Goal: Task Accomplishment & Management: Manage account settings

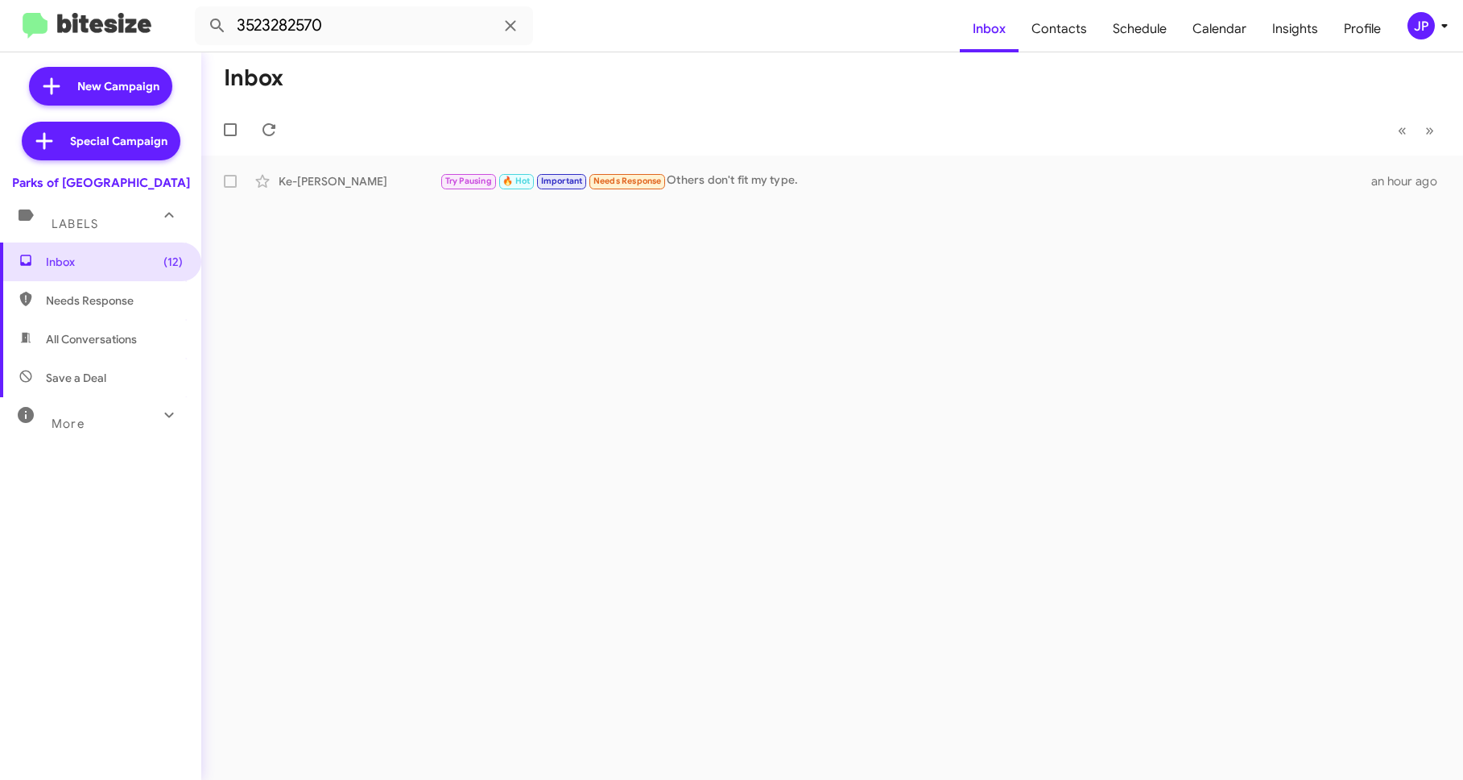
drag, startPoint x: 1390, startPoint y: 4, endPoint x: 1405, endPoint y: 12, distance: 17.3
click at [1390, 4] on mat-nav-list "Inbox Contacts Schedule Calendar Insights Profile" at bounding box center [1177, 25] width 434 height 53
click at [1407, 14] on span "JP" at bounding box center [1431, 25] width 48 height 27
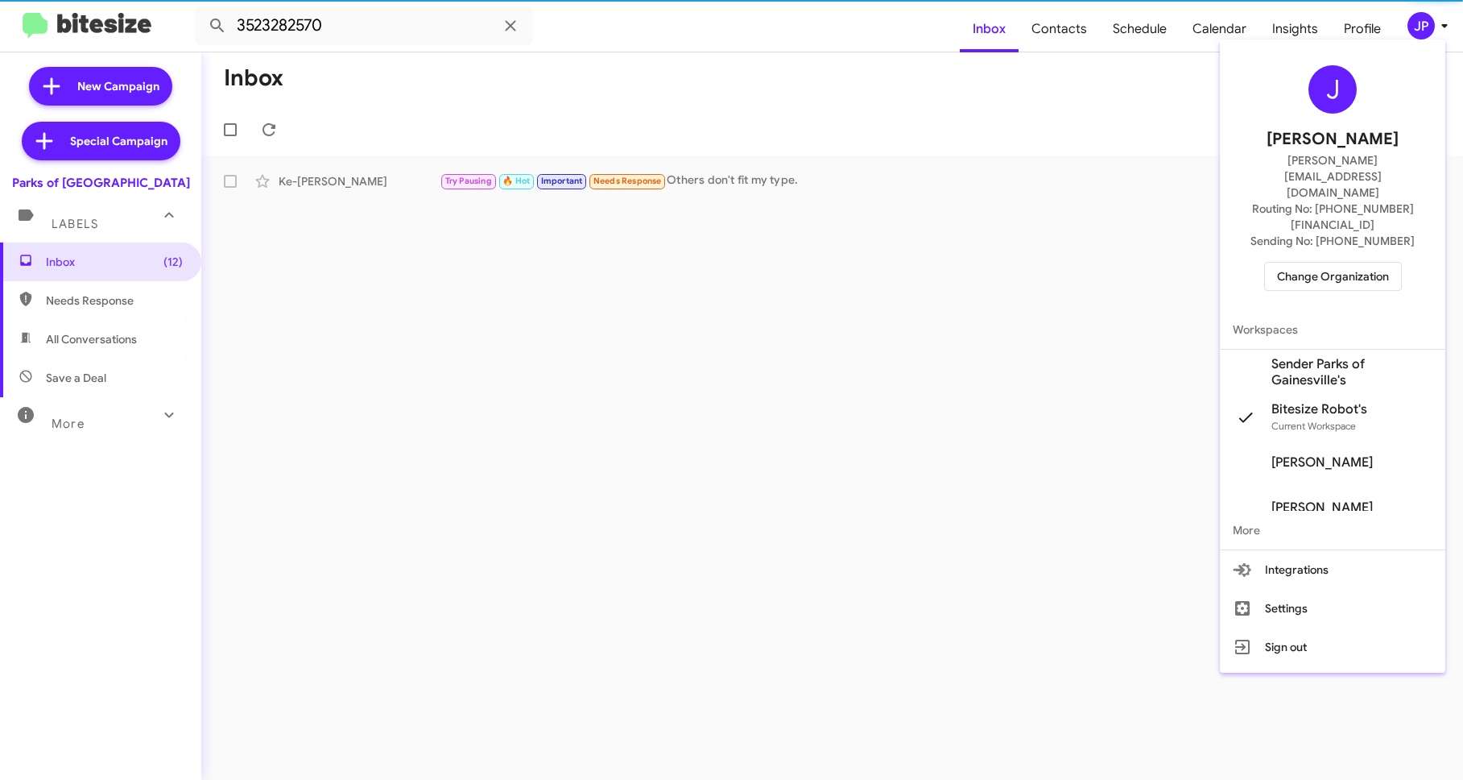
click at [1344, 244] on div "J Jamie Payton jamie@bitesize.co Routing No: +1 (352) 234-3931 Sending No: +1 (…" at bounding box center [1333, 178] width 226 height 264
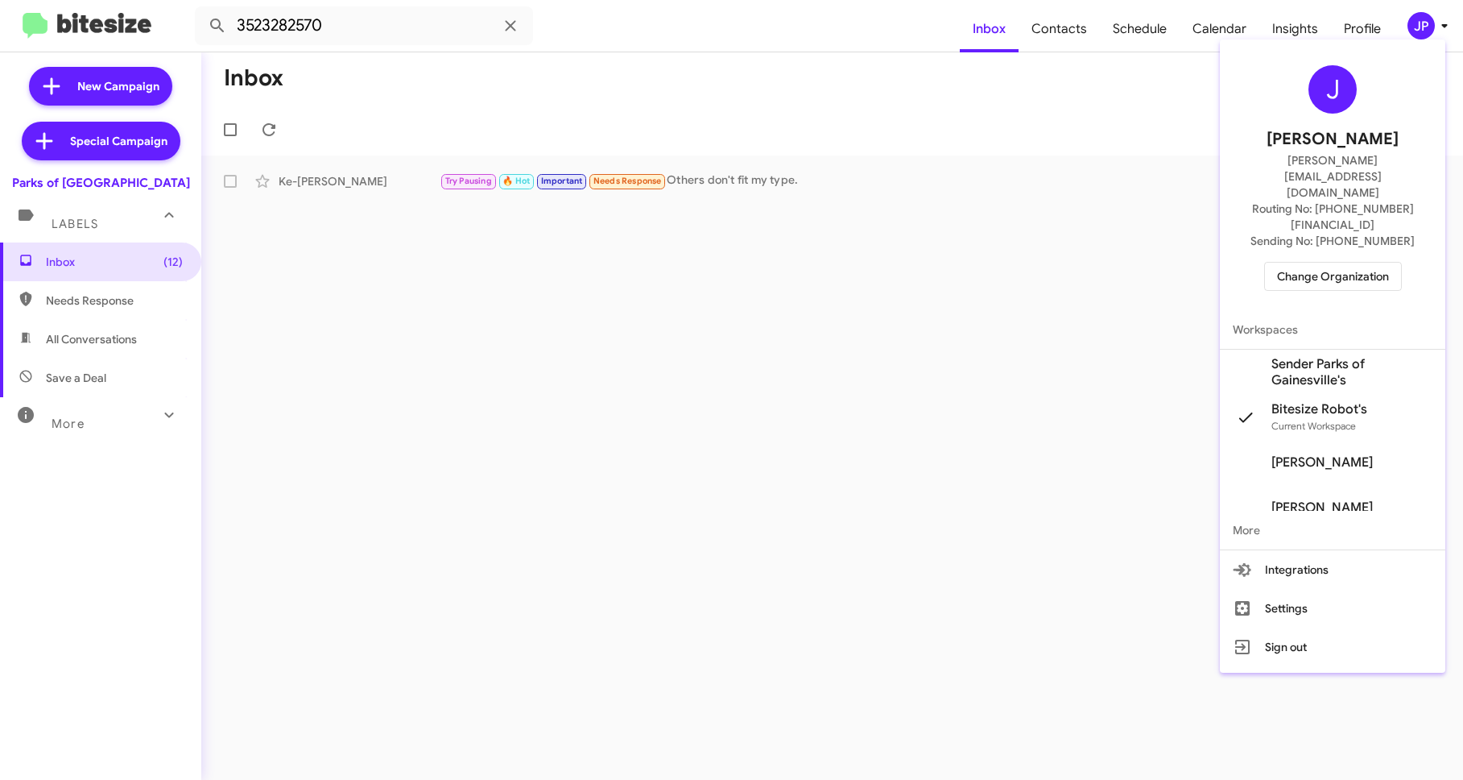
click at [1343, 263] on span "Change Organization" at bounding box center [1333, 276] width 112 height 27
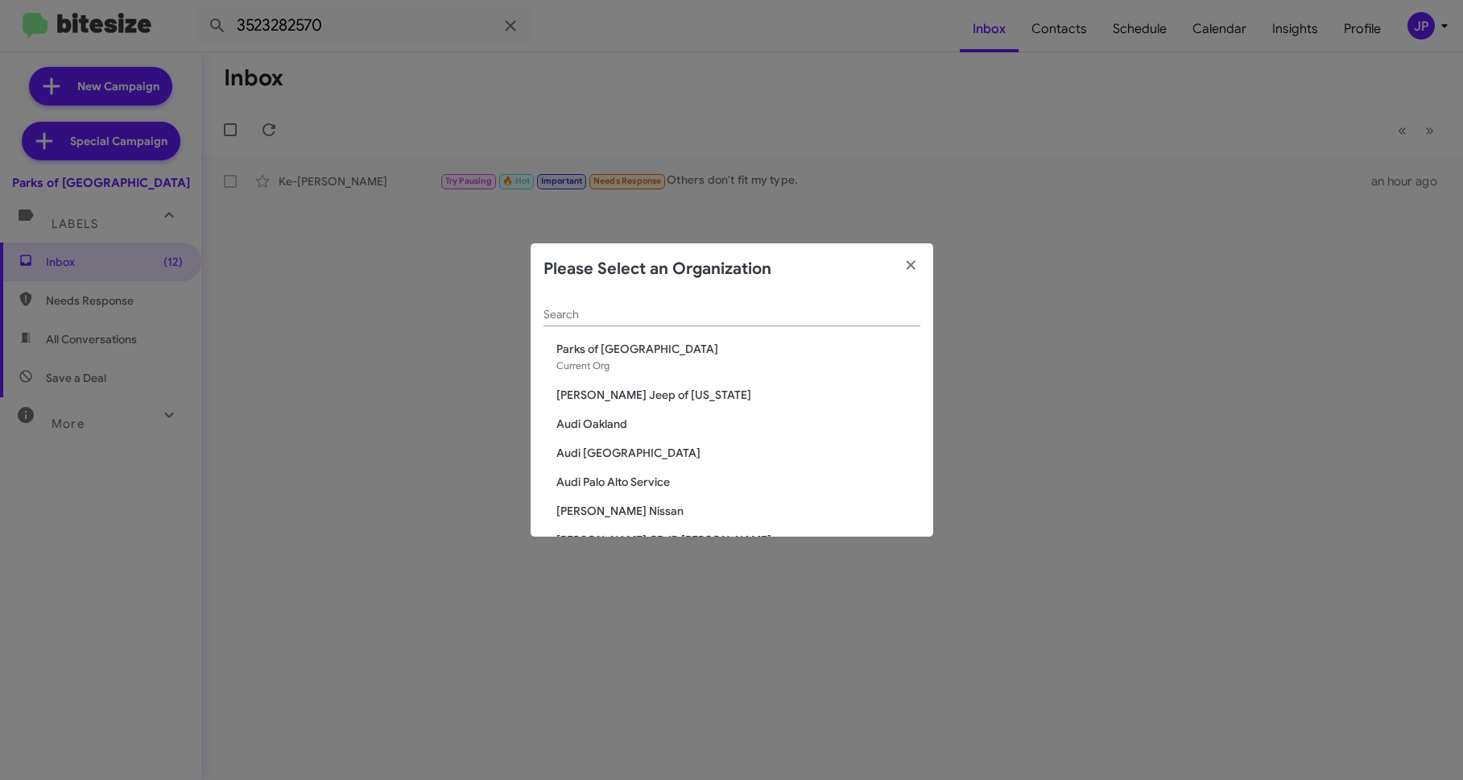
click at [597, 309] on input "Search" at bounding box center [732, 314] width 377 height 13
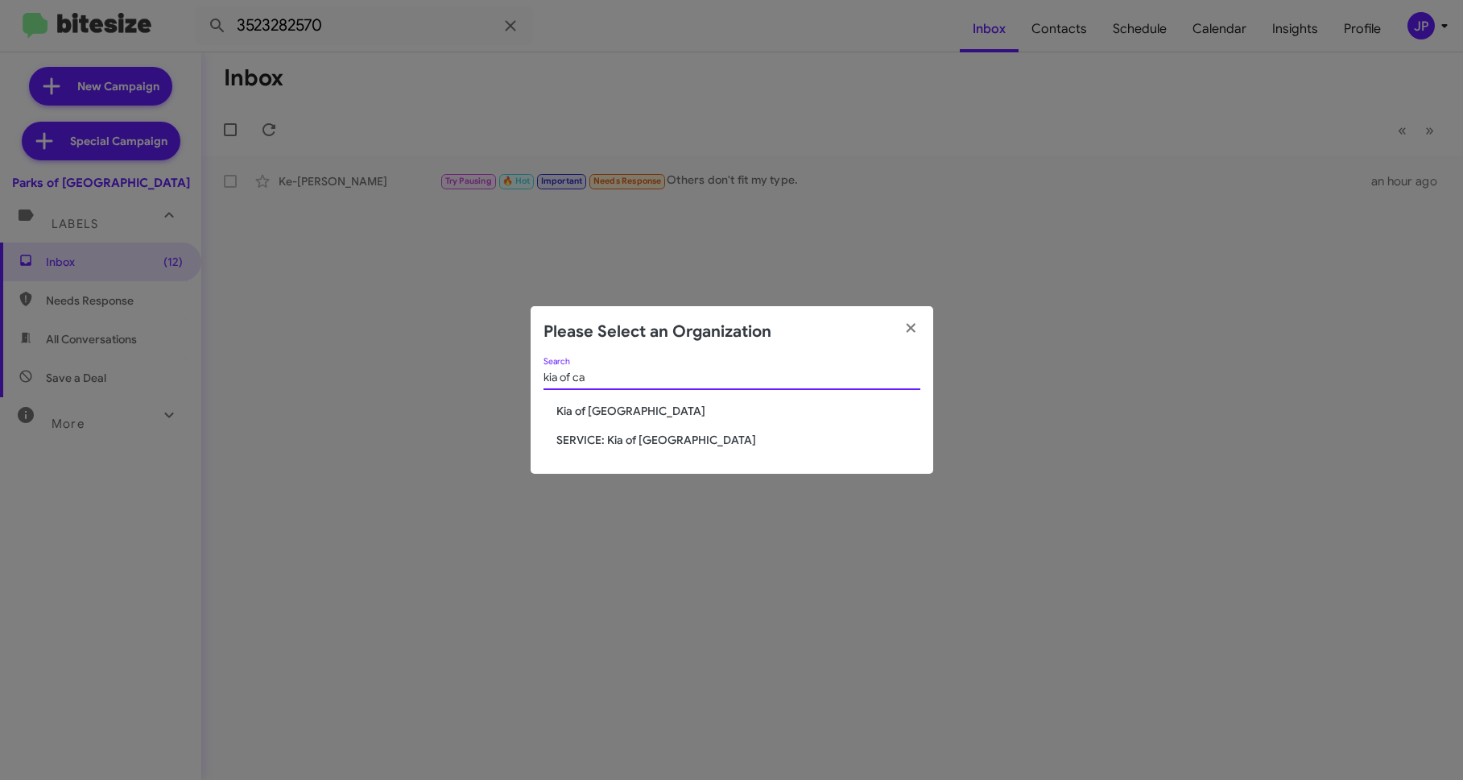
type input "kia of ca"
click at [576, 403] on span "Kia of [GEOGRAPHIC_DATA]" at bounding box center [739, 411] width 364 height 16
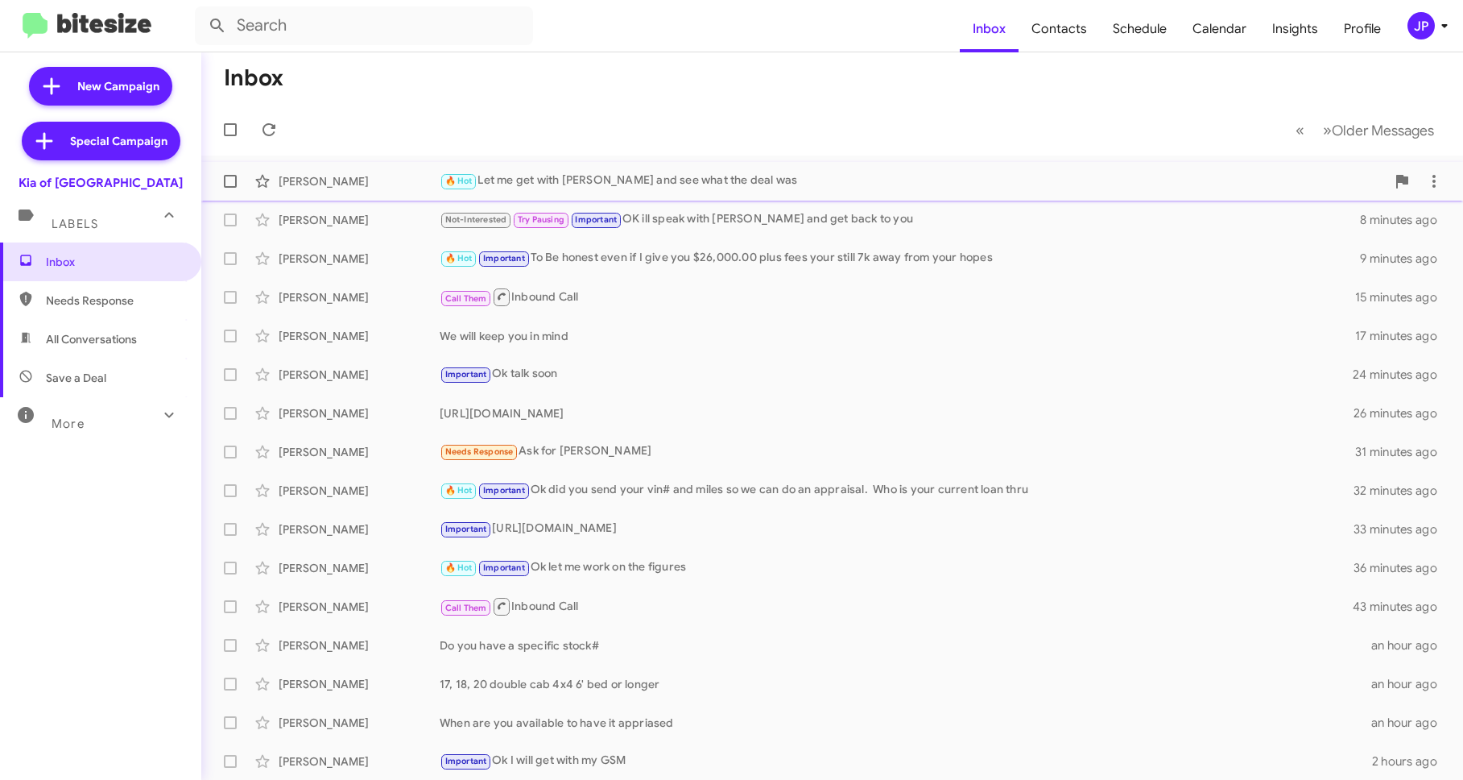
click at [942, 184] on div "🔥 Hot Let me get with Kahrae and see what the deal was" at bounding box center [913, 181] width 946 height 19
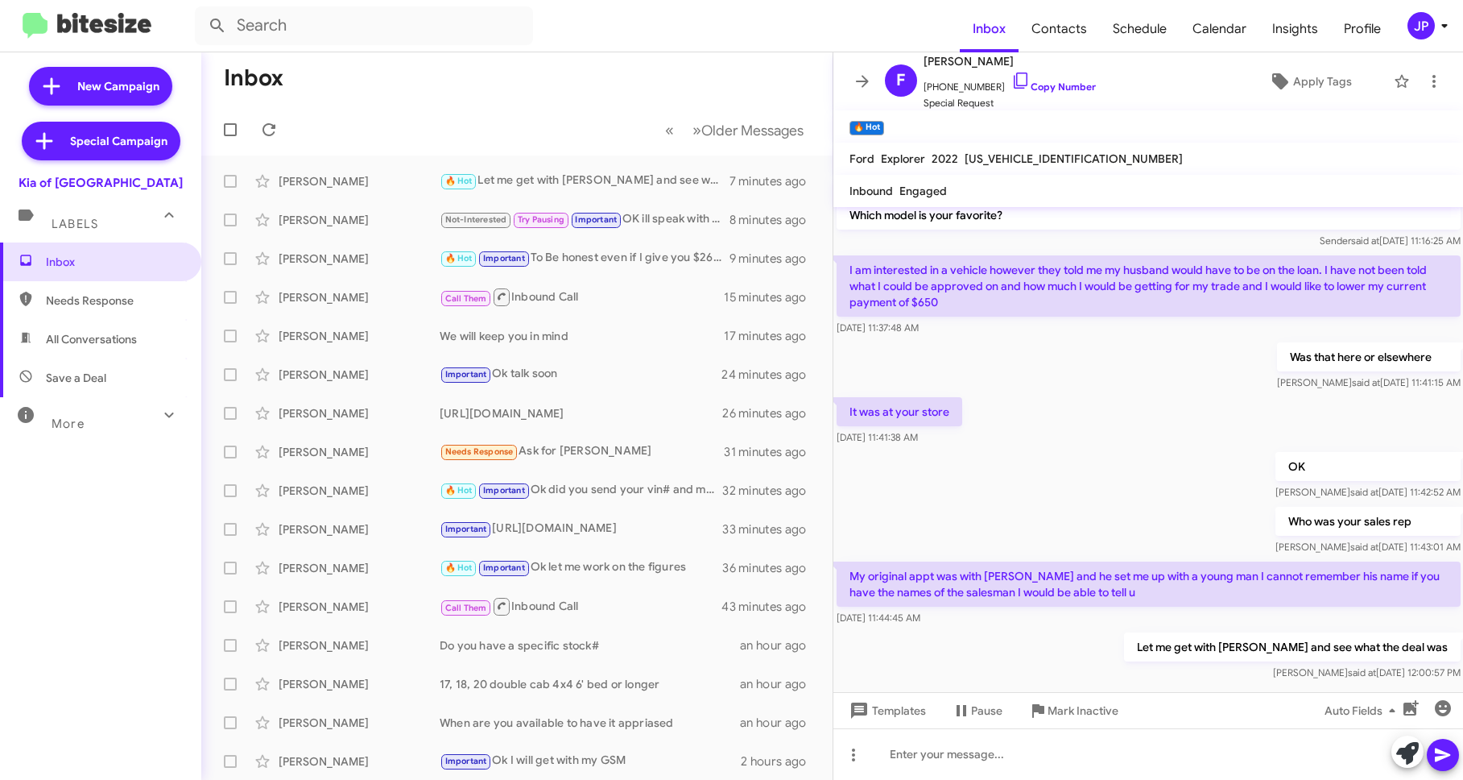
scroll to position [393, 0]
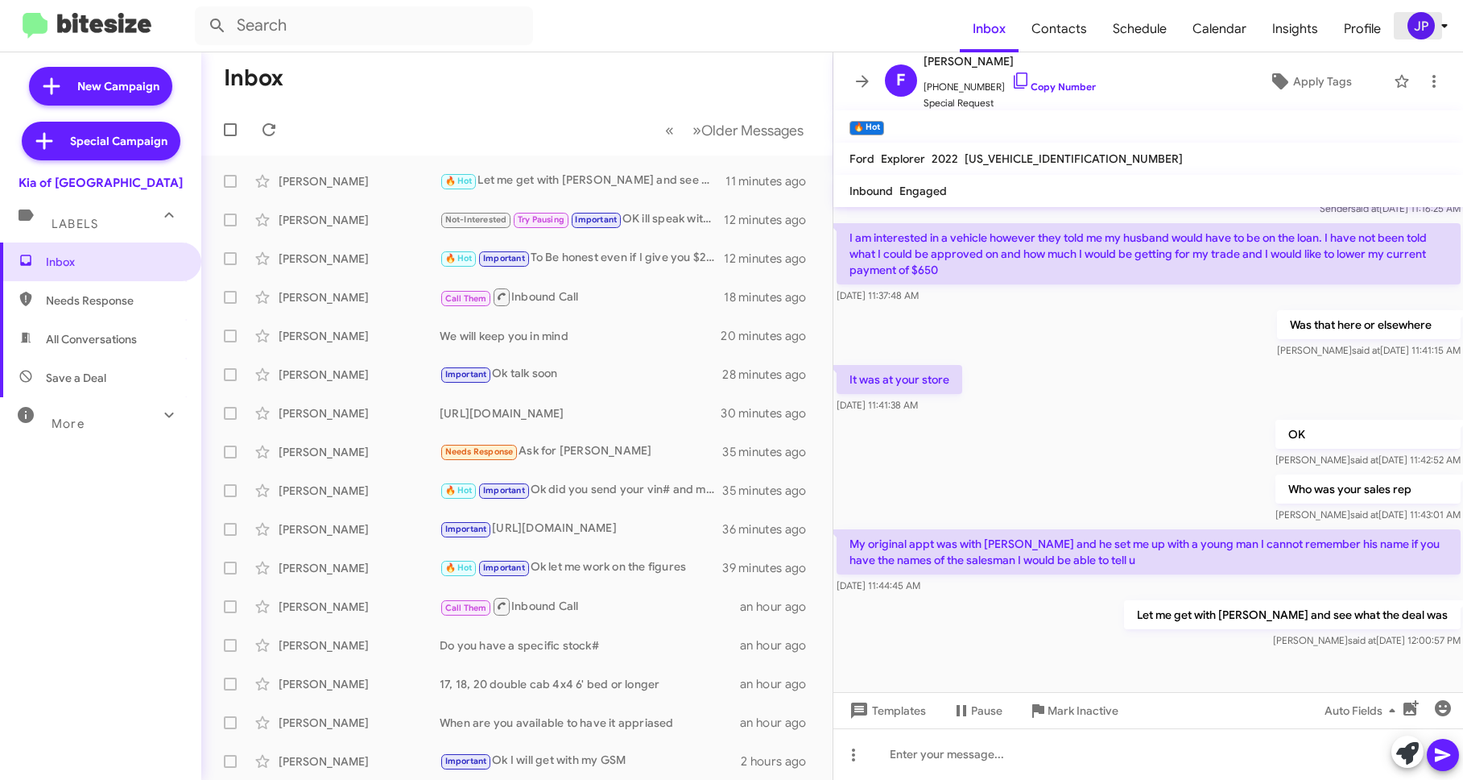
click at [1409, 19] on div "JP" at bounding box center [1421, 25] width 27 height 27
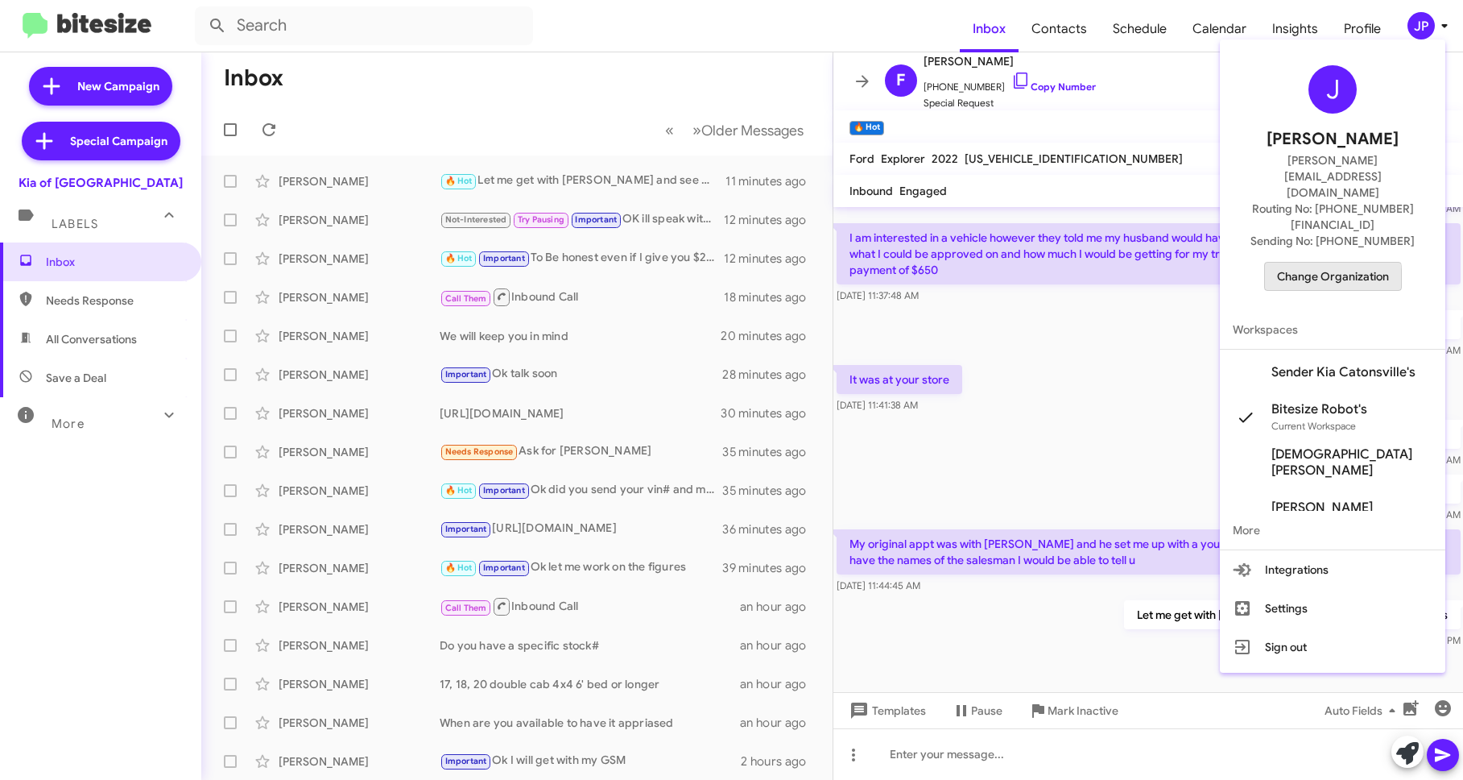
click at [1297, 263] on span "Change Organization" at bounding box center [1333, 276] width 112 height 27
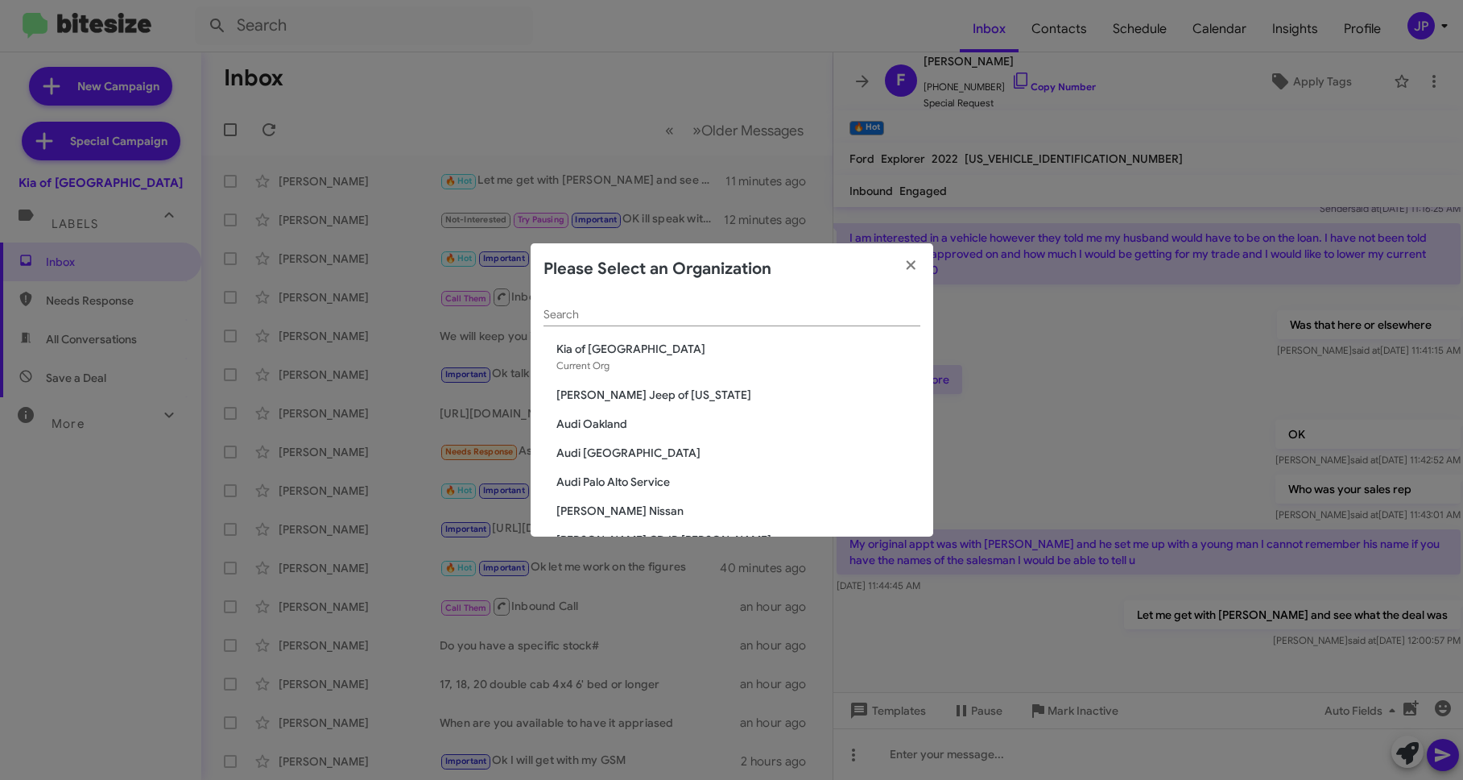
click at [577, 318] on input "Search" at bounding box center [732, 314] width 377 height 13
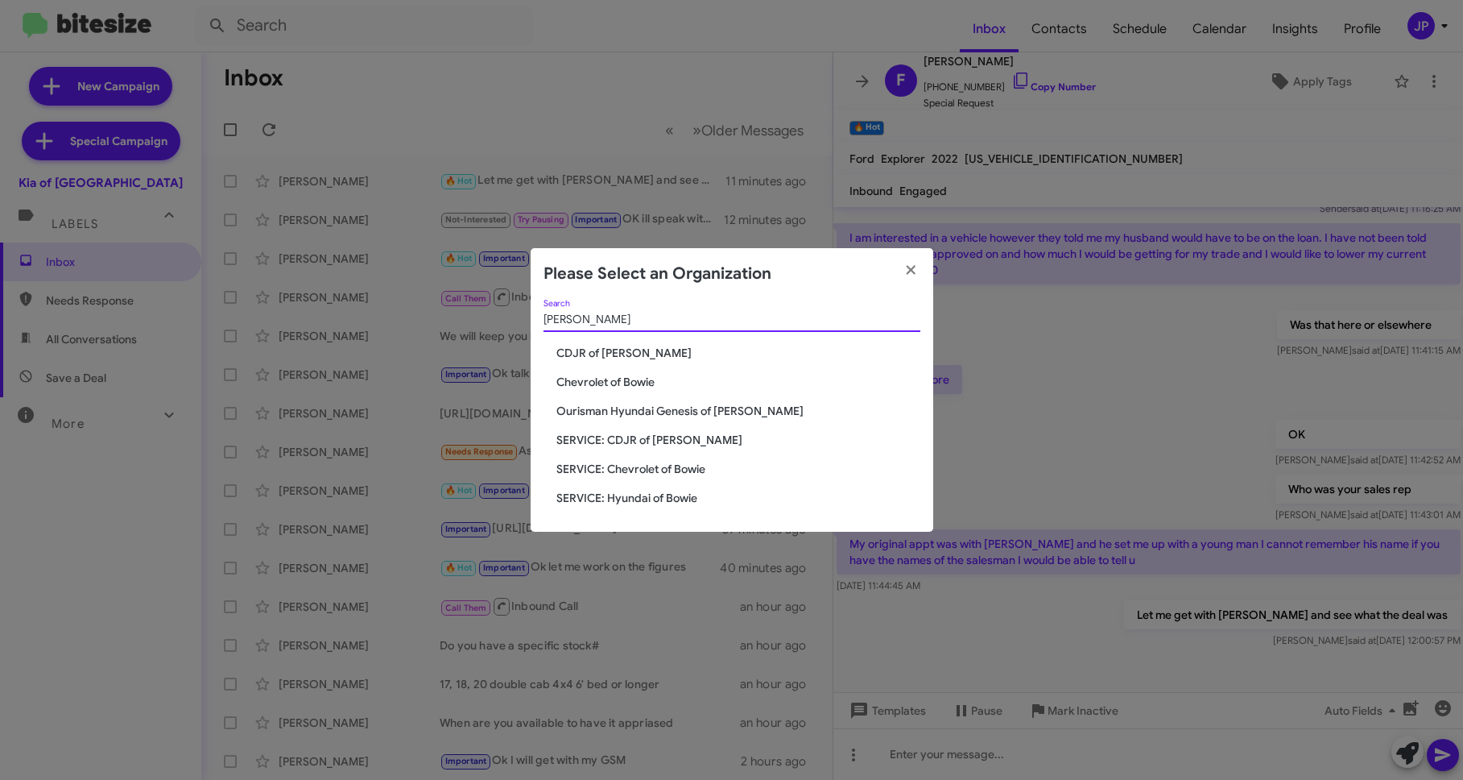
type input "[PERSON_NAME]"
click at [621, 356] on span "CDJR of [PERSON_NAME]" at bounding box center [739, 353] width 364 height 16
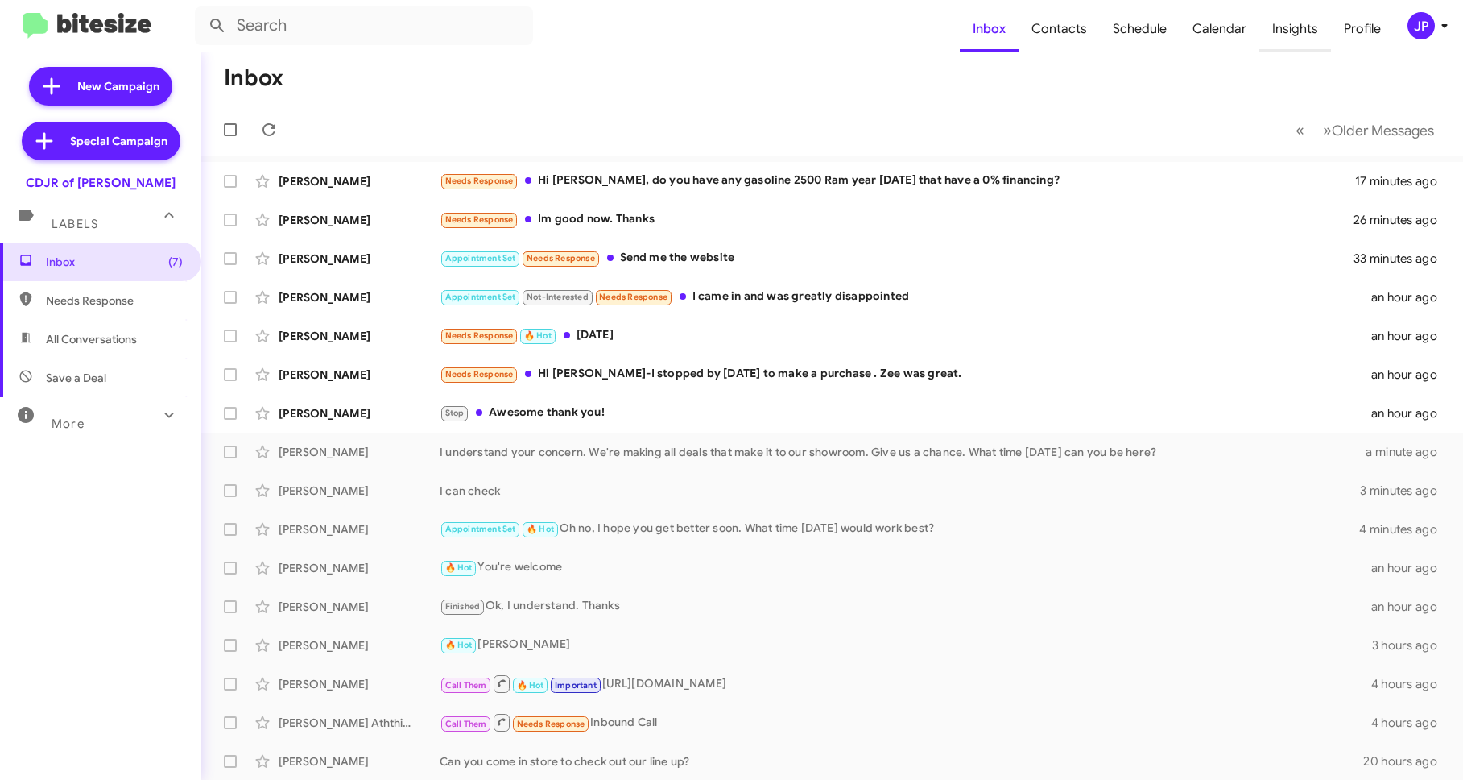
click at [1291, 19] on span "Insights" at bounding box center [1296, 29] width 72 height 47
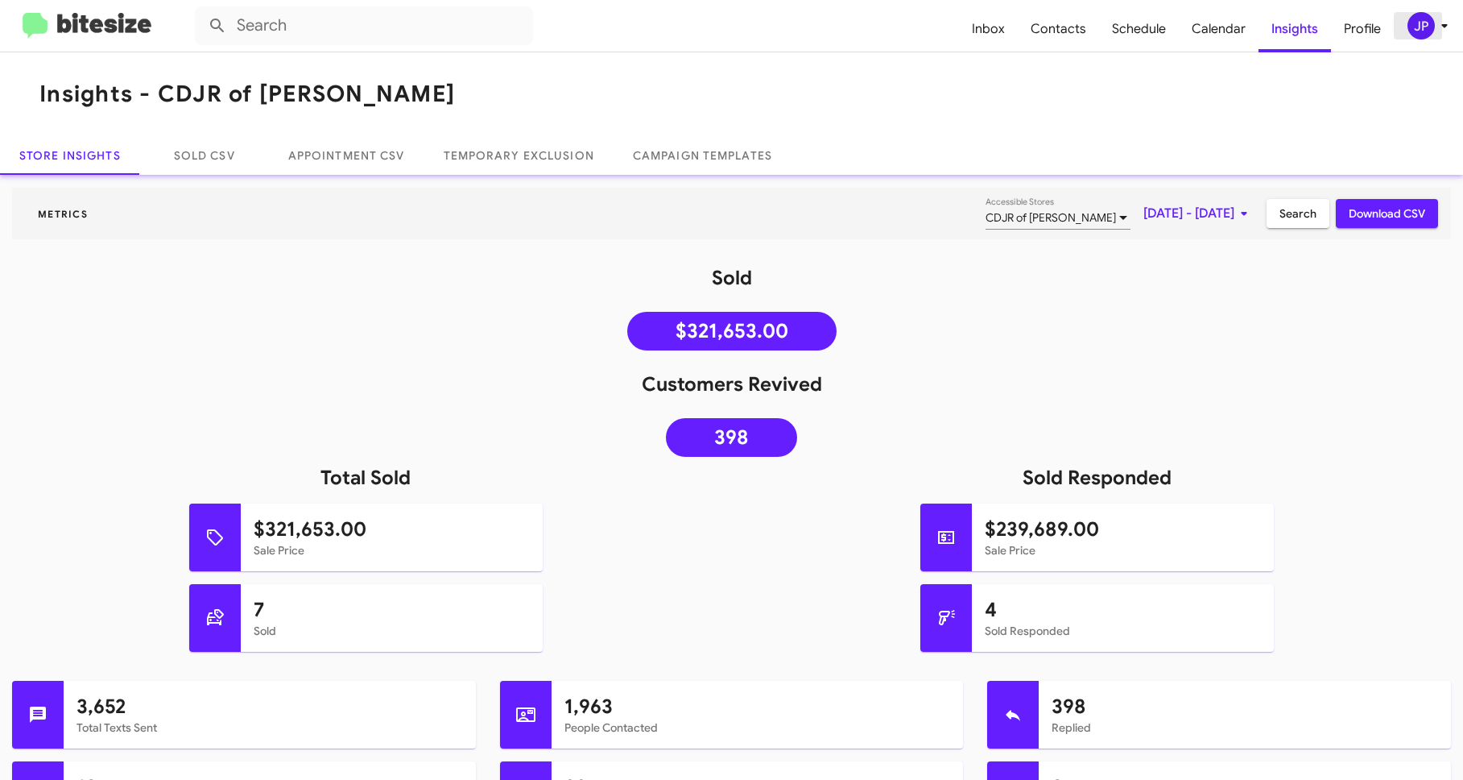
click at [1453, 26] on icon at bounding box center [1444, 25] width 19 height 19
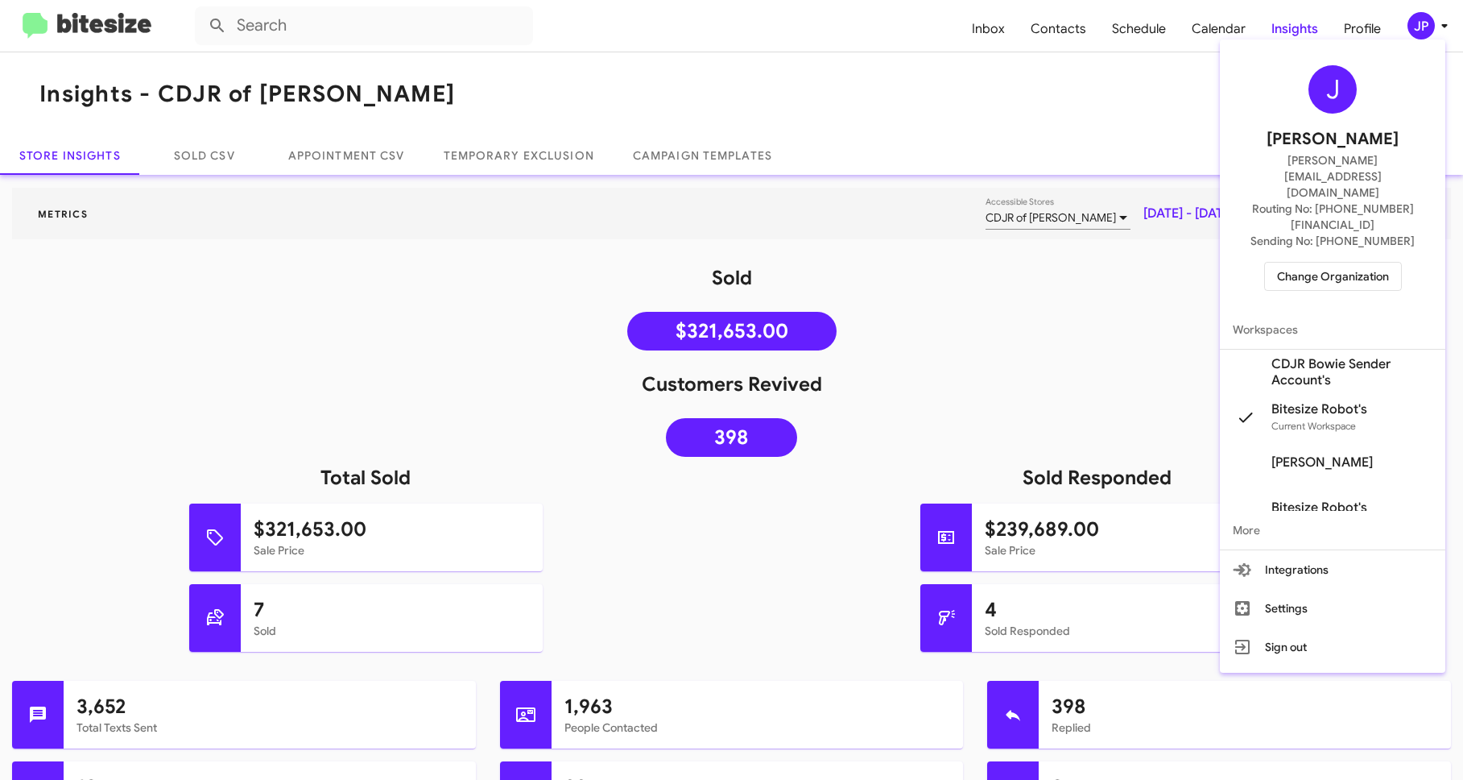
click at [1355, 356] on span "CDJR Bowie Sender Account's" at bounding box center [1352, 372] width 161 height 32
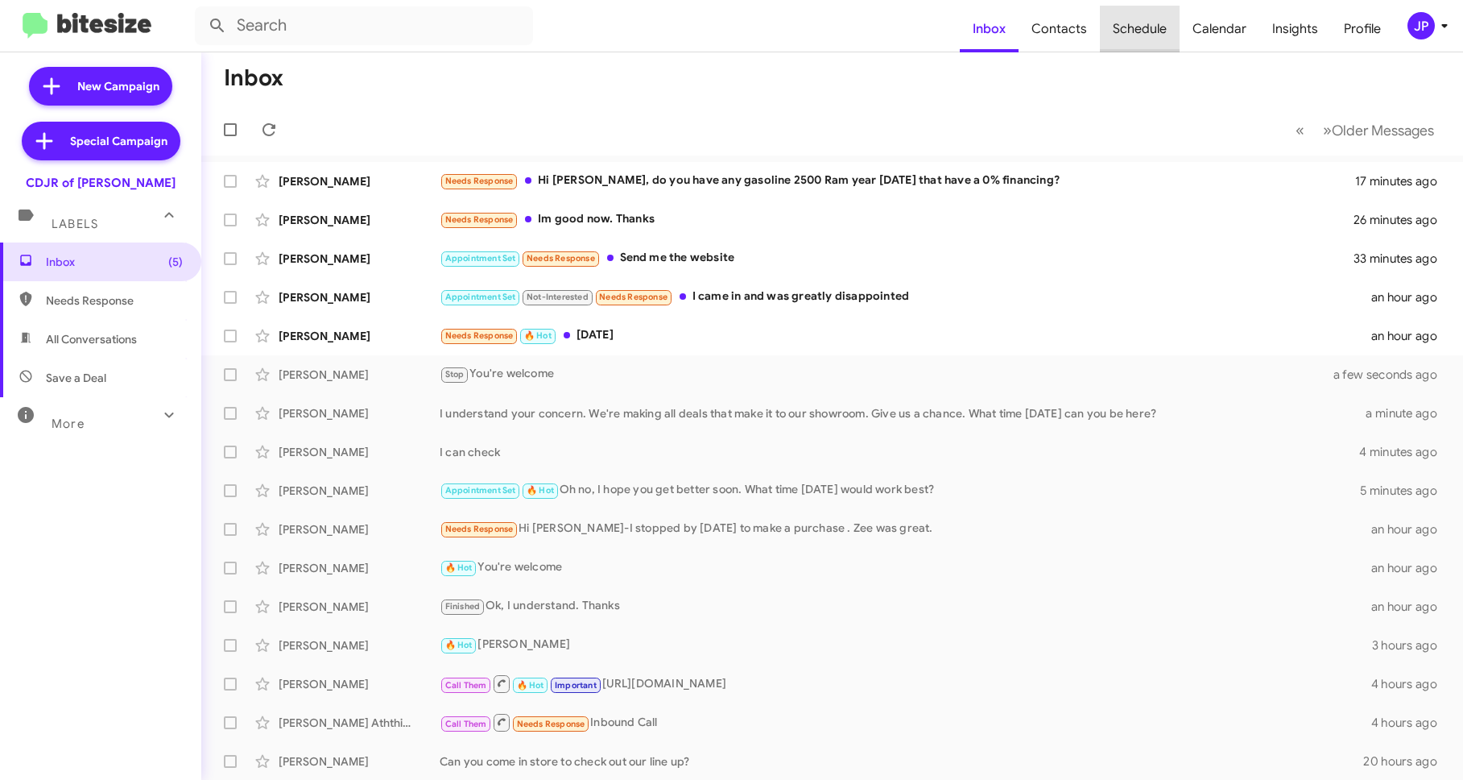
click at [1155, 25] on span "Schedule" at bounding box center [1140, 29] width 80 height 47
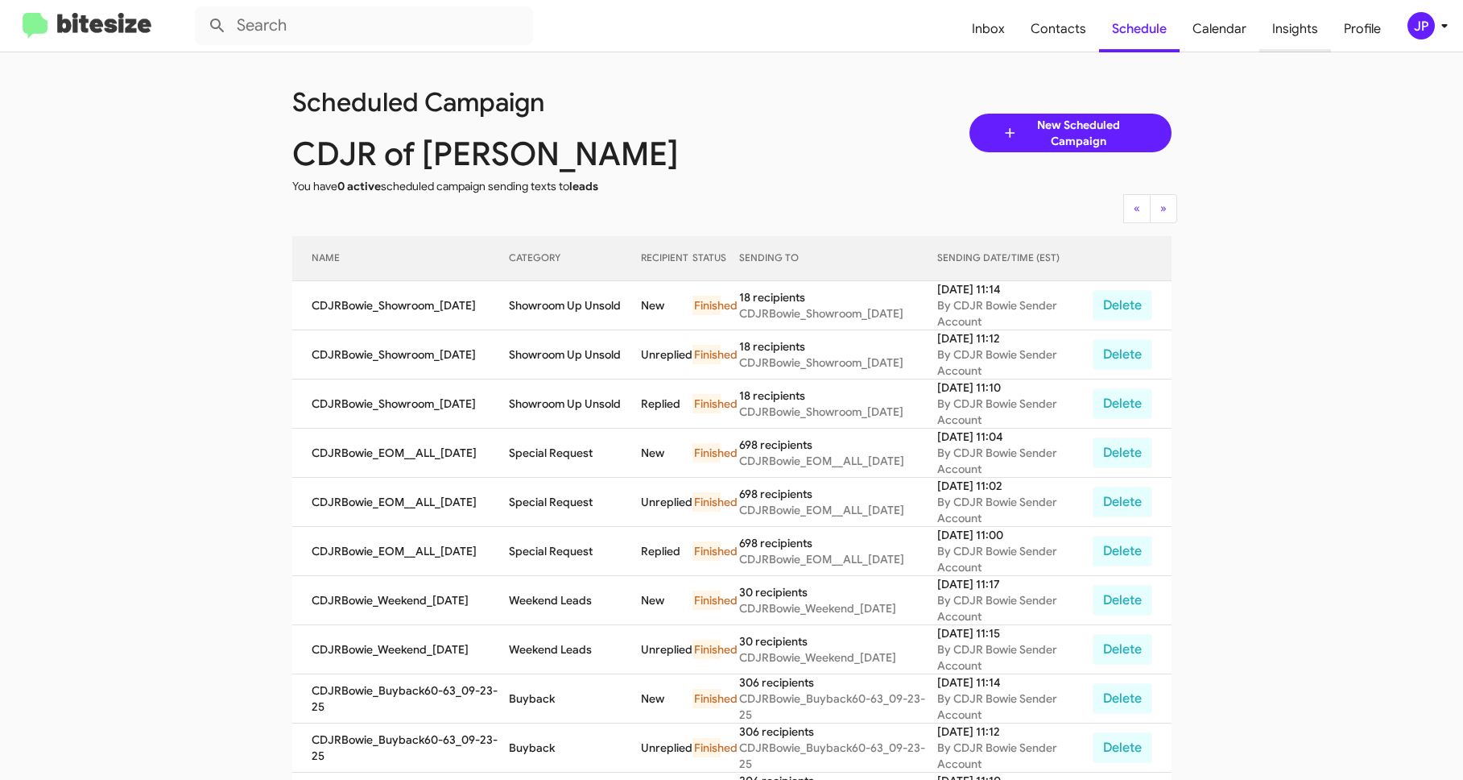
click at [1306, 29] on span "Insights" at bounding box center [1296, 29] width 72 height 47
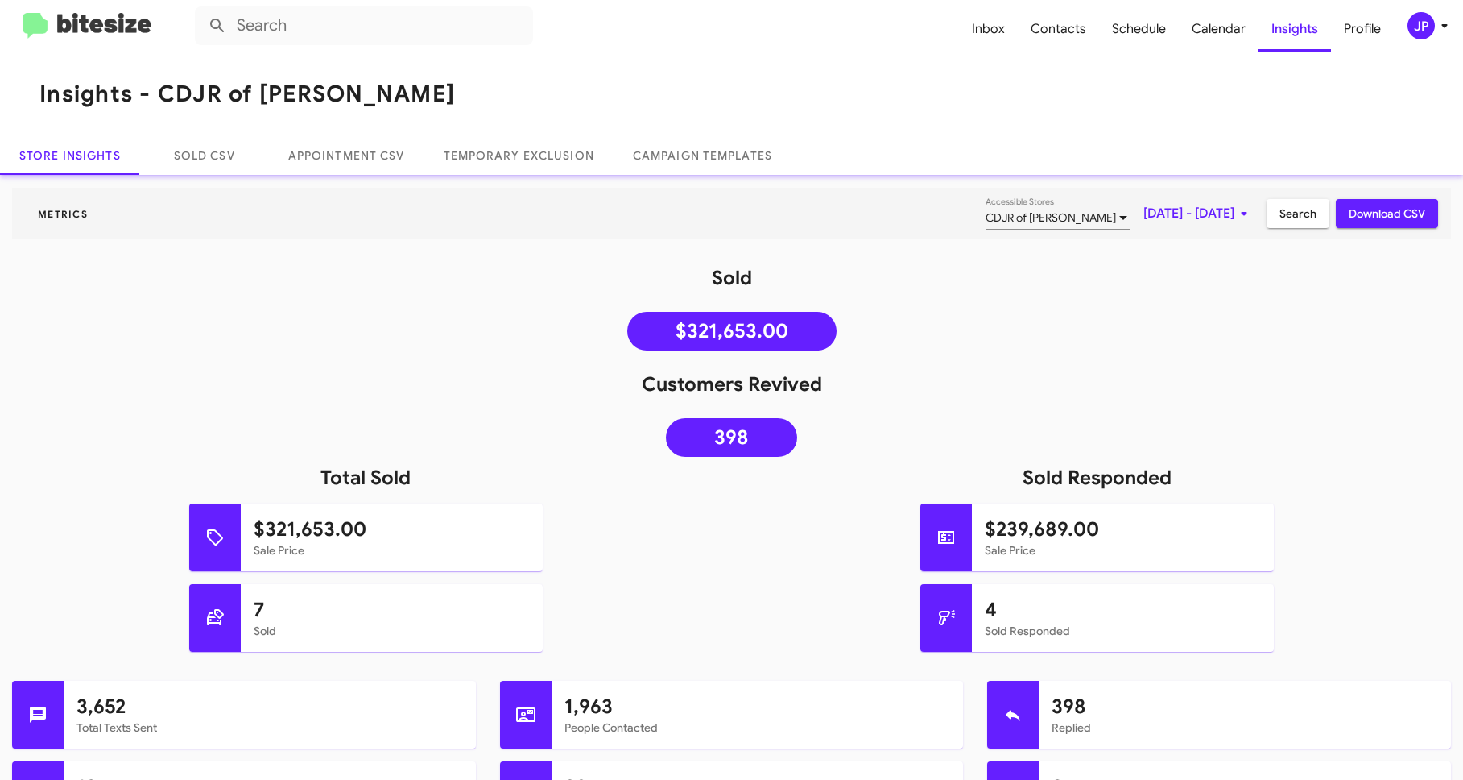
click at [83, 20] on img at bounding box center [87, 26] width 129 height 27
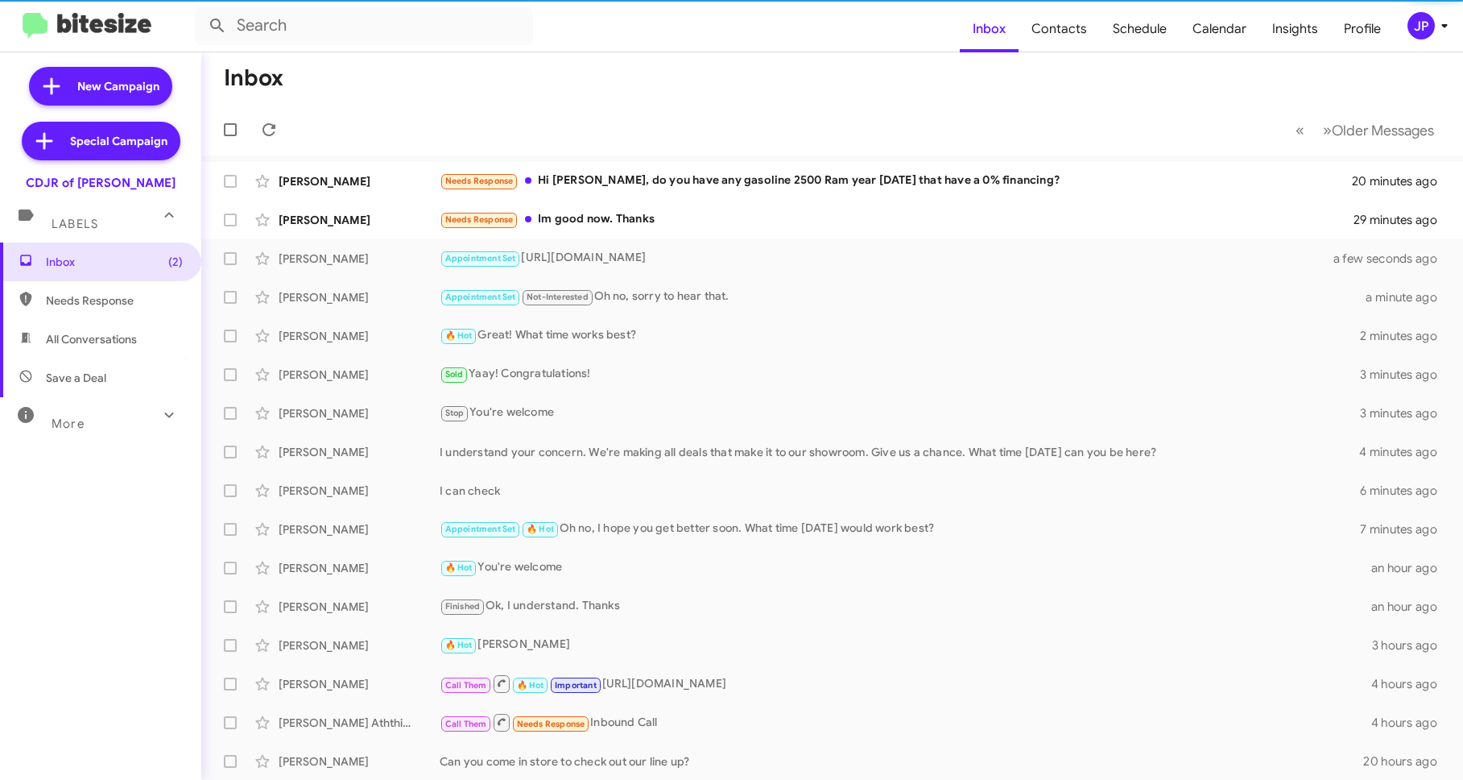
click at [1423, 43] on mat-toolbar "Inbox Contacts Schedule Calendar Insights Profile JP" at bounding box center [731, 26] width 1463 height 52
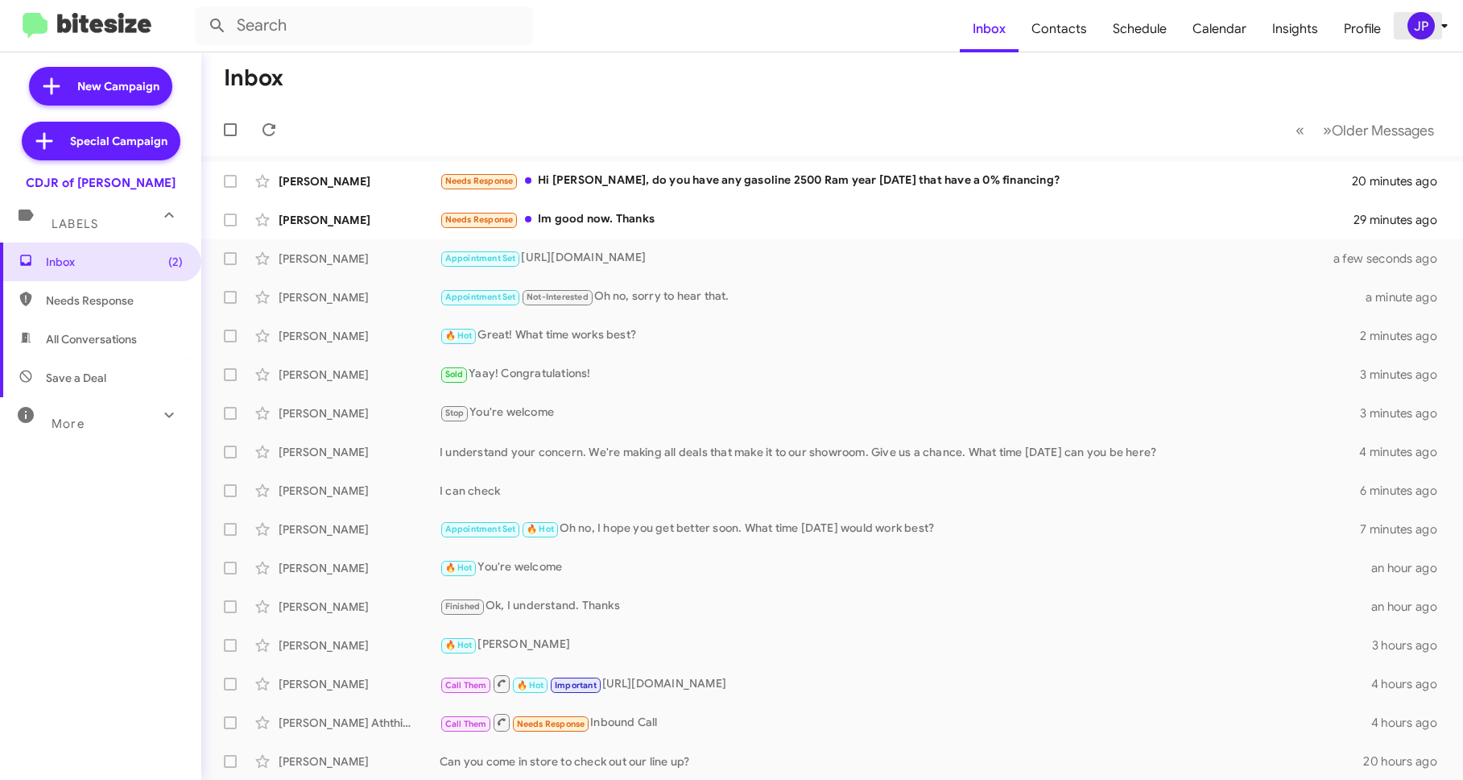
click at [1432, 23] on div "JP" at bounding box center [1421, 25] width 27 height 27
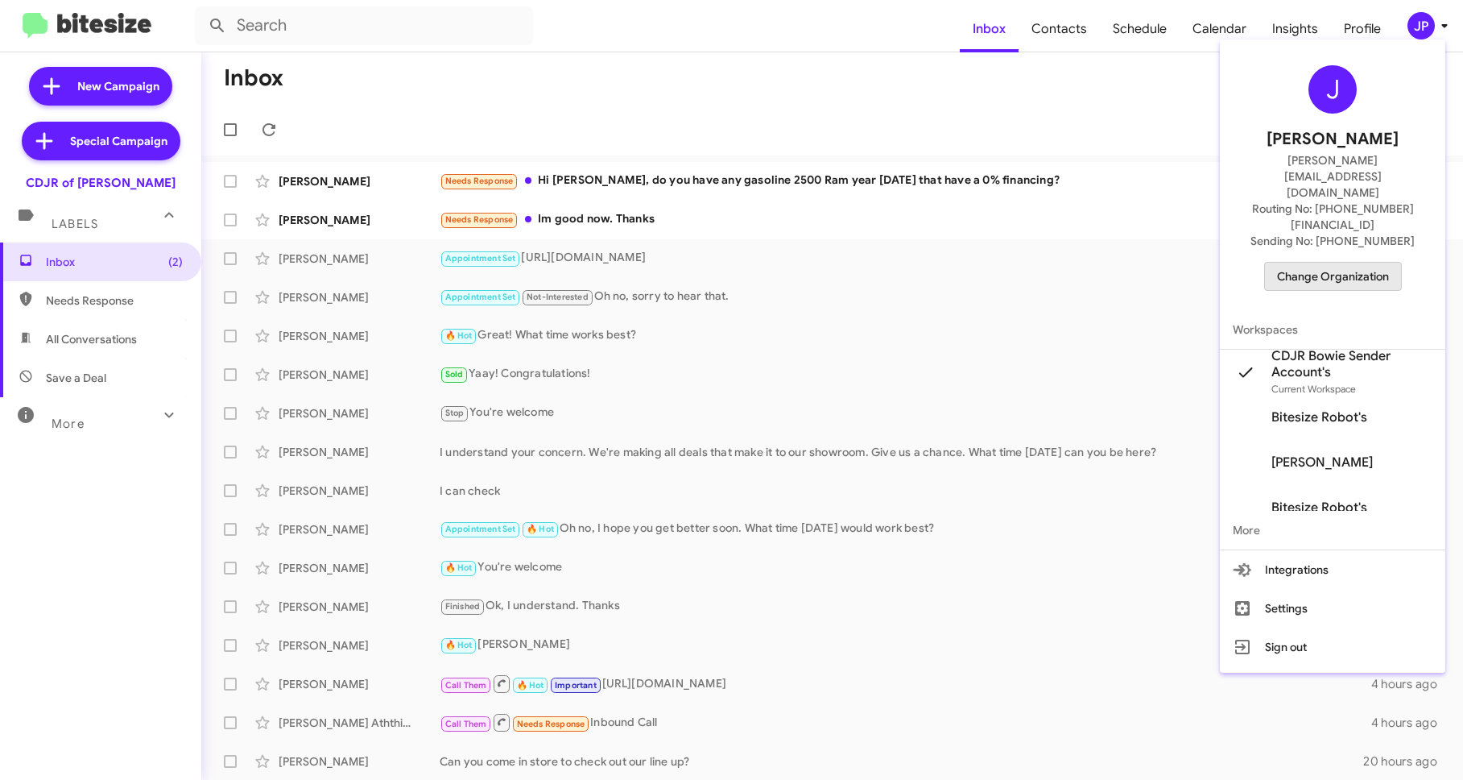
click at [1331, 263] on span "Change Organization" at bounding box center [1333, 276] width 112 height 27
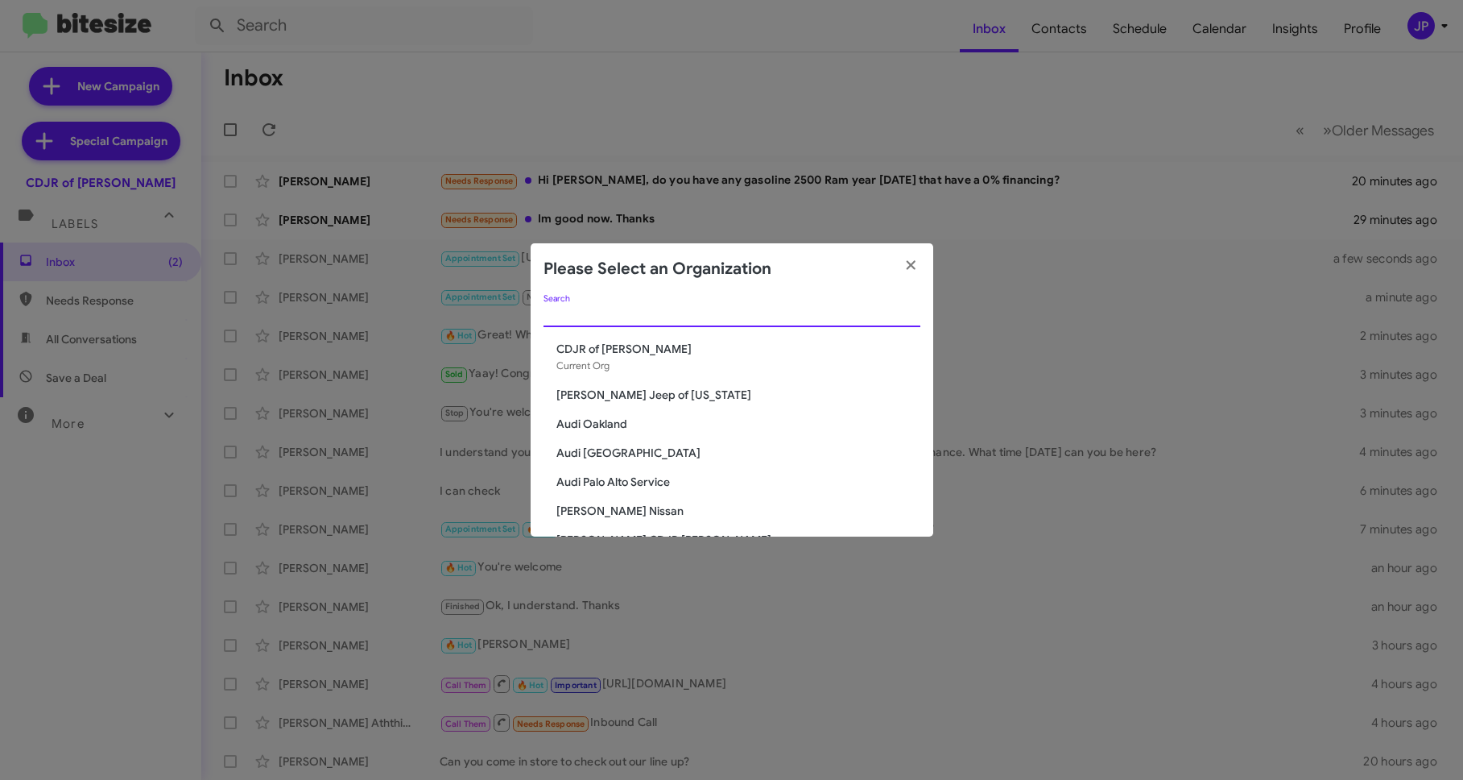
click at [555, 315] on input "Search" at bounding box center [732, 314] width 377 height 13
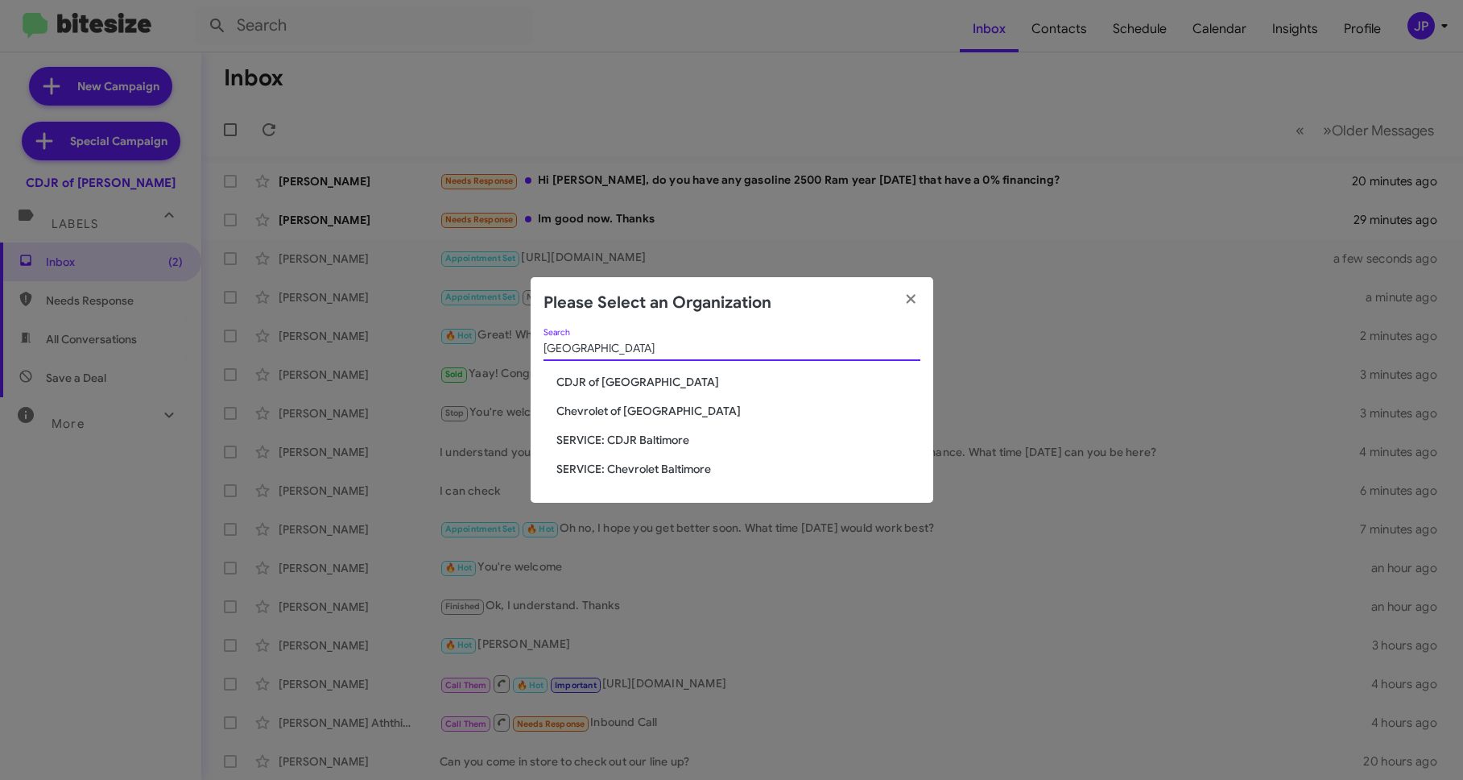
type input "[GEOGRAPHIC_DATA]"
drag, startPoint x: 589, startPoint y: 379, endPoint x: 28, endPoint y: 341, distance: 561.9
click at [587, 379] on span "CDJR of [GEOGRAPHIC_DATA]" at bounding box center [739, 382] width 364 height 16
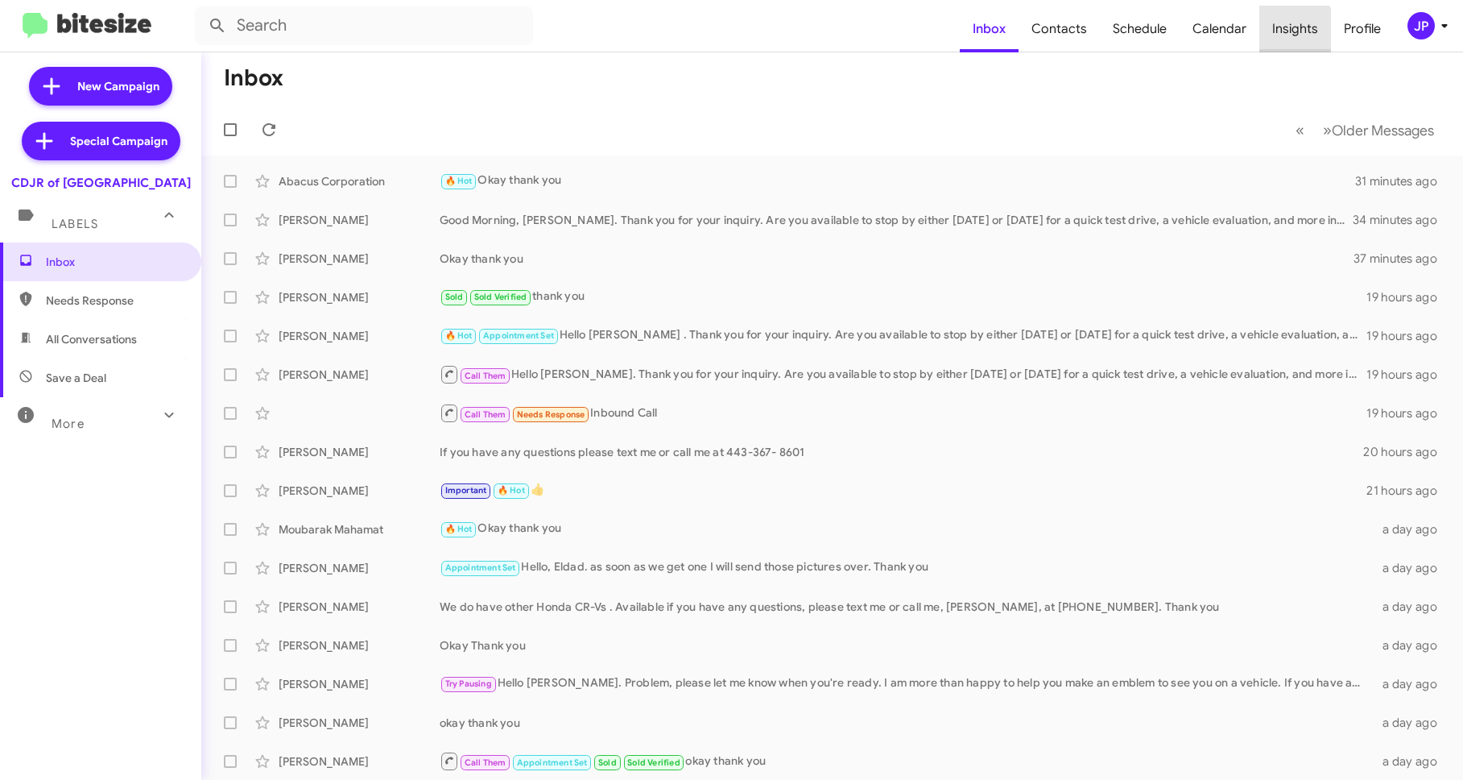
click at [1283, 31] on span "Insights" at bounding box center [1296, 29] width 72 height 47
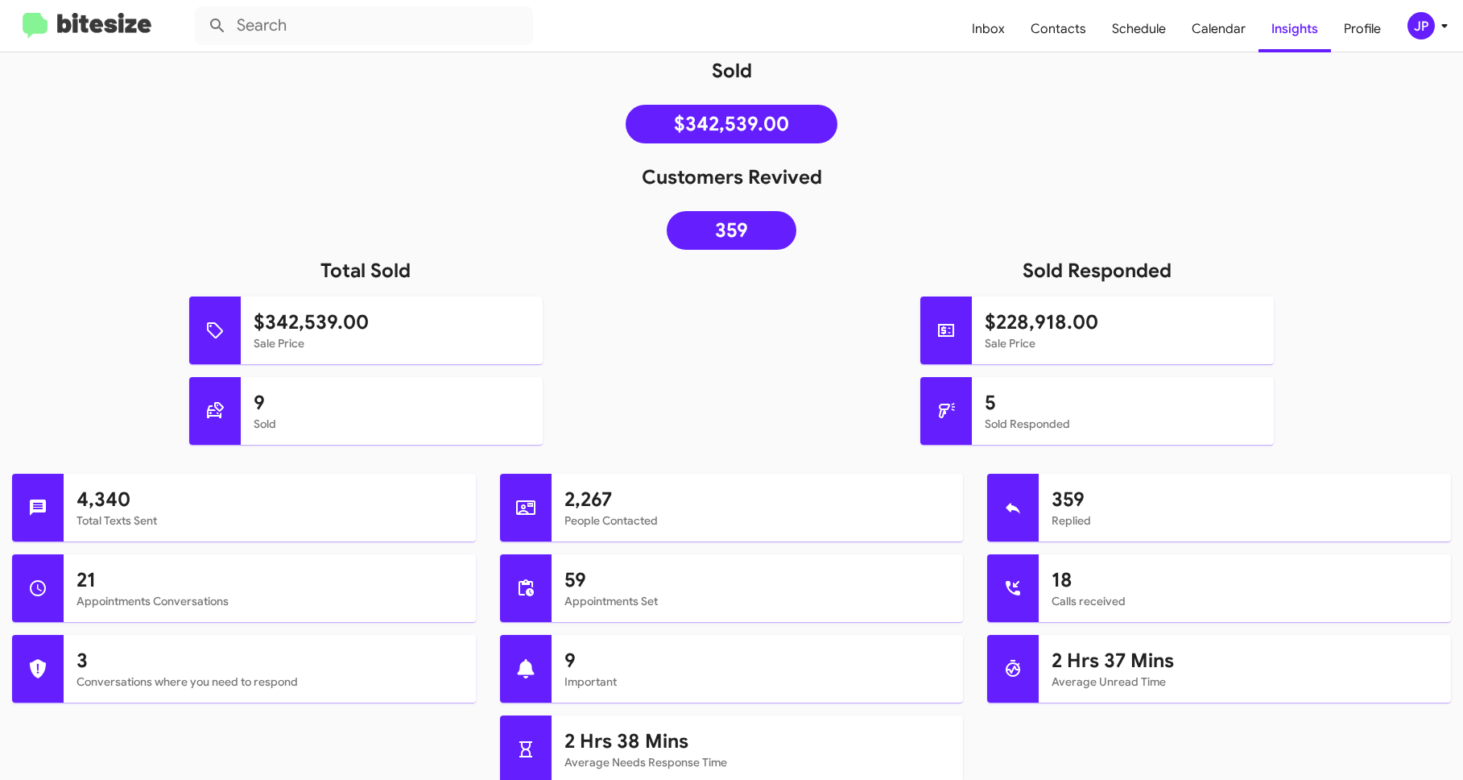
scroll to position [211, 0]
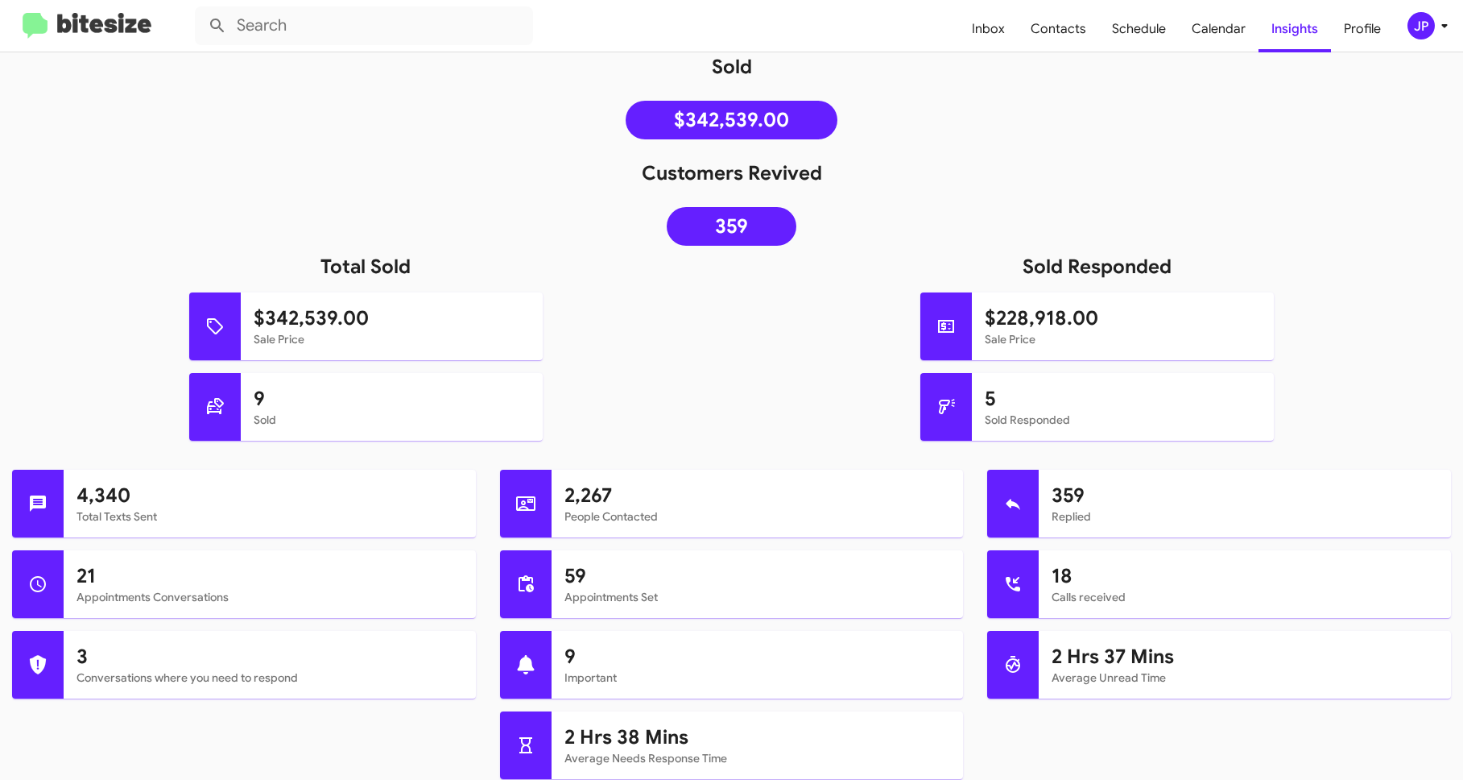
click at [114, 52] on div "Metrics CDJR of Baltimore Accessible Stores Sep 1, 2025 - Sep 24, 2025 Search D…" at bounding box center [731, 15] width 1463 height 77
click at [117, 37] on mat-toolbar "Inbox Contacts Schedule Calendar Insights Profile JP" at bounding box center [731, 26] width 1463 height 52
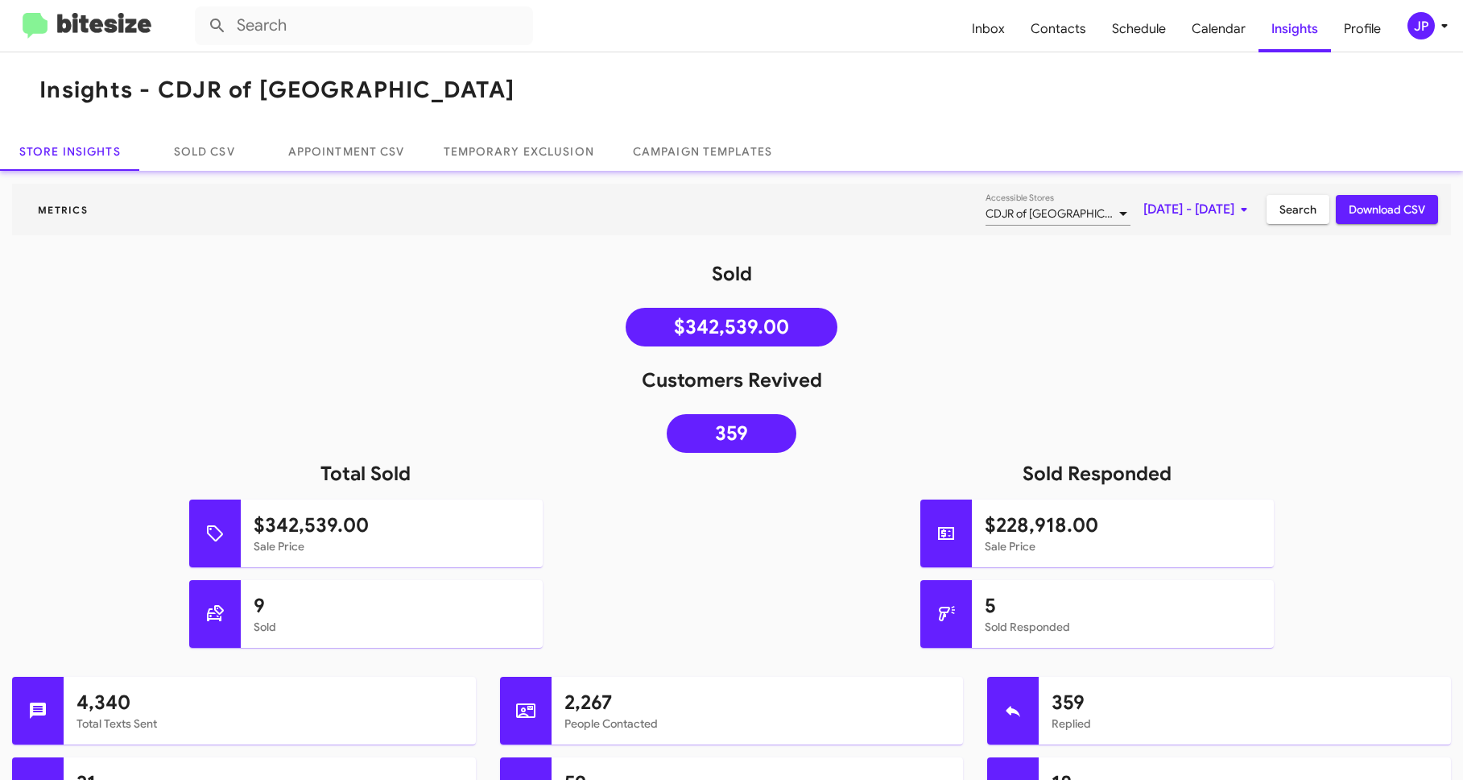
scroll to position [0, 0]
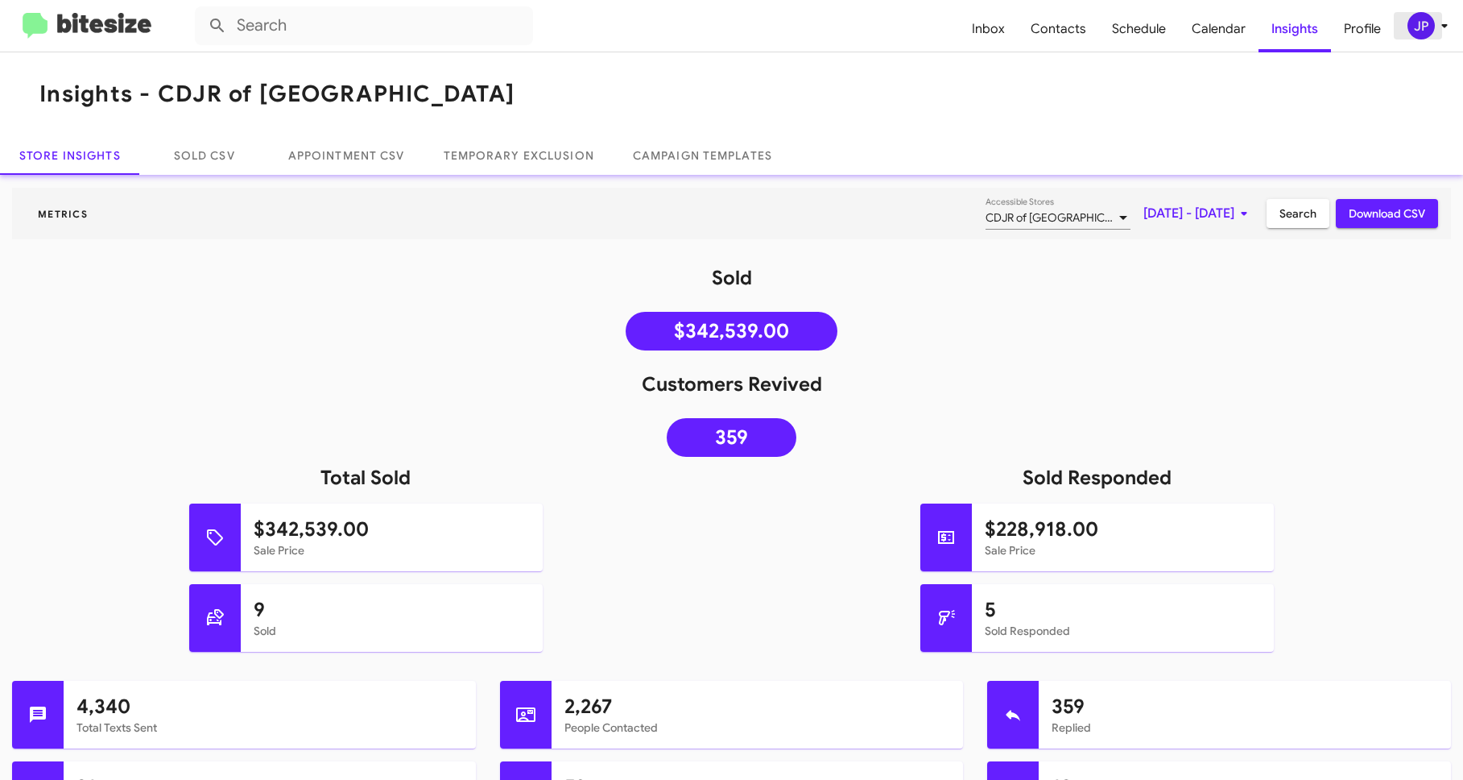
click at [1430, 24] on div "JP" at bounding box center [1421, 25] width 27 height 27
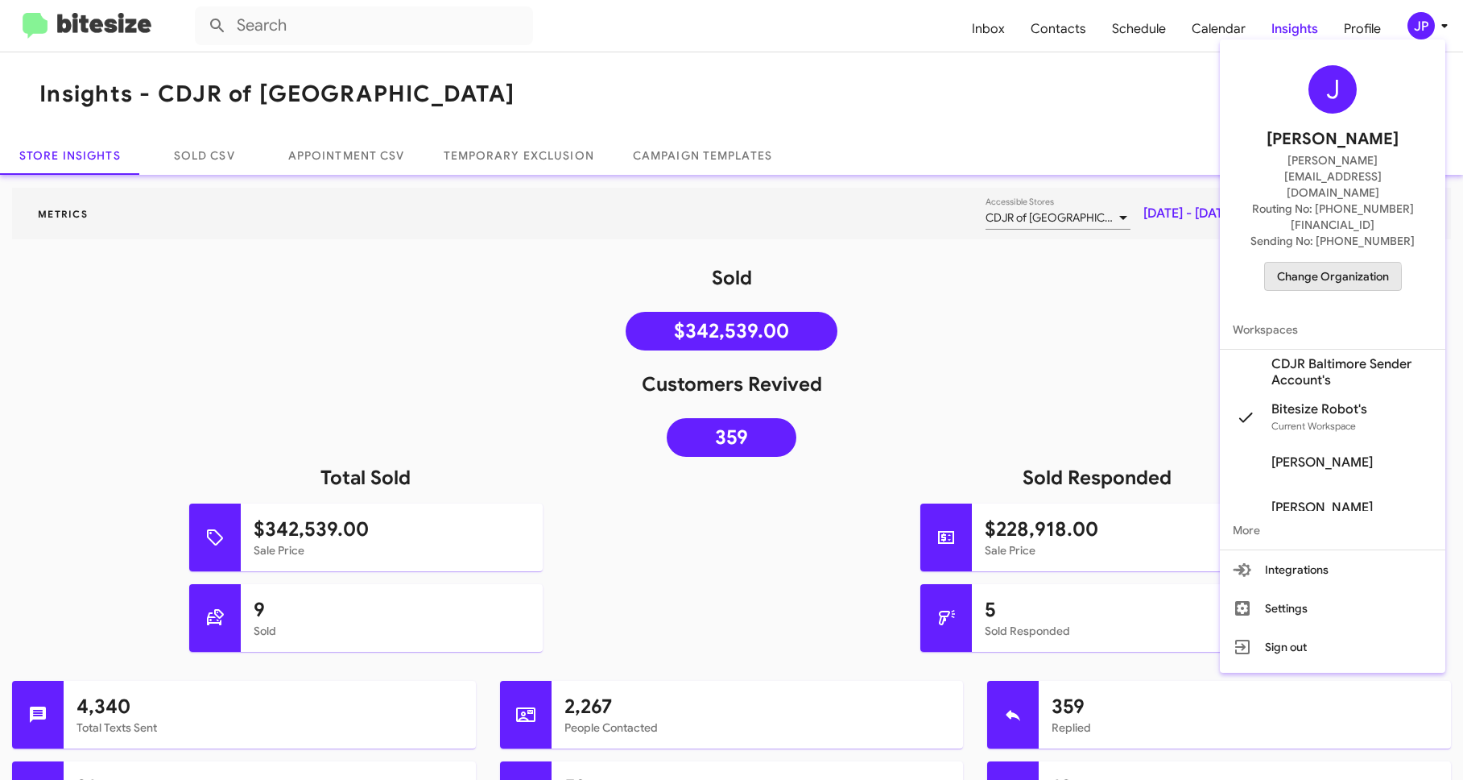
click at [1296, 263] on span "Change Organization" at bounding box center [1333, 276] width 112 height 27
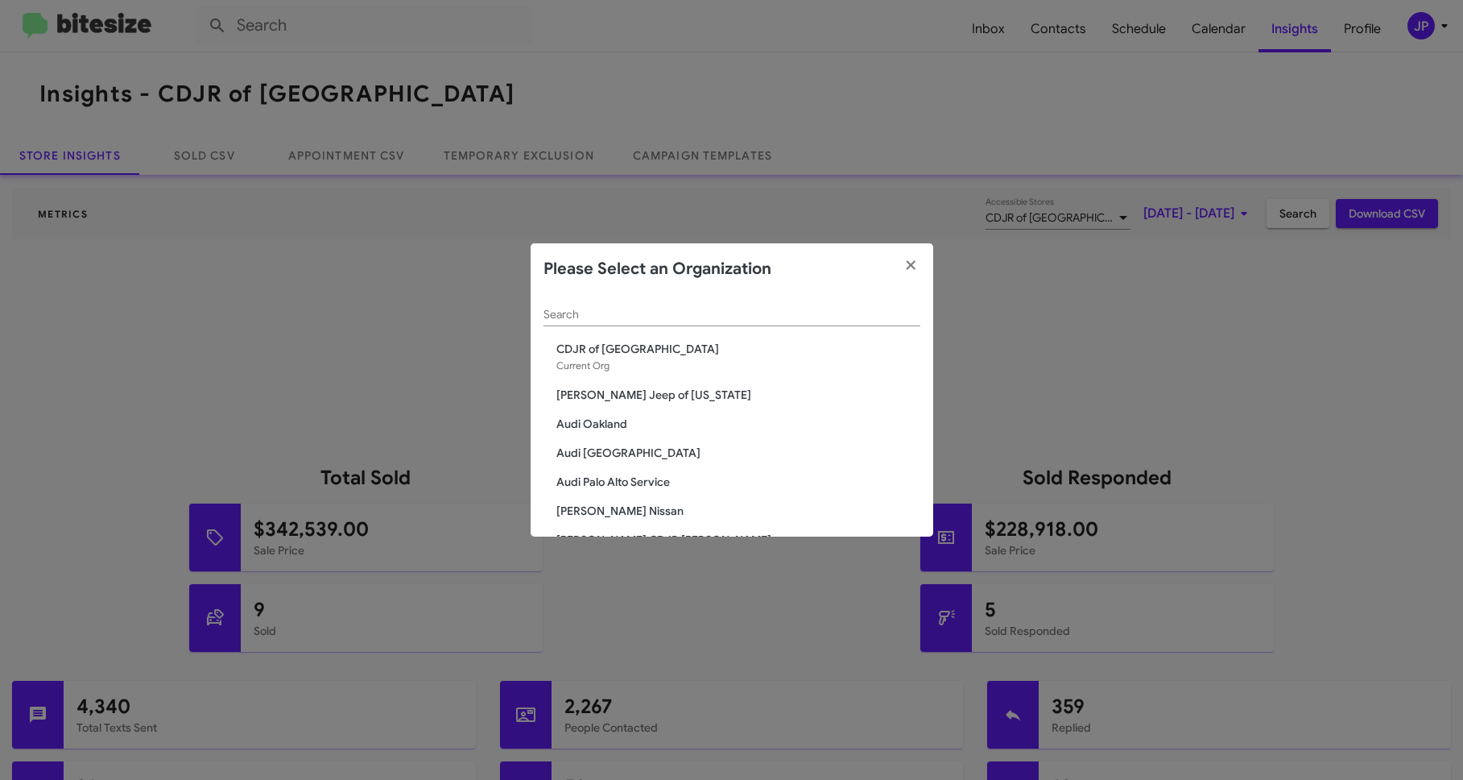
click at [756, 317] on input "Search" at bounding box center [732, 314] width 377 height 13
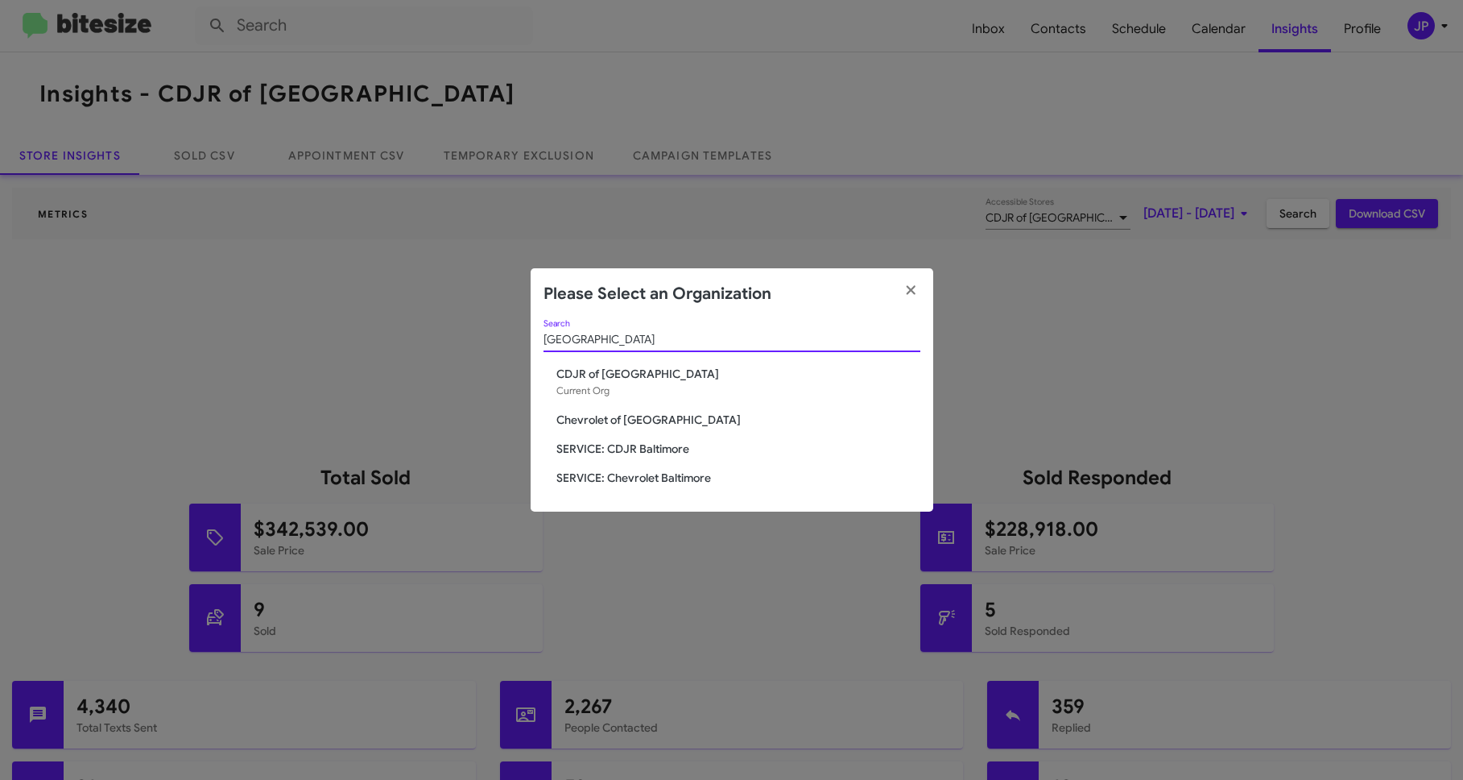
type input "Baltimore"
click at [635, 448] on span "SERVICE: CDJR Baltimore" at bounding box center [739, 449] width 364 height 16
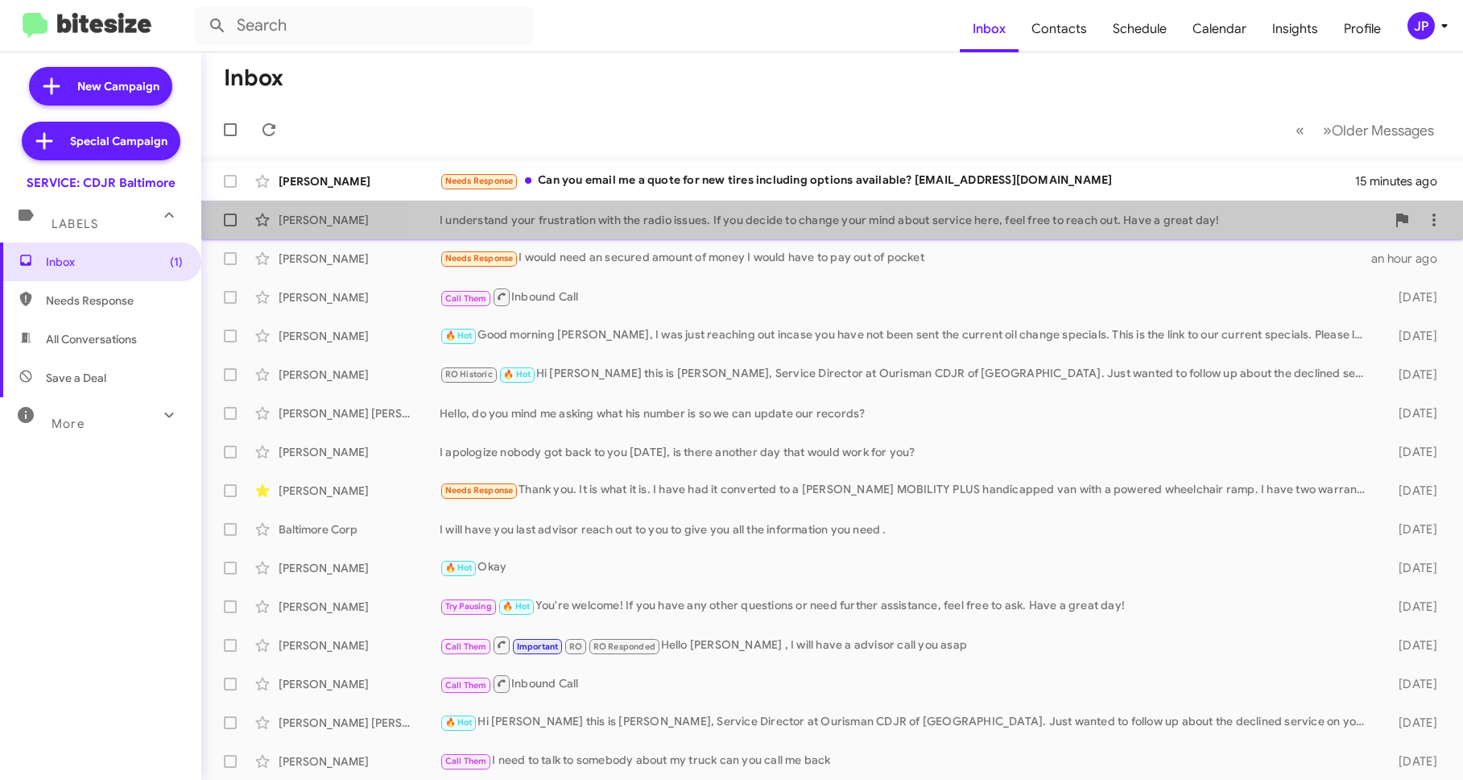
click at [1072, 235] on div "[PERSON_NAME] I understand your frustration with the radio issues. If you decid…" at bounding box center [832, 220] width 1236 height 32
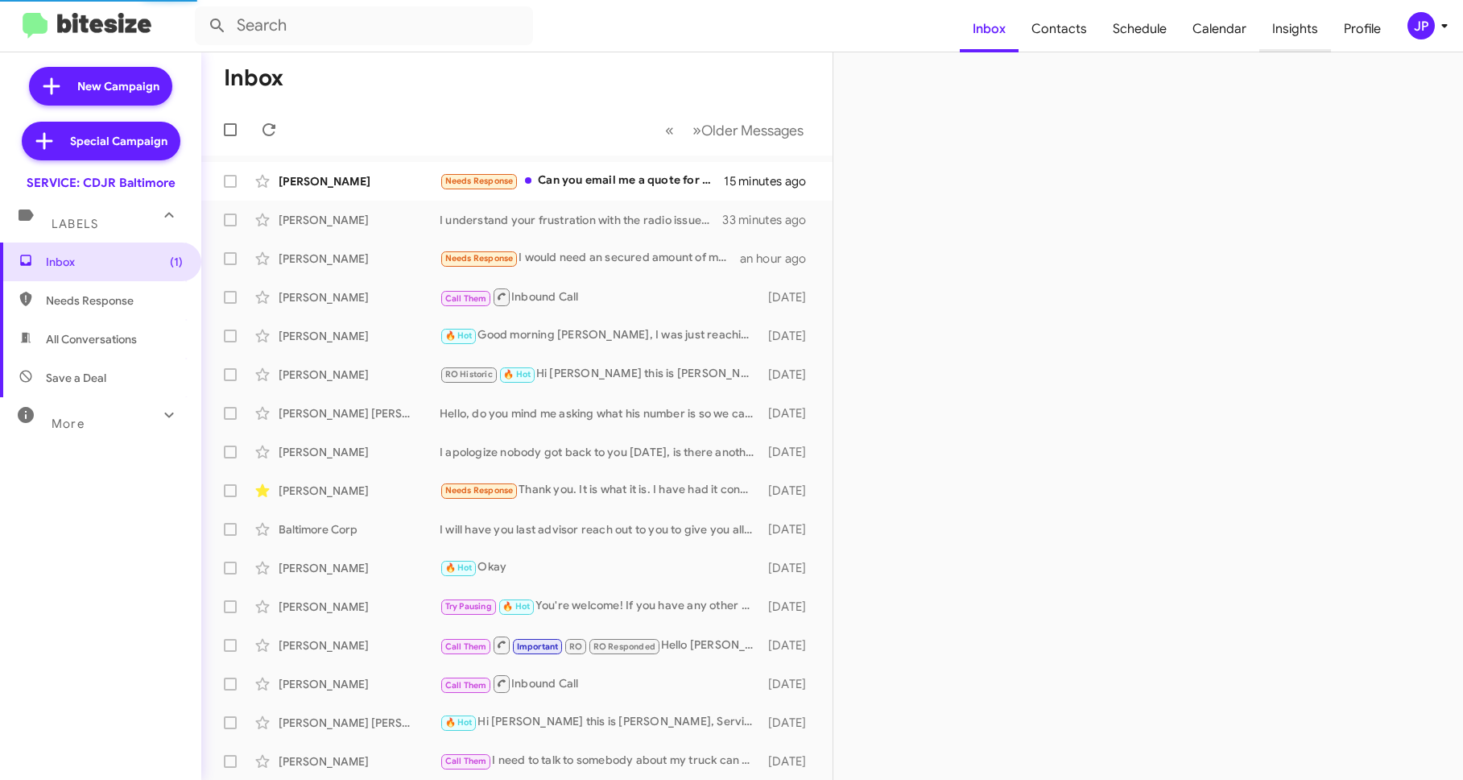
click at [1278, 22] on span "Insights" at bounding box center [1296, 29] width 72 height 47
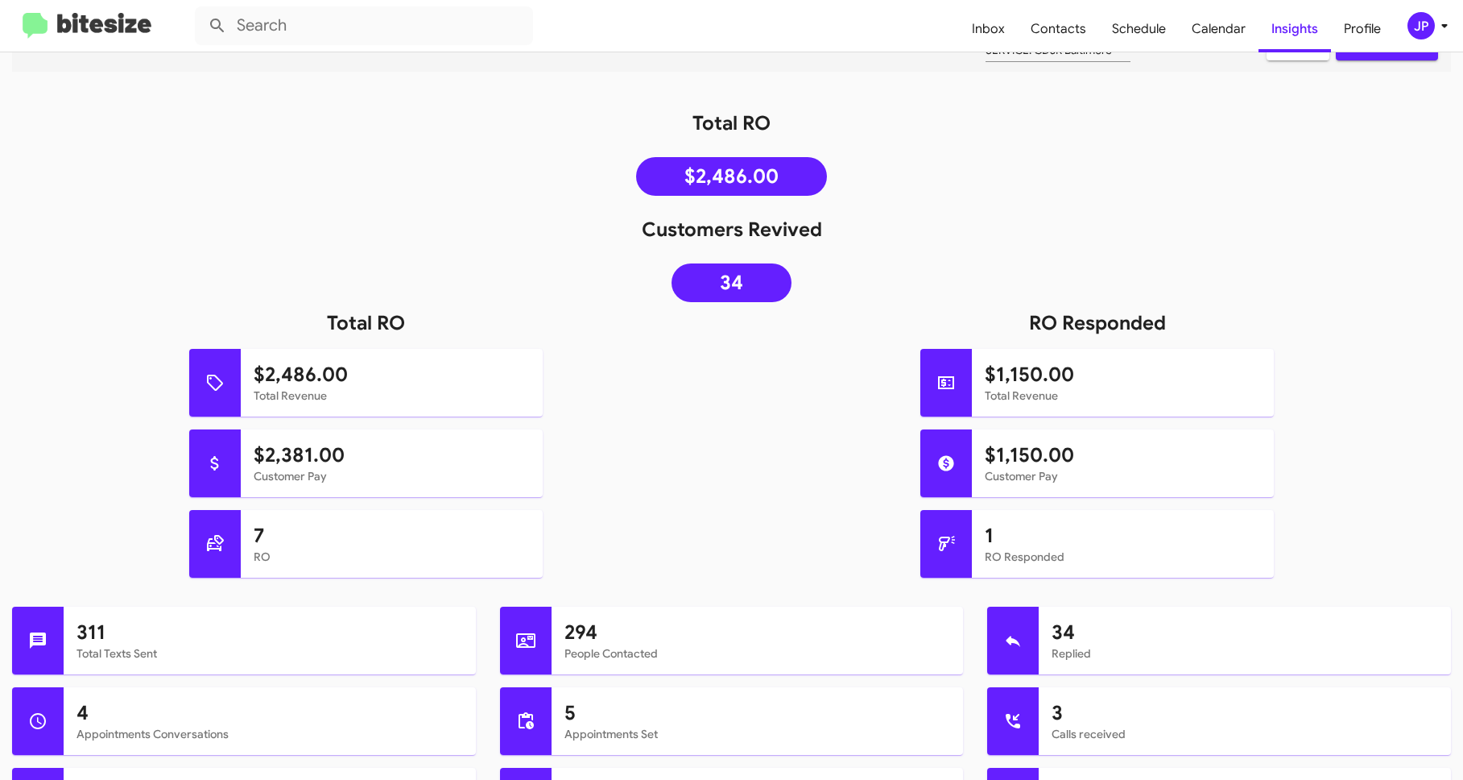
scroll to position [170, 0]
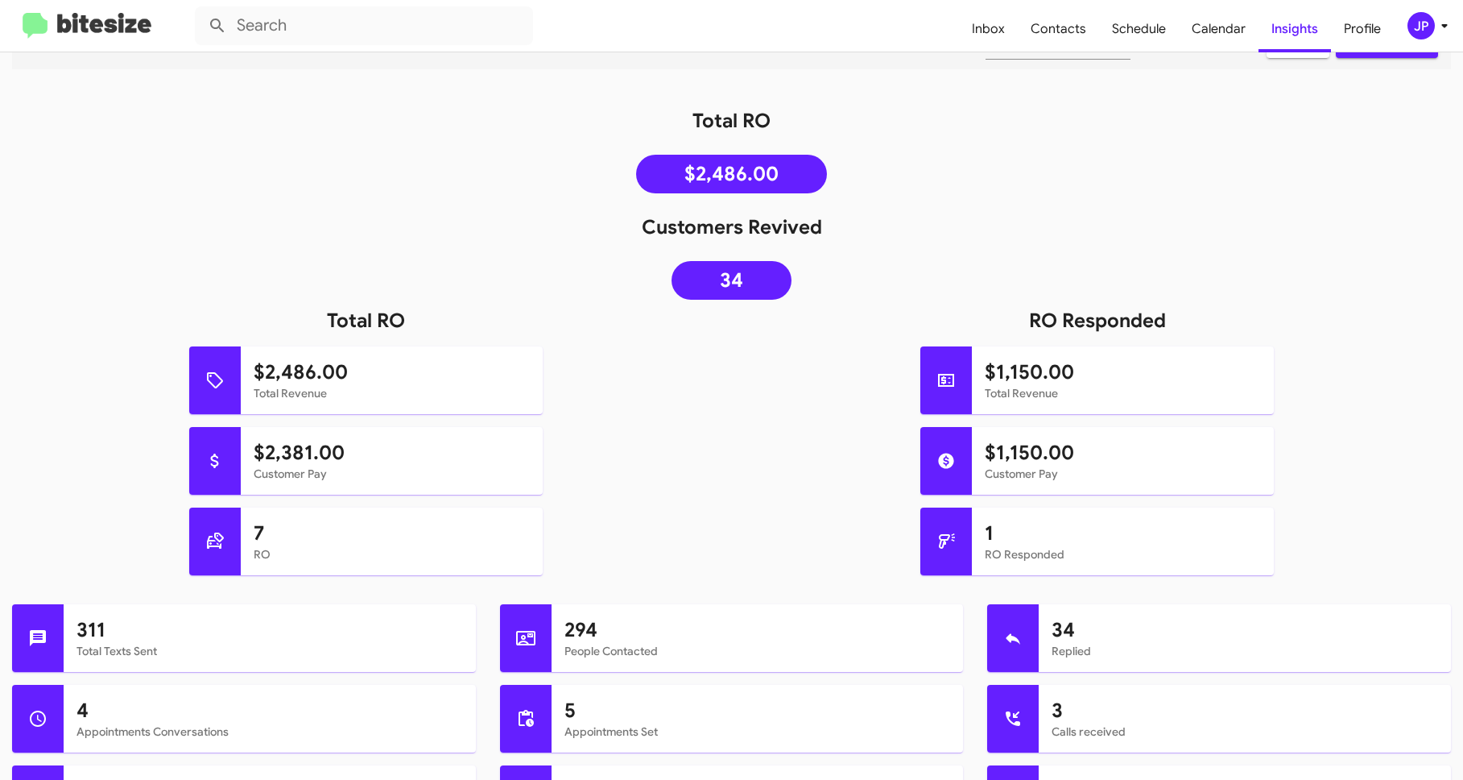
click at [1406, 25] on button "JP" at bounding box center [1420, 25] width 52 height 27
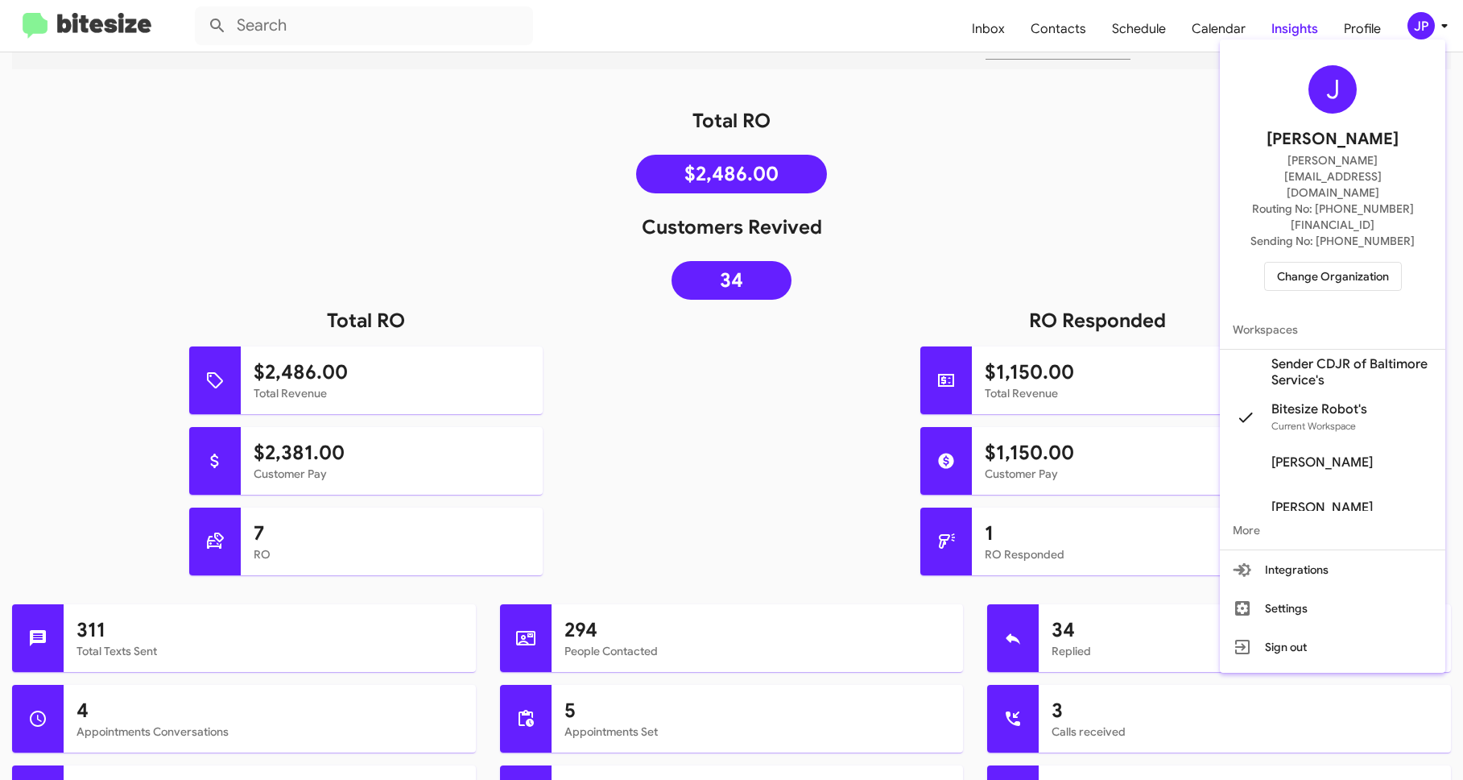
click at [1299, 245] on div "J Jamie Payton jamie@bitesize.co Routing No: +1 (410) 288-3100 Sending No: +1 (…" at bounding box center [1333, 178] width 226 height 264
click at [1308, 263] on span "Change Organization" at bounding box center [1333, 276] width 112 height 27
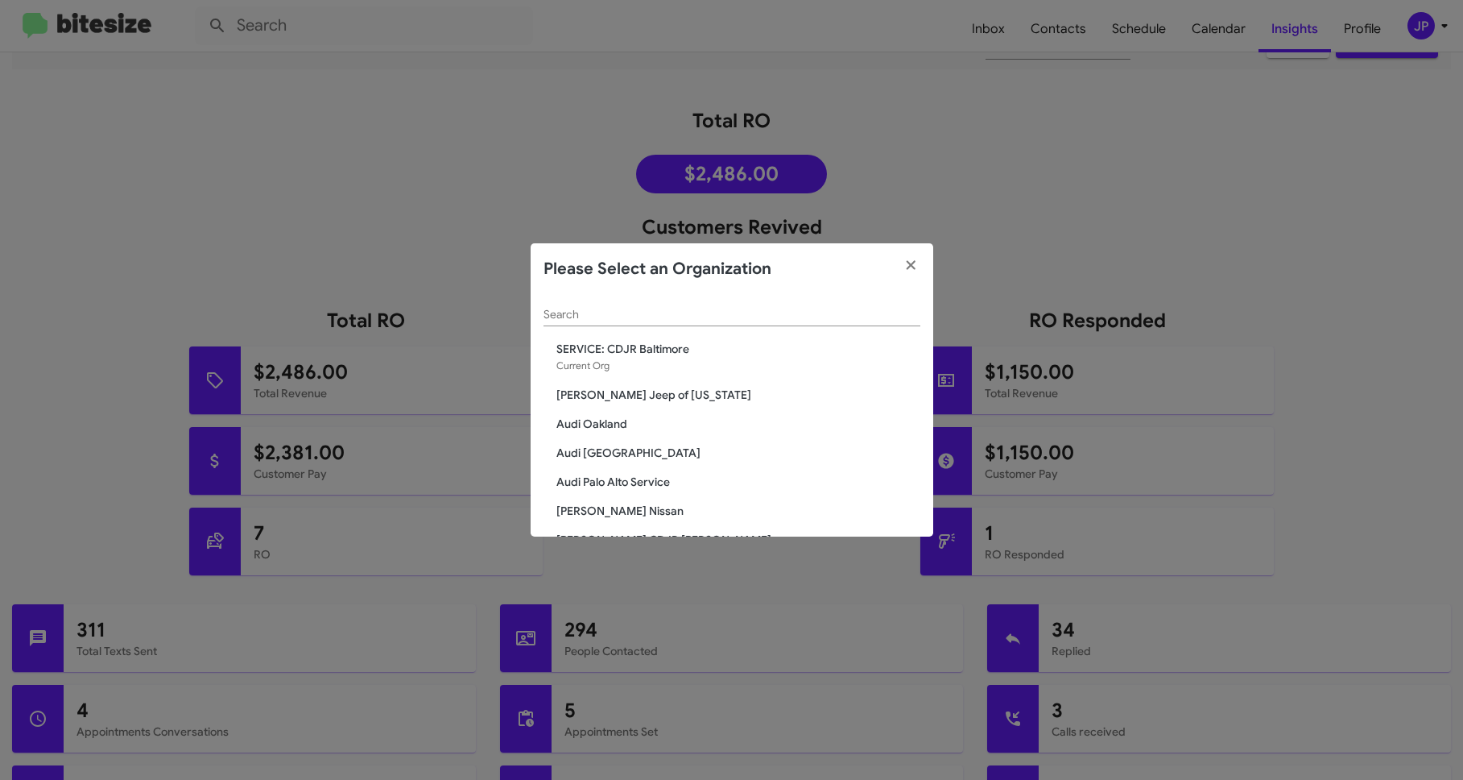
click at [652, 328] on div "Search" at bounding box center [732, 318] width 377 height 46
click at [655, 318] on input "Search" at bounding box center [732, 314] width 377 height 13
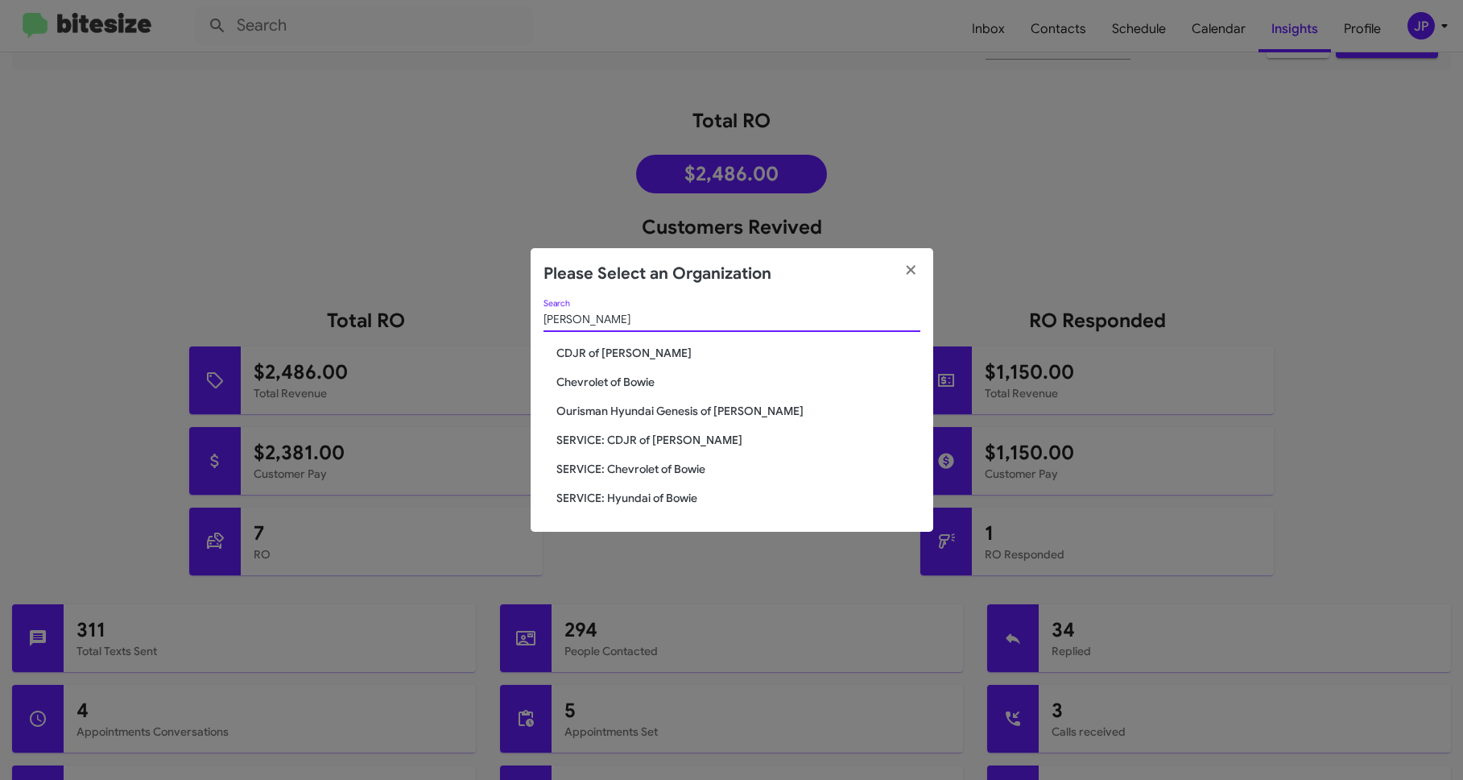
type input "Bowie"
click at [626, 441] on span "SERVICE: CDJR of [PERSON_NAME]" at bounding box center [739, 440] width 364 height 16
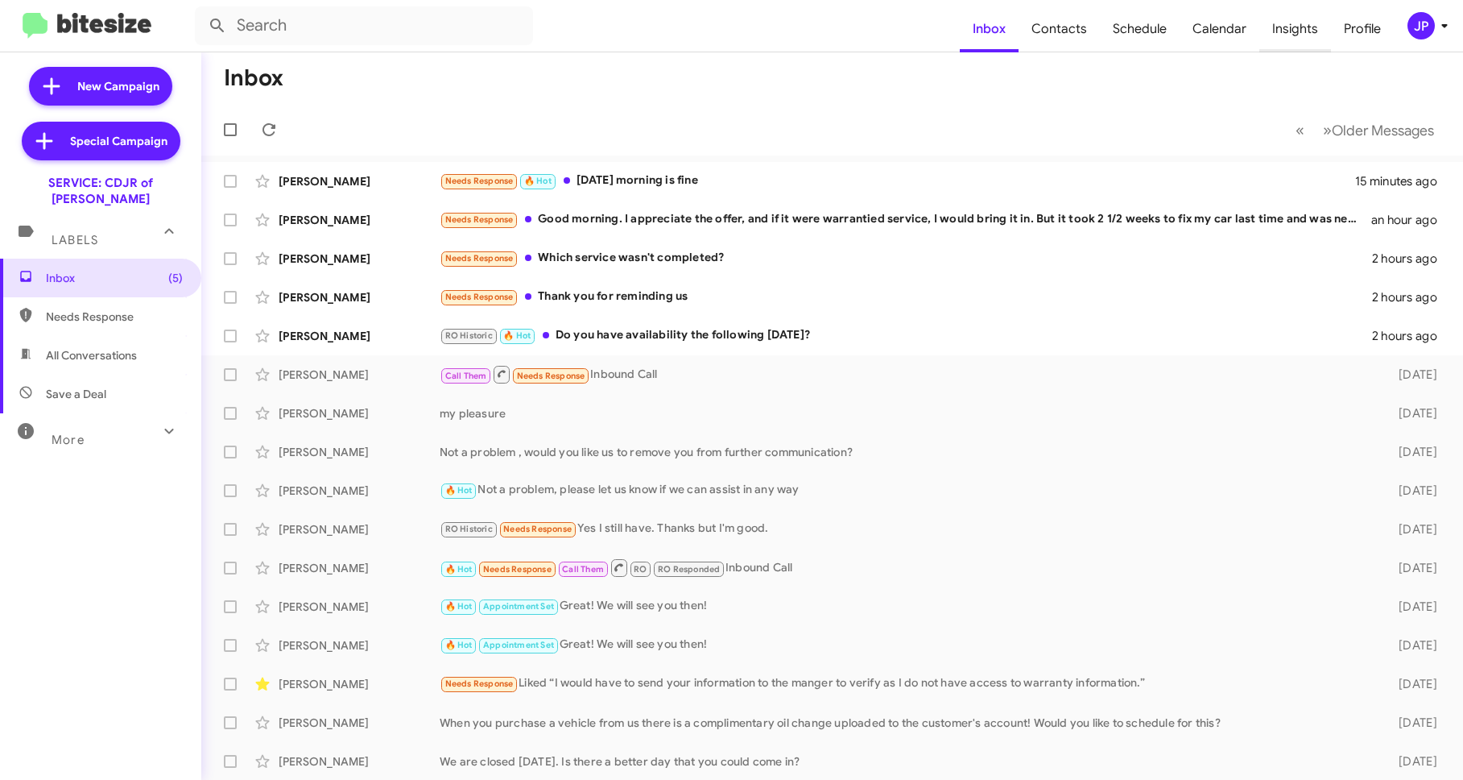
click at [1304, 48] on span "Insights" at bounding box center [1296, 29] width 72 height 47
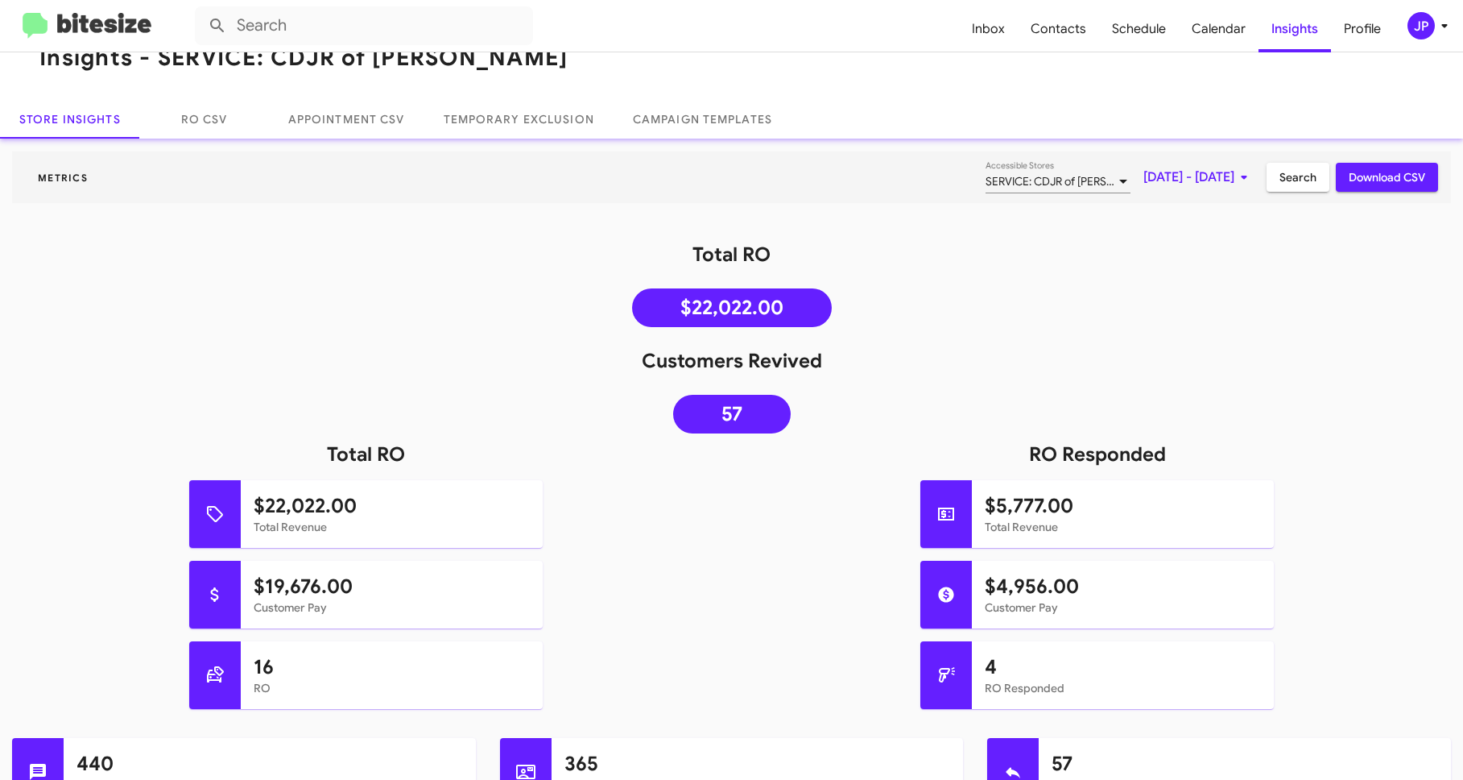
scroll to position [37, 0]
click at [1421, 34] on div "JP" at bounding box center [1421, 25] width 27 height 27
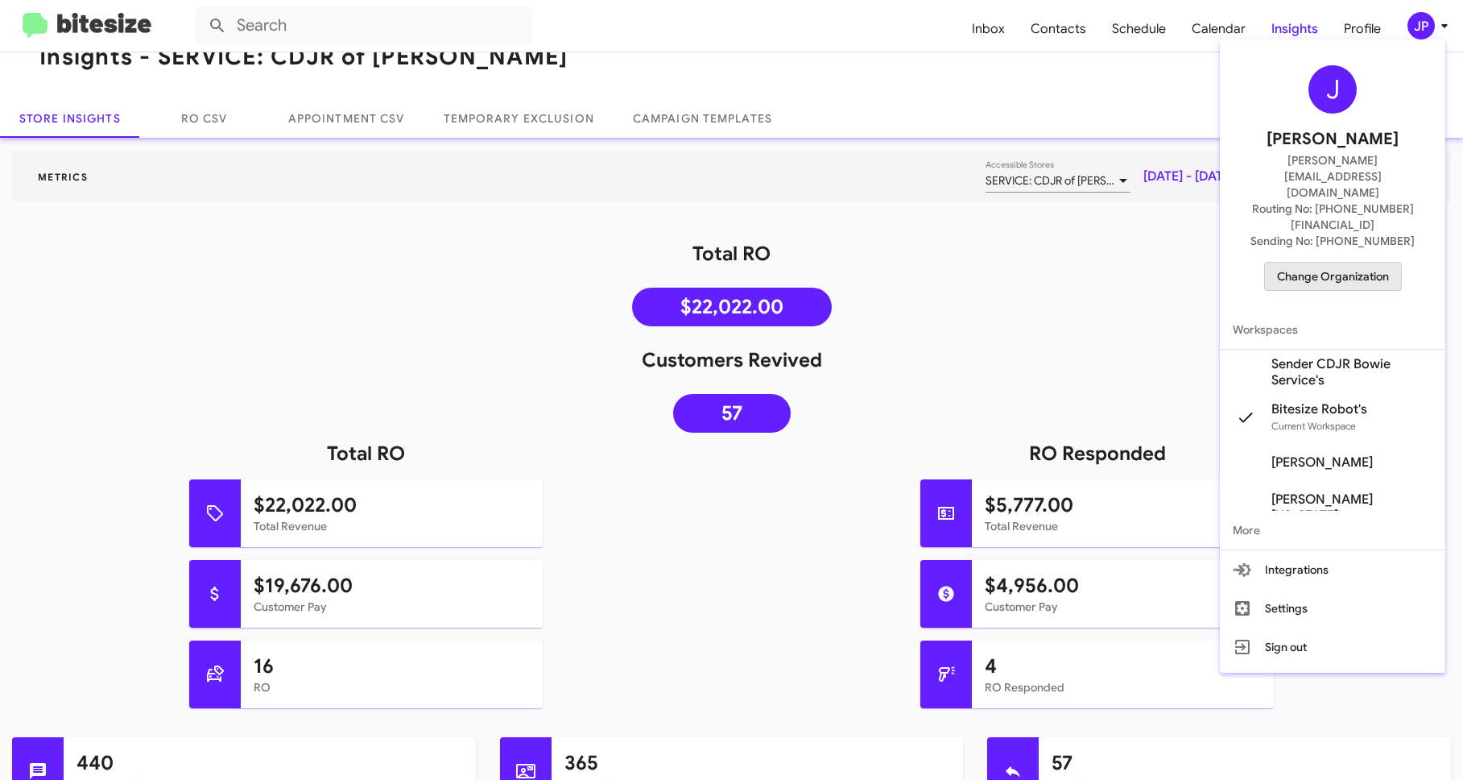
click at [1288, 263] on span "Change Organization" at bounding box center [1333, 276] width 112 height 27
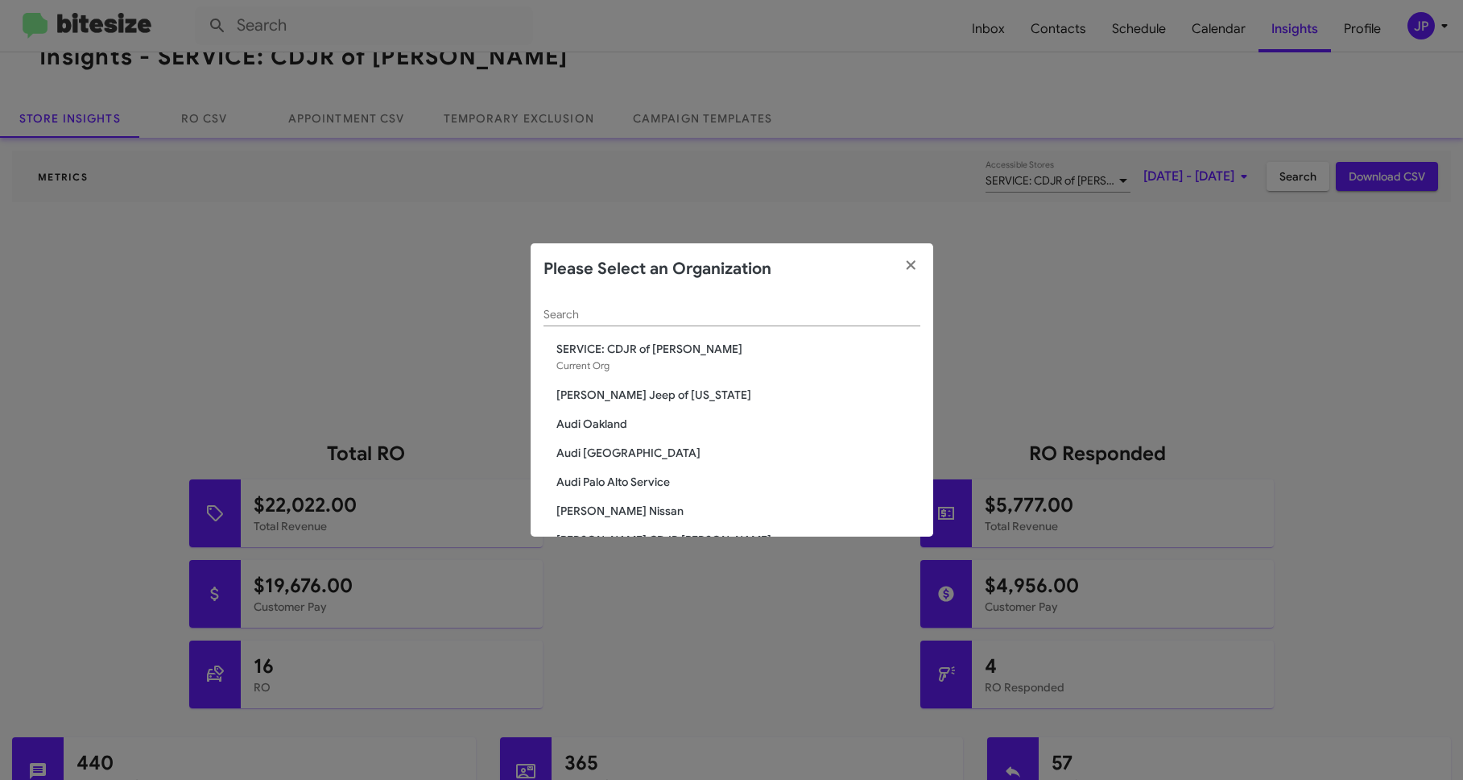
click at [563, 296] on div "Search" at bounding box center [732, 310] width 377 height 31
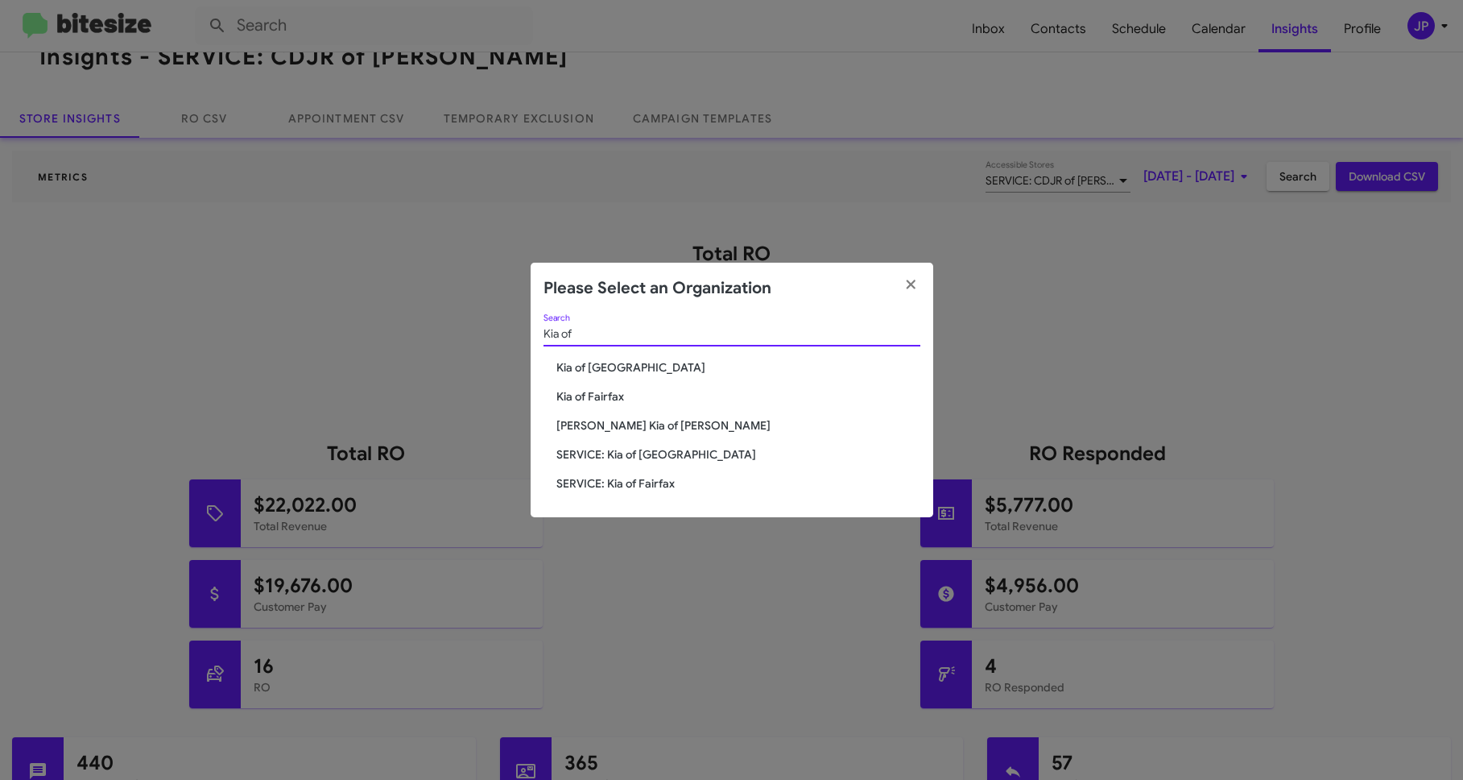
type input "Kia of"
click at [569, 365] on span "Kia of [GEOGRAPHIC_DATA]" at bounding box center [739, 367] width 364 height 16
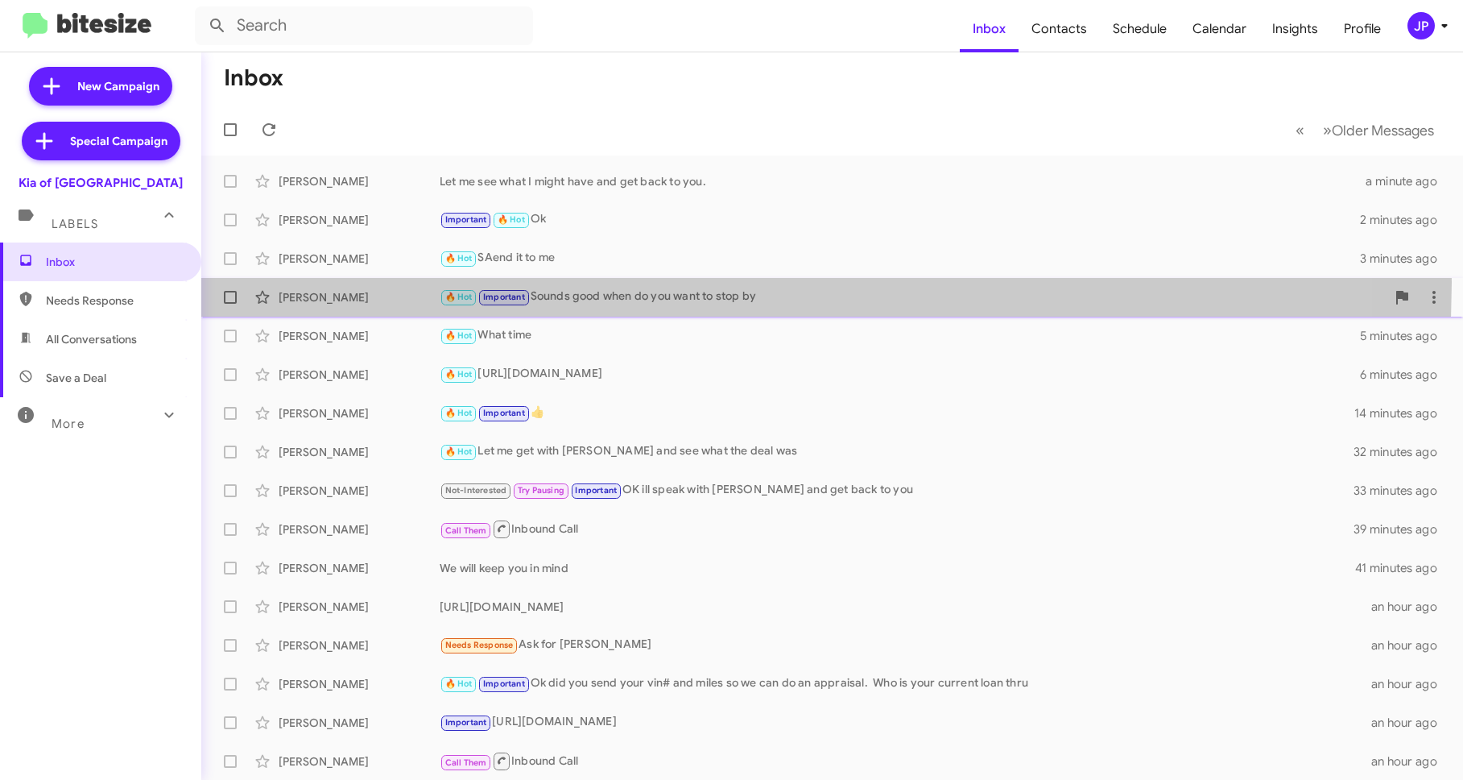
click at [696, 283] on div "[PERSON_NAME] 🔥 Hot Important Sounds good when do you want to stop by 3 minutes…" at bounding box center [832, 297] width 1236 height 32
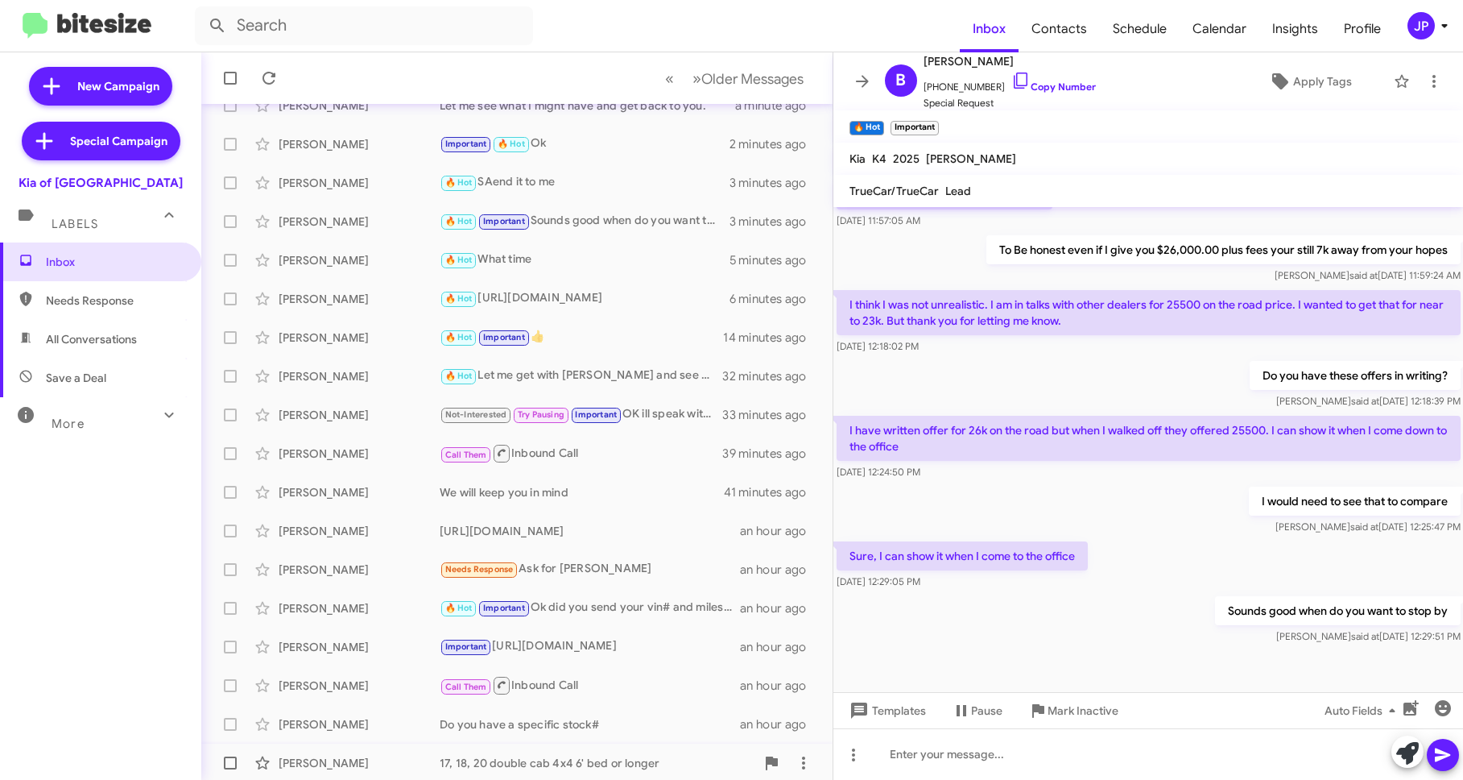
scroll to position [155, 0]
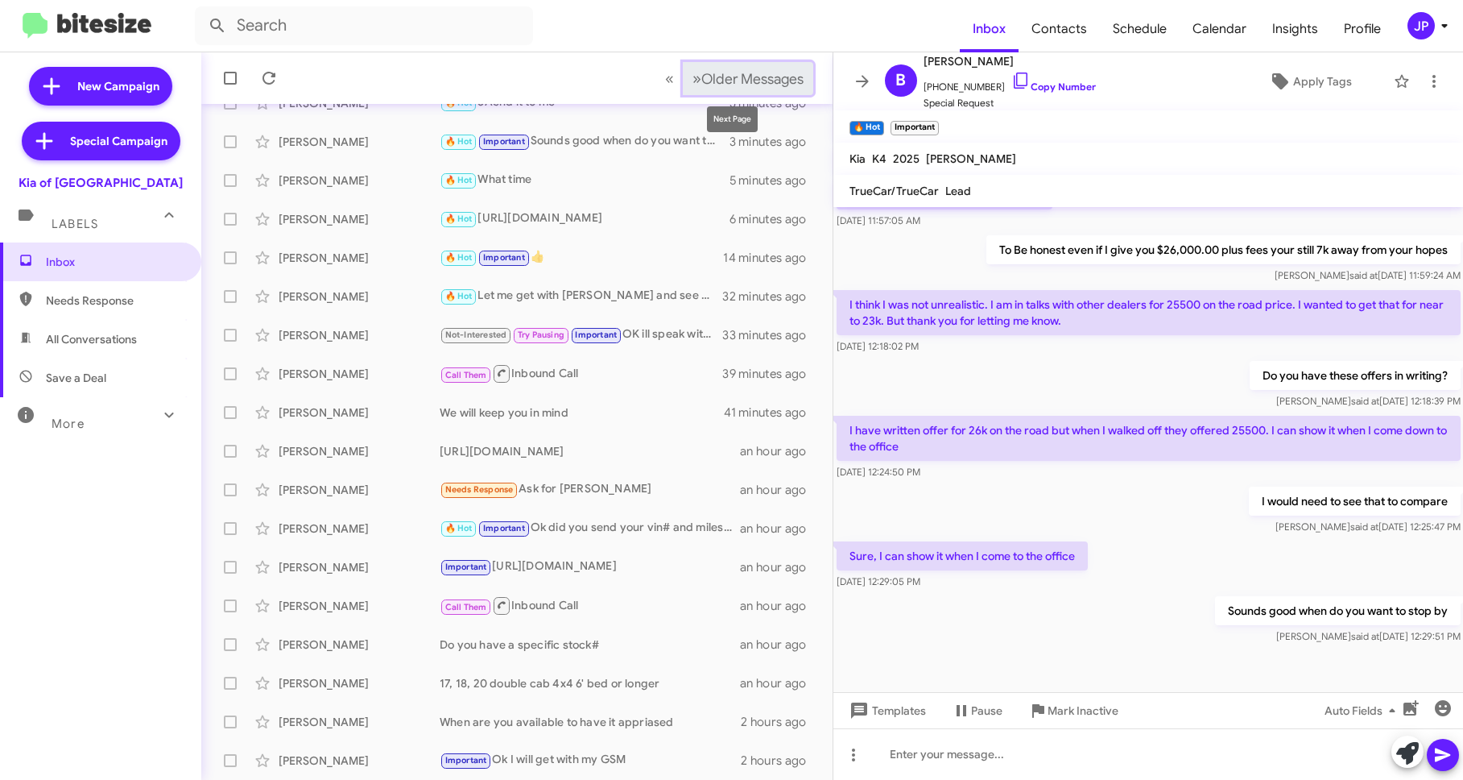
click at [755, 84] on span "Older Messages" at bounding box center [752, 79] width 102 height 18
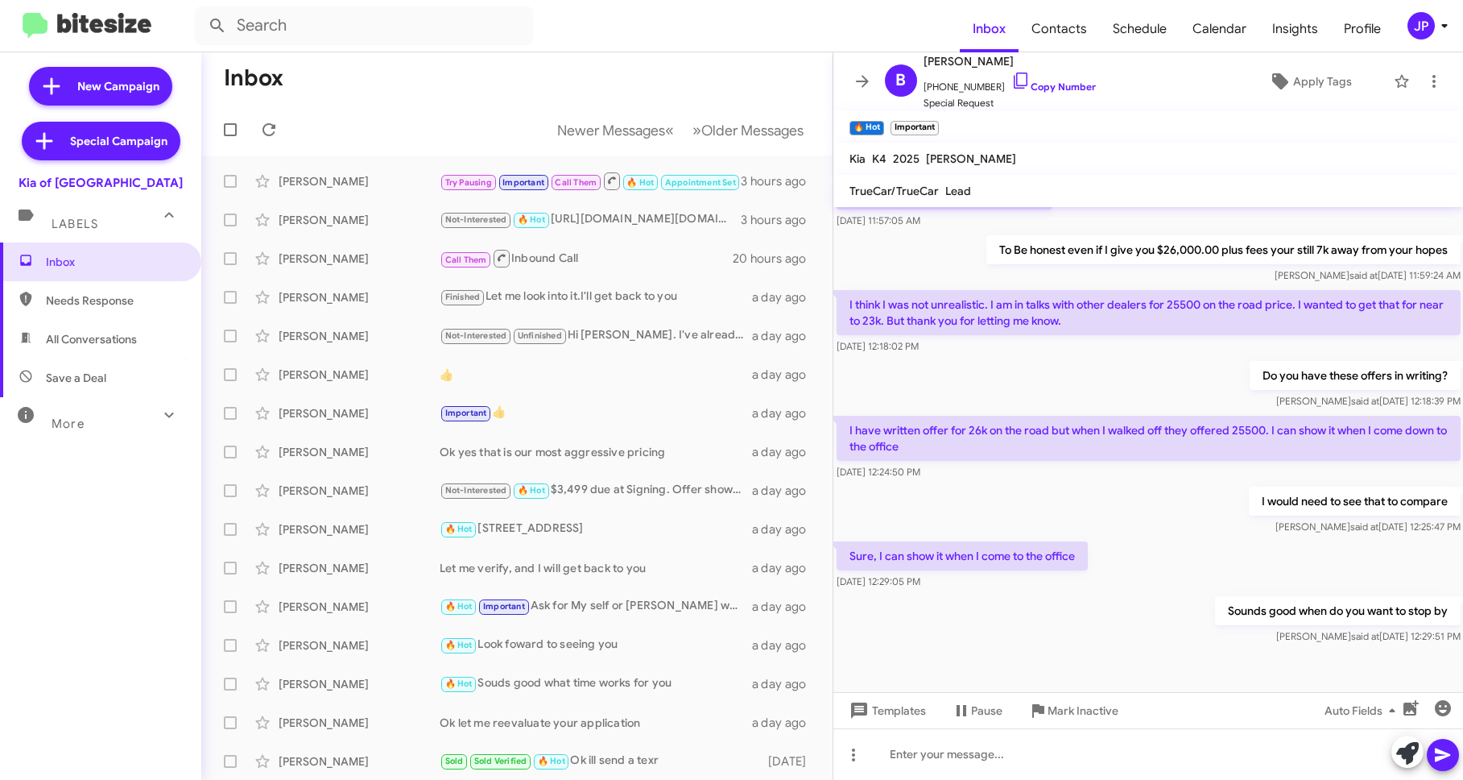
click at [1433, 31] on div "JP" at bounding box center [1421, 25] width 27 height 27
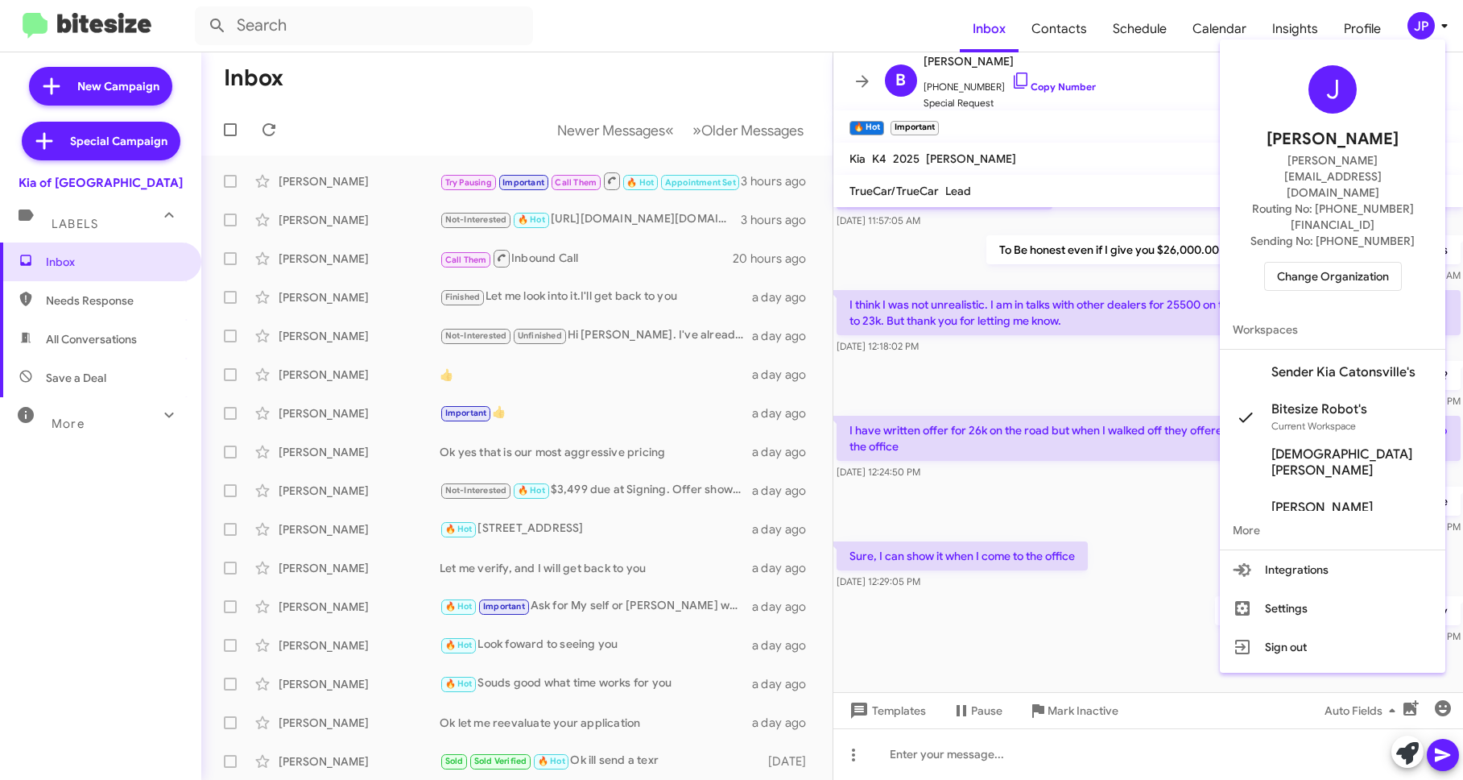
click at [1355, 212] on div "J Jamie Payton jamie@bitesize.co Routing No: +1 (410) 982-5657 Sending No: +1 (…" at bounding box center [1333, 178] width 226 height 264
click at [1276, 310] on span "Workspaces" at bounding box center [1333, 329] width 226 height 39
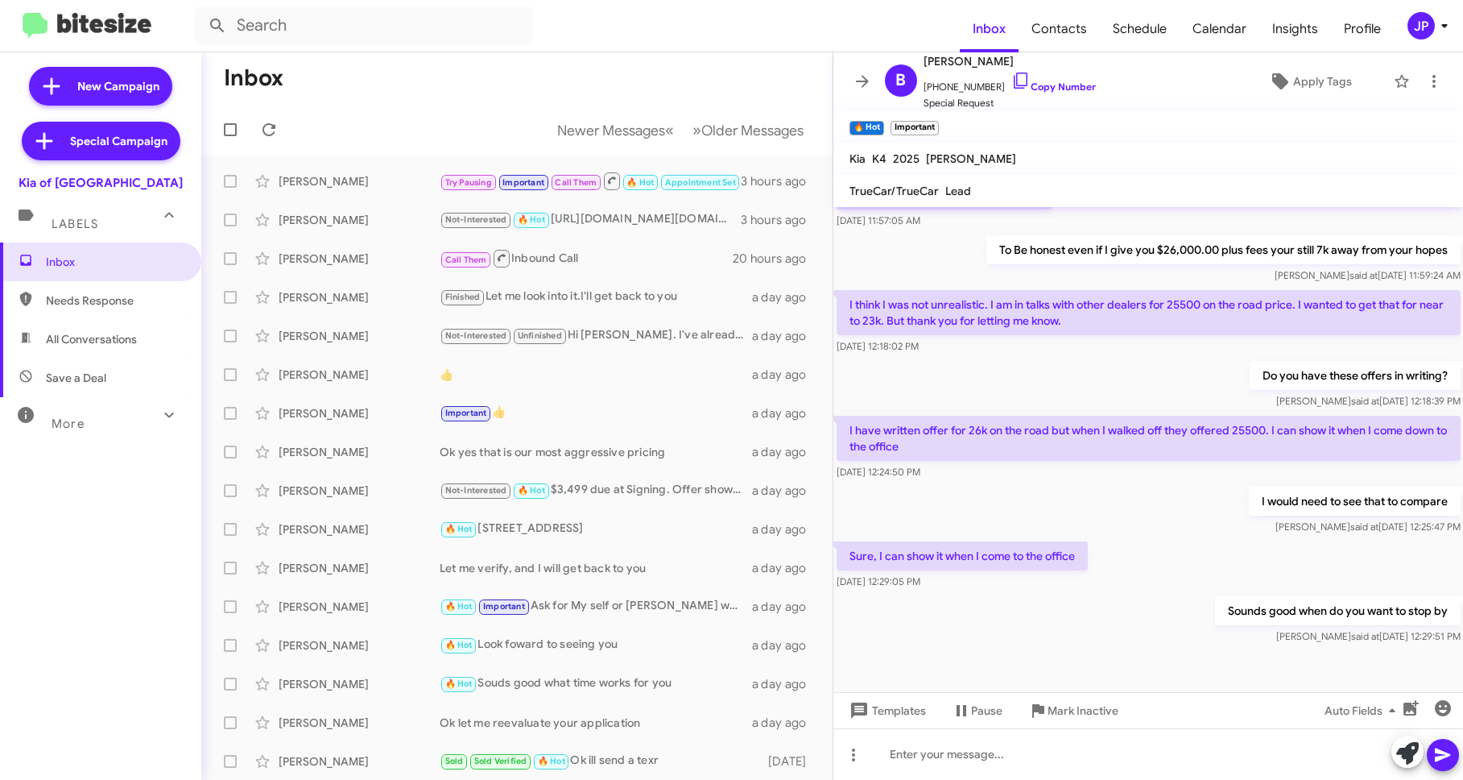
click at [1305, 230] on div "Okay.. Whats the best you can do on gtline? Sep 24, 2025, 11:57:05 AM" at bounding box center [1149, 196] width 631 height 71
click at [1426, 34] on div "JP" at bounding box center [1421, 25] width 27 height 27
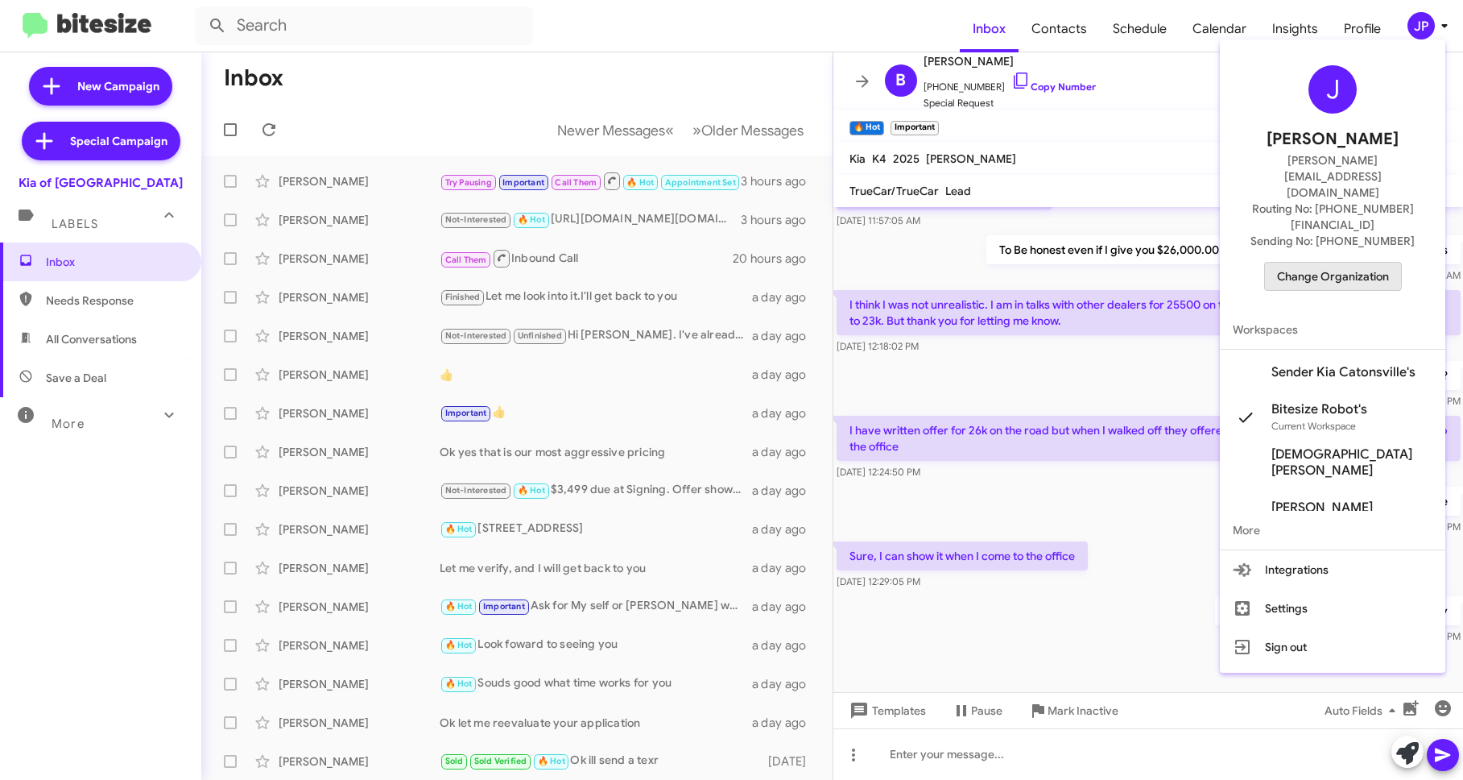
click at [1330, 263] on span "Change Organization" at bounding box center [1333, 276] width 112 height 27
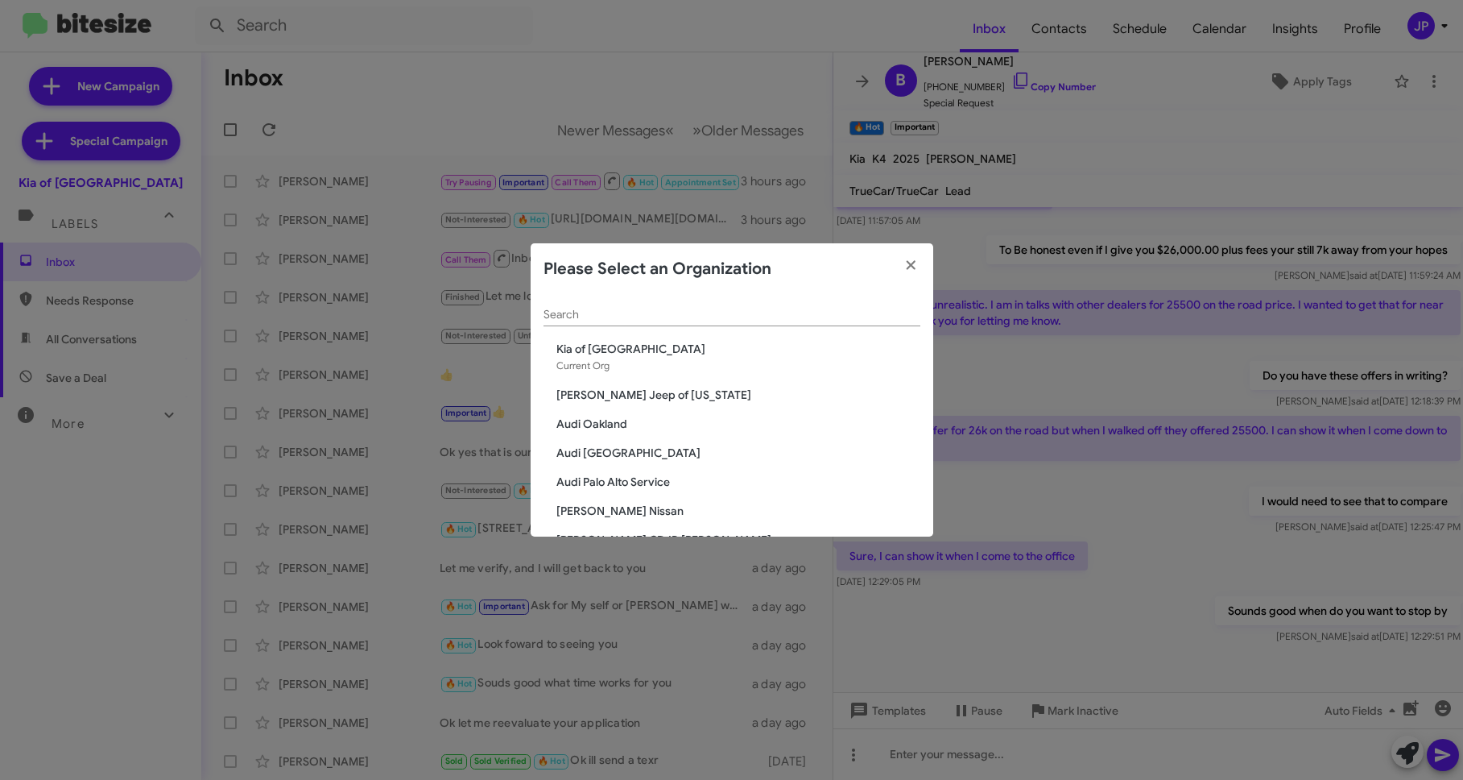
click at [685, 322] on div "Search" at bounding box center [732, 310] width 377 height 31
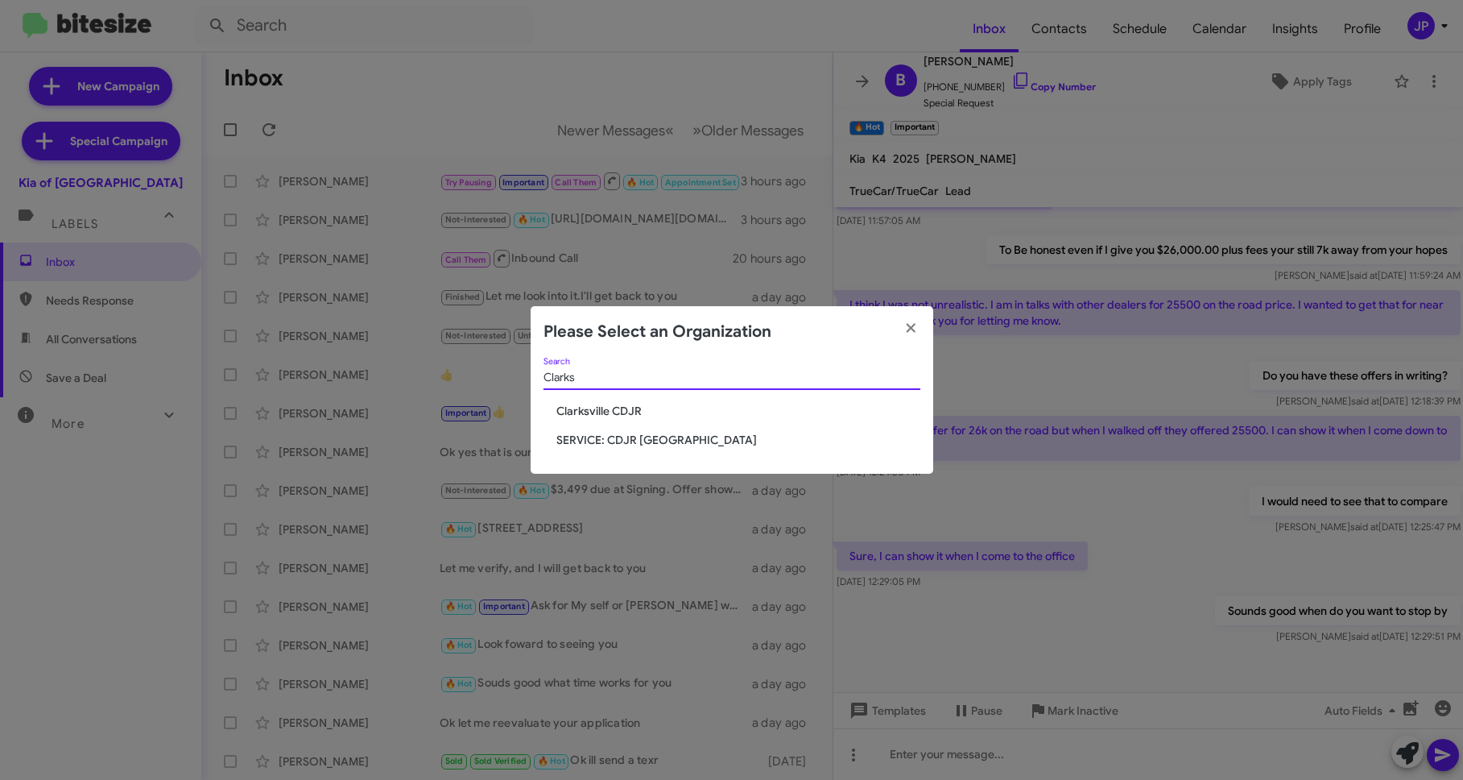
type input "Clarks"
click at [557, 412] on span "Clarksville CDJR" at bounding box center [739, 411] width 364 height 16
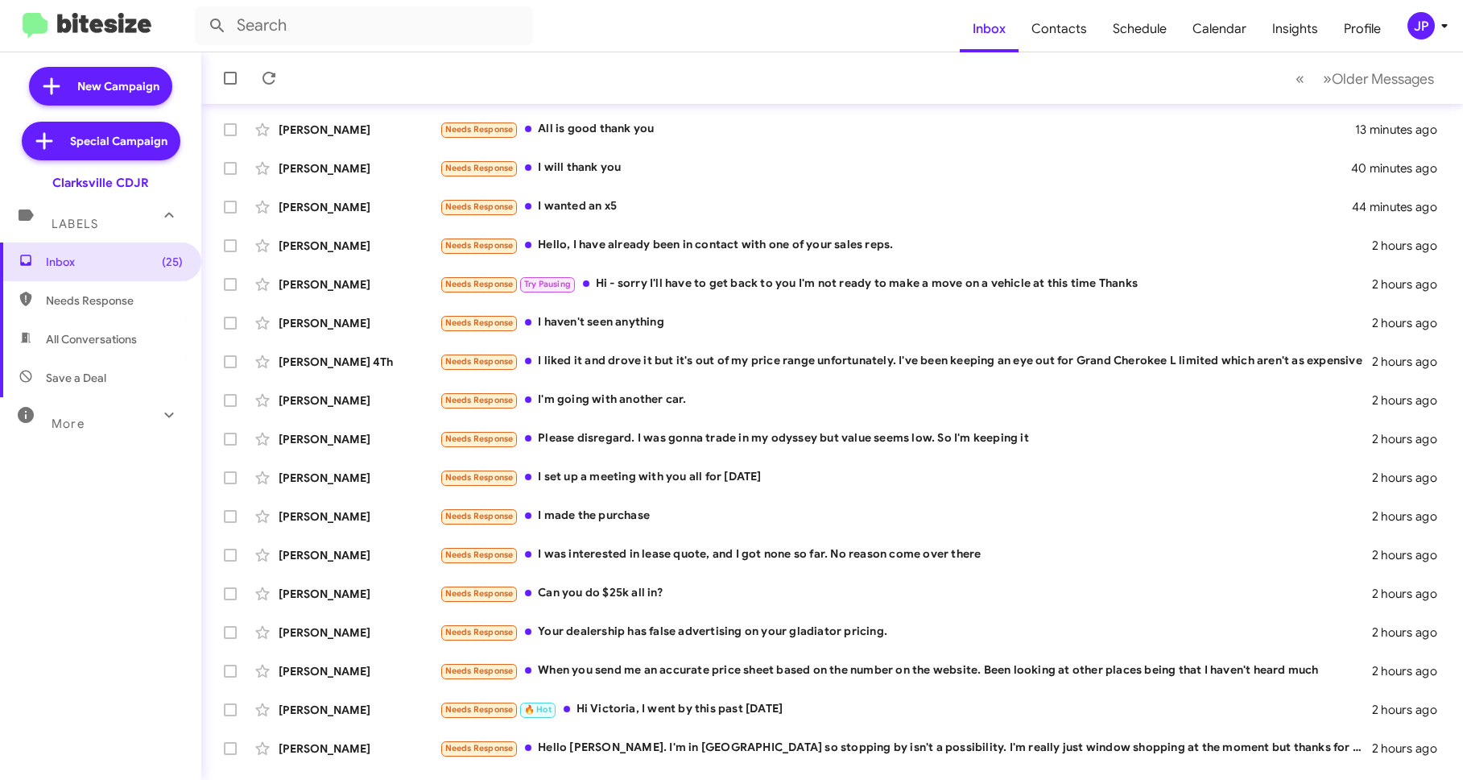
scroll to position [155, 0]
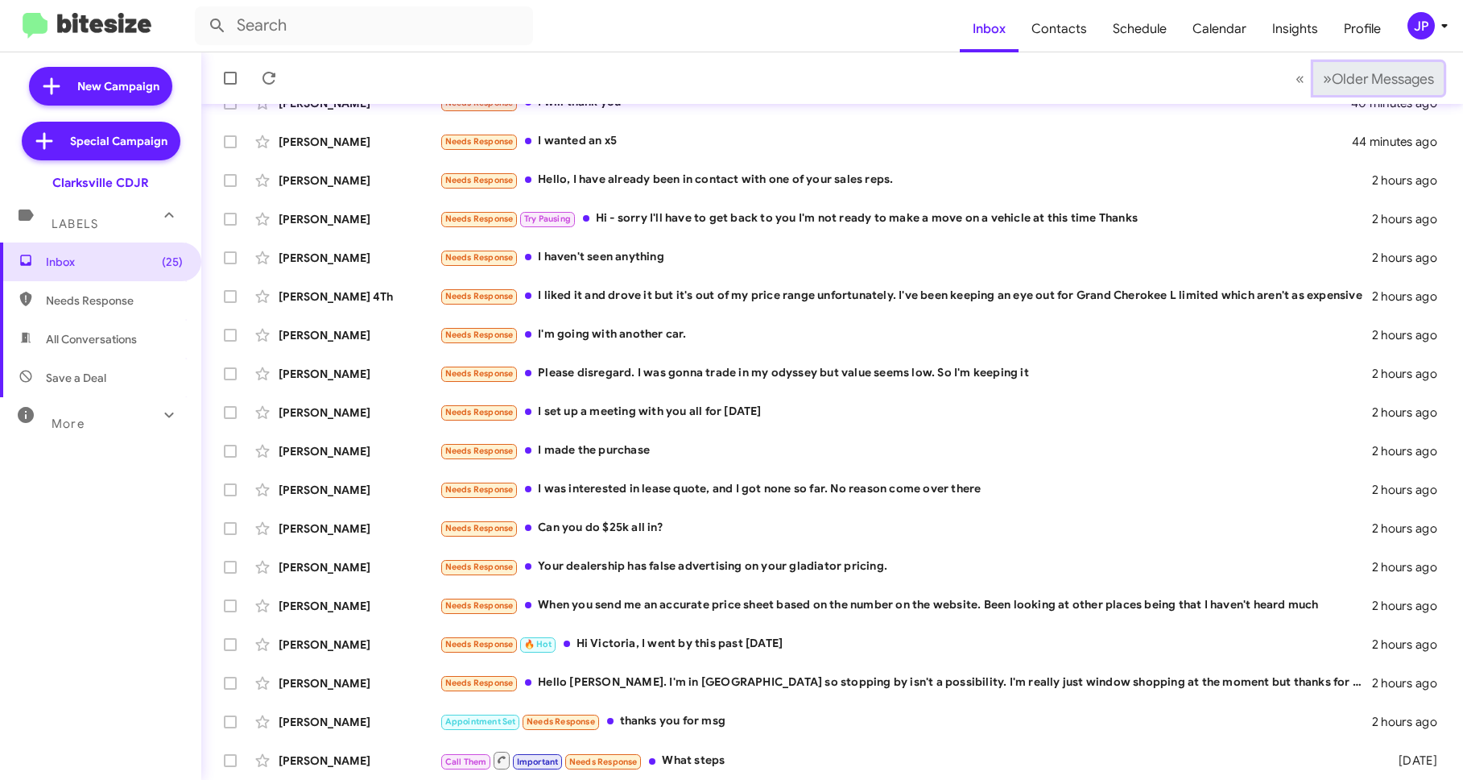
click at [1380, 75] on span "Older Messages" at bounding box center [1383, 79] width 102 height 18
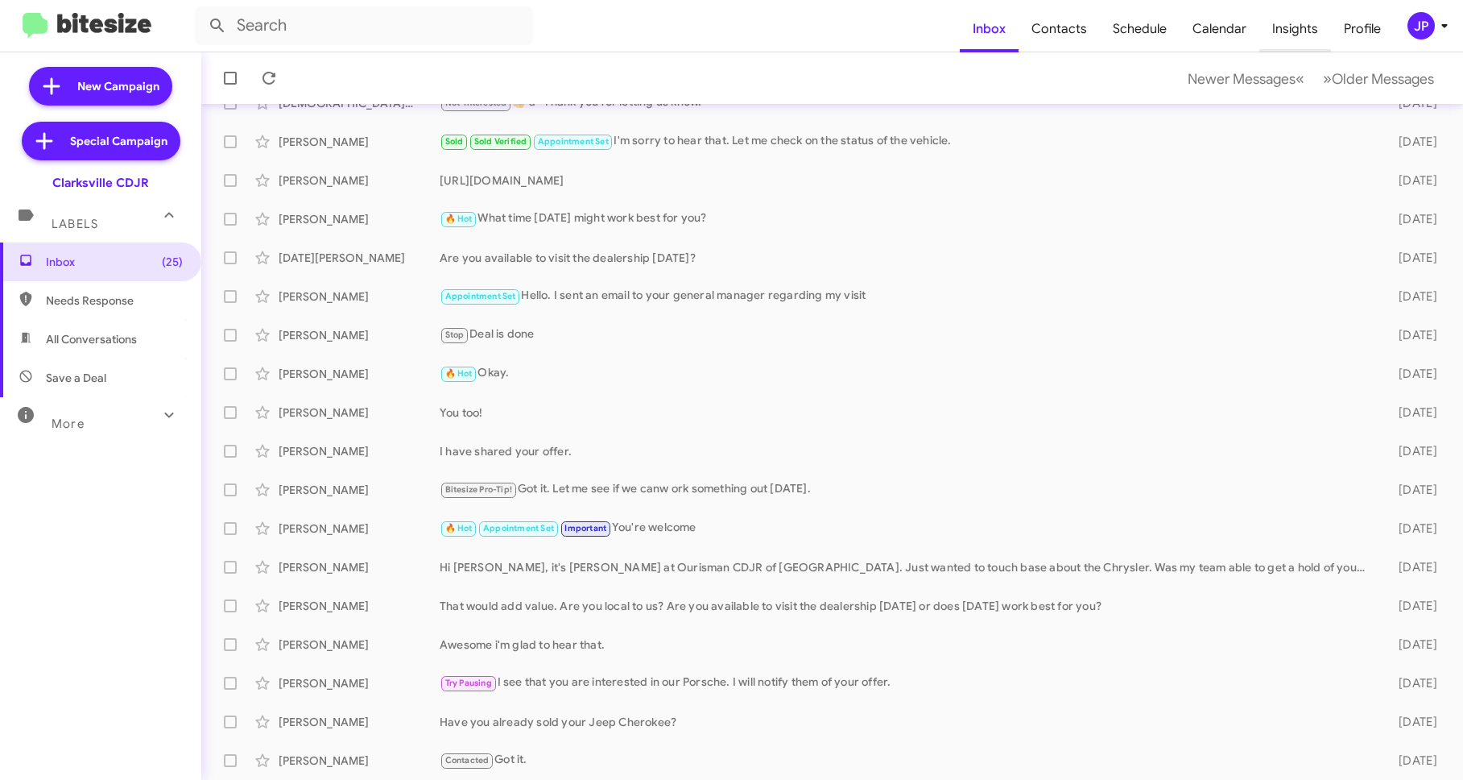
click at [1284, 23] on span "Insights" at bounding box center [1296, 29] width 72 height 47
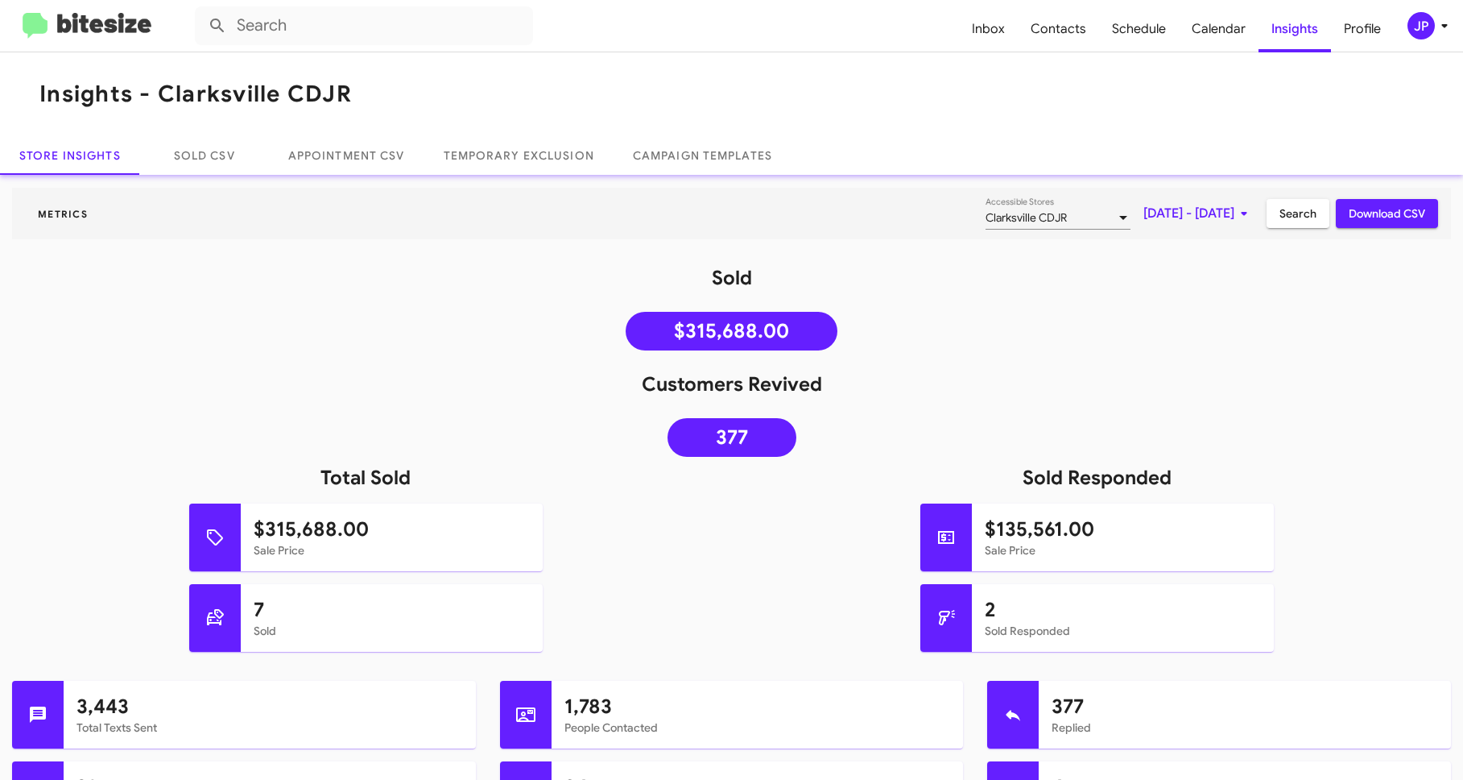
click at [103, 16] on img at bounding box center [87, 26] width 129 height 27
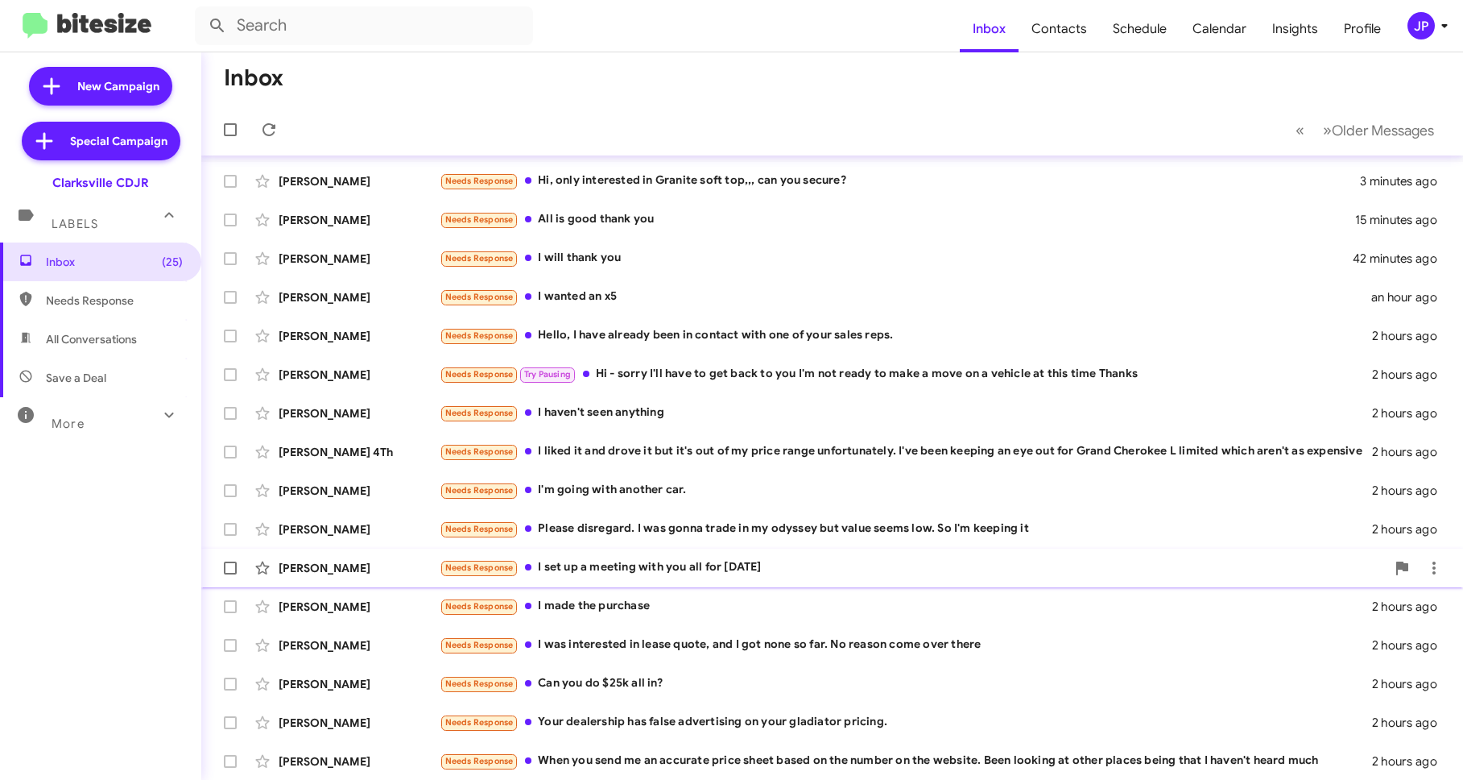
scroll to position [155, 0]
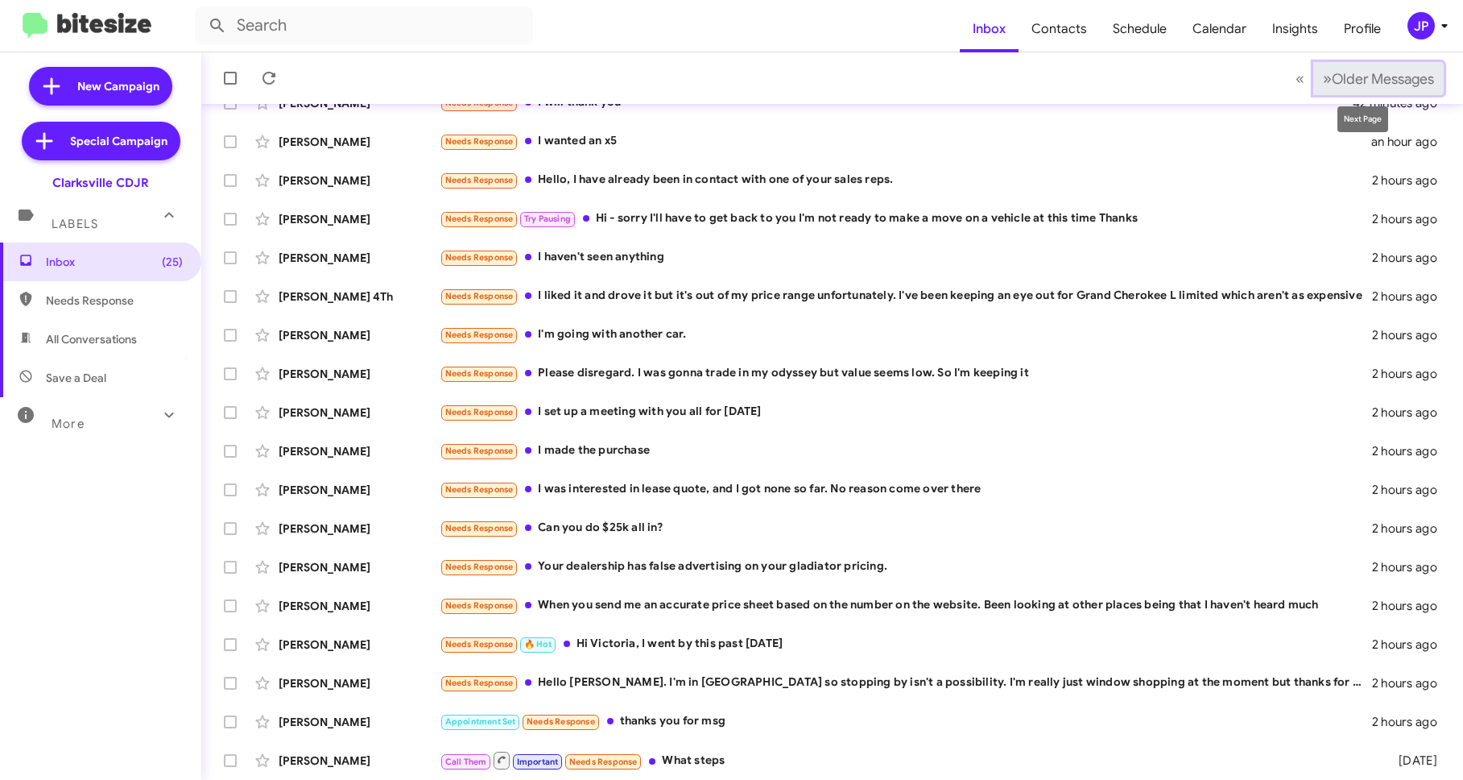
click at [1415, 85] on span "Older Messages" at bounding box center [1383, 79] width 102 height 18
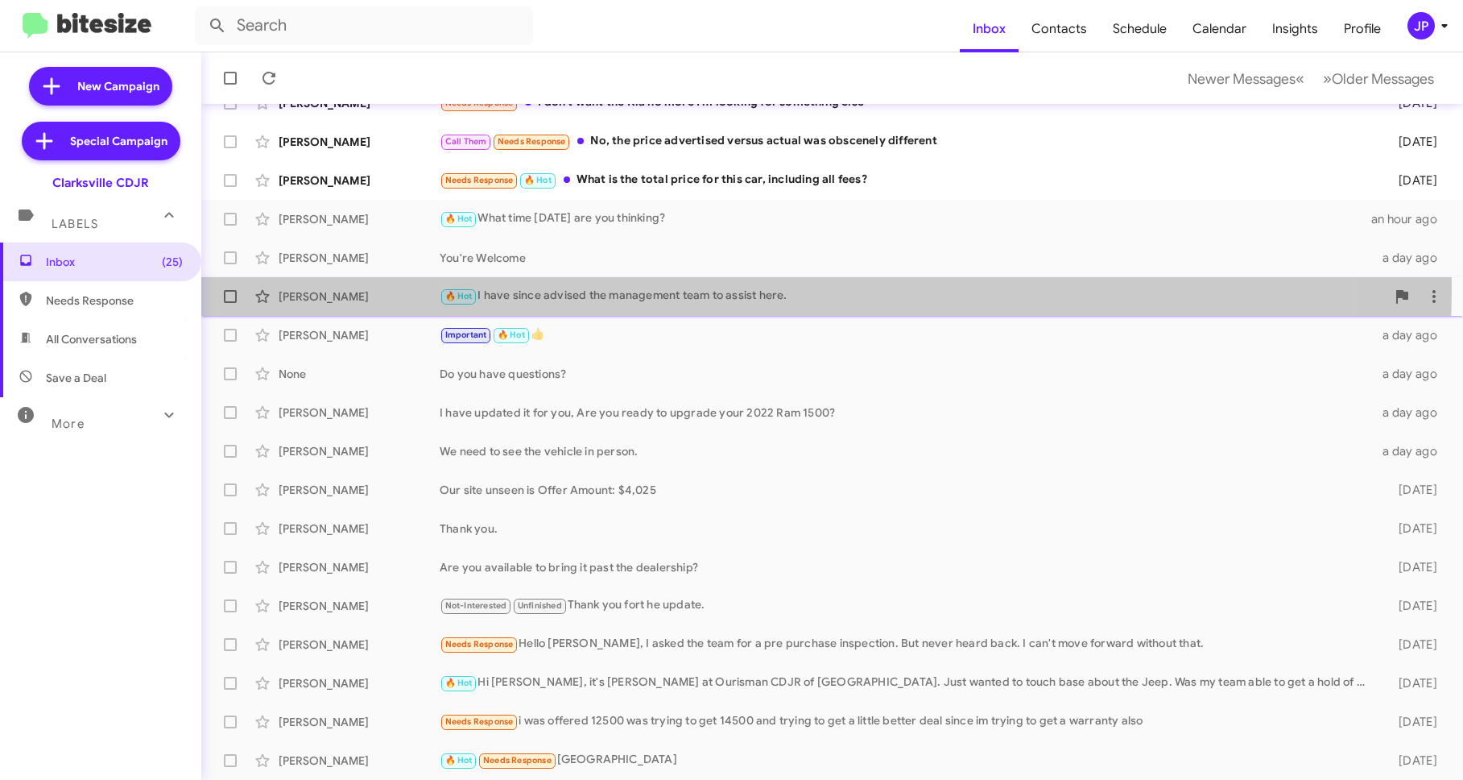
click at [586, 287] on div "🔥 Hot I have since advised the management team to assist here." at bounding box center [913, 296] width 946 height 19
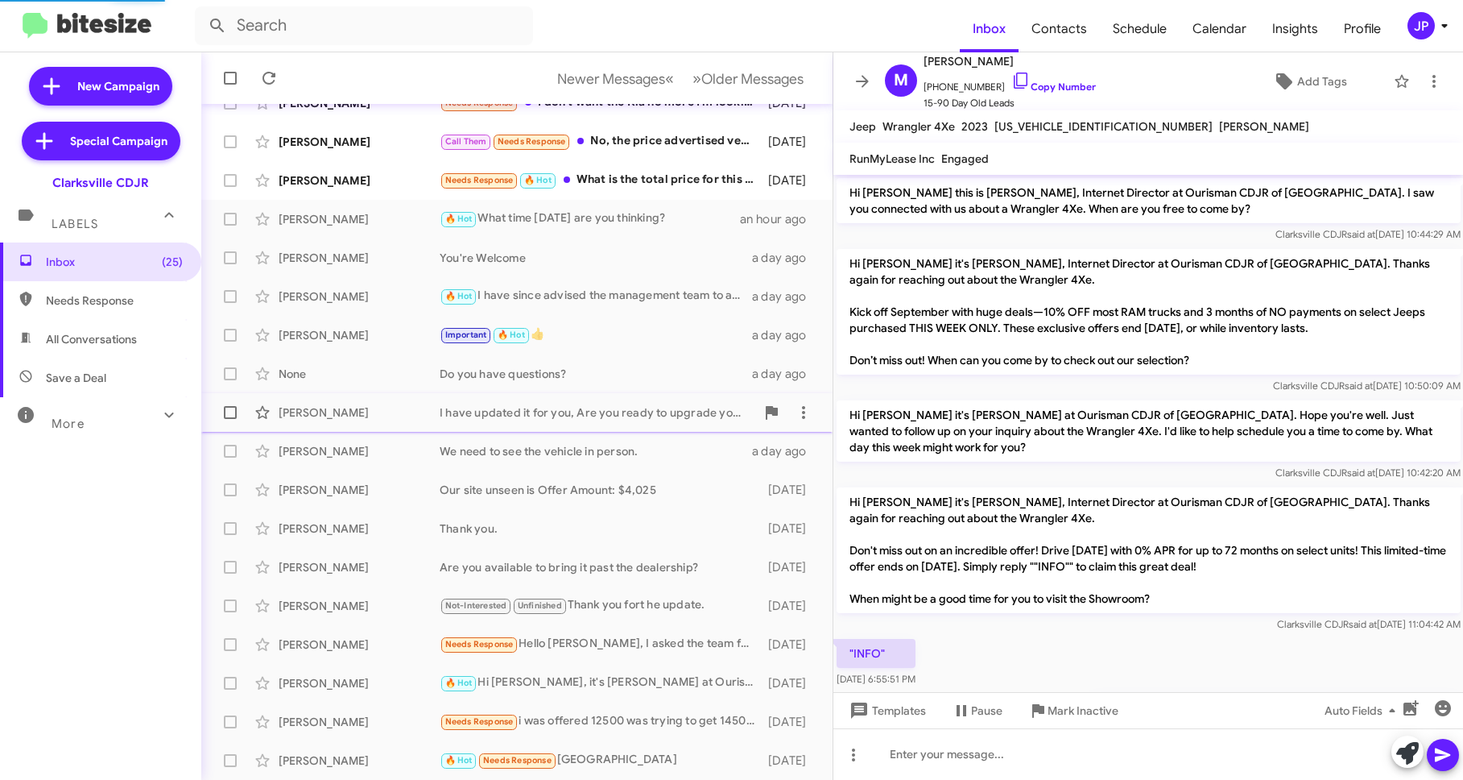
scroll to position [270, 0]
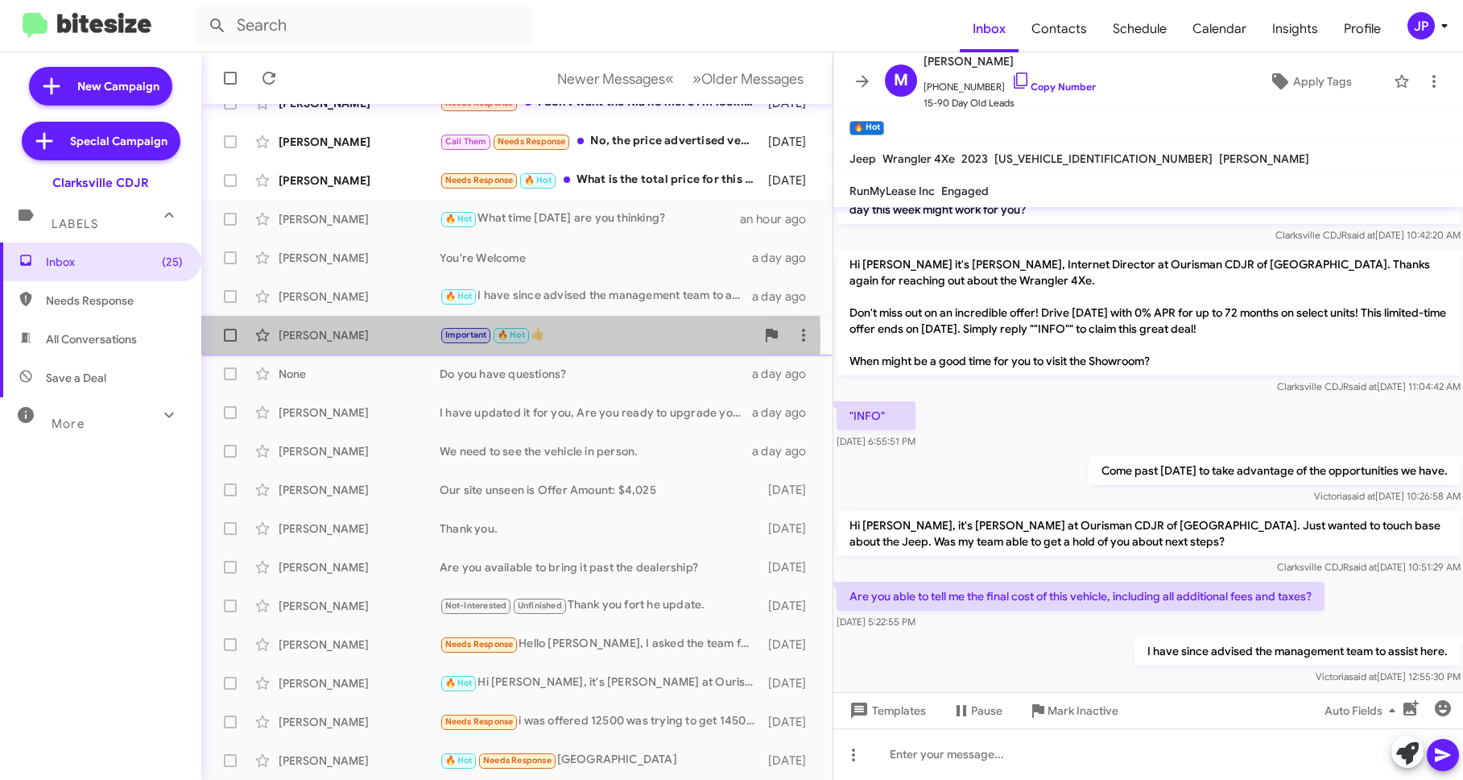
click at [385, 339] on div "[PERSON_NAME]" at bounding box center [359, 335] width 161 height 16
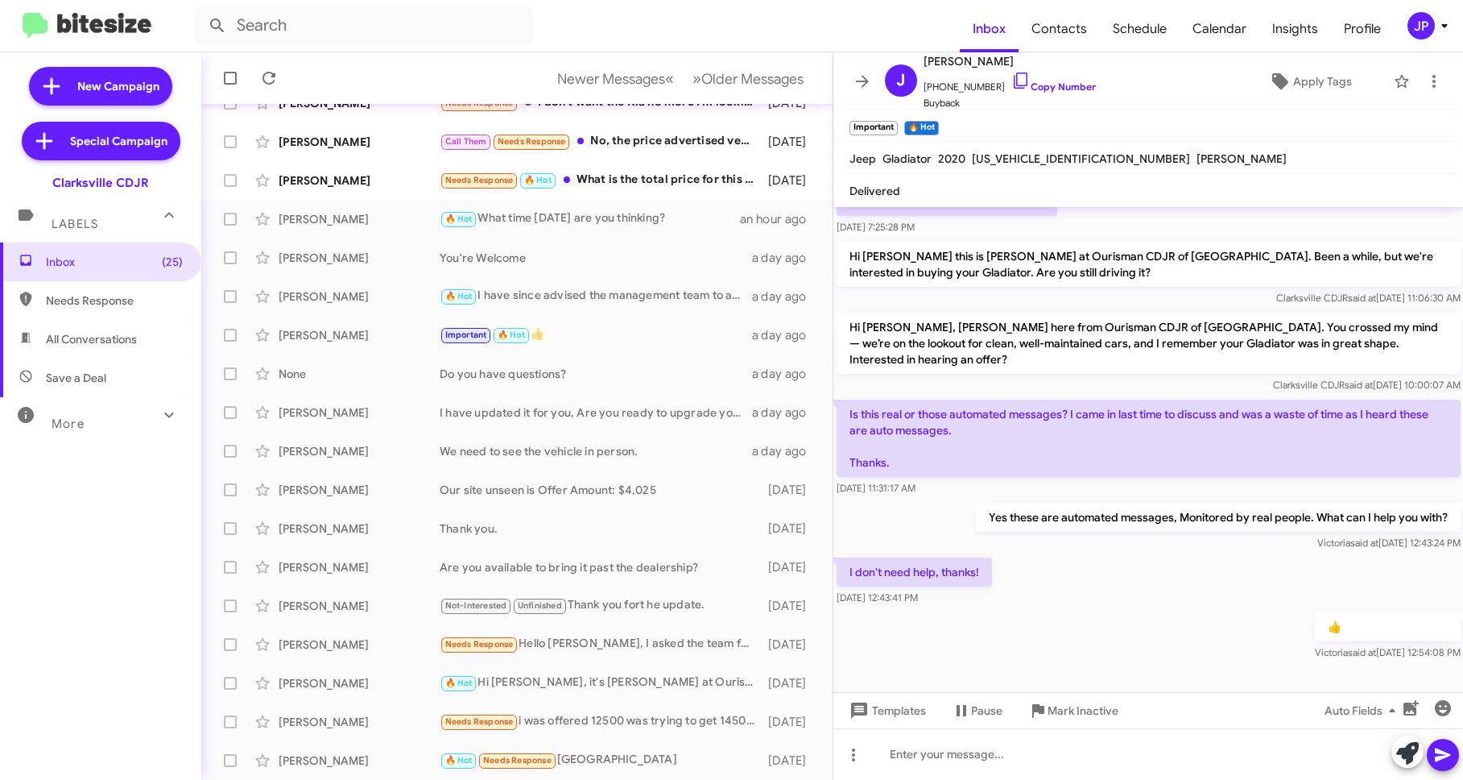
scroll to position [510, 0]
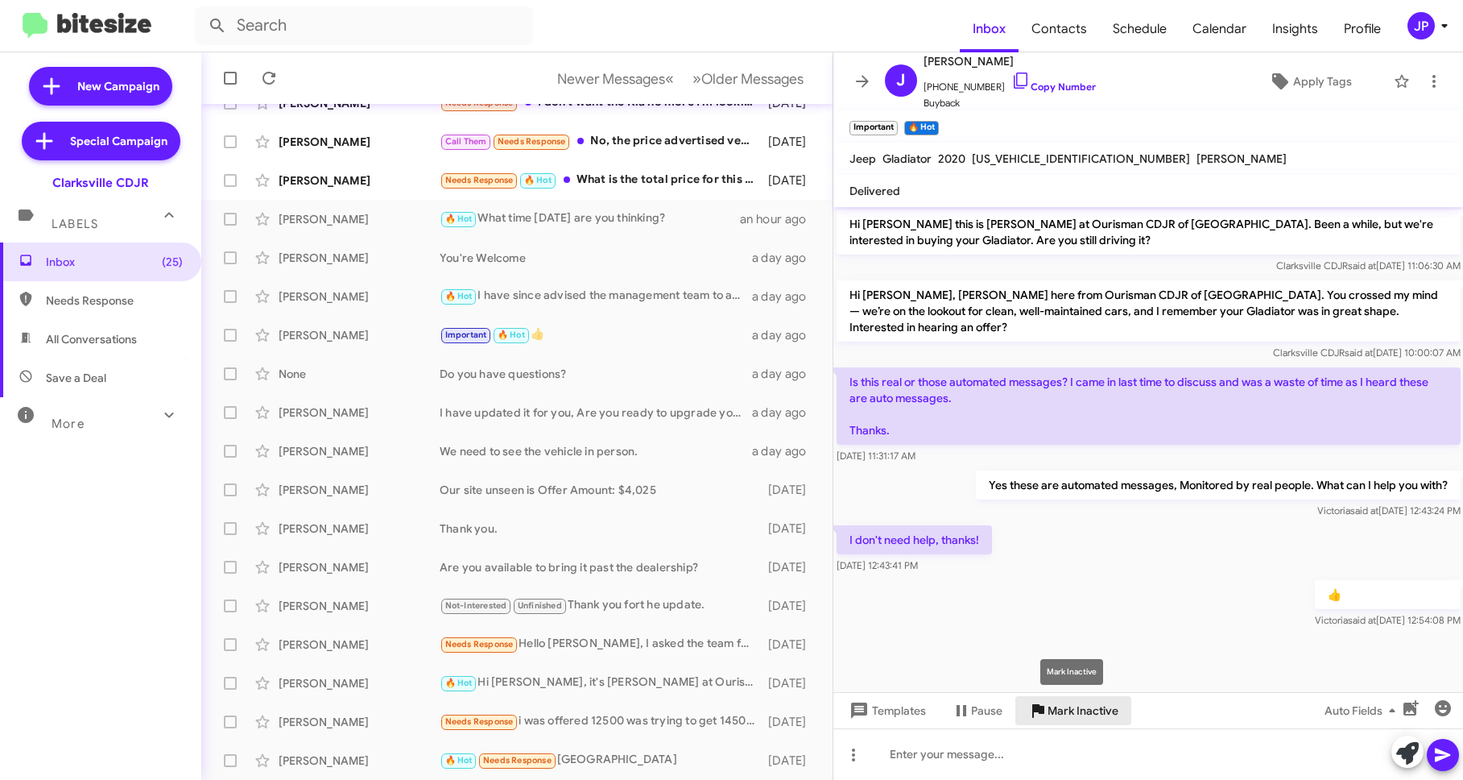
click at [1110, 717] on span "Mark Inactive" at bounding box center [1083, 710] width 71 height 29
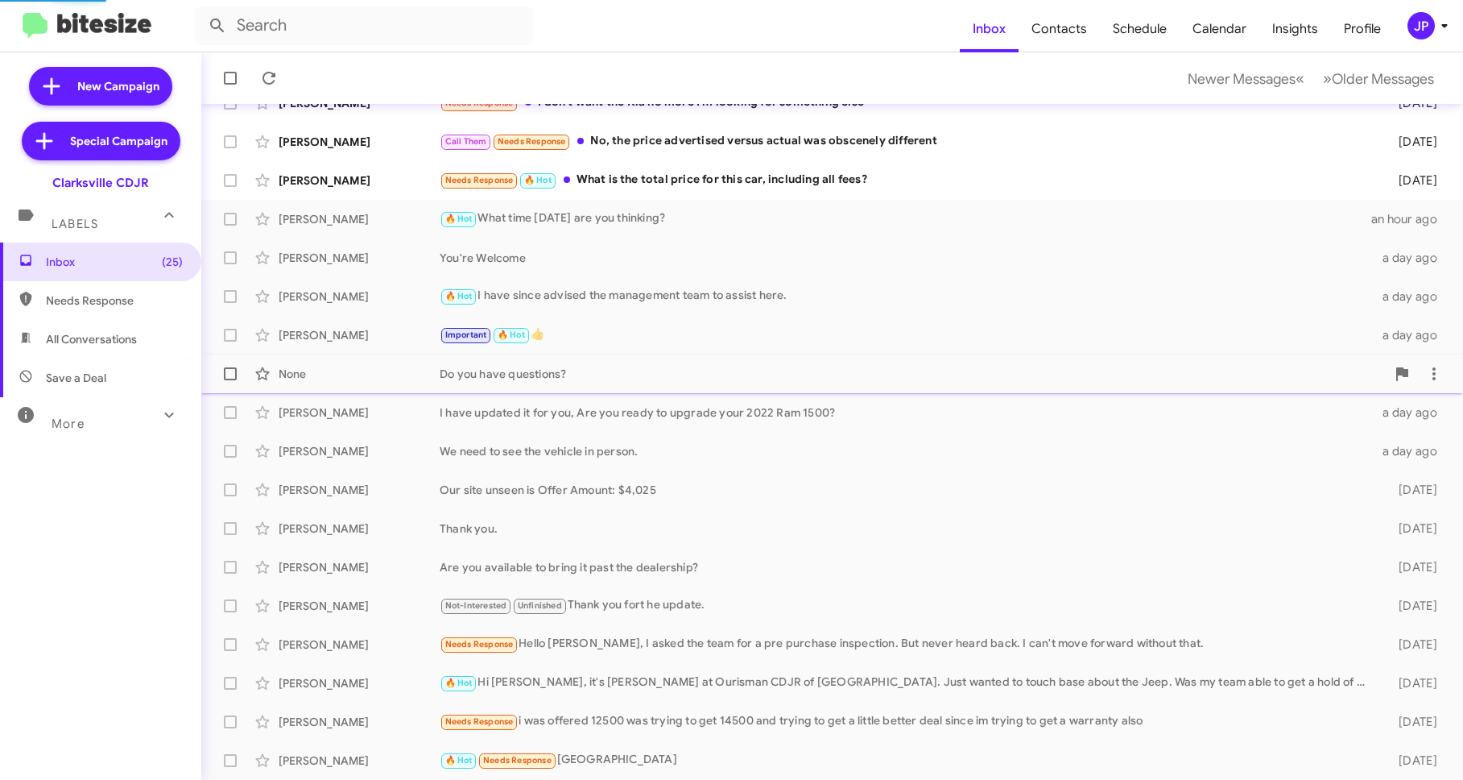
scroll to position [117, 0]
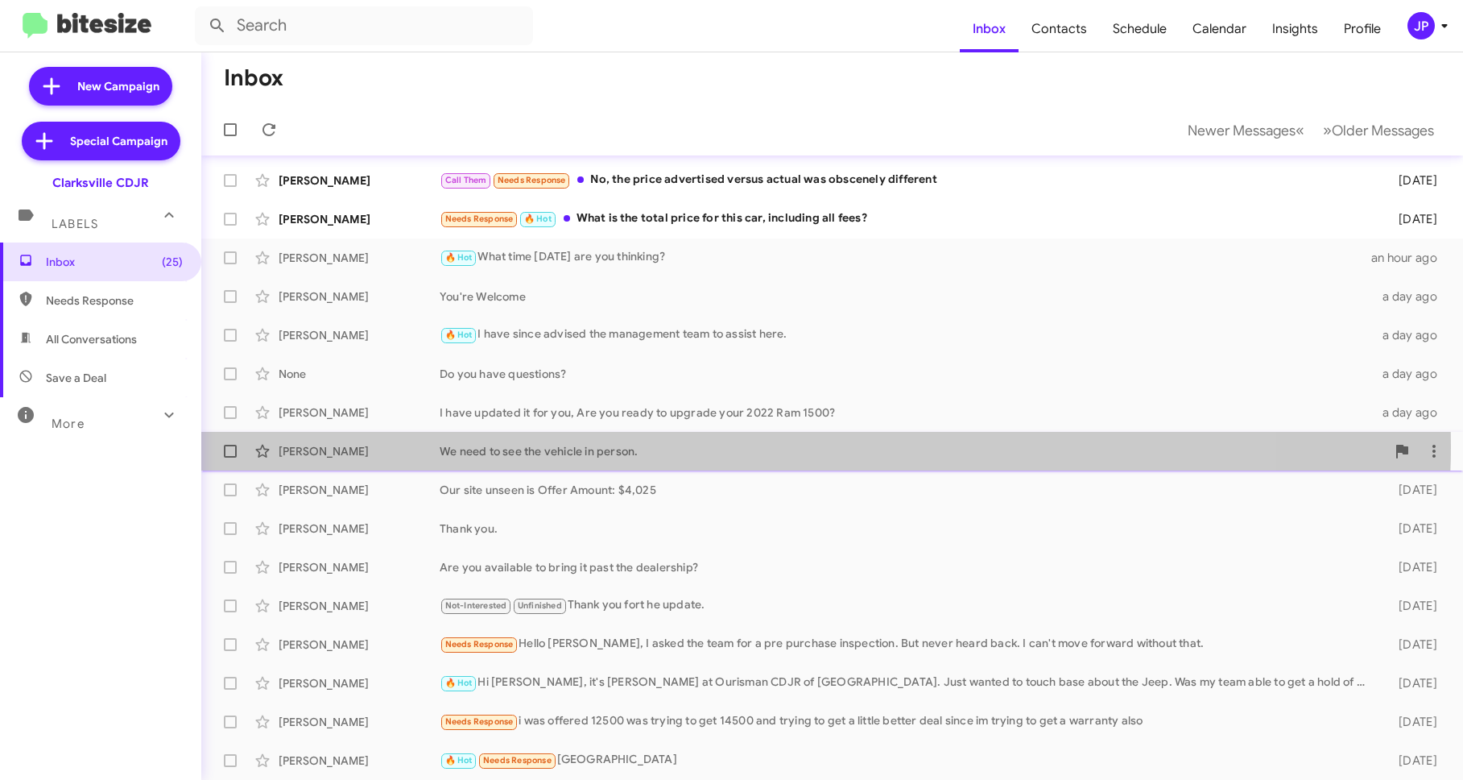
click at [648, 445] on div "We need to see the vehicle in person." at bounding box center [913, 451] width 946 height 16
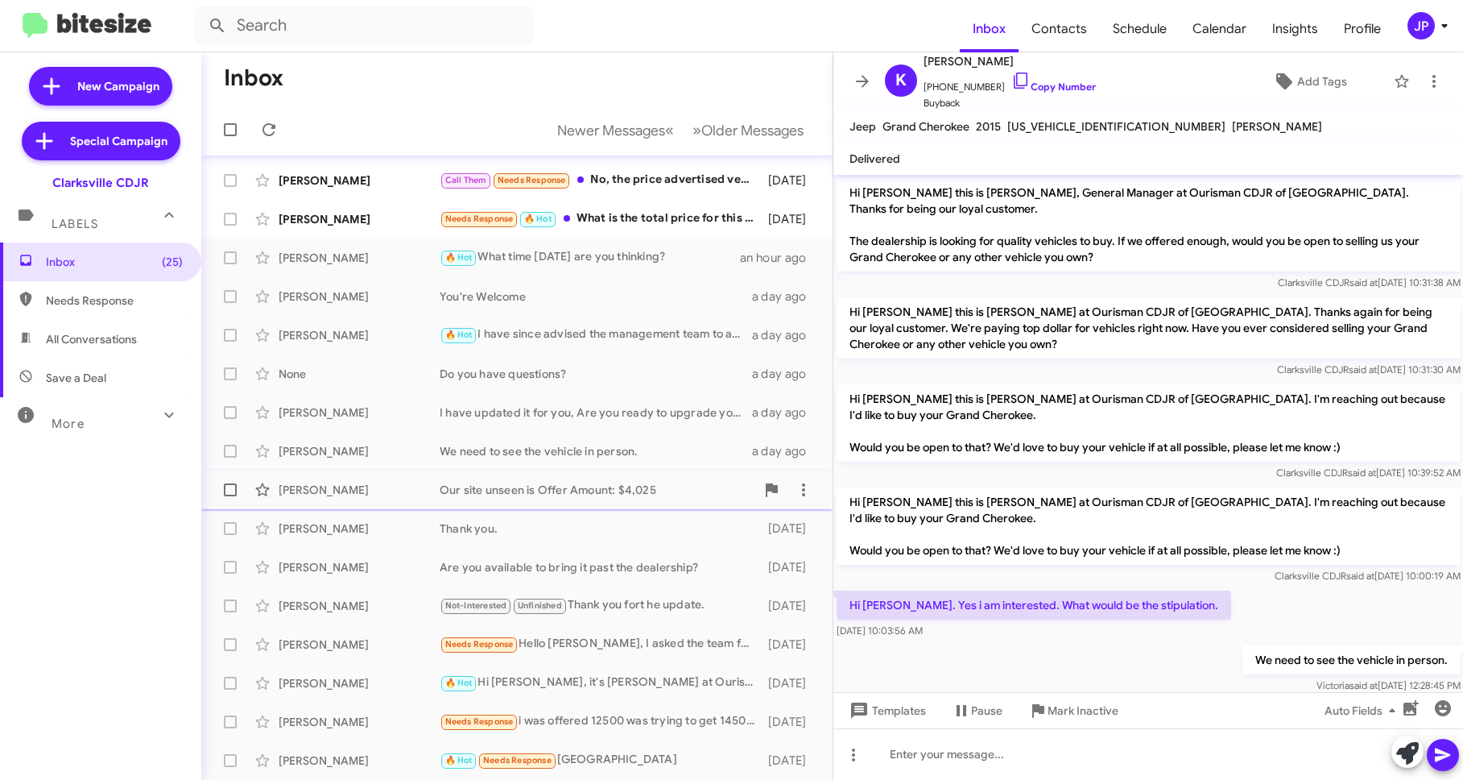
click at [544, 487] on div "Our site unseen is Offer Amount: $4,025" at bounding box center [598, 490] width 316 height 16
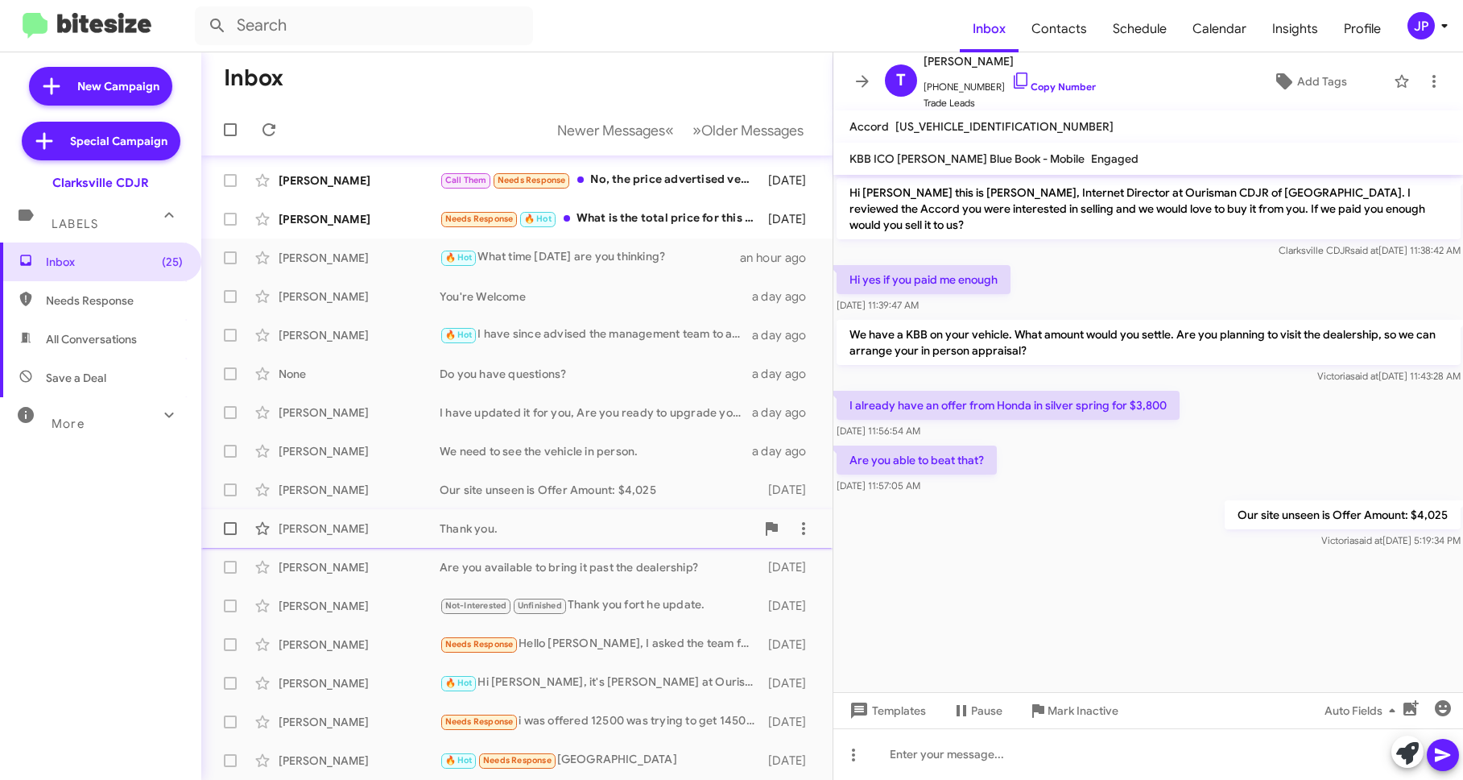
click at [575, 525] on div "Thank you." at bounding box center [598, 528] width 316 height 16
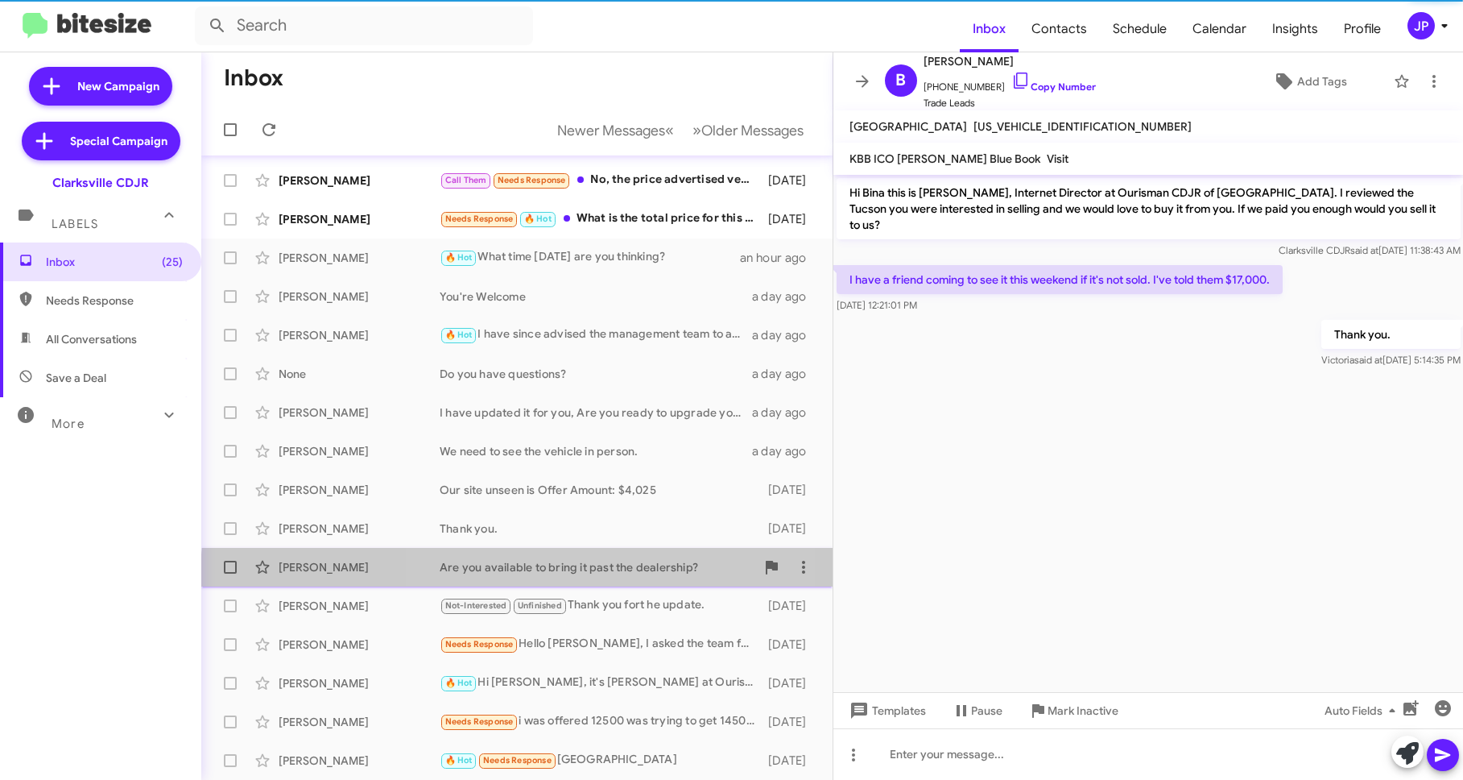
click at [610, 578] on div "Leroy Fisher Are you available to bring it past the dealership? 5 days ago" at bounding box center [517, 567] width 606 height 32
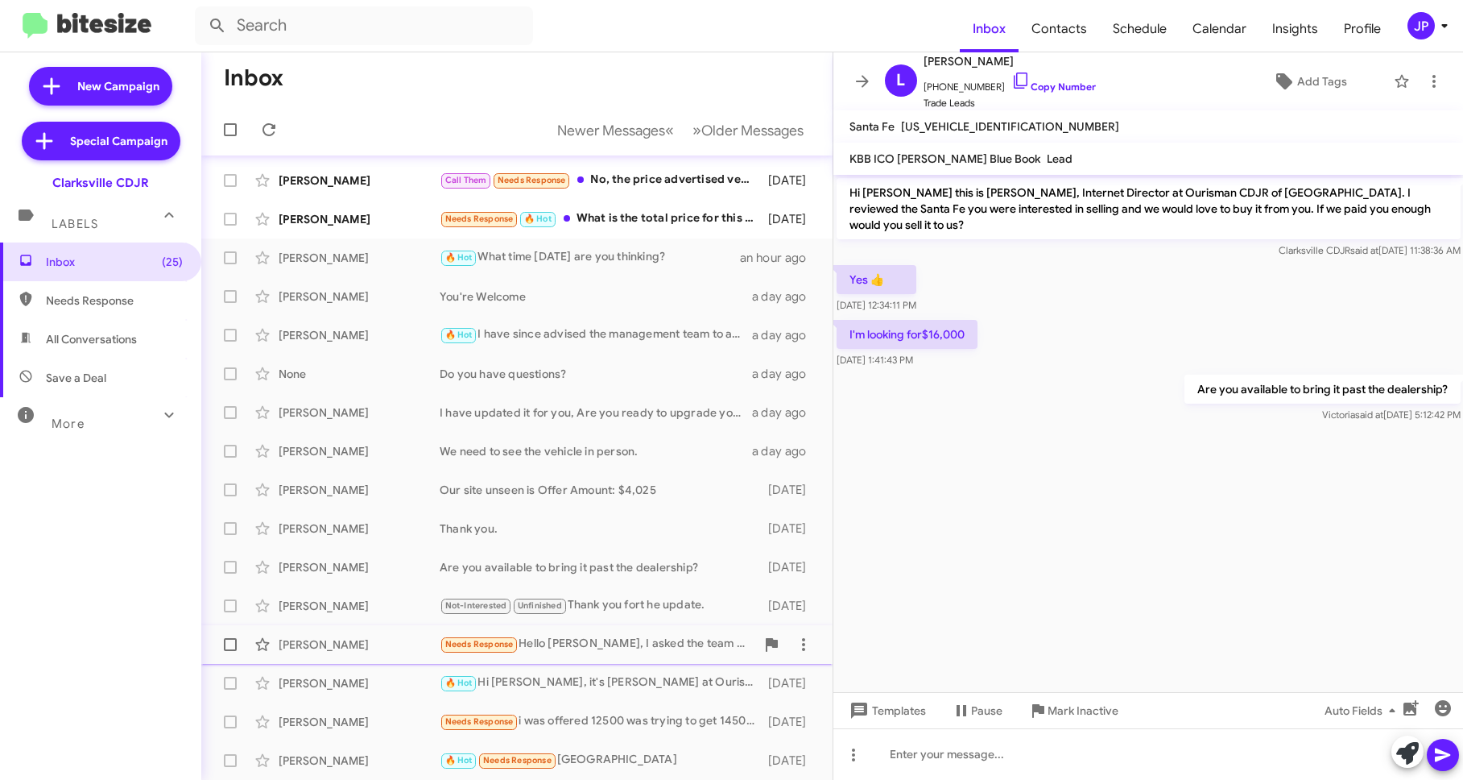
click at [656, 641] on div "Needs Response Hello Victoria, I asked the team for a pre purchase inspection. …" at bounding box center [598, 644] width 316 height 19
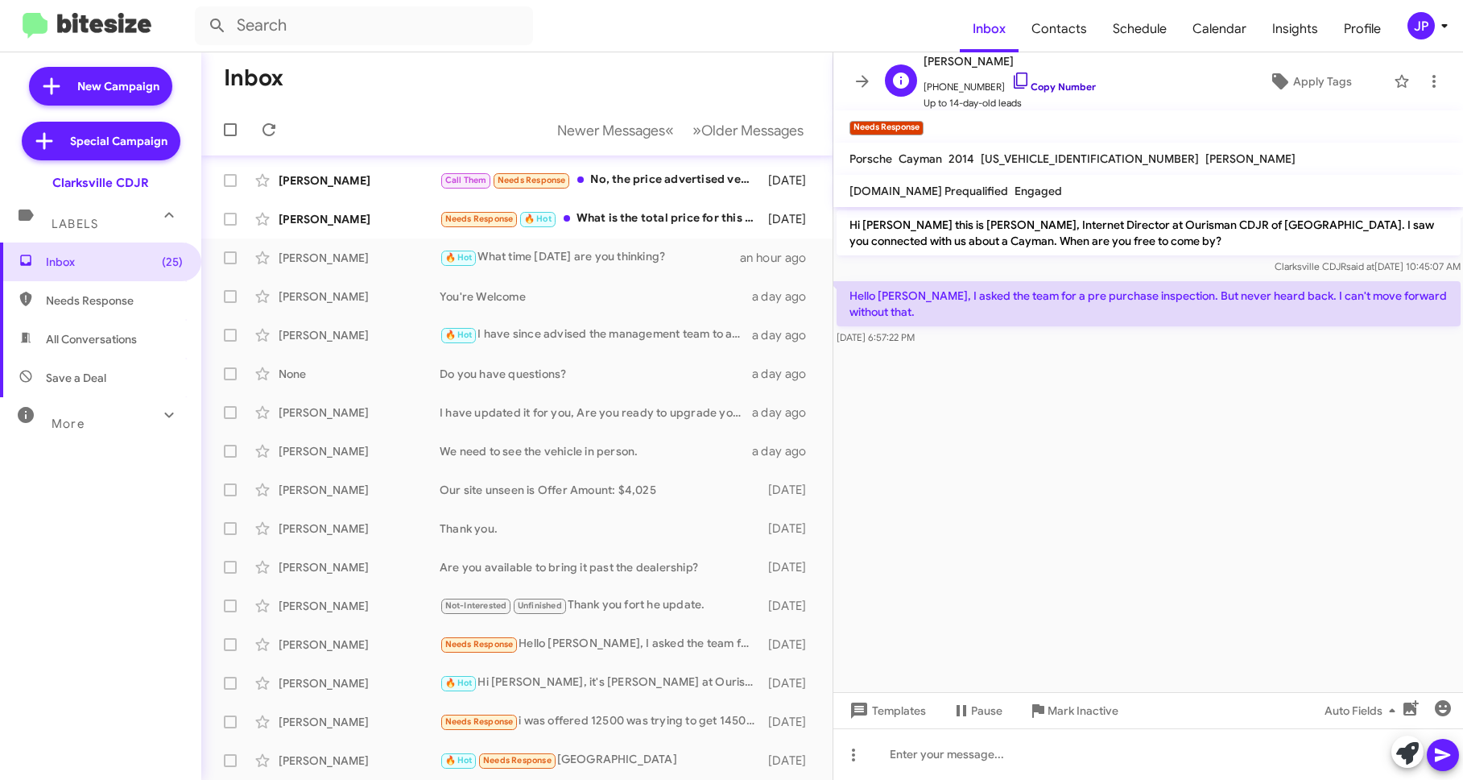
click at [1041, 89] on link "Copy Number" at bounding box center [1054, 87] width 85 height 12
click at [1062, 90] on link "Copy Number" at bounding box center [1054, 87] width 85 height 12
click at [1334, 82] on span "Apply Tags" at bounding box center [1322, 81] width 59 height 29
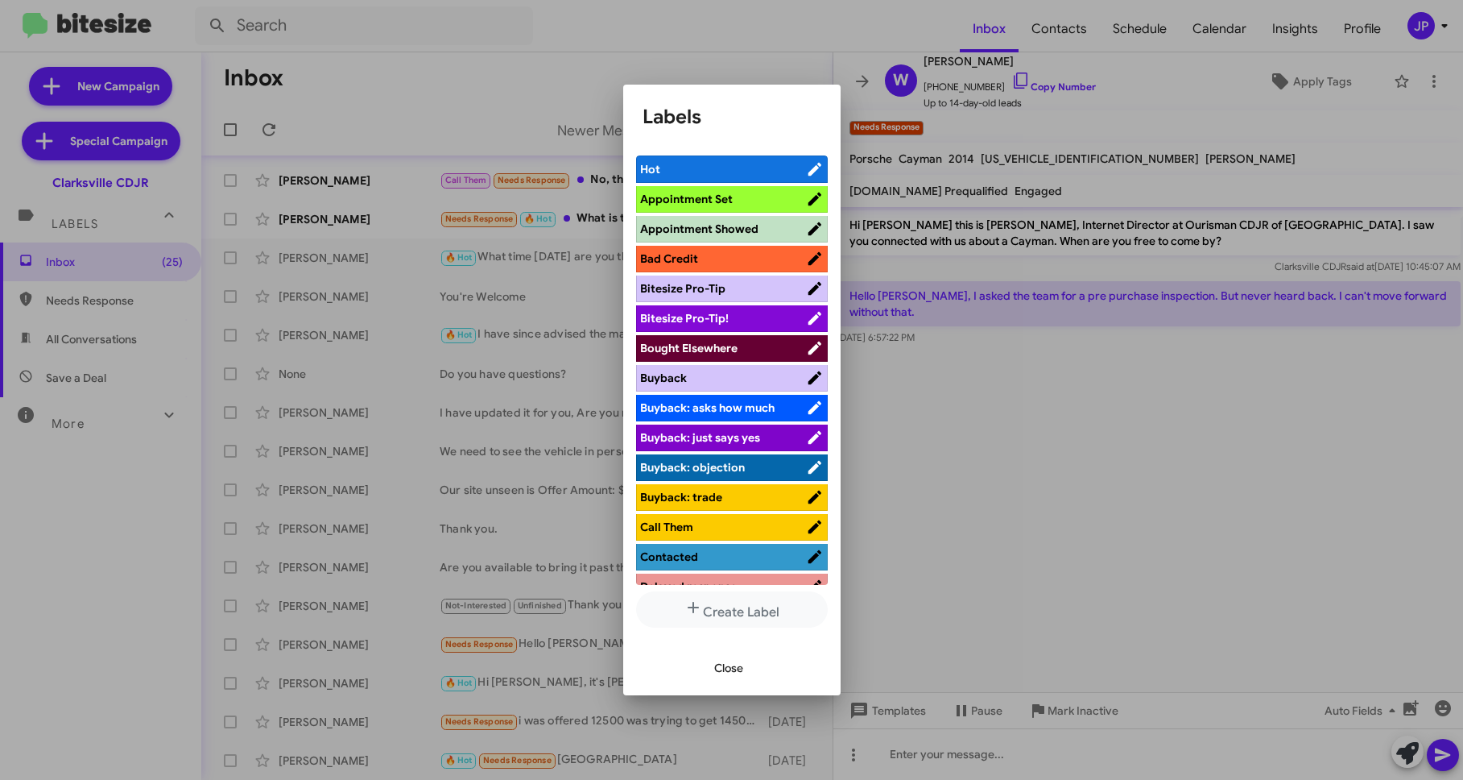
click at [722, 315] on span "Bitesize Pro-Tip!" at bounding box center [684, 318] width 89 height 14
click at [1227, 491] on div at bounding box center [731, 390] width 1463 height 780
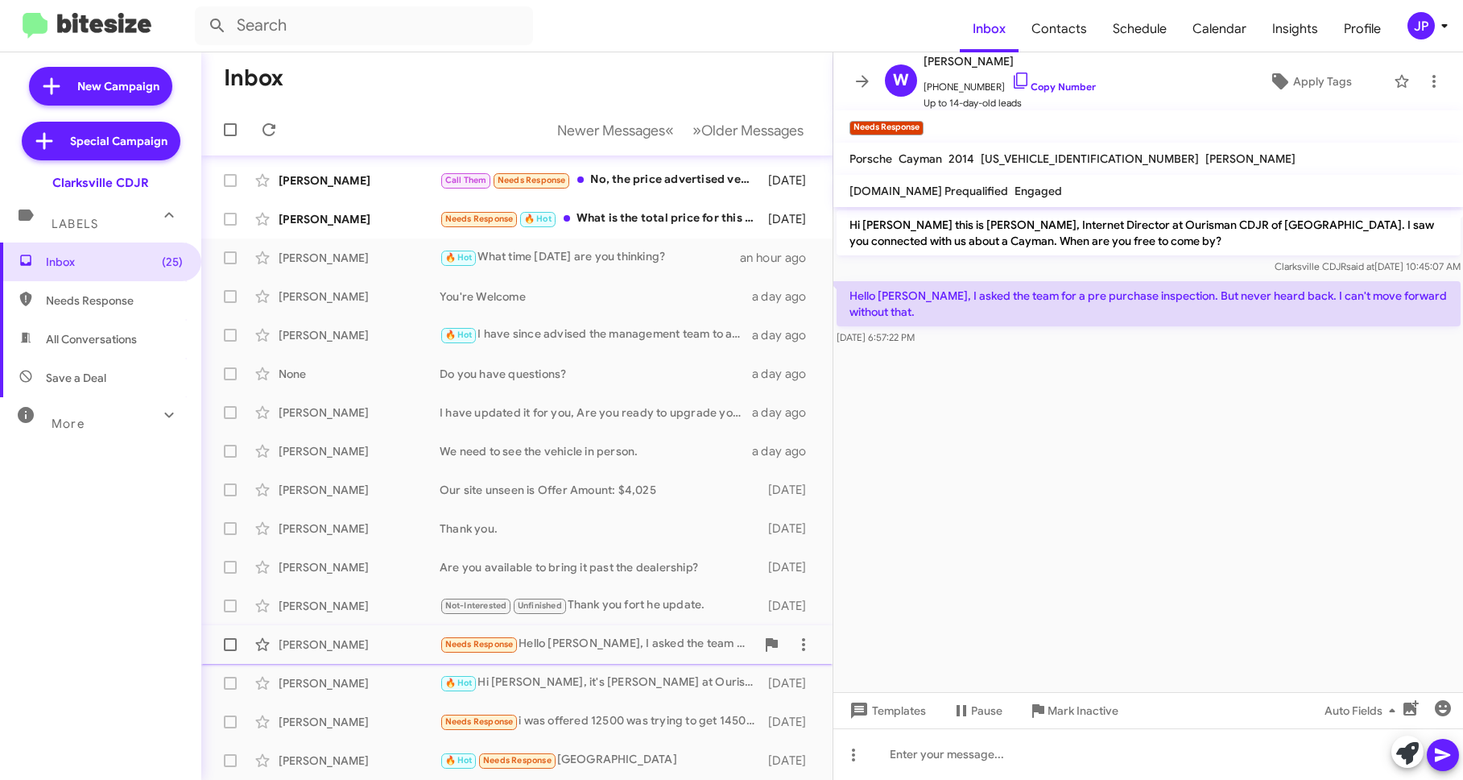
click at [230, 638] on span at bounding box center [230, 644] width 13 height 13
click at [230, 651] on input "checkbox" at bounding box center [230, 651] width 1 height 1
checkbox input "true"
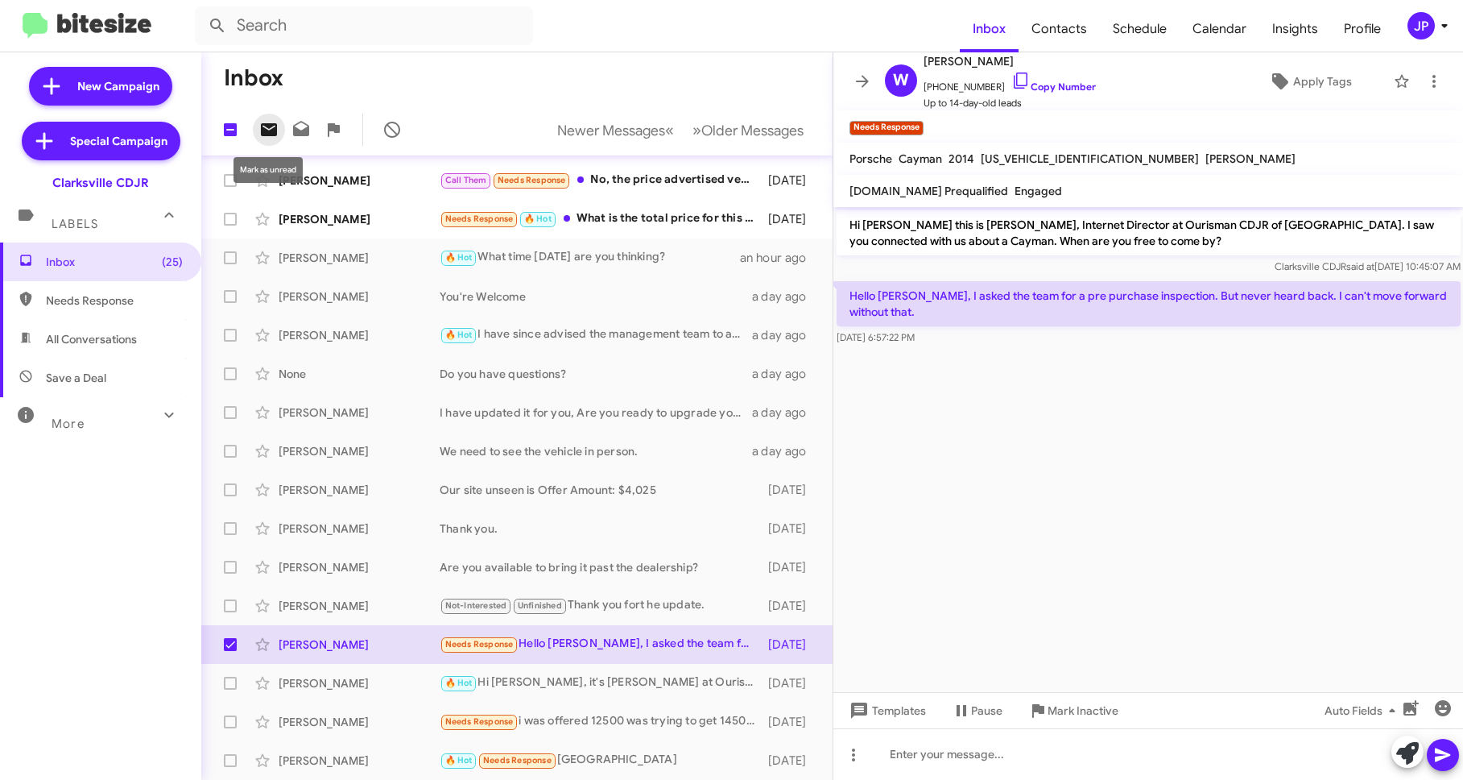
click at [263, 123] on icon at bounding box center [269, 129] width 16 height 13
click at [643, 730] on div "Eli Velez Needs Response i was offered 12500 was trying to get 14500 and trying…" at bounding box center [517, 722] width 606 height 32
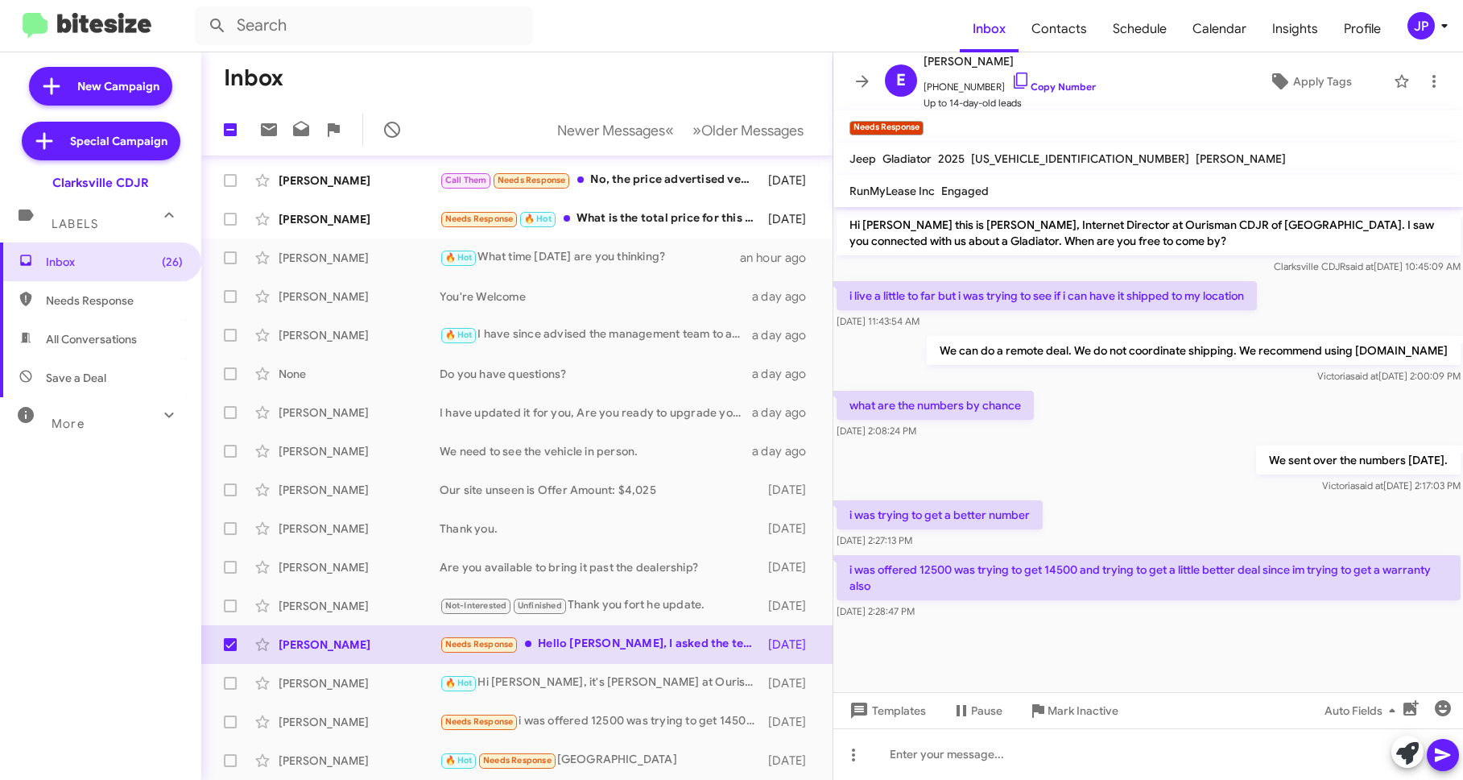
click at [1132, 652] on cdk-virtual-scroll-viewport "Hi Eli this is Victoria Cook, Internet Director at Ourisman CDJR of Clarksville…" at bounding box center [1149, 449] width 631 height 485
click at [1084, 83] on div "E Eli Velez +14722089880 Copy Number Up to 14-day-old leads Apply Tags" at bounding box center [1133, 82] width 508 height 60
click at [1444, 19] on icon at bounding box center [1444, 25] width 19 height 19
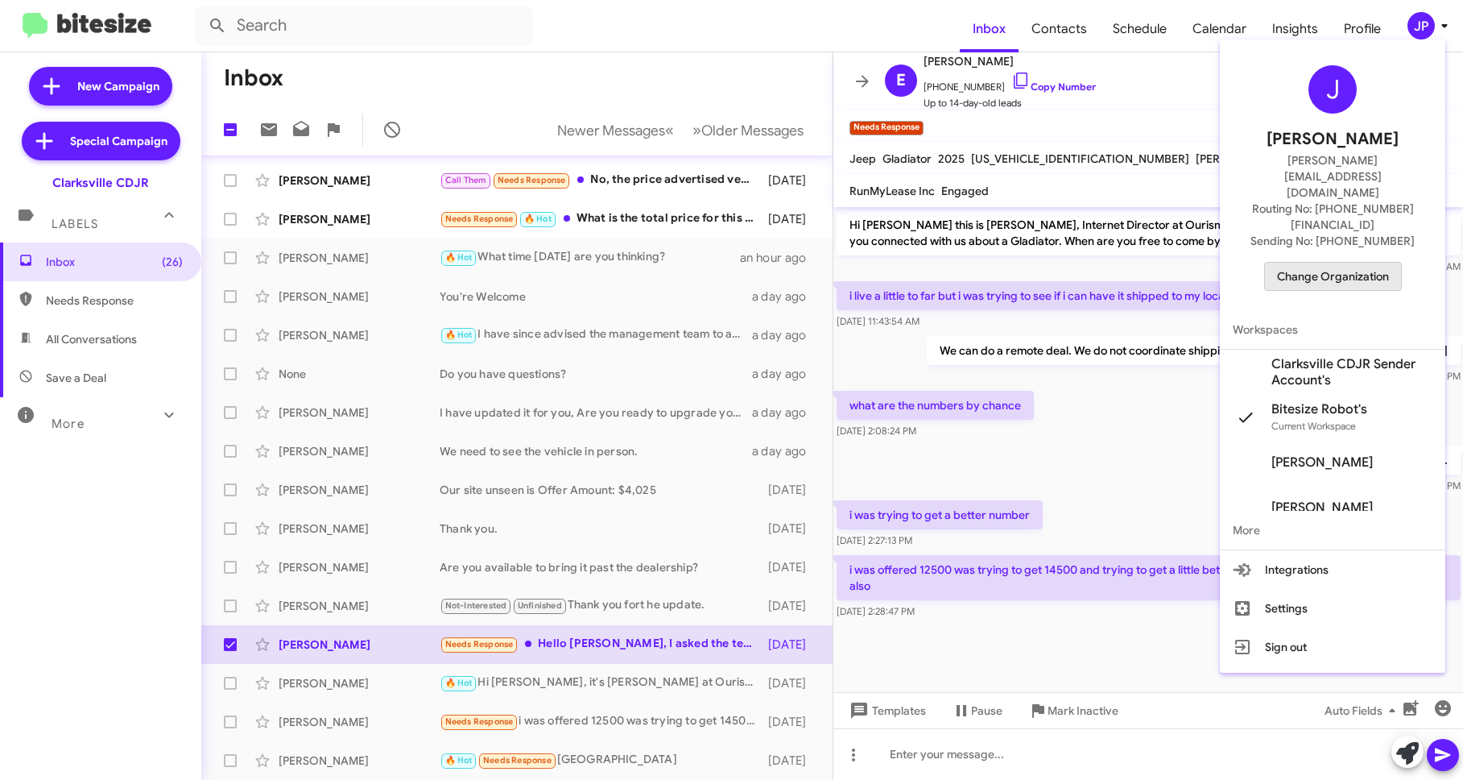
click at [1372, 263] on span "Change Organization" at bounding box center [1333, 276] width 112 height 27
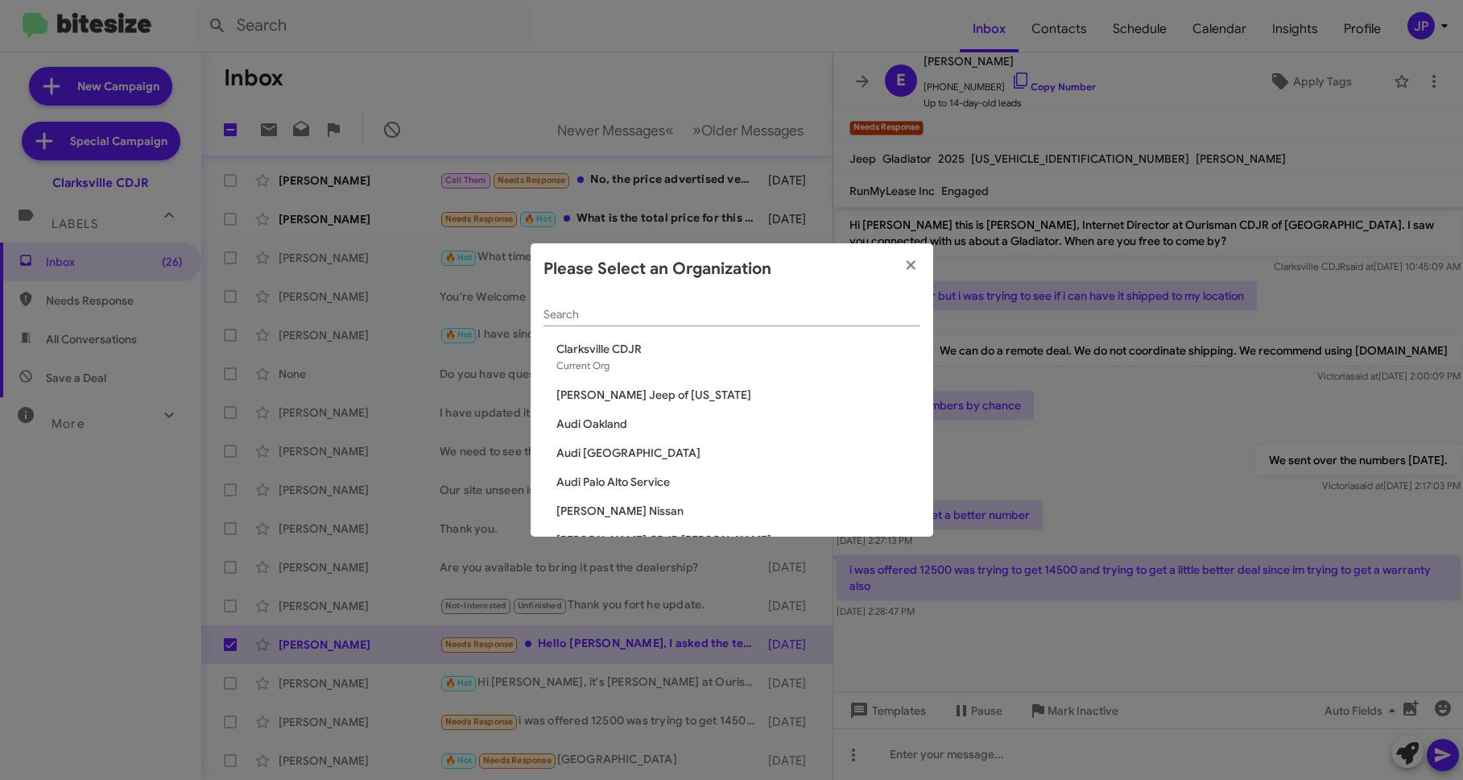
click at [760, 306] on div "Search" at bounding box center [732, 310] width 377 height 31
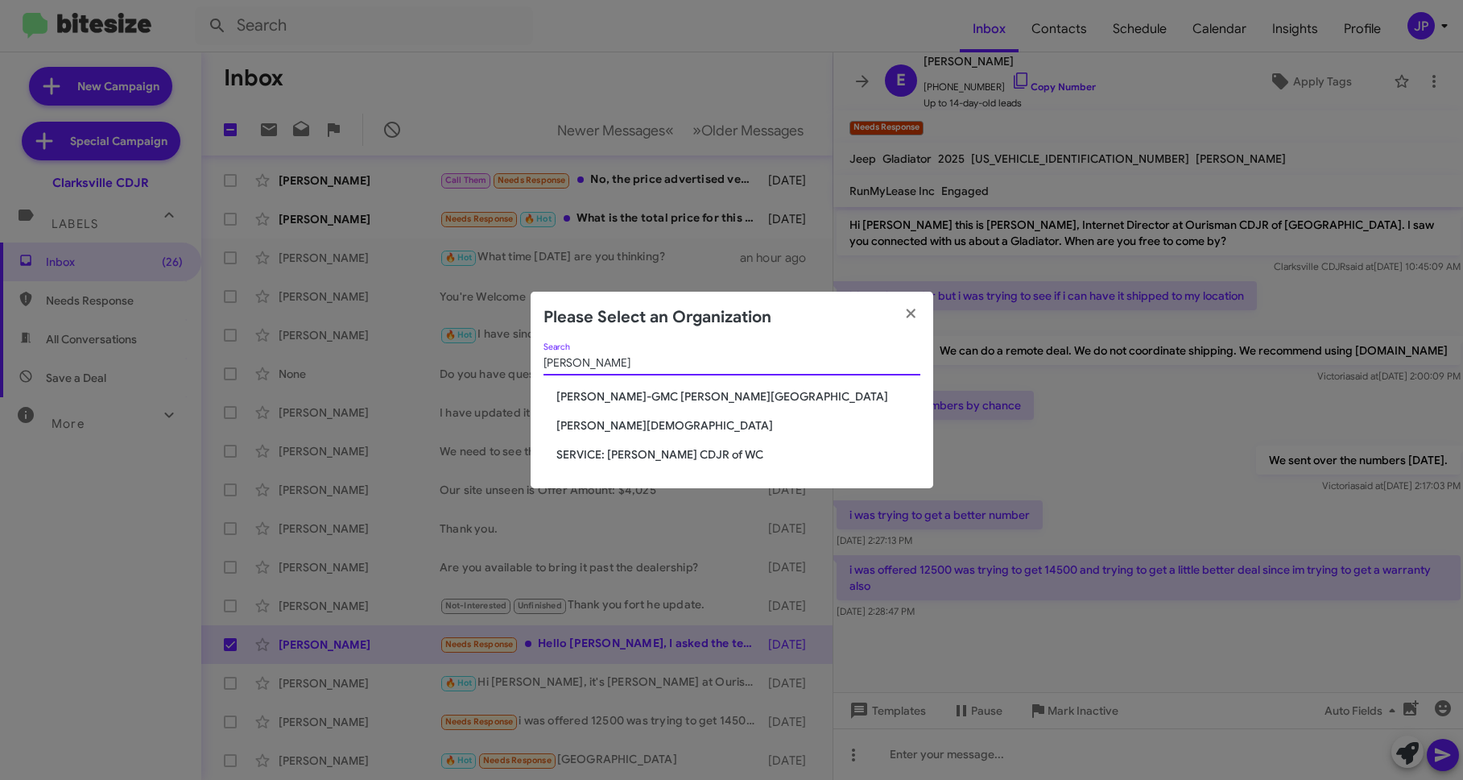
type input "ferman"
click at [633, 420] on span "[PERSON_NAME][DEMOGRAPHIC_DATA]" at bounding box center [739, 425] width 364 height 16
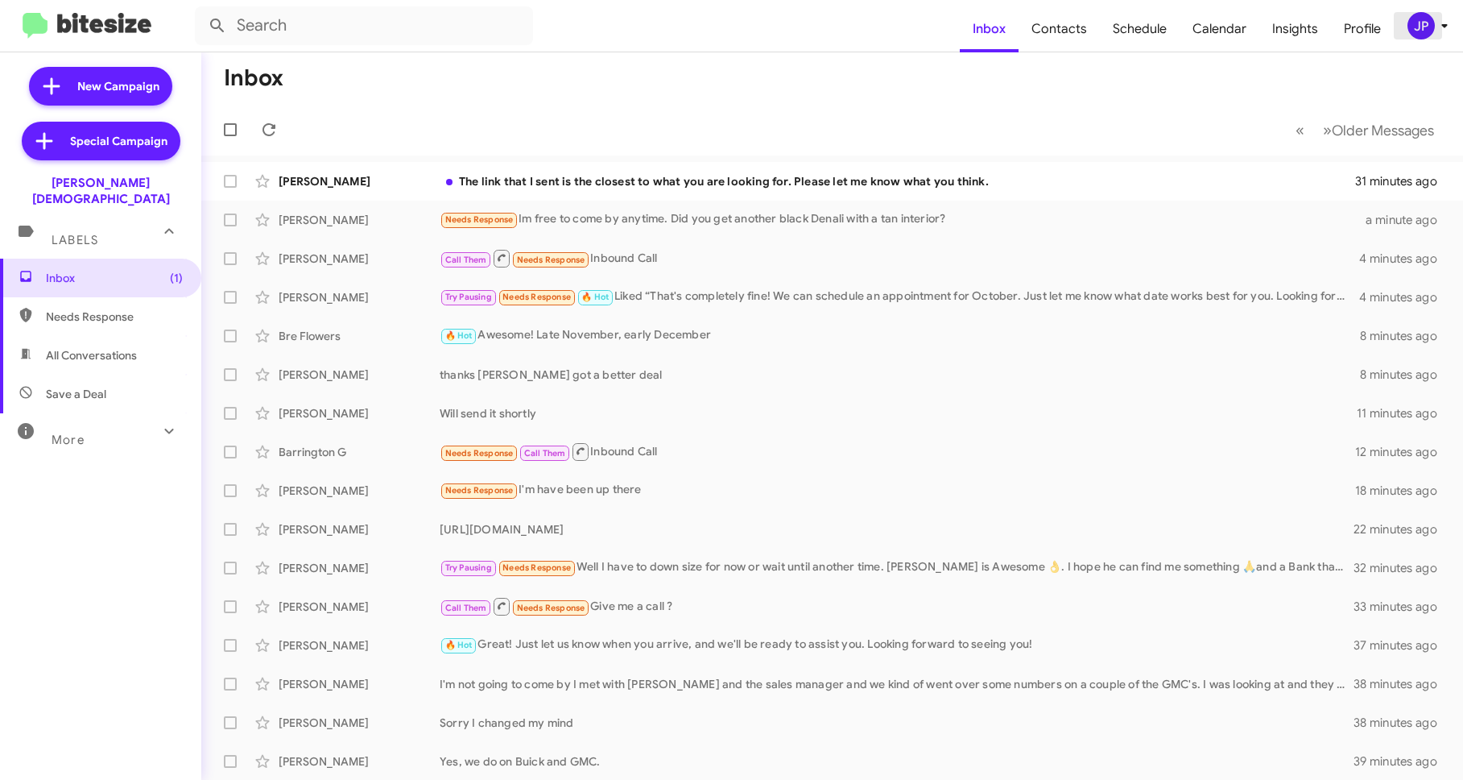
click at [1421, 16] on div "JP" at bounding box center [1421, 25] width 27 height 27
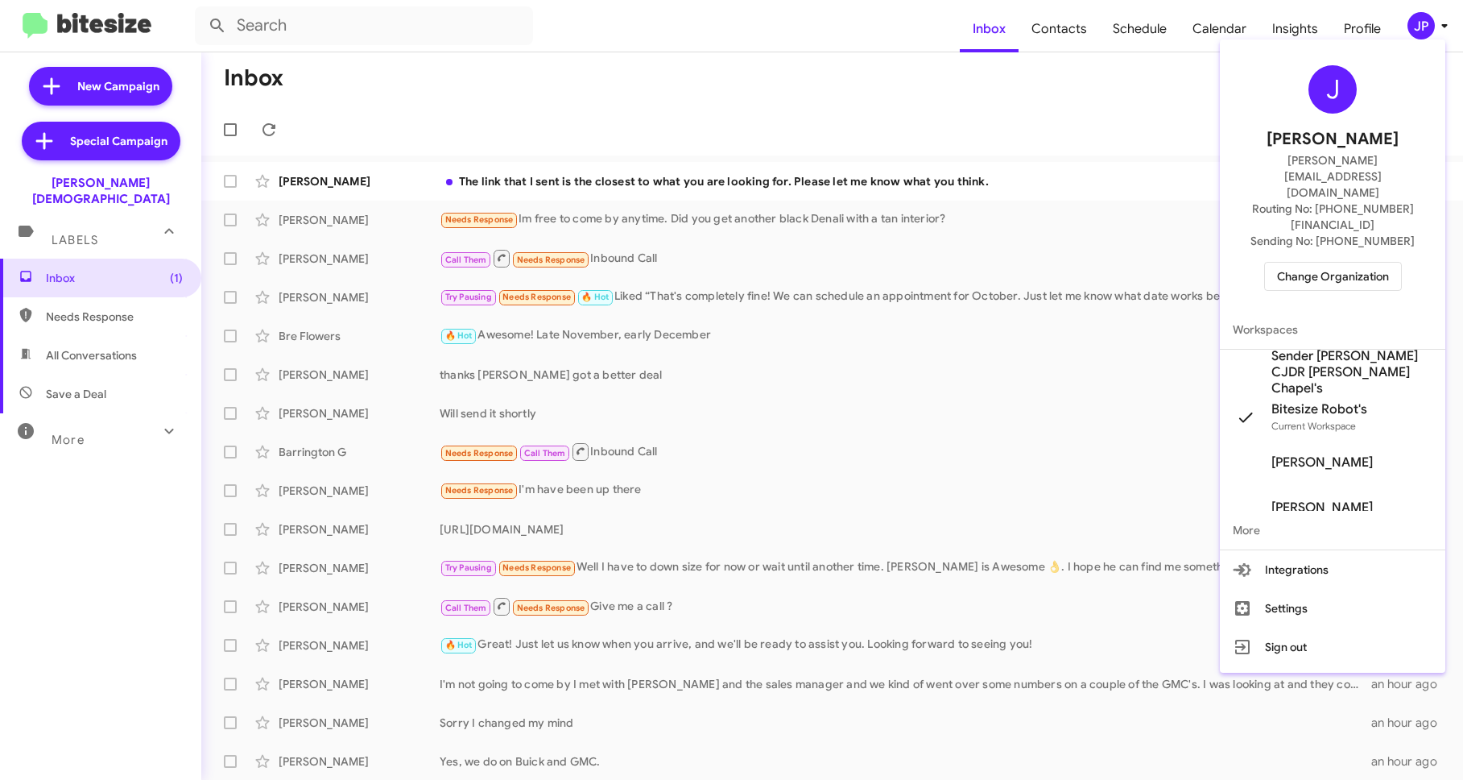
drag, startPoint x: 173, startPoint y: 177, endPoint x: 19, endPoint y: 181, distance: 153.9
click at [7, 181] on div at bounding box center [731, 390] width 1463 height 780
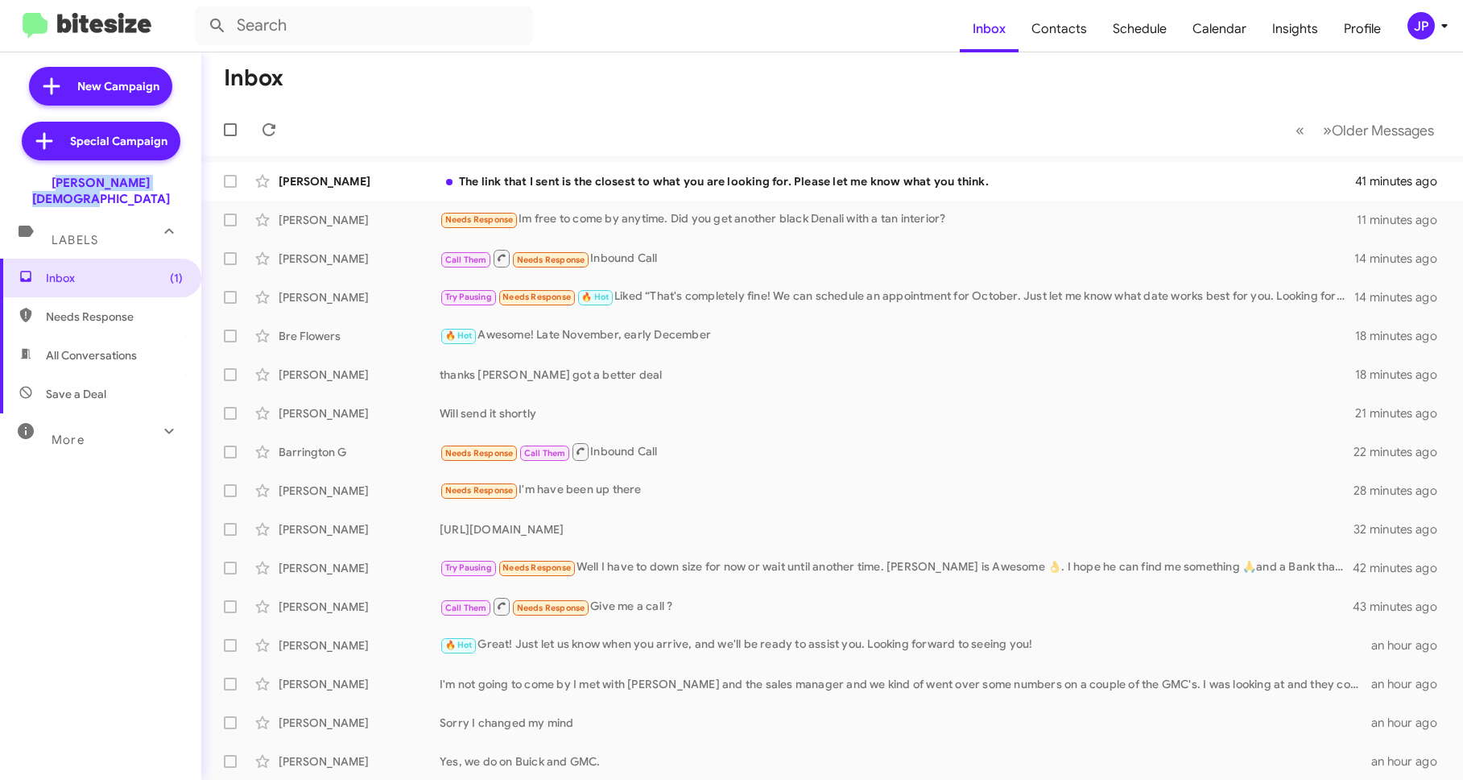
drag, startPoint x: 27, startPoint y: 181, endPoint x: 175, endPoint y: 184, distance: 147.4
click at [175, 184] on div "[PERSON_NAME][DEMOGRAPHIC_DATA]" at bounding box center [100, 187] width 201 height 39
copy div "[PERSON_NAME][DEMOGRAPHIC_DATA]"
click at [1424, 16] on div "JP" at bounding box center [1421, 25] width 27 height 27
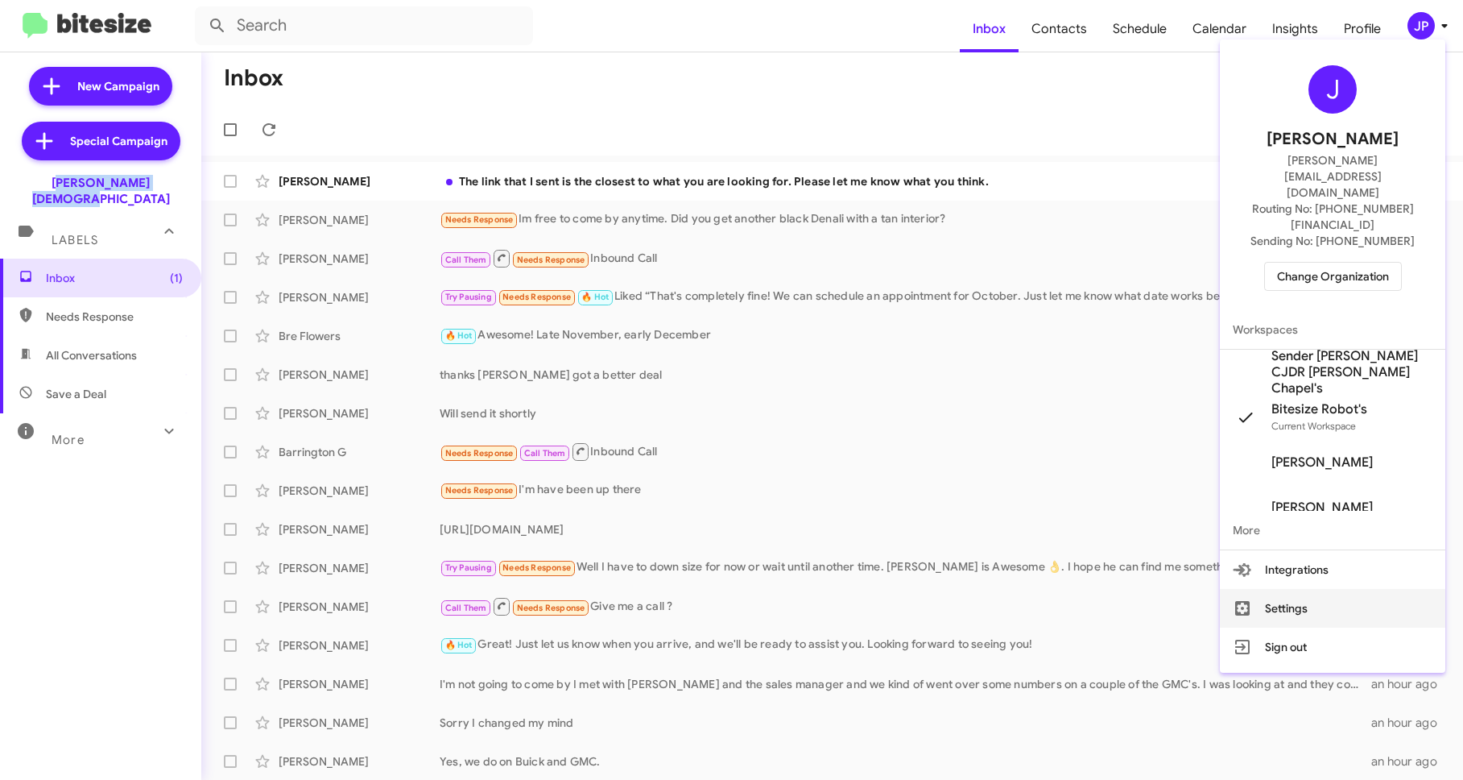
click at [1345, 589] on button "Settings" at bounding box center [1333, 608] width 226 height 39
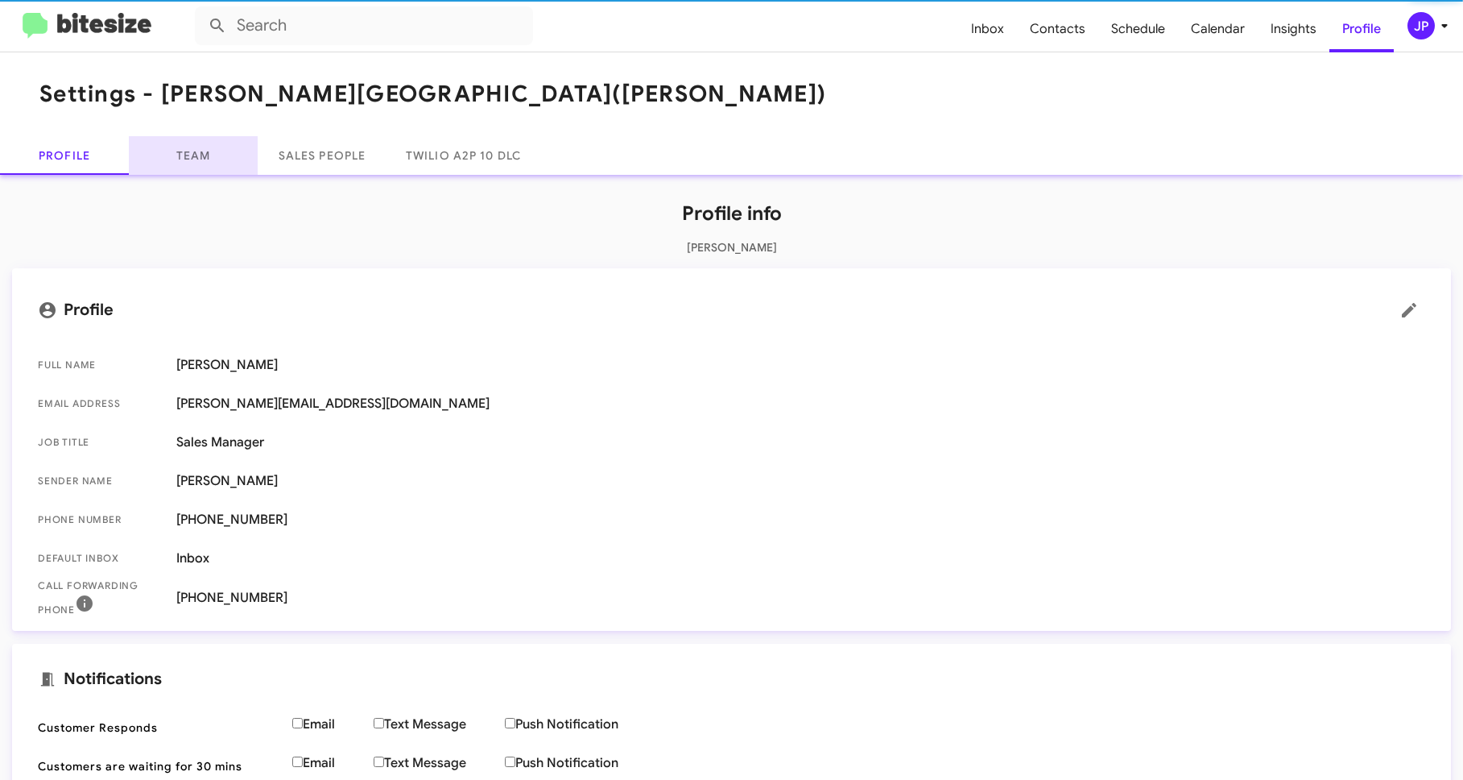
click at [222, 157] on link "Team" at bounding box center [193, 155] width 129 height 39
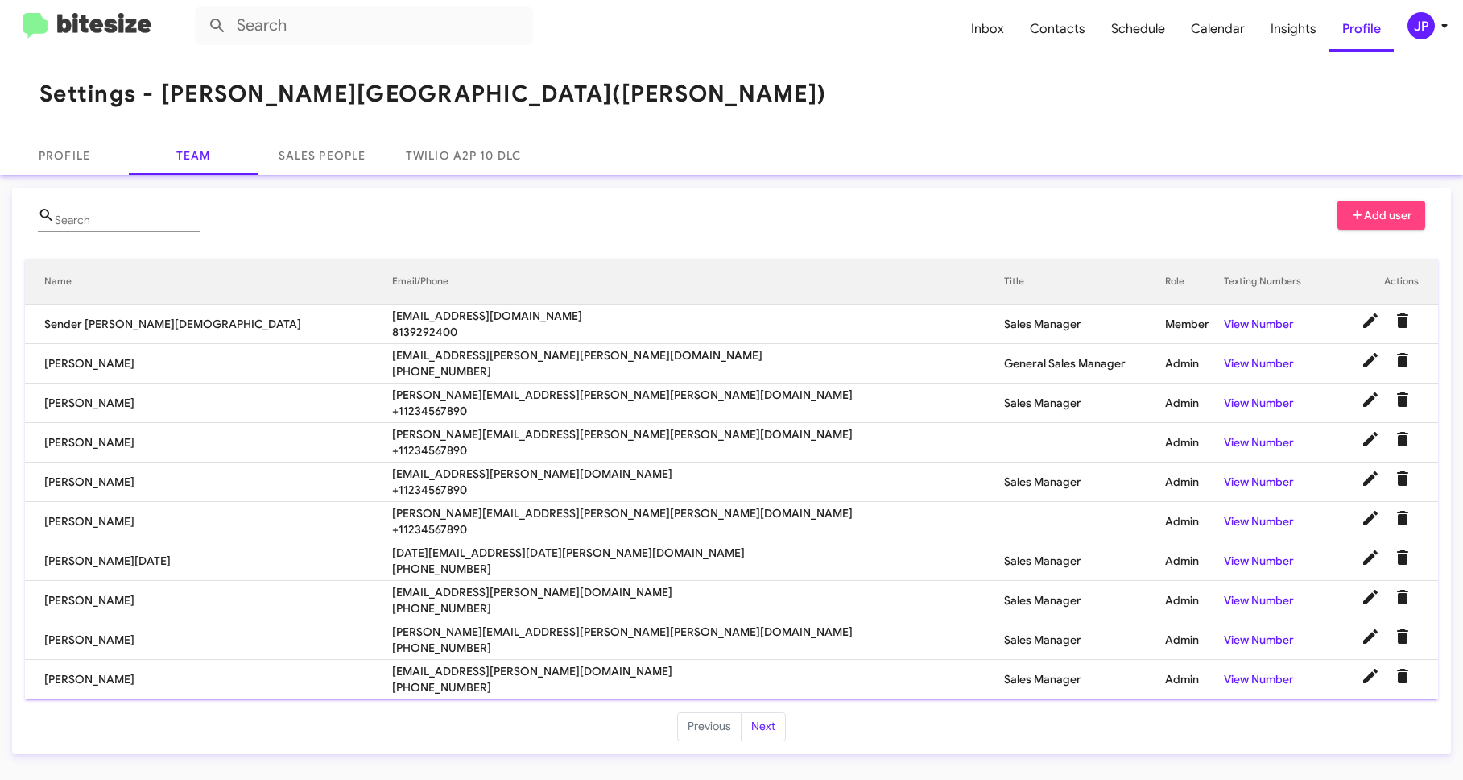
click at [412, 357] on span "cammeron.mayberry@ferman.com" at bounding box center [698, 355] width 612 height 16
copy span "cammeron.mayberry@ferman.com"
click at [392, 395] on span "steven.mancuso@ferman.com" at bounding box center [698, 395] width 612 height 16
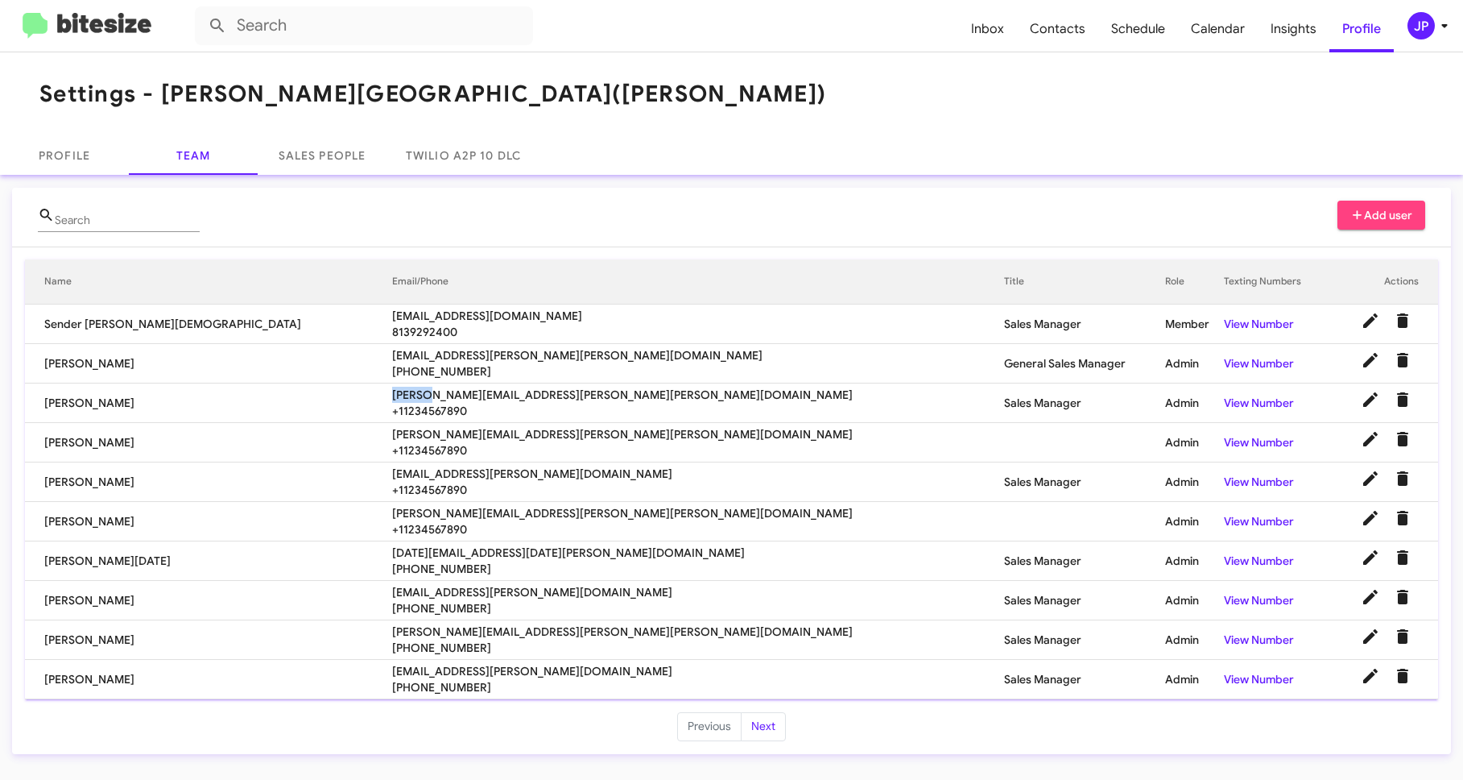
click at [392, 395] on span "steven.mancuso@ferman.com" at bounding box center [698, 395] width 612 height 16
copy span "steven.mancuso@ferman.com"
click at [392, 434] on span "erin.hernandez@ferman.com" at bounding box center [698, 434] width 612 height 16
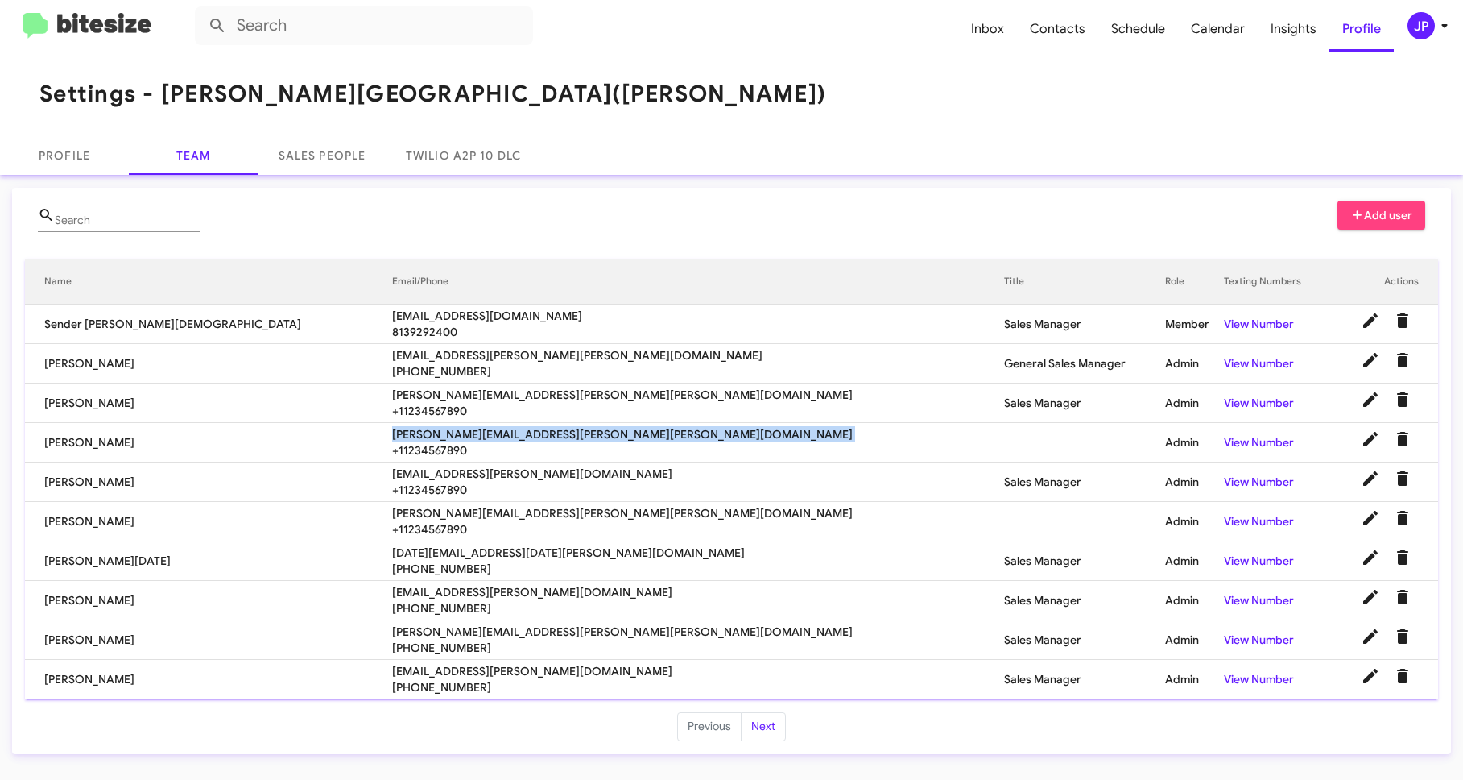
click at [392, 434] on span "erin.hernandez@ferman.com" at bounding box center [698, 434] width 612 height 16
copy span "erin.hernandez@ferman.com"
click at [402, 478] on span "crystal.white@ferman.com" at bounding box center [698, 474] width 612 height 16
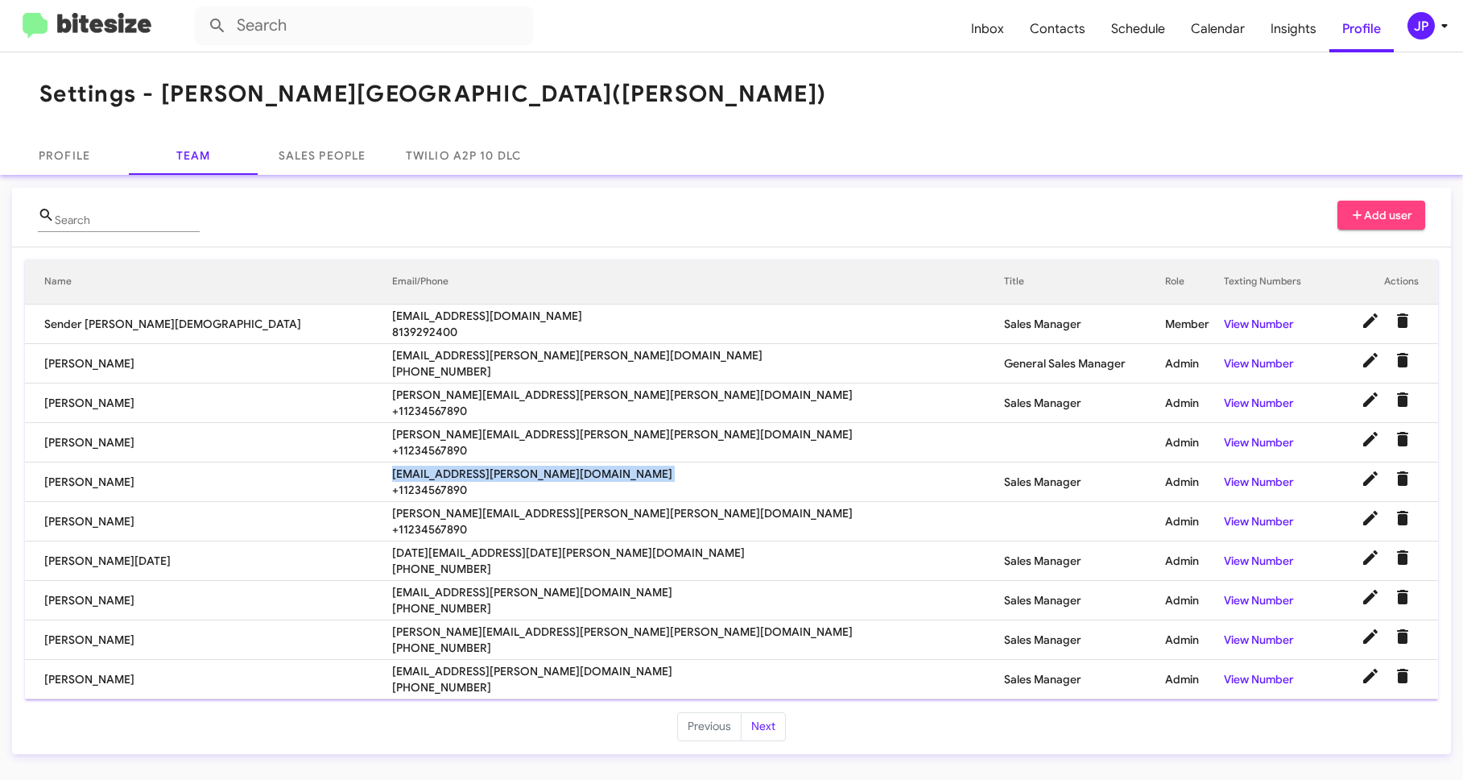
click at [402, 478] on span "crystal.white@ferman.com" at bounding box center [698, 474] width 612 height 16
copy span "crystal.white@ferman.com"
click at [392, 512] on span "angelo.panico@ferman.com" at bounding box center [698, 513] width 612 height 16
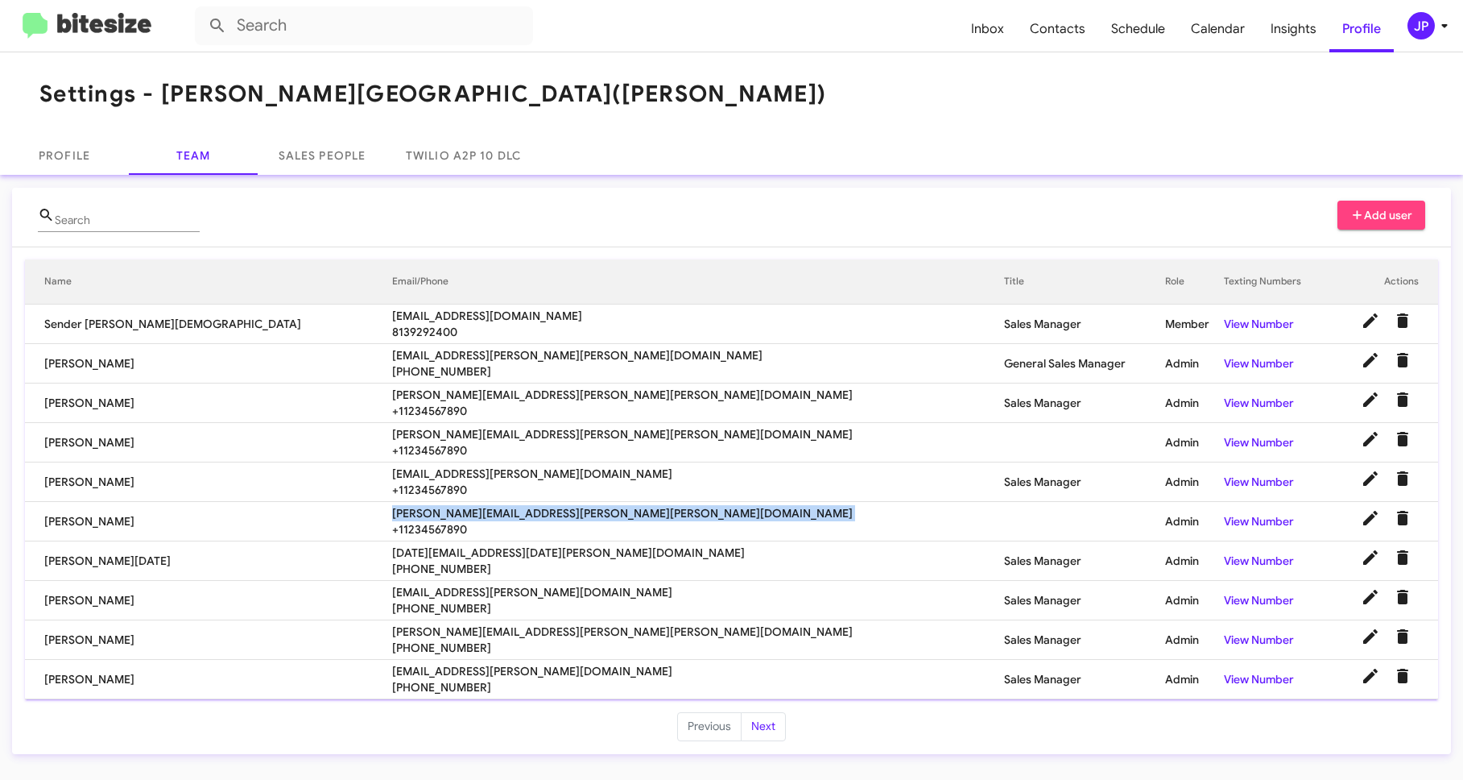
click at [392, 512] on span "angelo.panico@ferman.com" at bounding box center [698, 513] width 612 height 16
copy span "angelo.panico@ferman.com"
click at [449, 549] on span "ramadan.ramadan@ferman.com" at bounding box center [698, 552] width 612 height 16
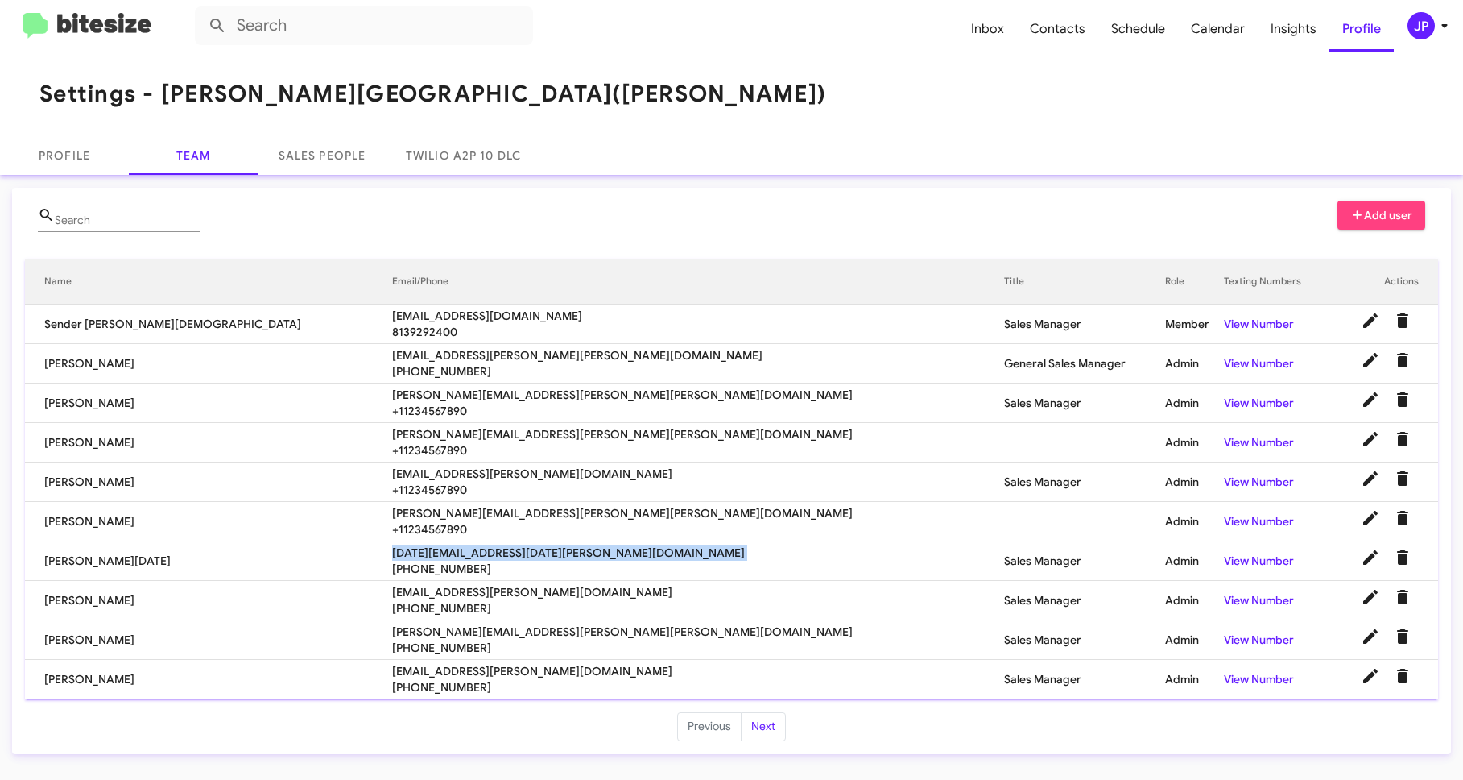
click at [449, 549] on span "ramadan.ramadan@ferman.com" at bounding box center [698, 552] width 612 height 16
copy span "ramadan.ramadan@ferman.com"
click at [460, 592] on span "sifiso.nhlapo@ferman.com" at bounding box center [698, 592] width 612 height 16
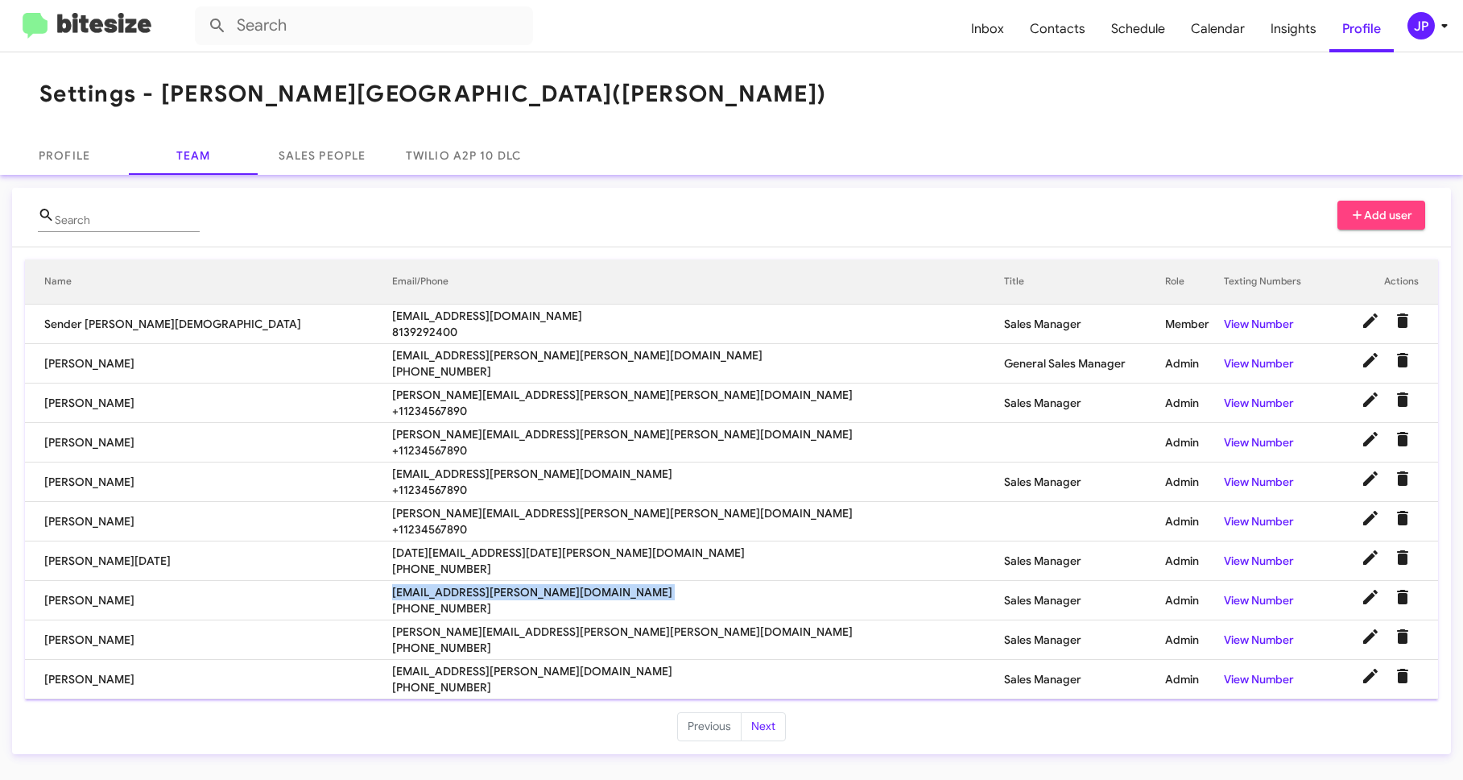
click at [460, 592] on span "sifiso.nhlapo@ferman.com" at bounding box center [698, 592] width 612 height 16
copy span "sifiso.nhlapo@ferman.com"
click at [392, 641] on span "+18134544095" at bounding box center [698, 647] width 612 height 16
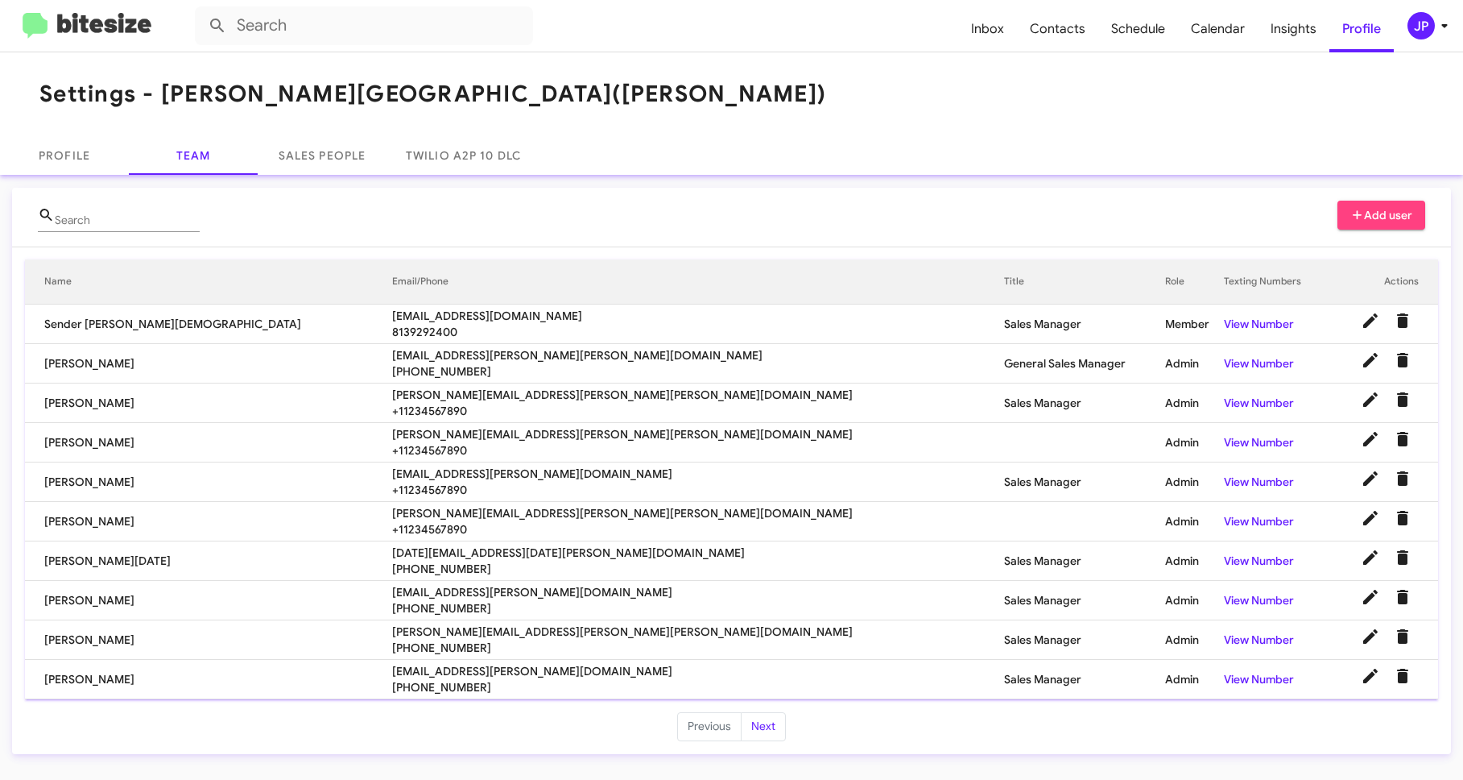
click at [392, 629] on span "kevin.manning@ferman.com" at bounding box center [698, 631] width 612 height 16
copy span "kevin.manning@ferman.com"
click at [484, 675] on span "jgodbout@ferman.com" at bounding box center [698, 671] width 612 height 16
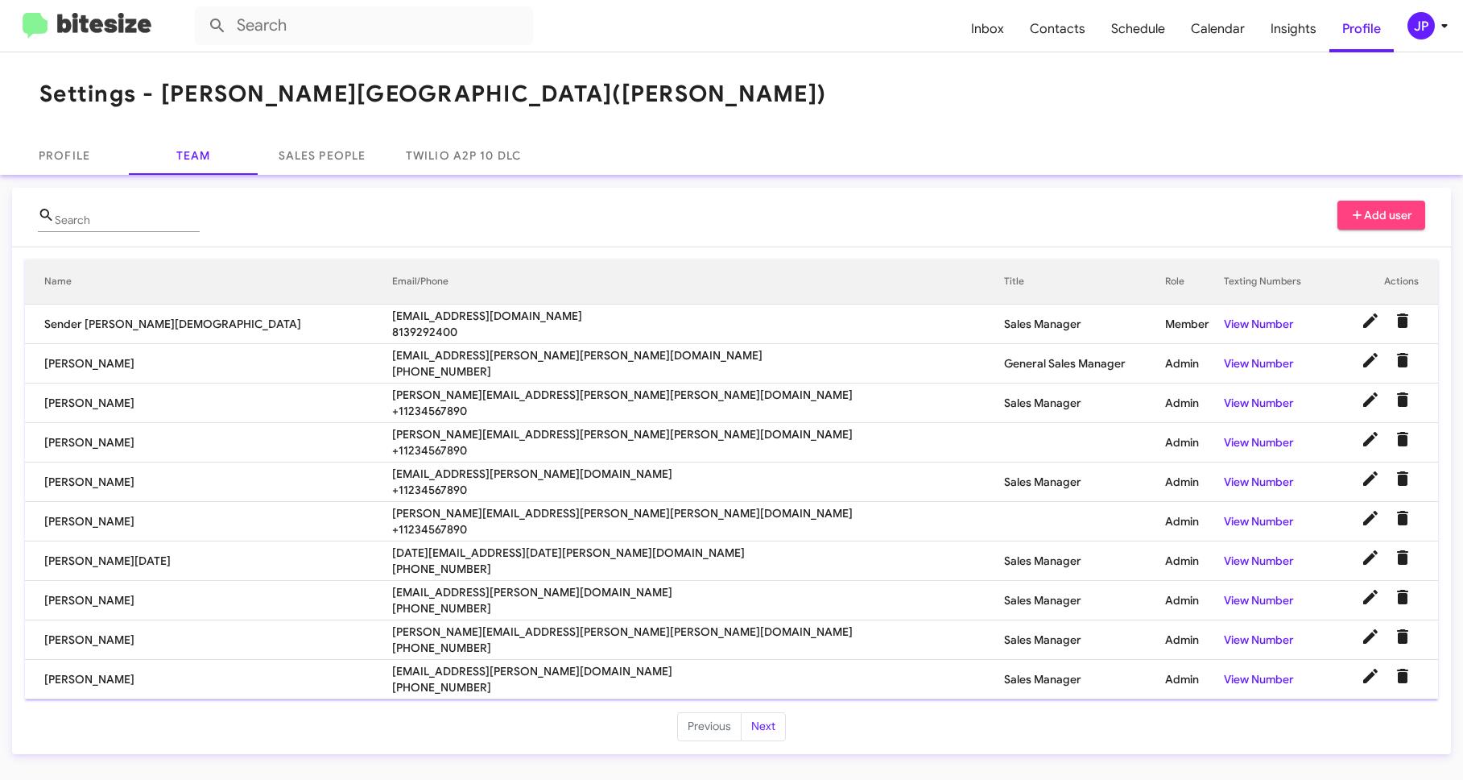
click at [483, 674] on span "jgodbout@ferman.com" at bounding box center [698, 671] width 612 height 16
click at [482, 674] on span "jgodbout@ferman.com" at bounding box center [698, 671] width 612 height 16
click at [453, 668] on span "jgodbout@ferman.com" at bounding box center [698, 671] width 612 height 16
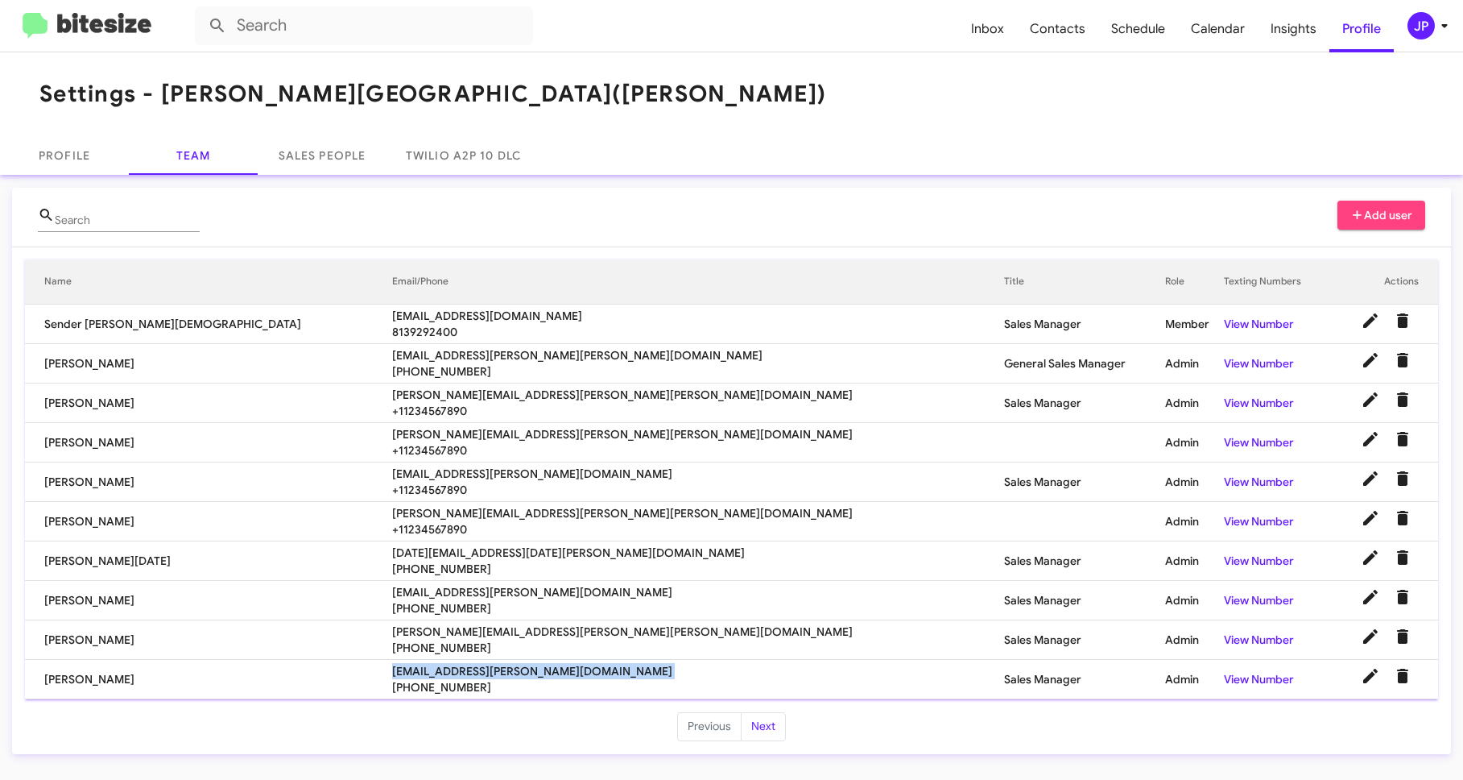
click at [453, 668] on span "jgodbout@ferman.com" at bounding box center [698, 671] width 612 height 16
copy span "jgodbout@ferman.com"
click at [765, 722] on button "Next" at bounding box center [763, 726] width 45 height 29
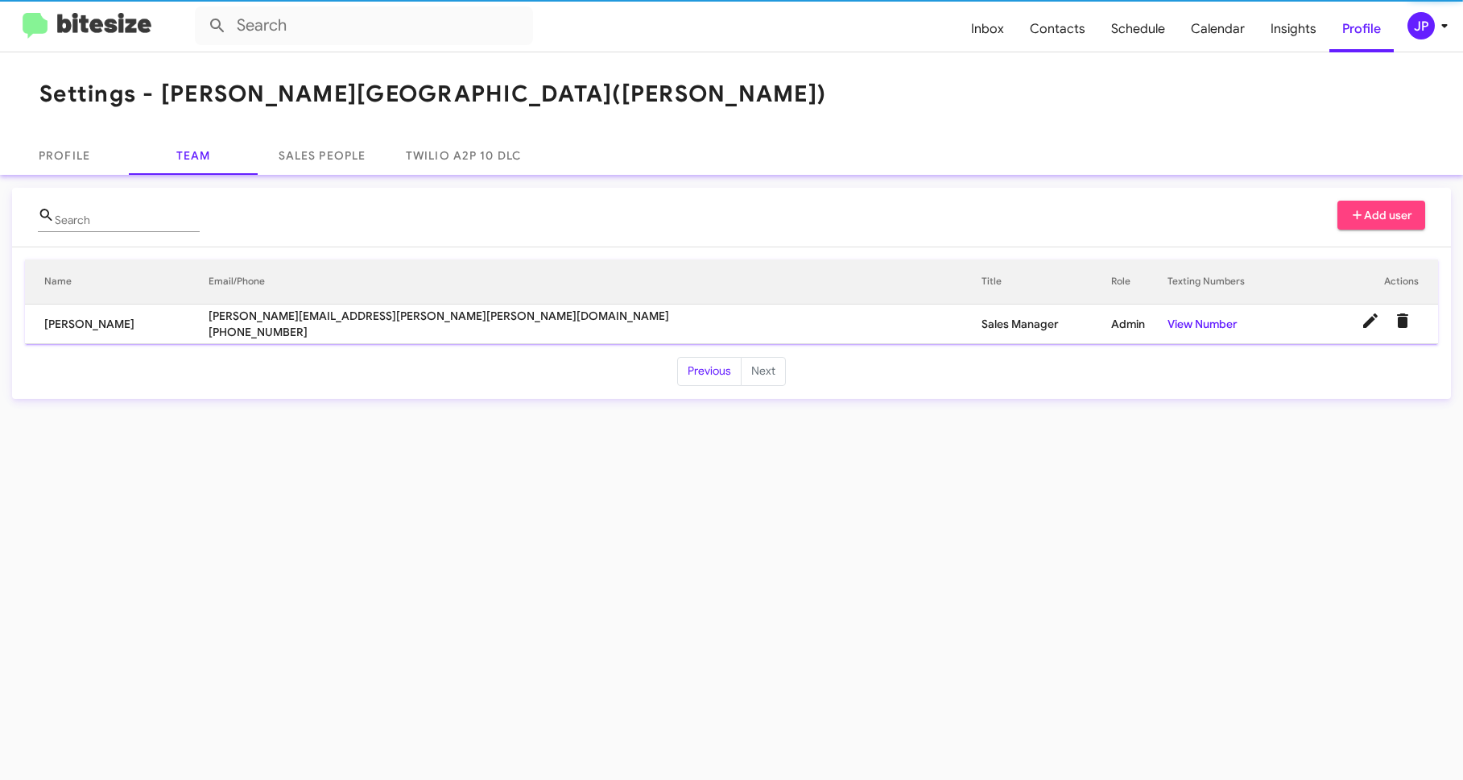
click at [292, 300] on th "Email/Phone" at bounding box center [595, 281] width 773 height 45
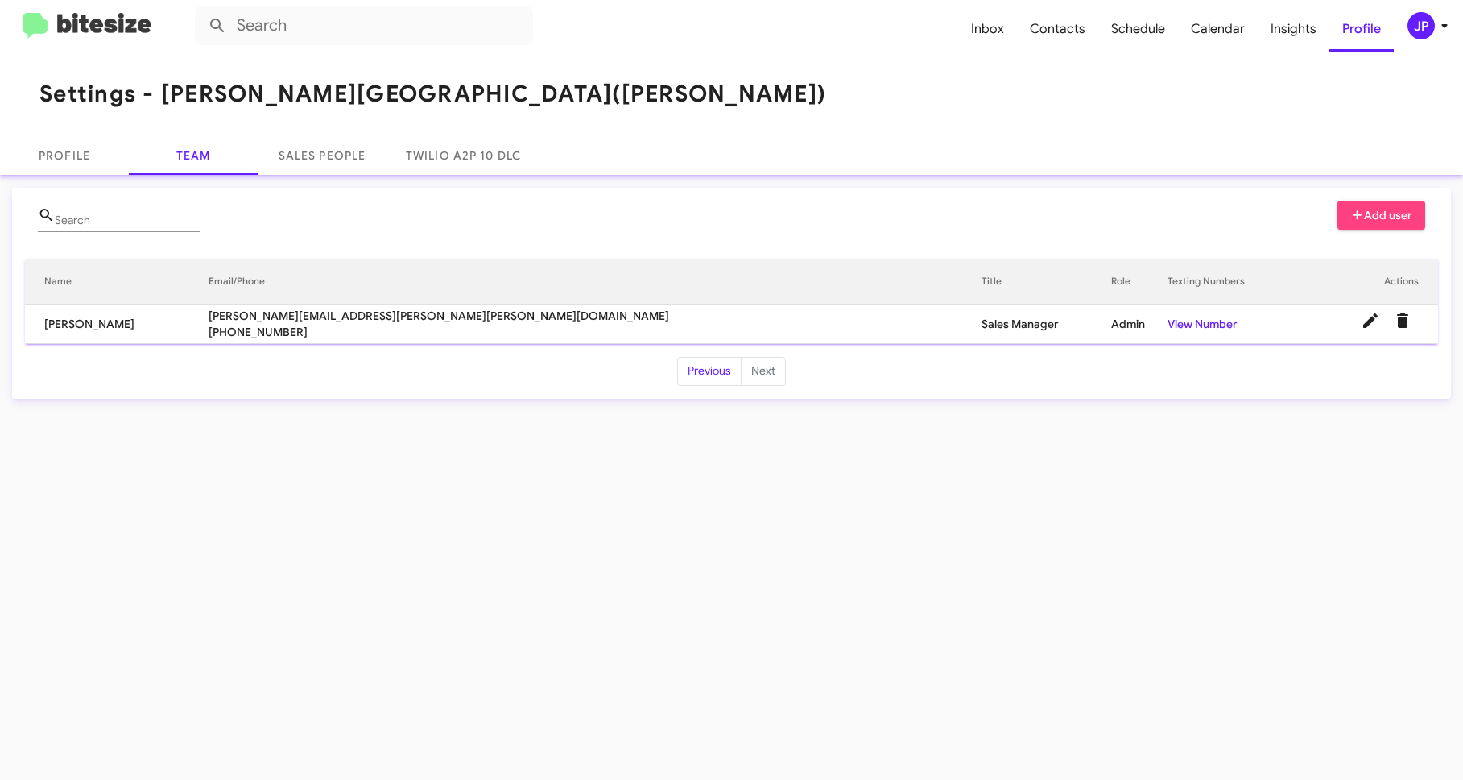
click at [283, 313] on span "johnathan.hurley@ferman.com" at bounding box center [595, 316] width 773 height 16
click at [82, 39] on mat-toolbar "Inbox Contacts Schedule Calendar Insights Profile JP" at bounding box center [731, 26] width 1463 height 52
drag, startPoint x: 49, startPoint y: 18, endPoint x: 312, endPoint y: 1, distance: 263.9
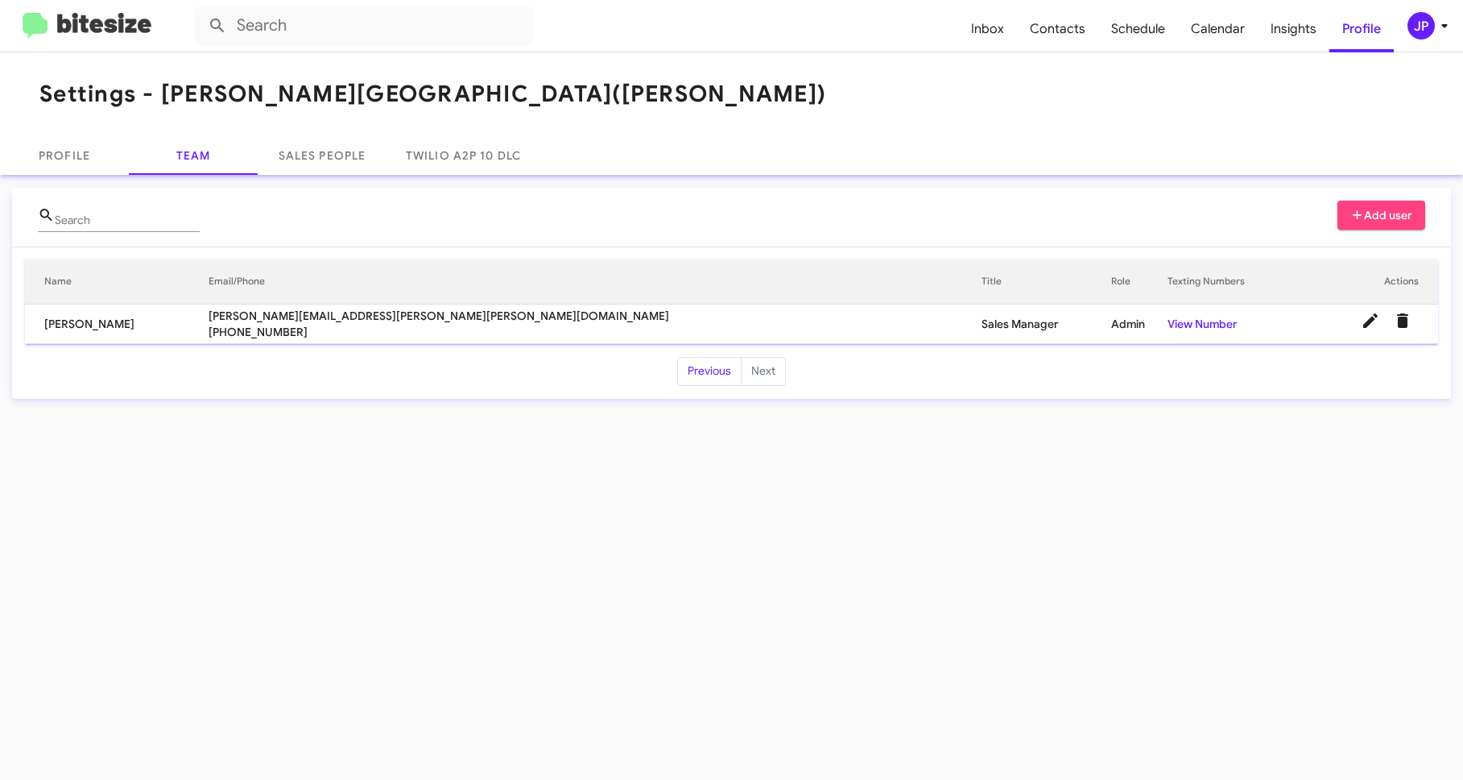
click at [48, 18] on img at bounding box center [87, 26] width 129 height 27
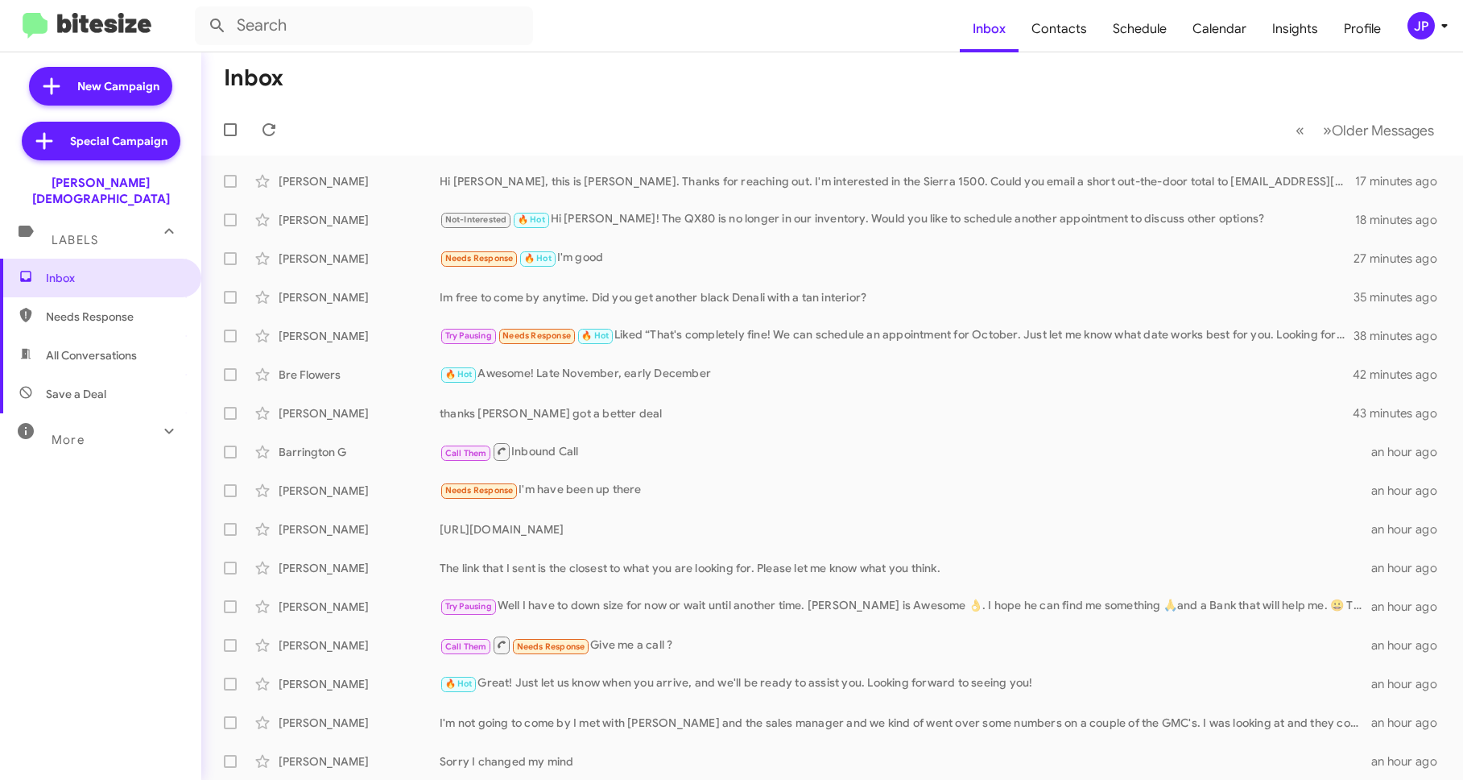
click at [1405, 39] on button "JP" at bounding box center [1420, 25] width 52 height 27
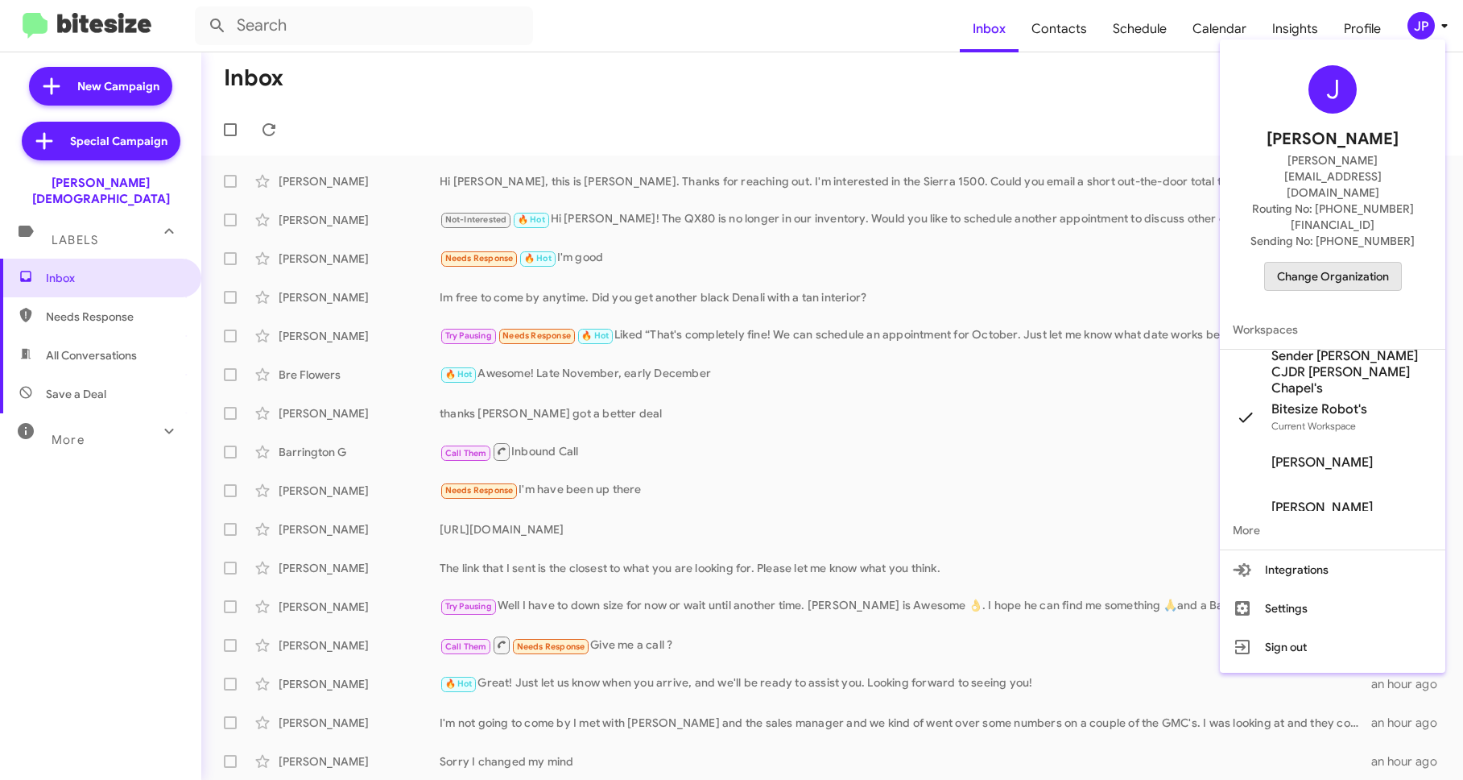
click at [1352, 263] on span "Change Organization" at bounding box center [1333, 276] width 112 height 27
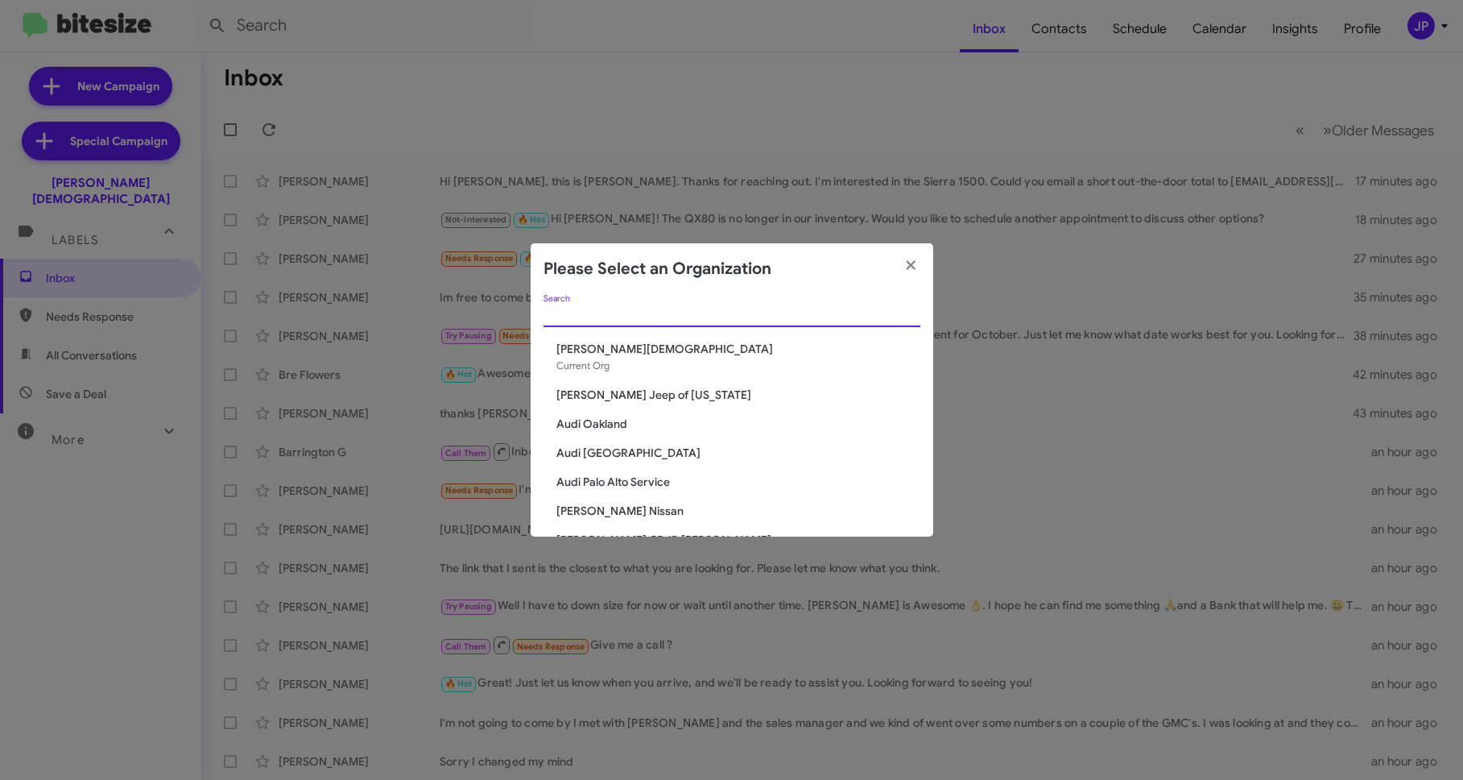
click at [750, 321] on input "Search" at bounding box center [732, 314] width 377 height 13
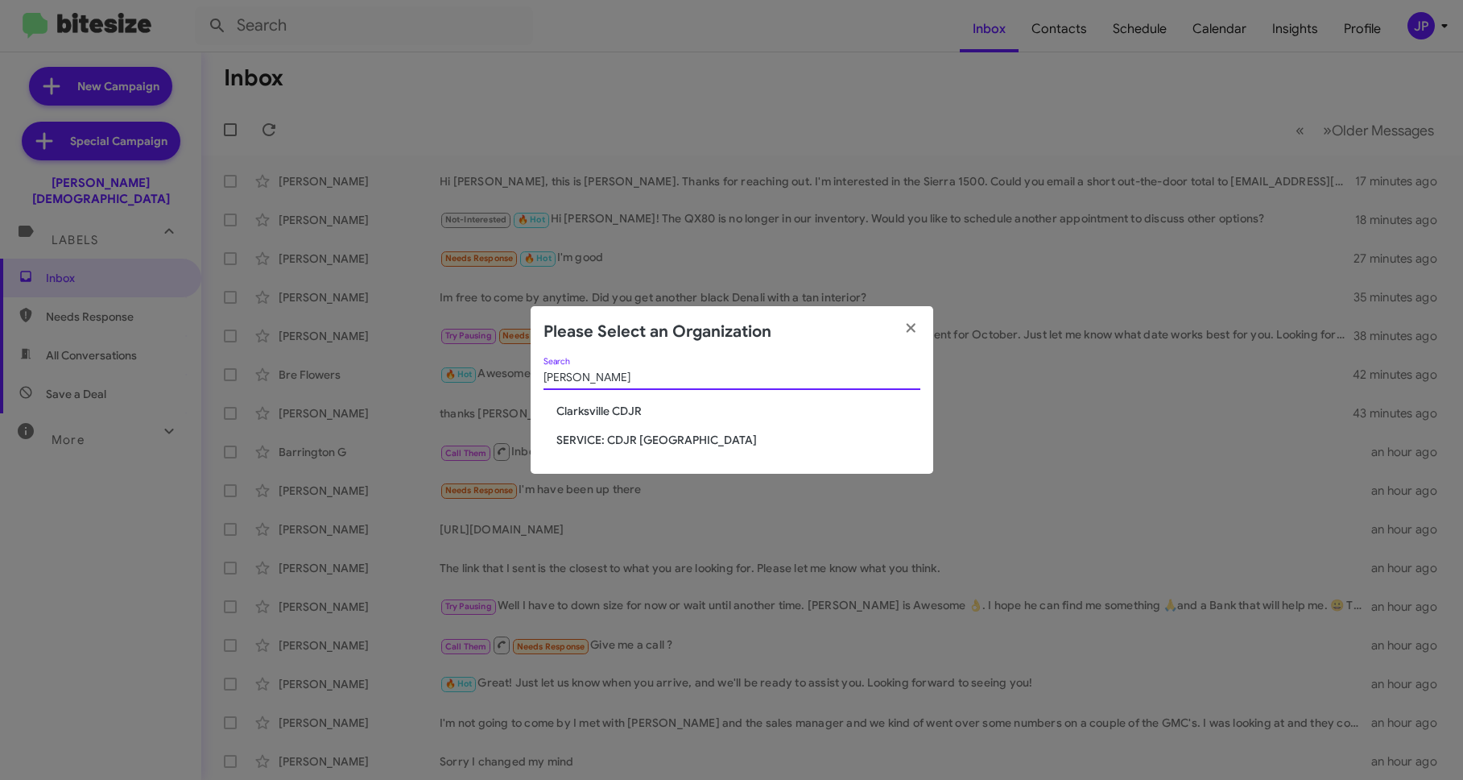
type input "Clark"
click at [596, 405] on span "Clarksville CDJR" at bounding box center [739, 411] width 364 height 16
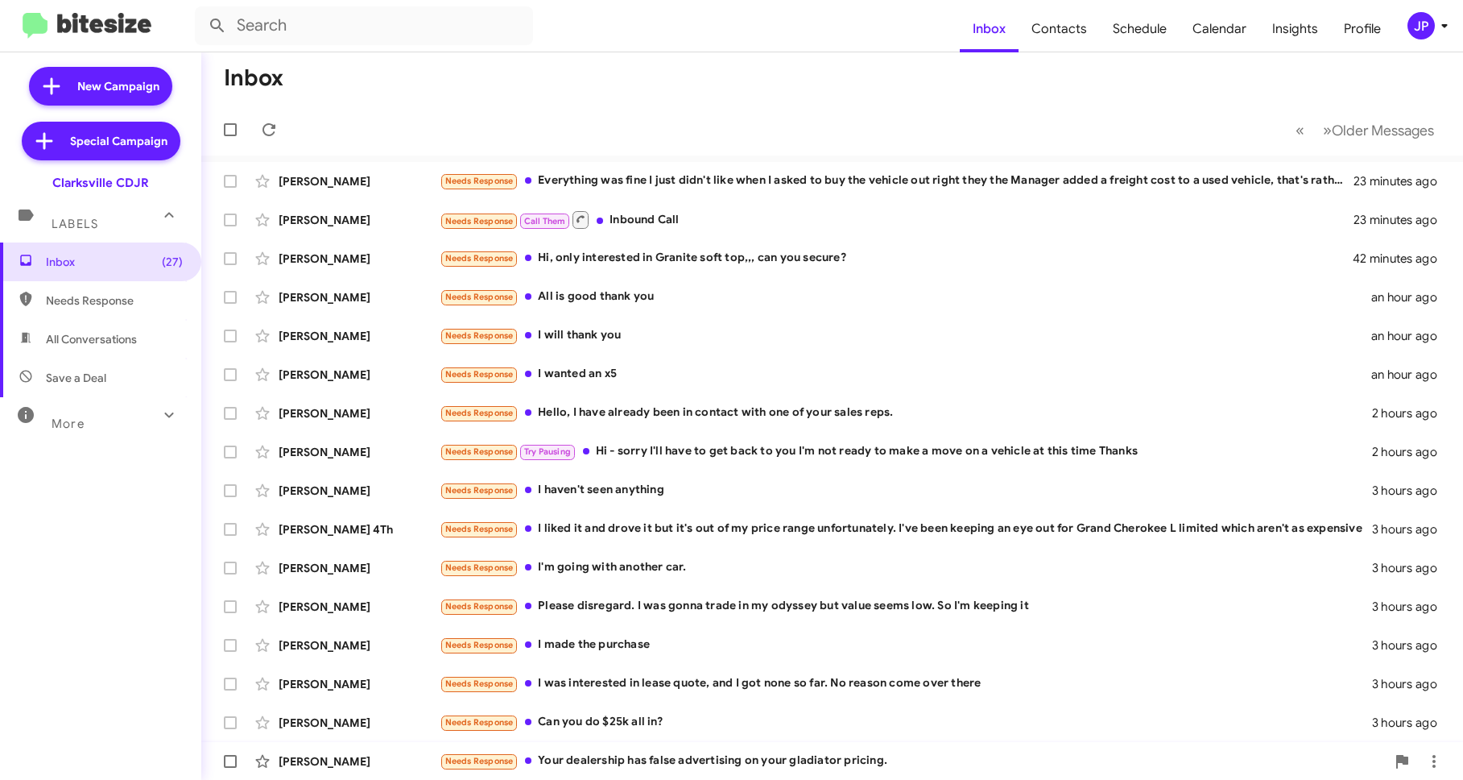
scroll to position [155, 0]
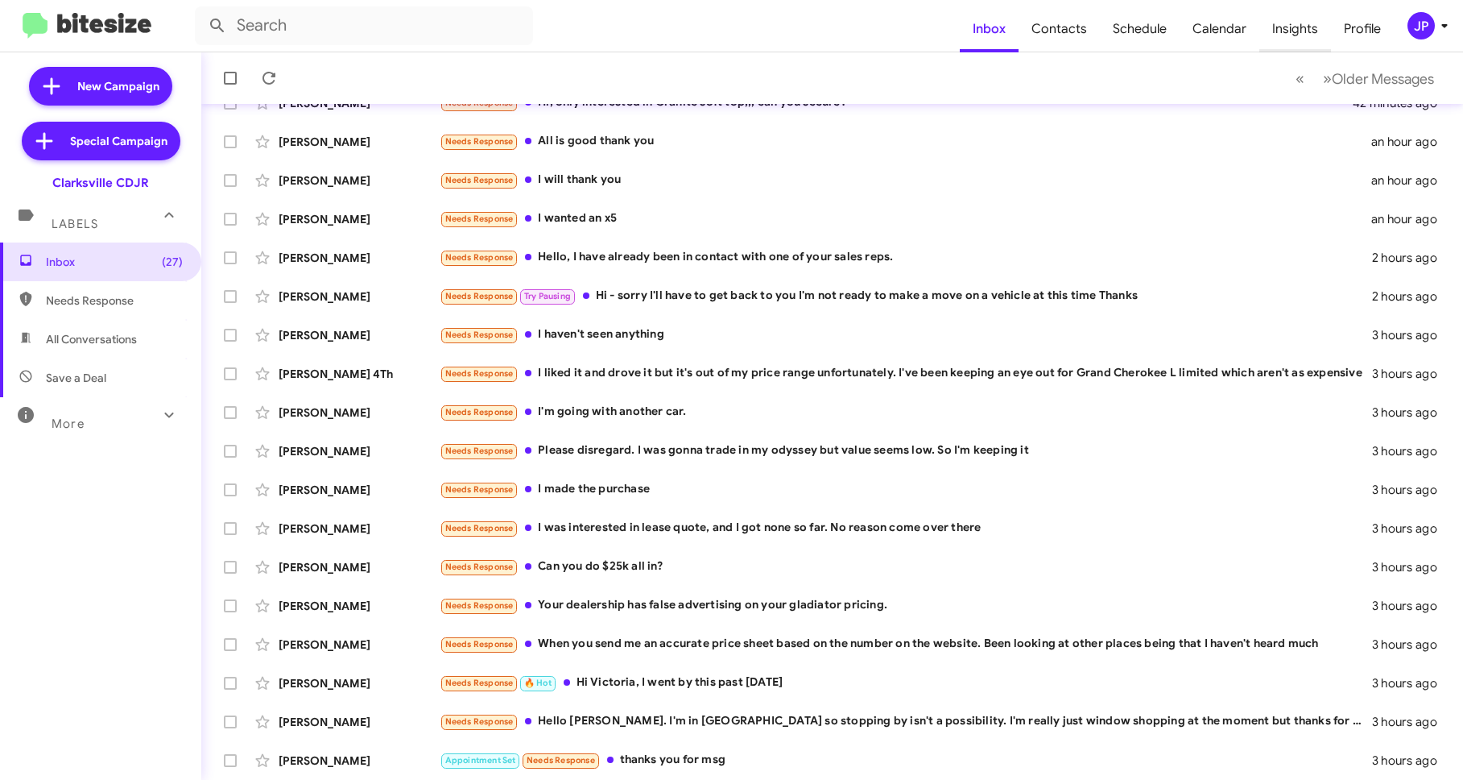
click at [1308, 34] on span "Insights" at bounding box center [1296, 29] width 72 height 47
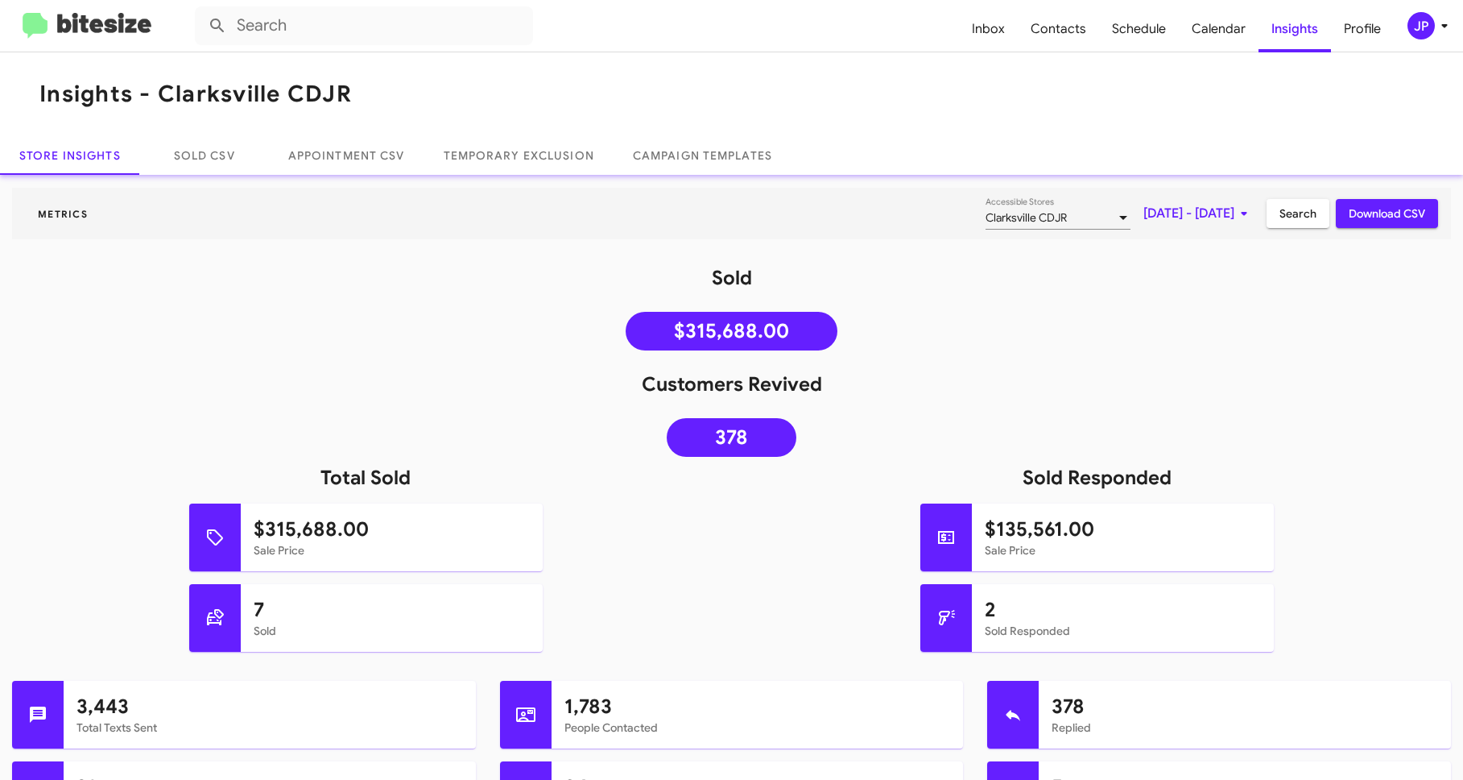
scroll to position [126, 0]
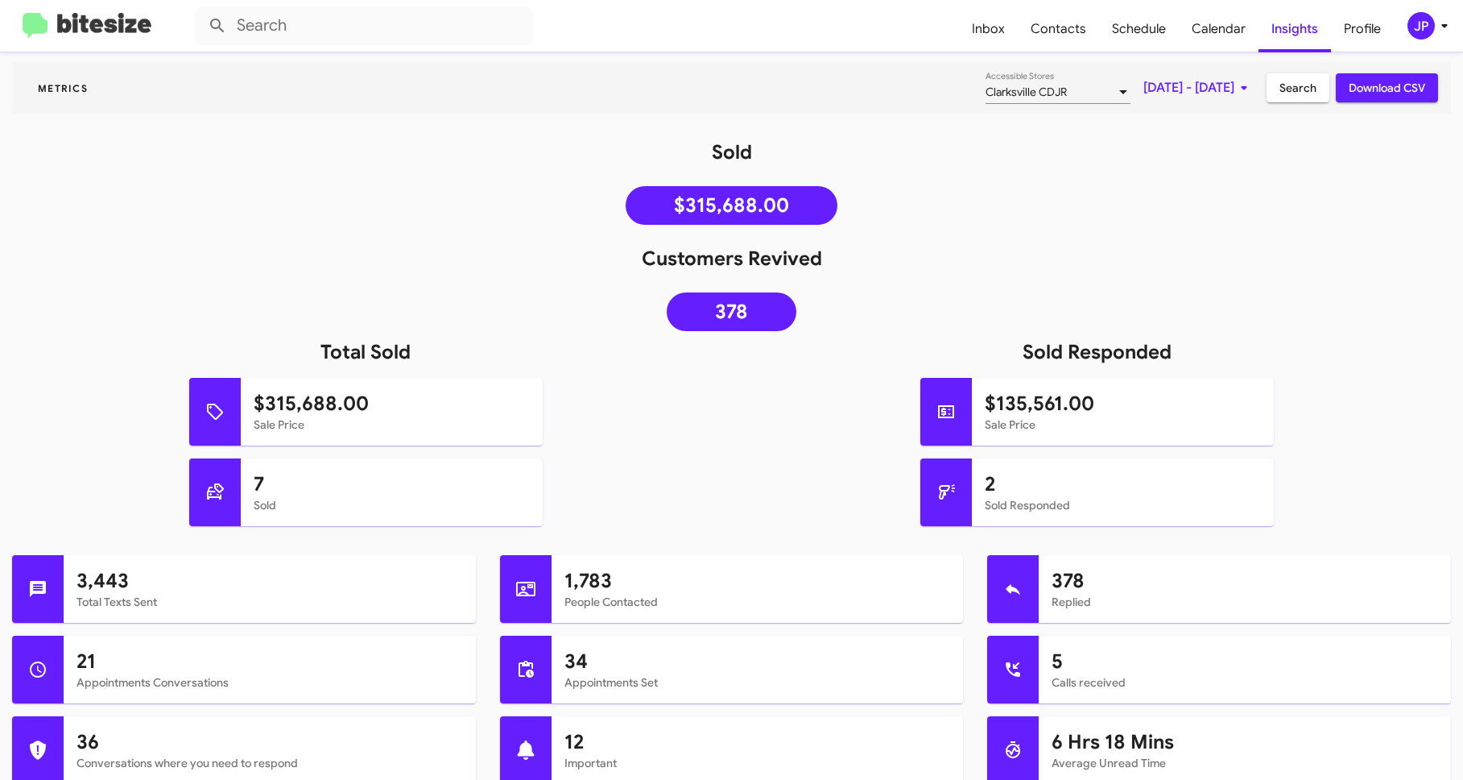
click at [122, 223] on div "Sold $315,688.00" at bounding box center [731, 185] width 1463 height 93
click at [1407, 35] on span "JP" at bounding box center [1431, 25] width 48 height 27
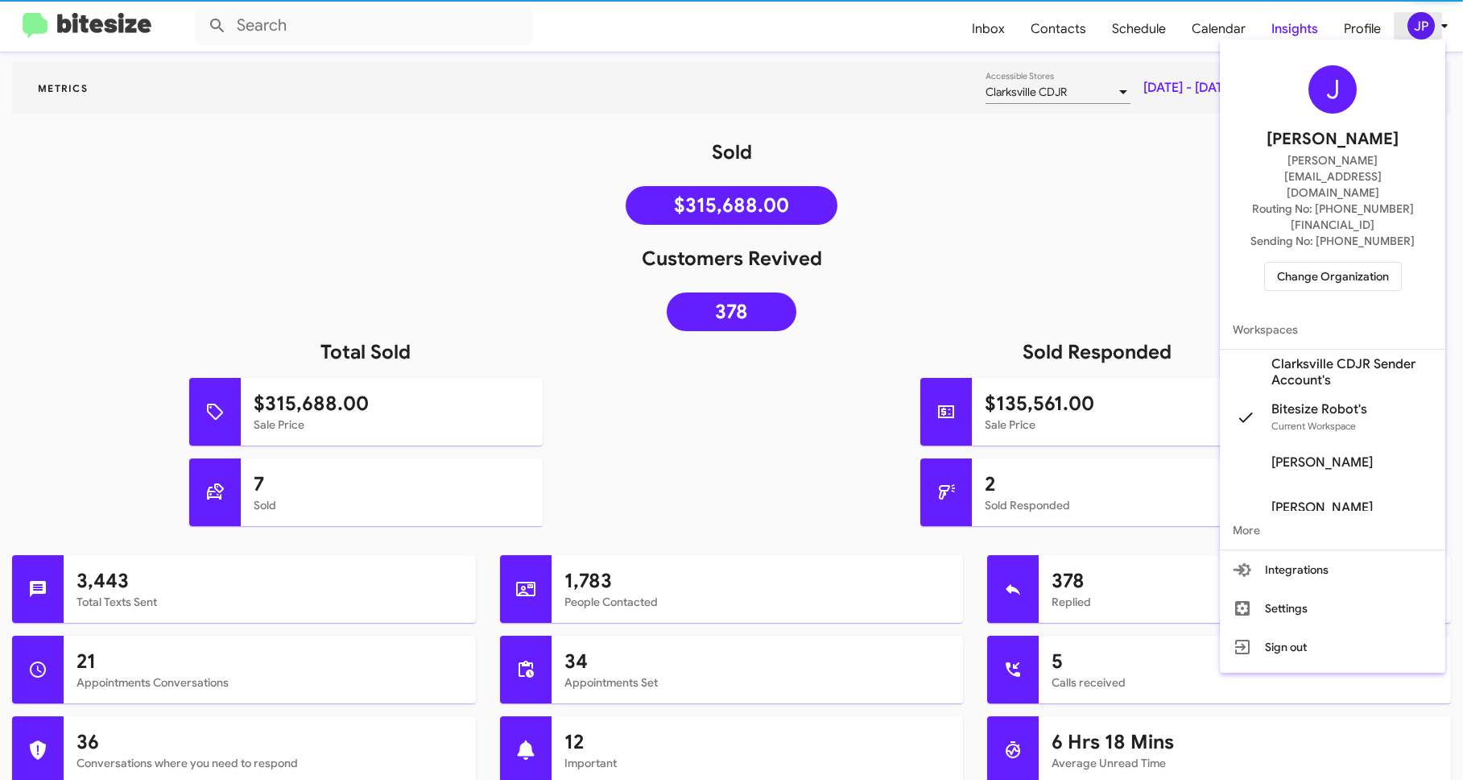
click at [1413, 32] on div at bounding box center [731, 390] width 1463 height 780
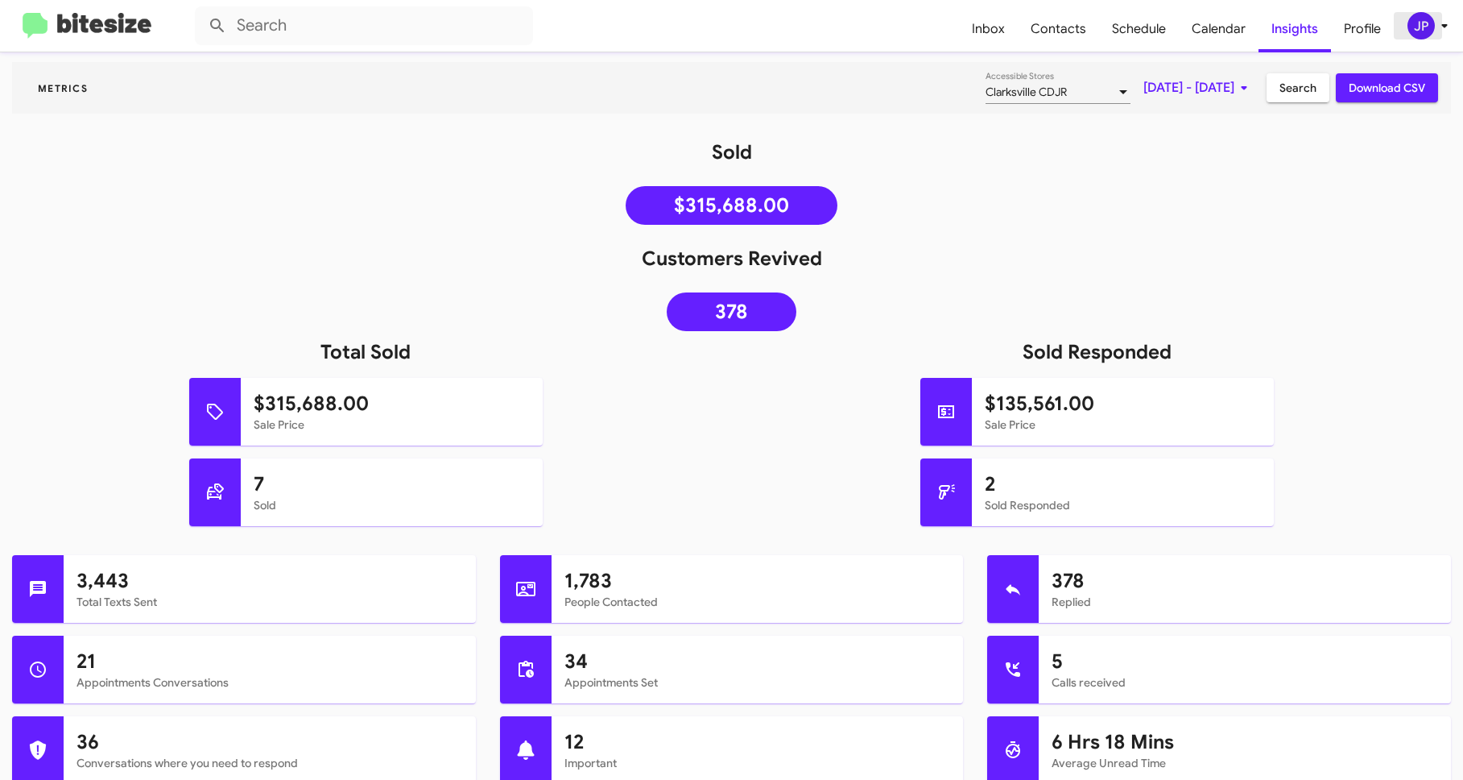
click at [1413, 38] on span "JP" at bounding box center [1431, 25] width 48 height 27
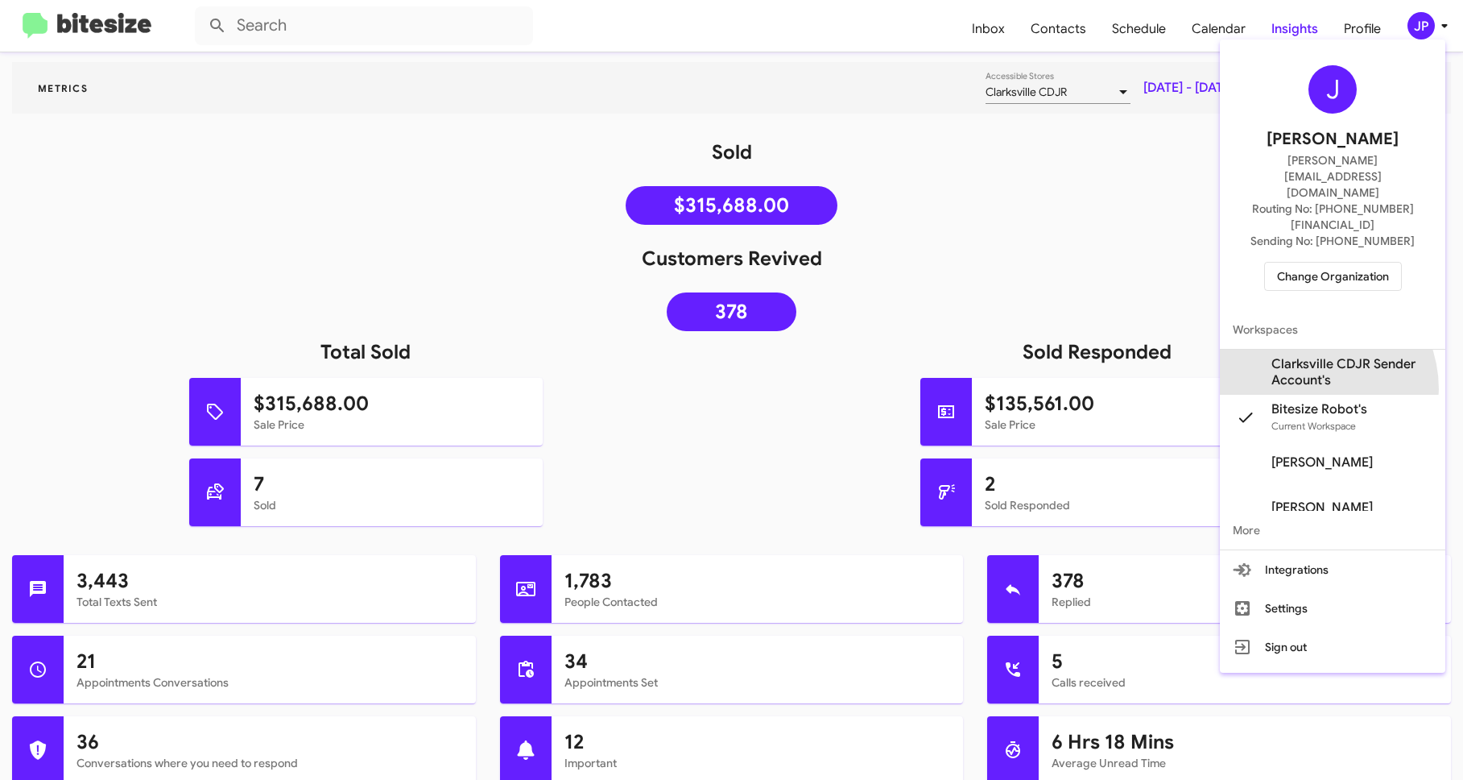
click at [1307, 350] on span "Clarksville CDJR Sender Account's" at bounding box center [1333, 372] width 226 height 45
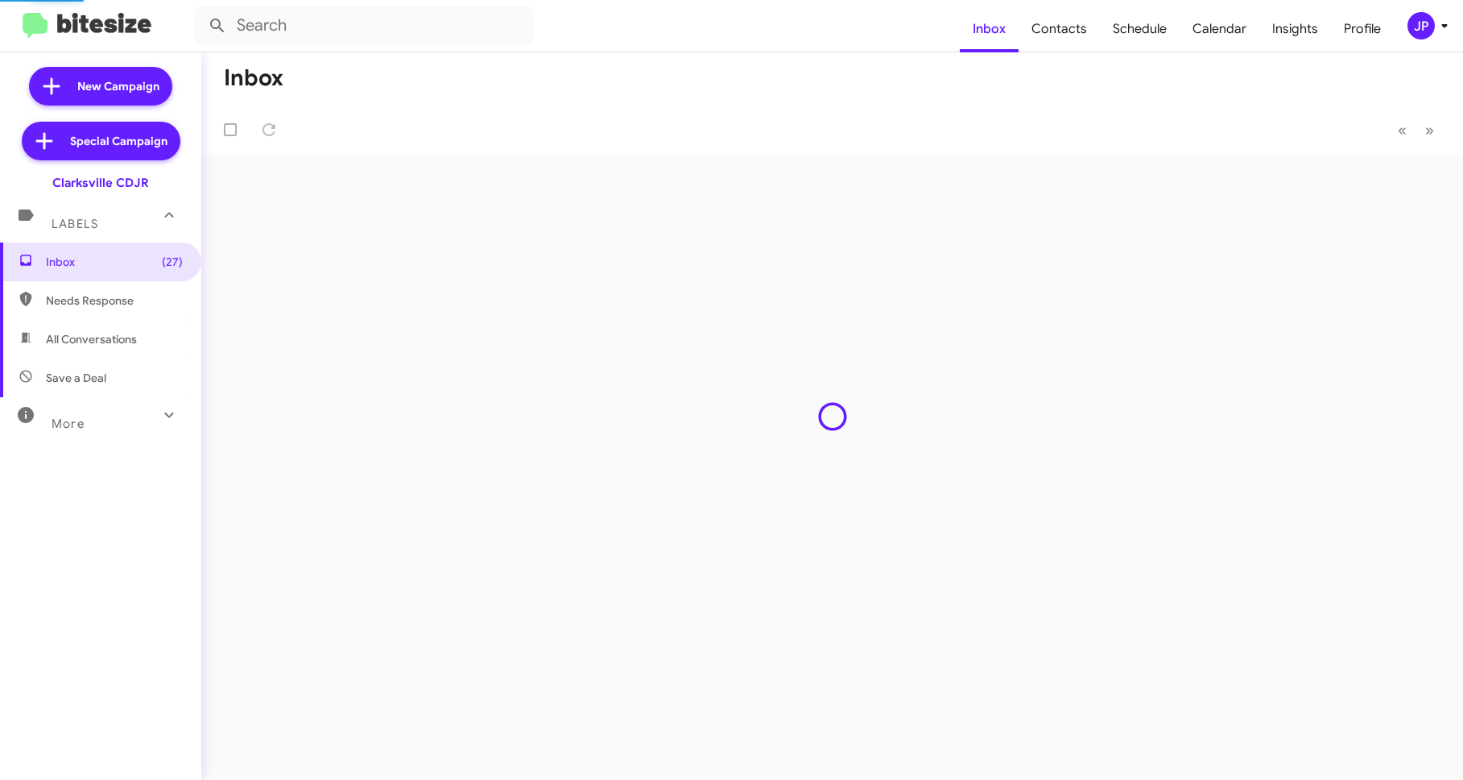
click at [1156, 38] on span "Schedule" at bounding box center [1140, 29] width 80 height 47
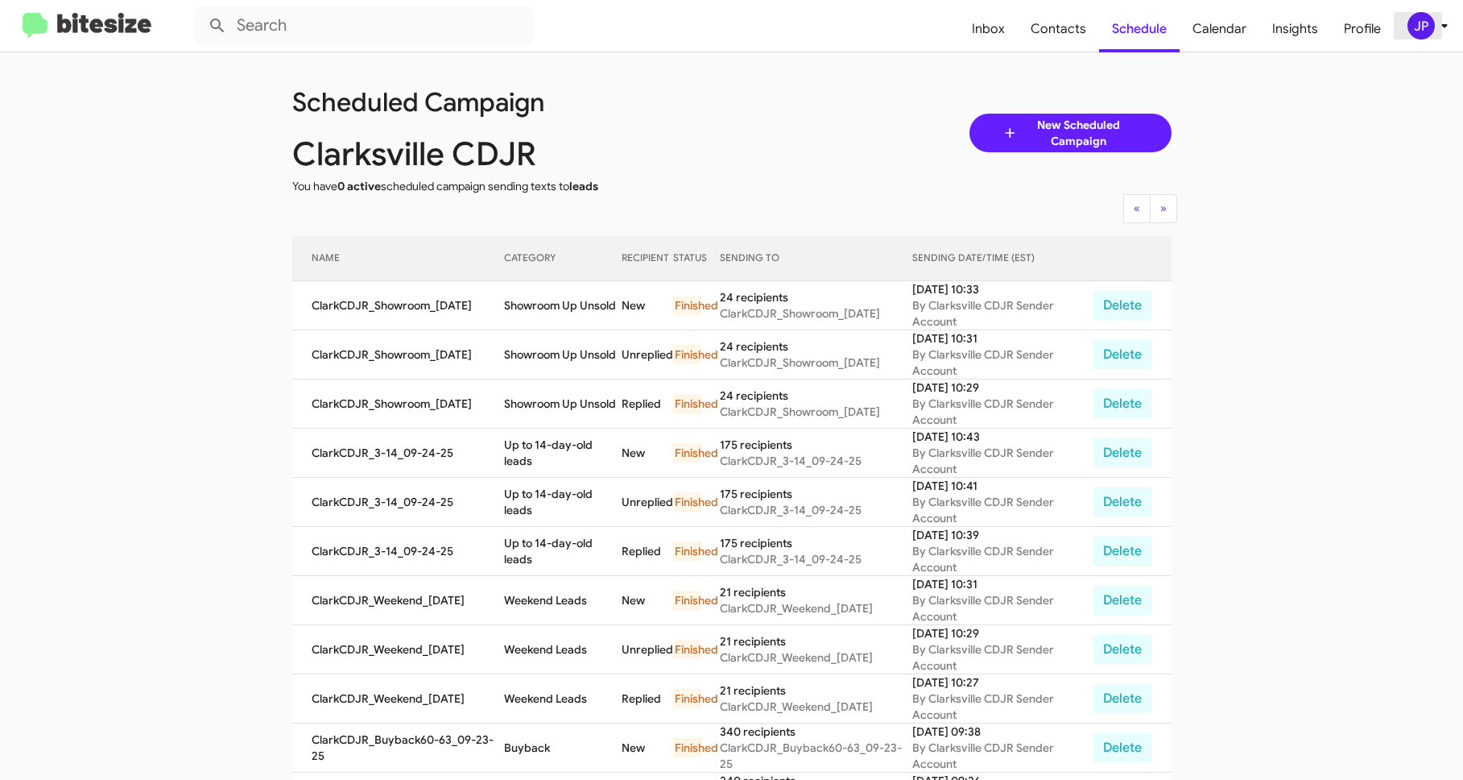
click at [1441, 18] on icon at bounding box center [1444, 25] width 19 height 19
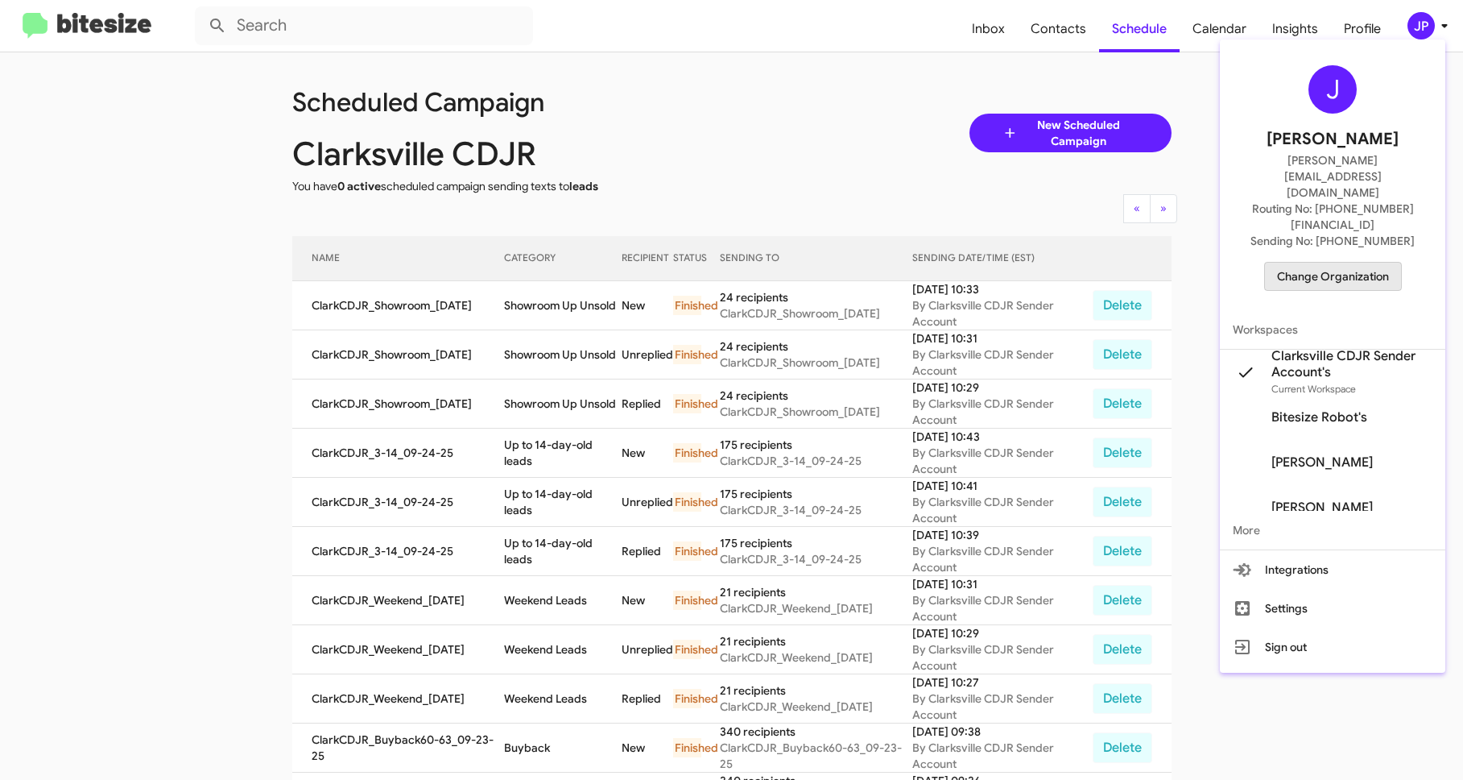
click at [1341, 263] on span "Change Organization" at bounding box center [1333, 276] width 112 height 27
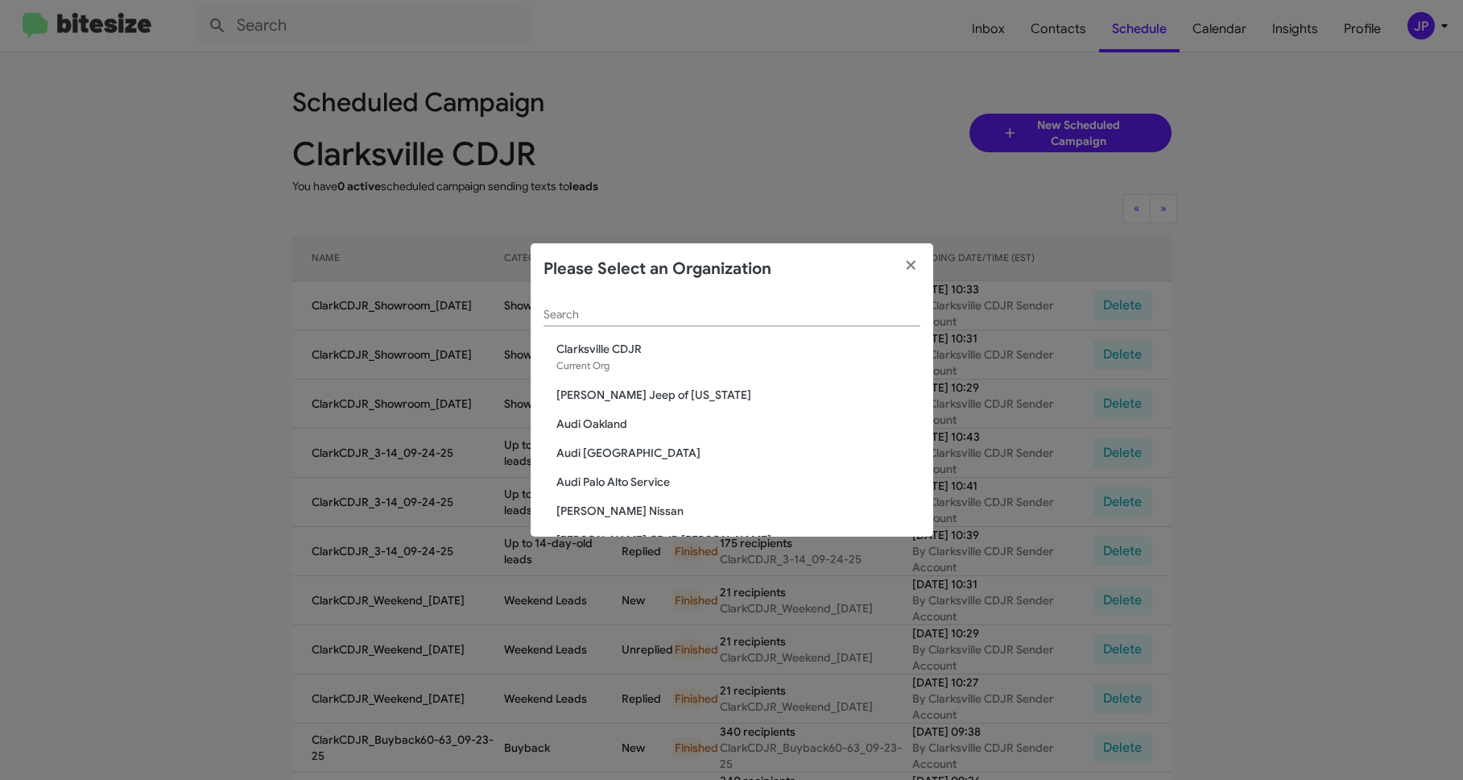
click at [647, 314] on input "Search" at bounding box center [732, 314] width 377 height 13
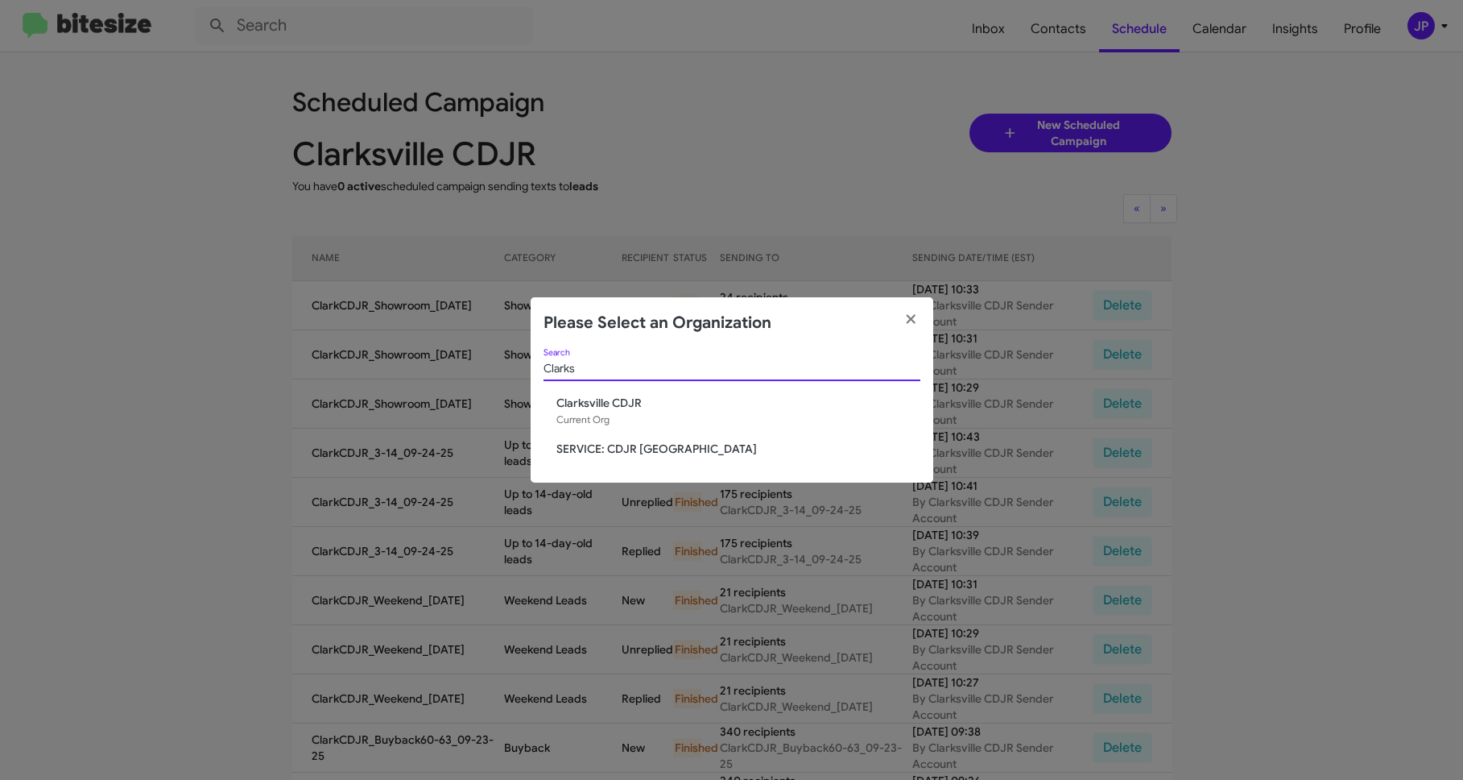
type input "Clarks"
click at [597, 448] on span "SERVICE: CDJR [GEOGRAPHIC_DATA]" at bounding box center [739, 449] width 364 height 16
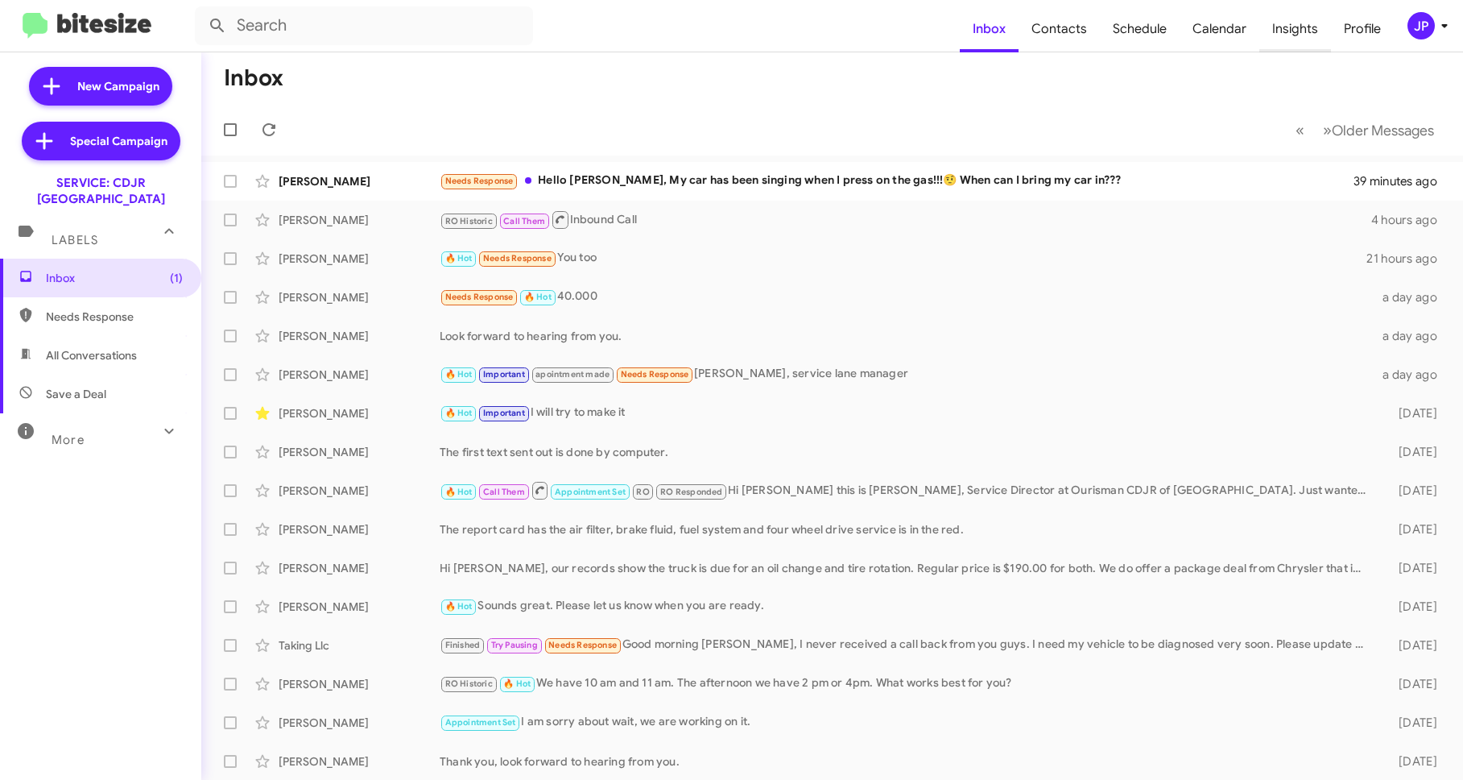
click at [1302, 24] on span "Insights" at bounding box center [1296, 29] width 72 height 47
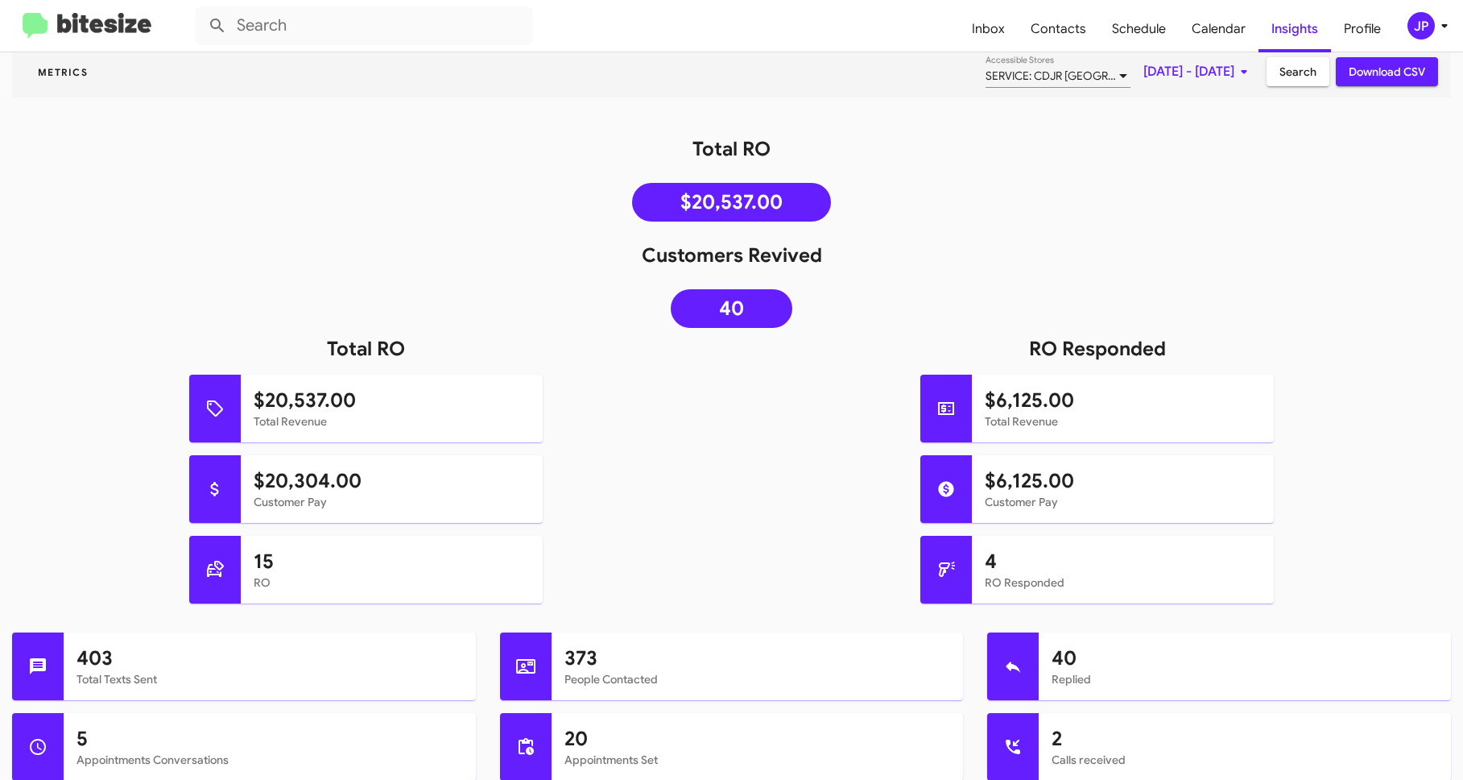
scroll to position [143, 0]
click at [1404, 14] on button "JP" at bounding box center [1420, 25] width 52 height 27
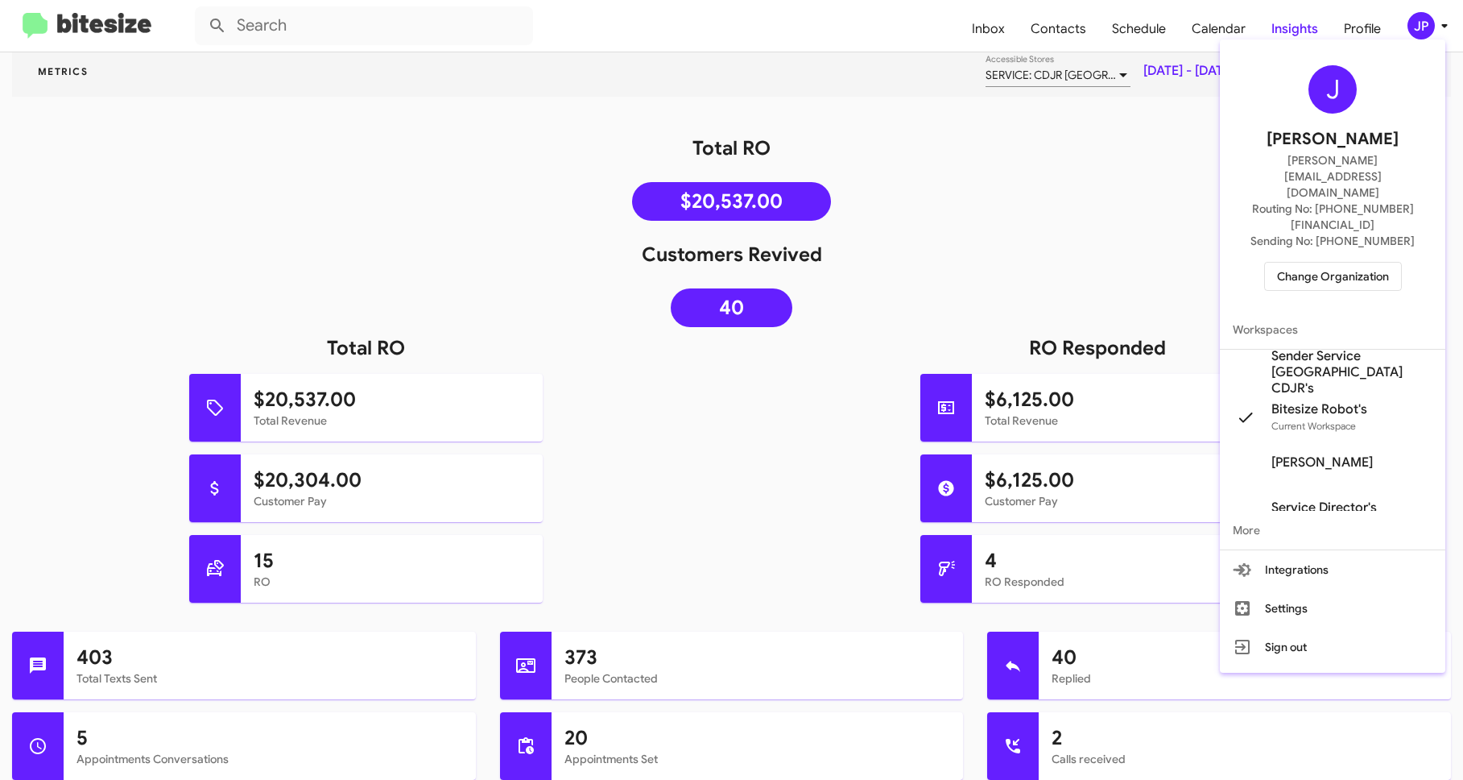
click at [1364, 263] on span "Change Organization" at bounding box center [1333, 276] width 112 height 27
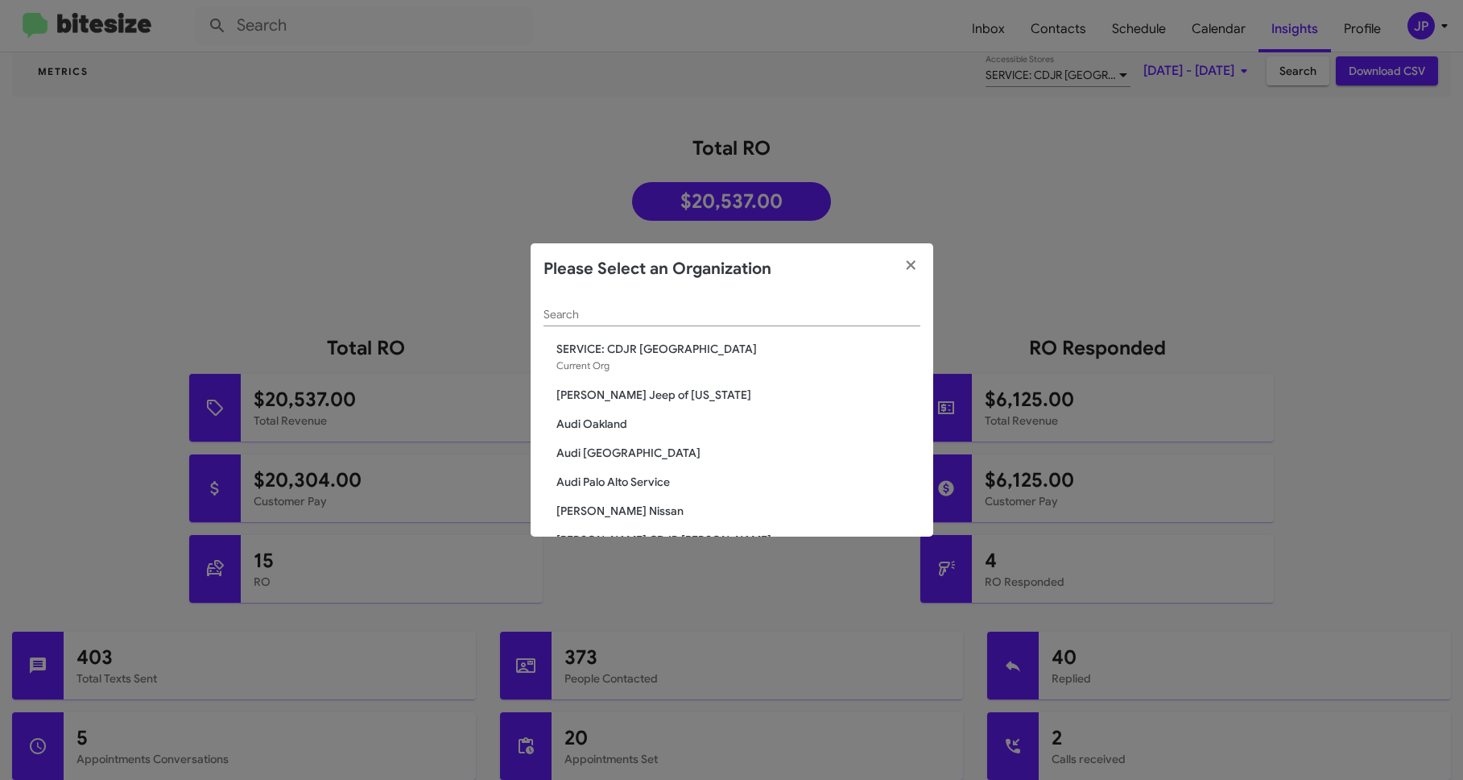
click at [747, 307] on div "Search" at bounding box center [732, 310] width 377 height 31
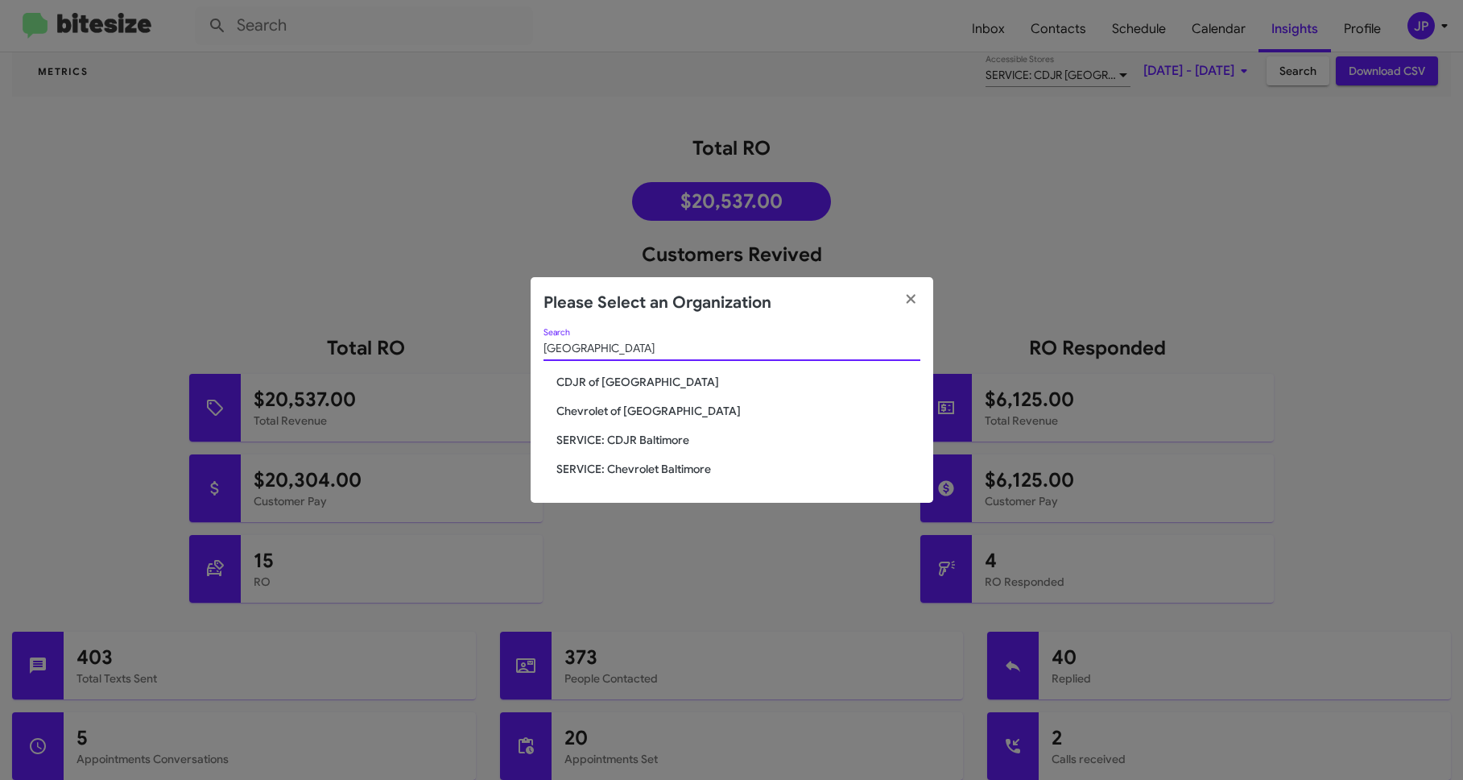
type input "Baltimore"
click at [643, 412] on span "Chevrolet of Baltimore" at bounding box center [739, 411] width 364 height 16
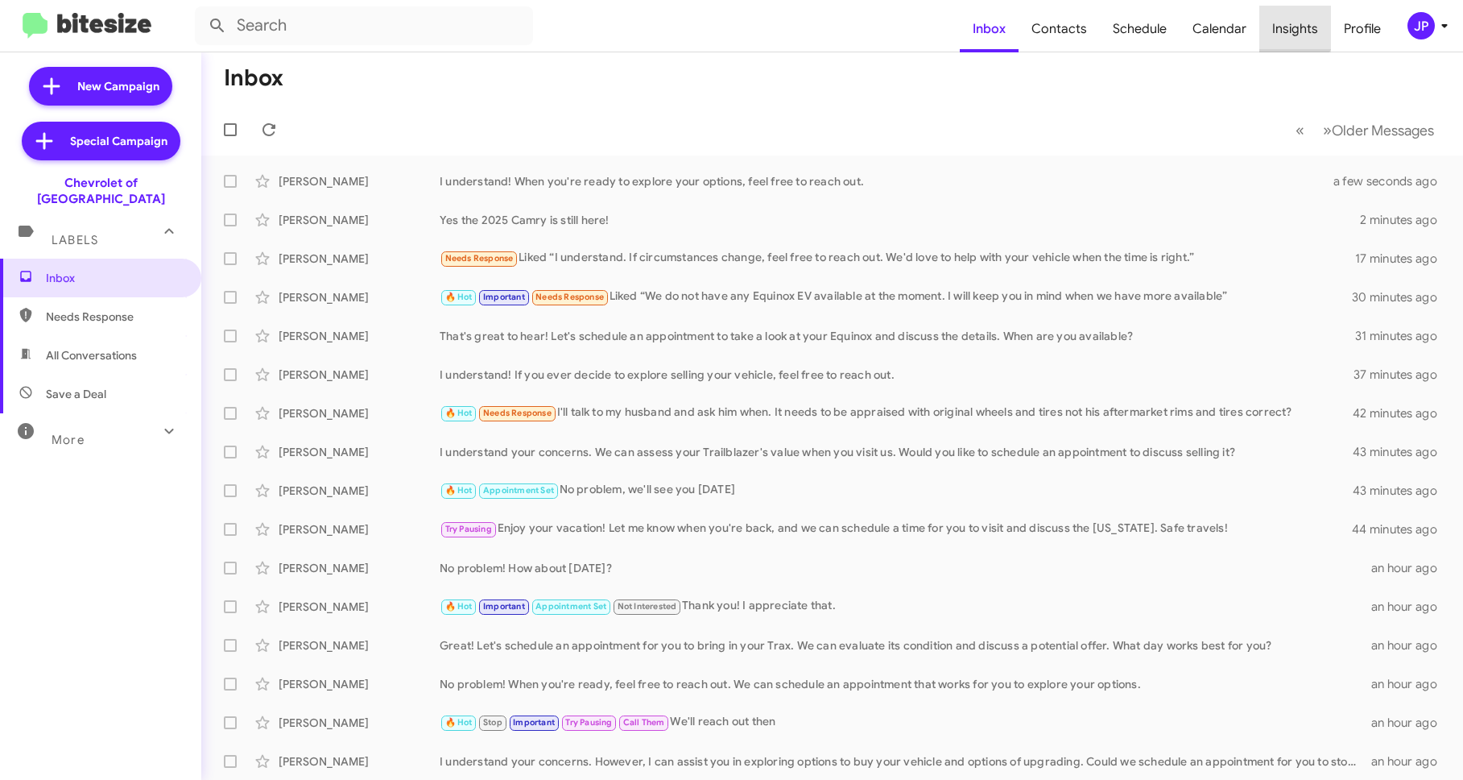
click at [1278, 14] on span "Insights" at bounding box center [1296, 29] width 72 height 47
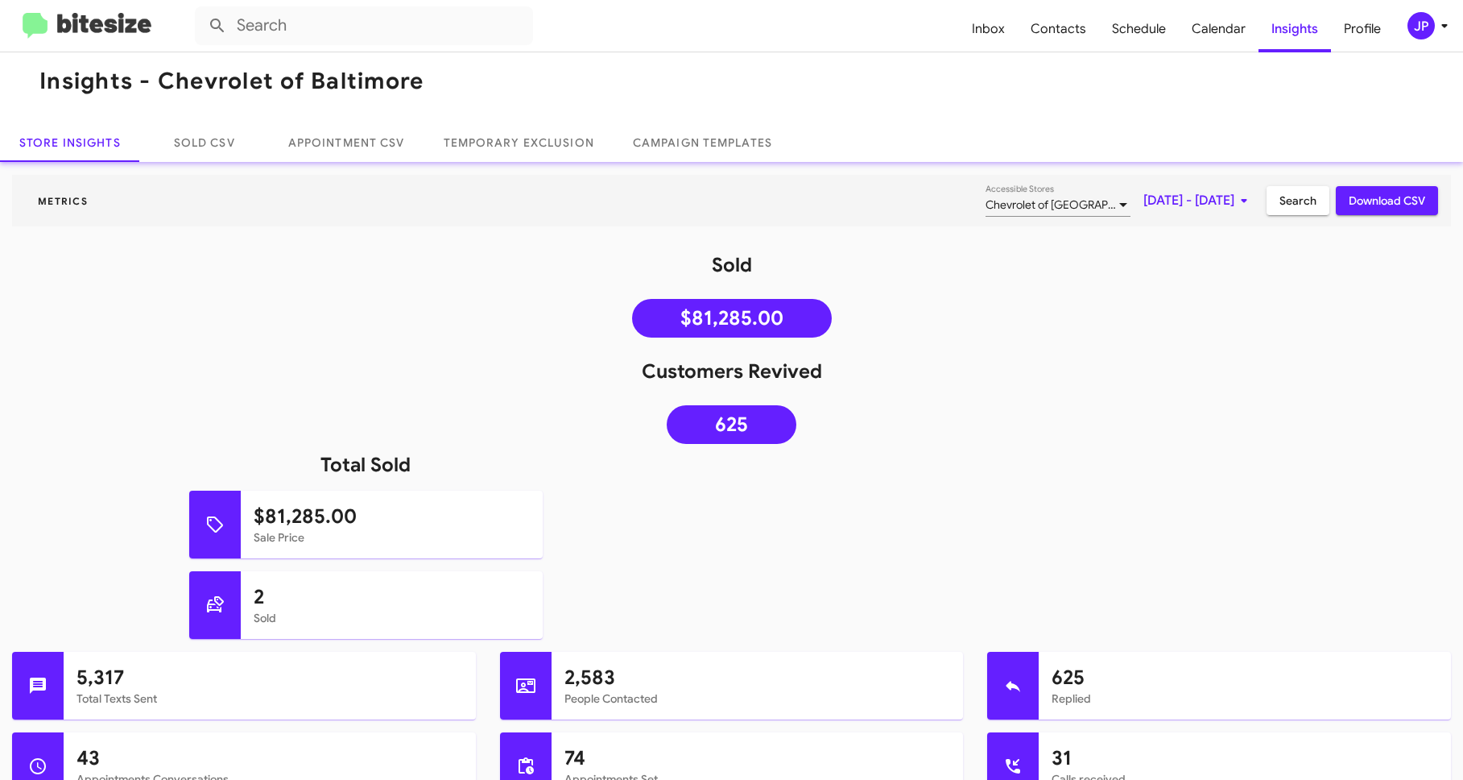
scroll to position [91, 0]
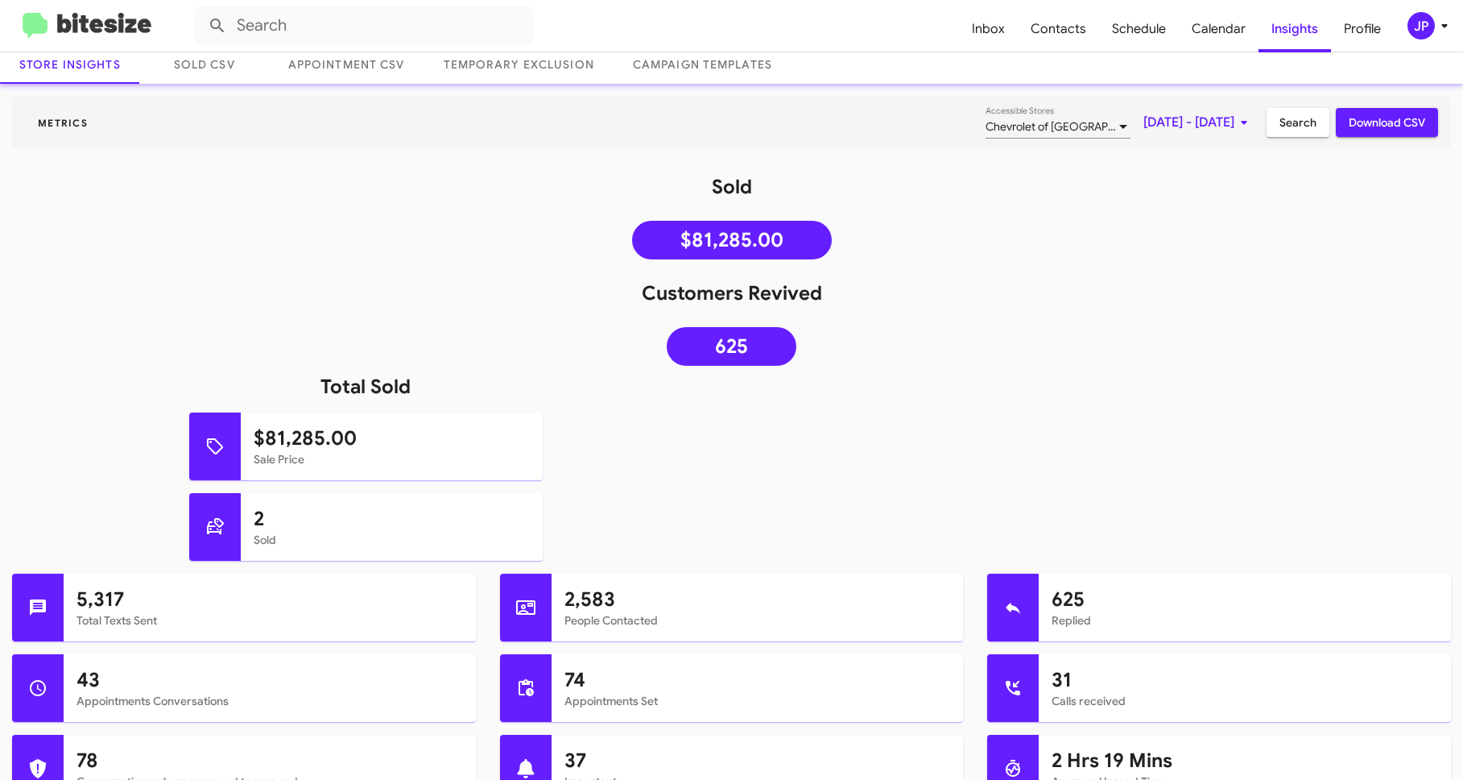
click at [59, 18] on img at bounding box center [87, 26] width 129 height 27
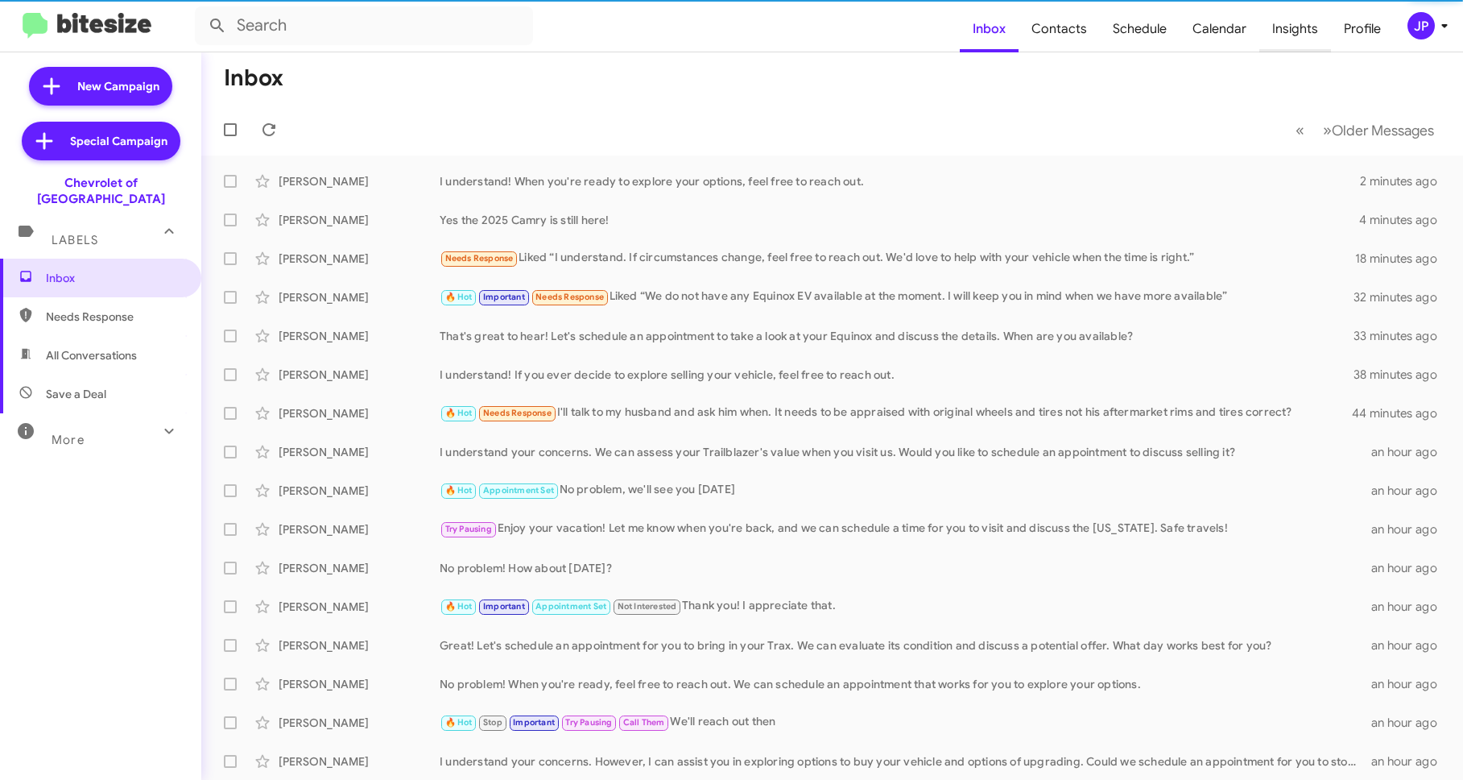
click at [1309, 41] on span "Insights" at bounding box center [1296, 29] width 72 height 47
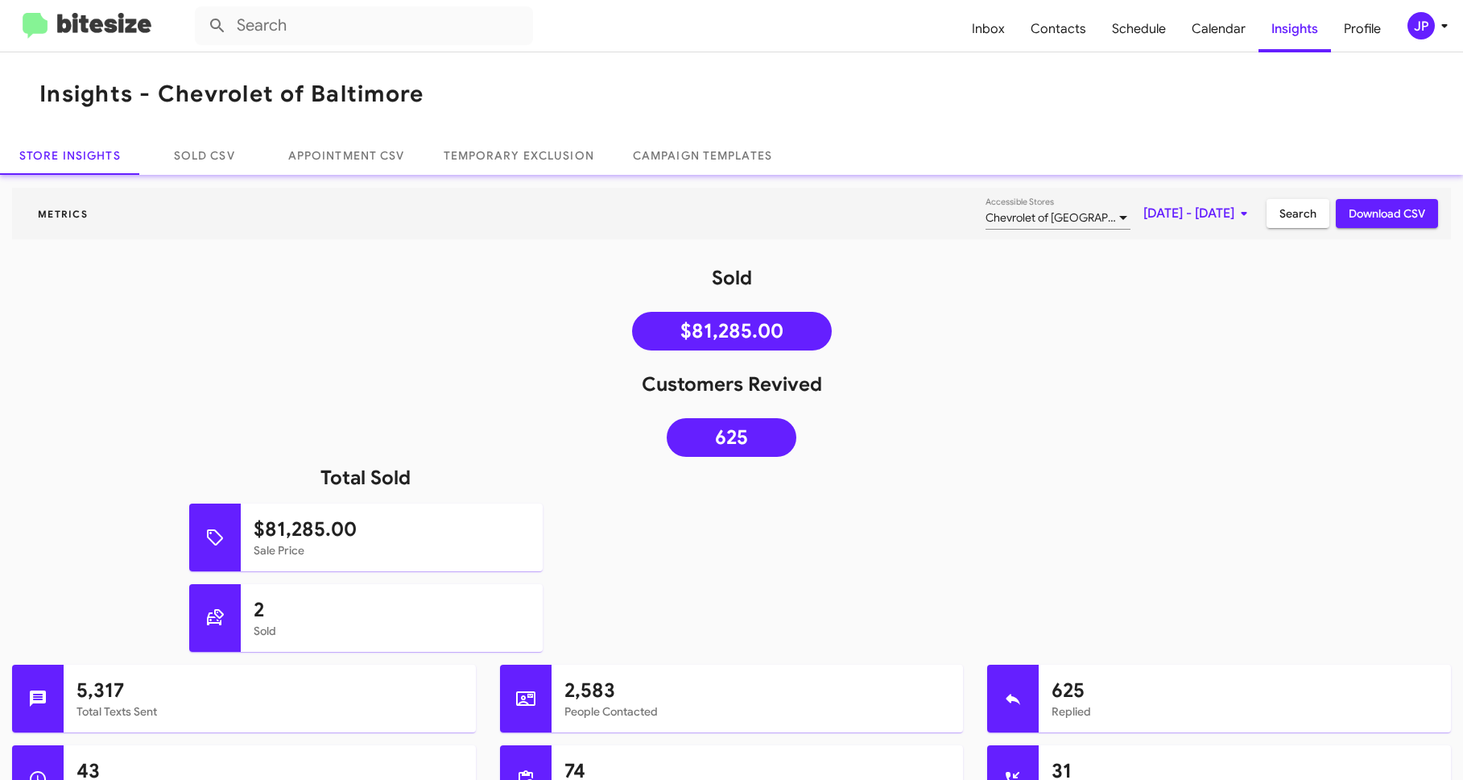
click at [126, 28] on img at bounding box center [87, 26] width 129 height 27
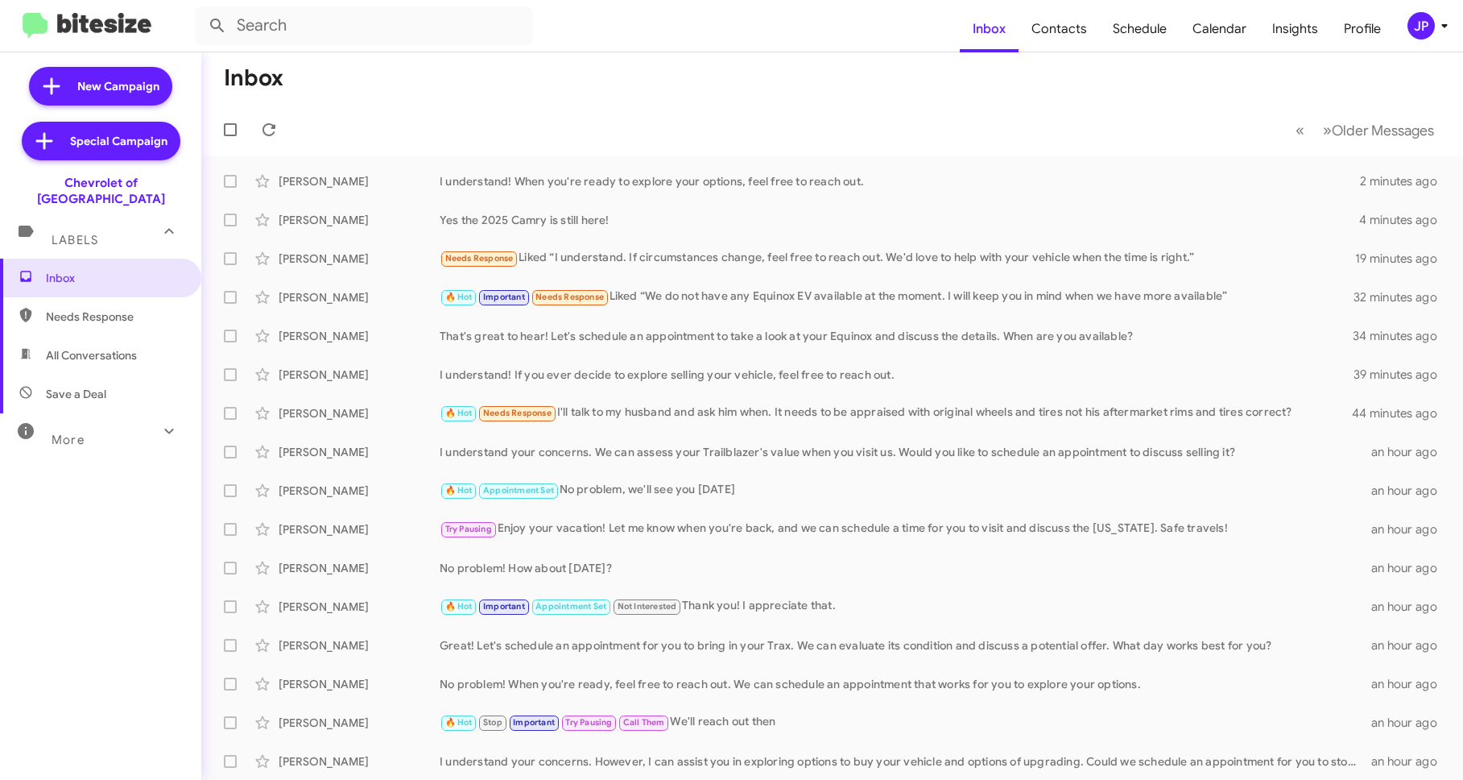
click at [1427, 23] on div "JP" at bounding box center [1421, 25] width 27 height 27
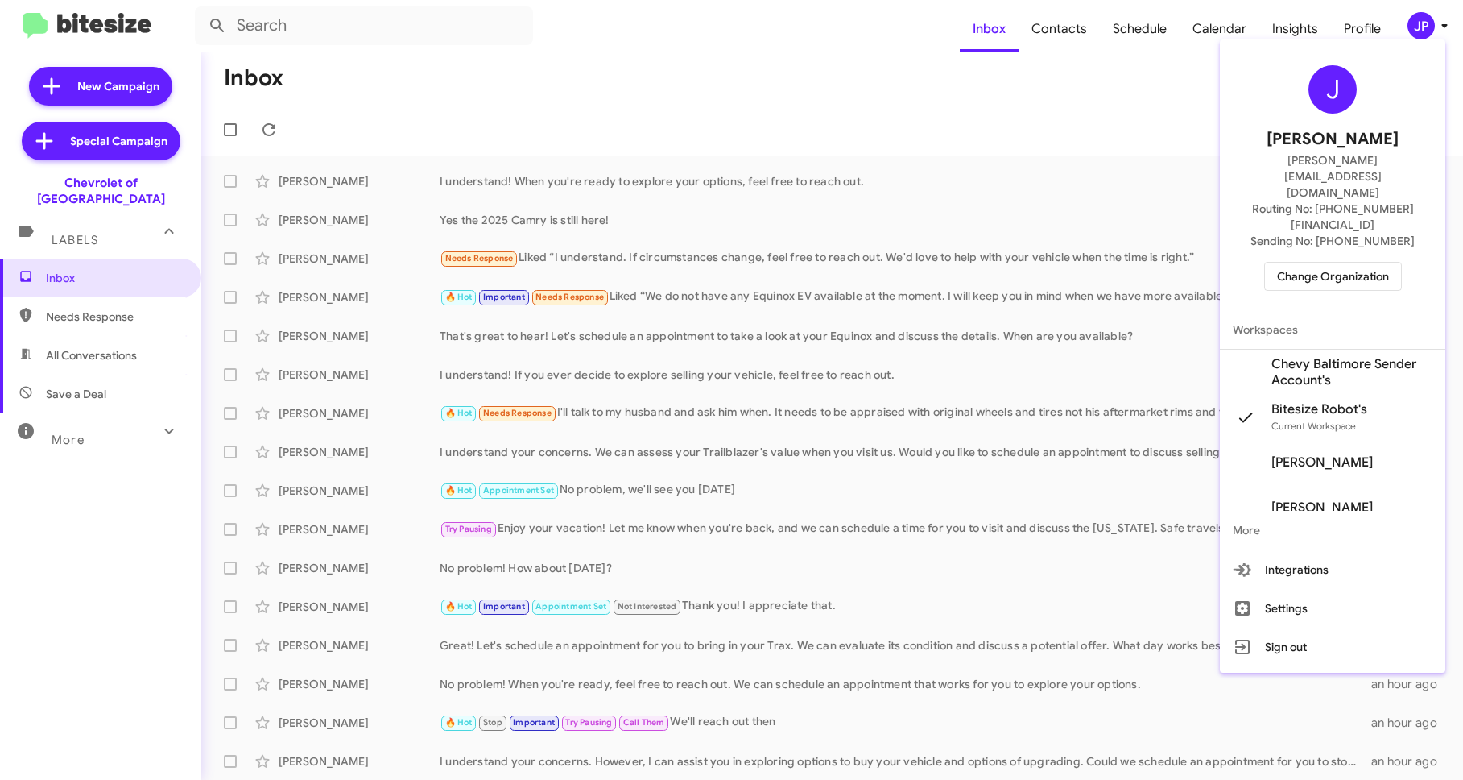
click at [1293, 356] on span "Chevy Baltimore Sender Account's" at bounding box center [1352, 372] width 161 height 32
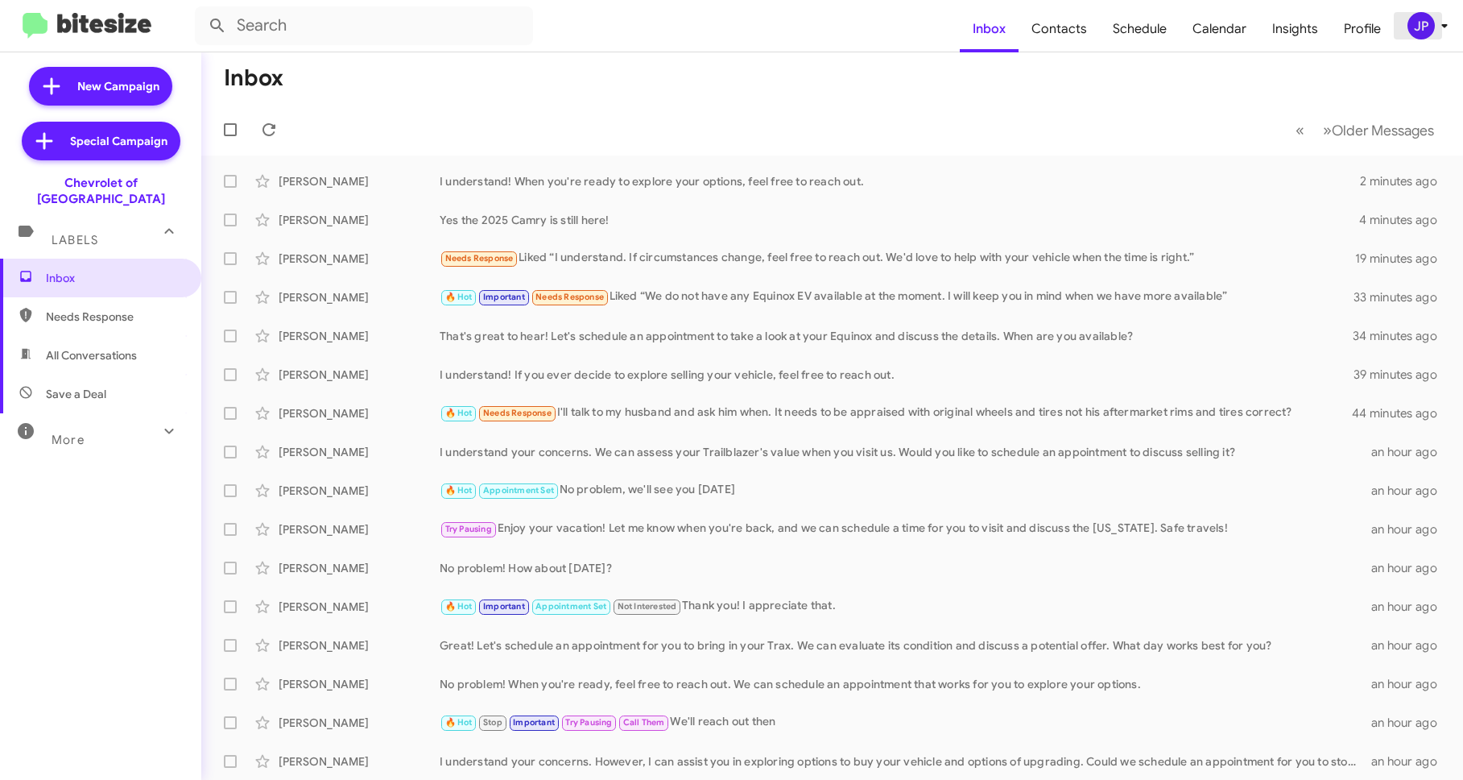
click at [1404, 29] on button "JP" at bounding box center [1420, 25] width 52 height 27
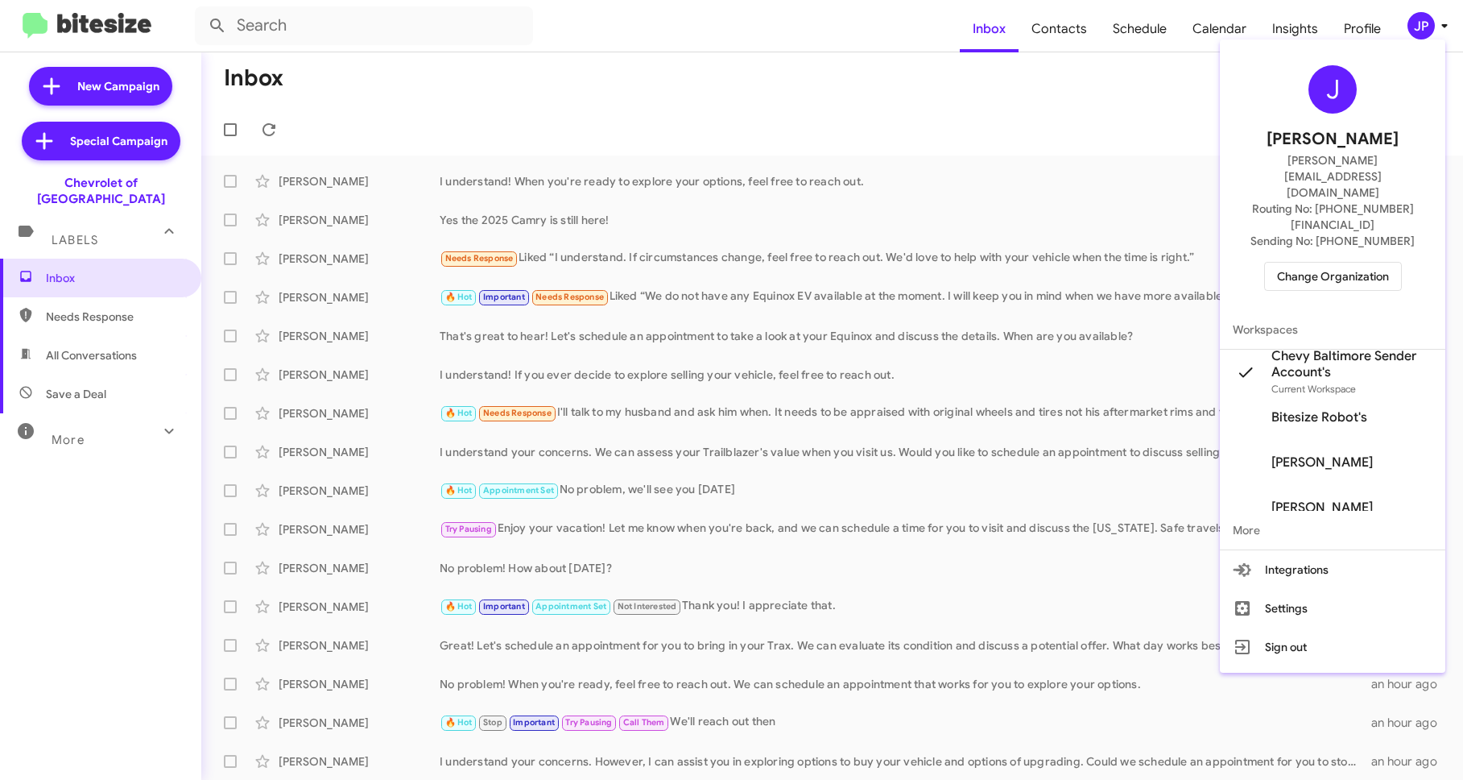
click at [1219, 37] on div at bounding box center [731, 390] width 1463 height 780
click at [1145, 40] on span "Schedule" at bounding box center [1140, 29] width 80 height 47
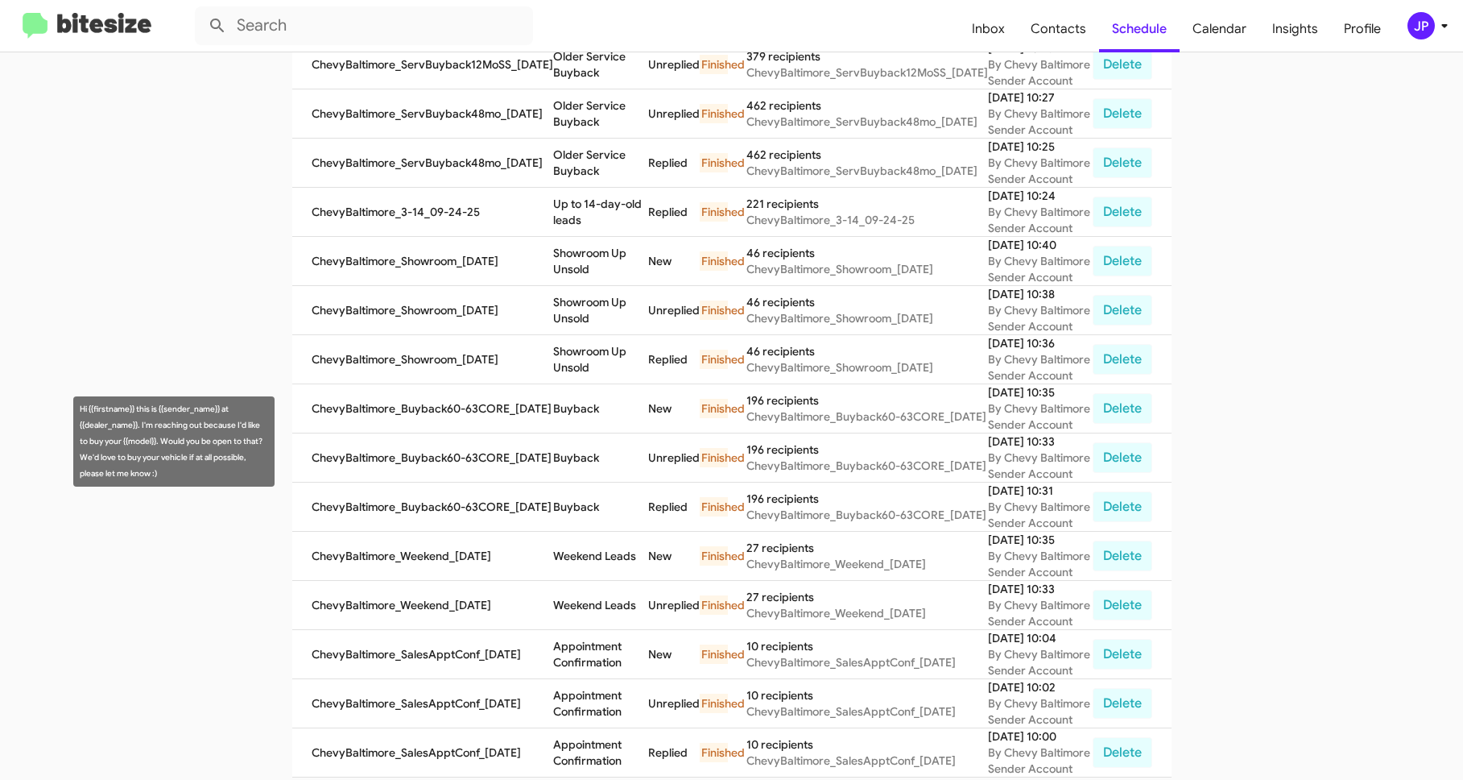
scroll to position [503, 0]
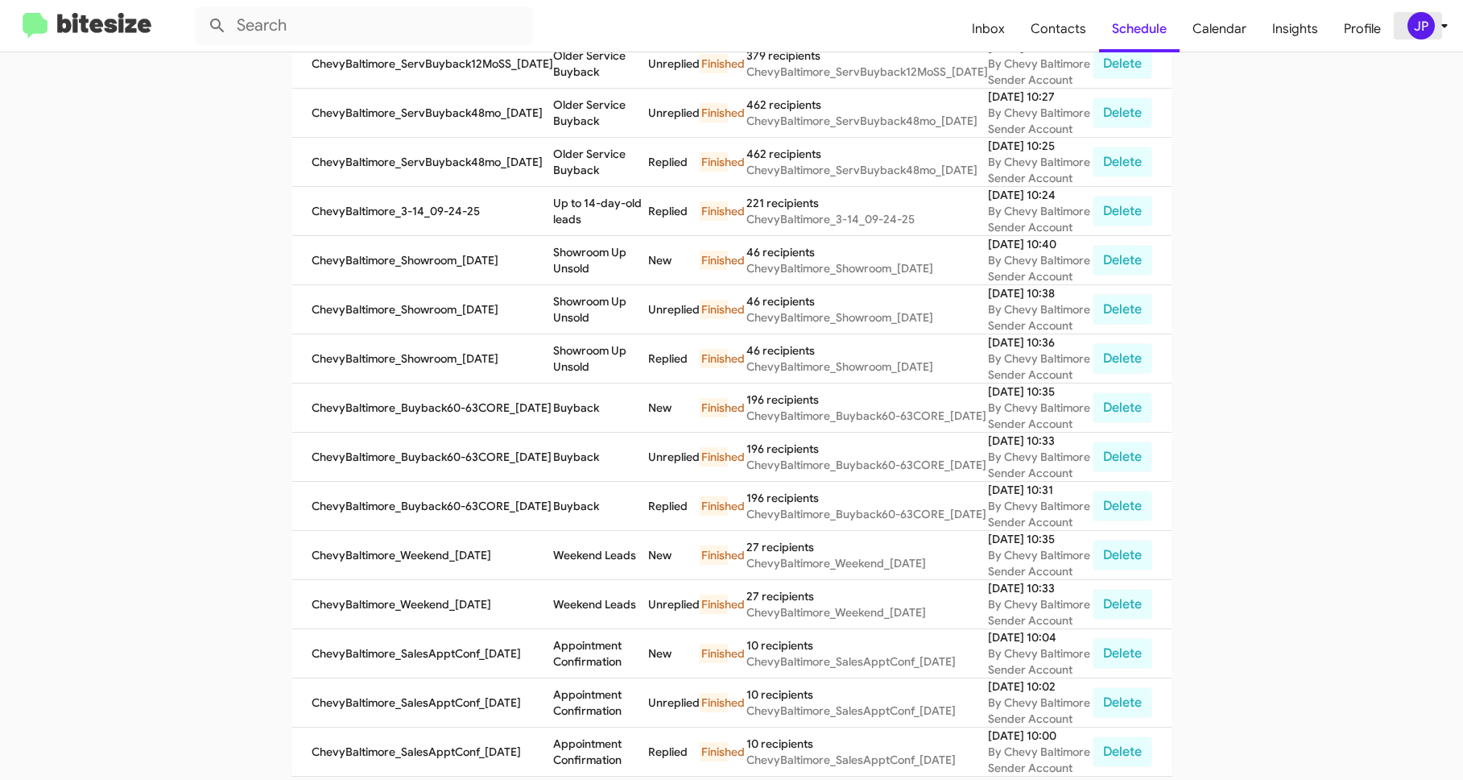
click at [1421, 16] on div "JP" at bounding box center [1421, 25] width 27 height 27
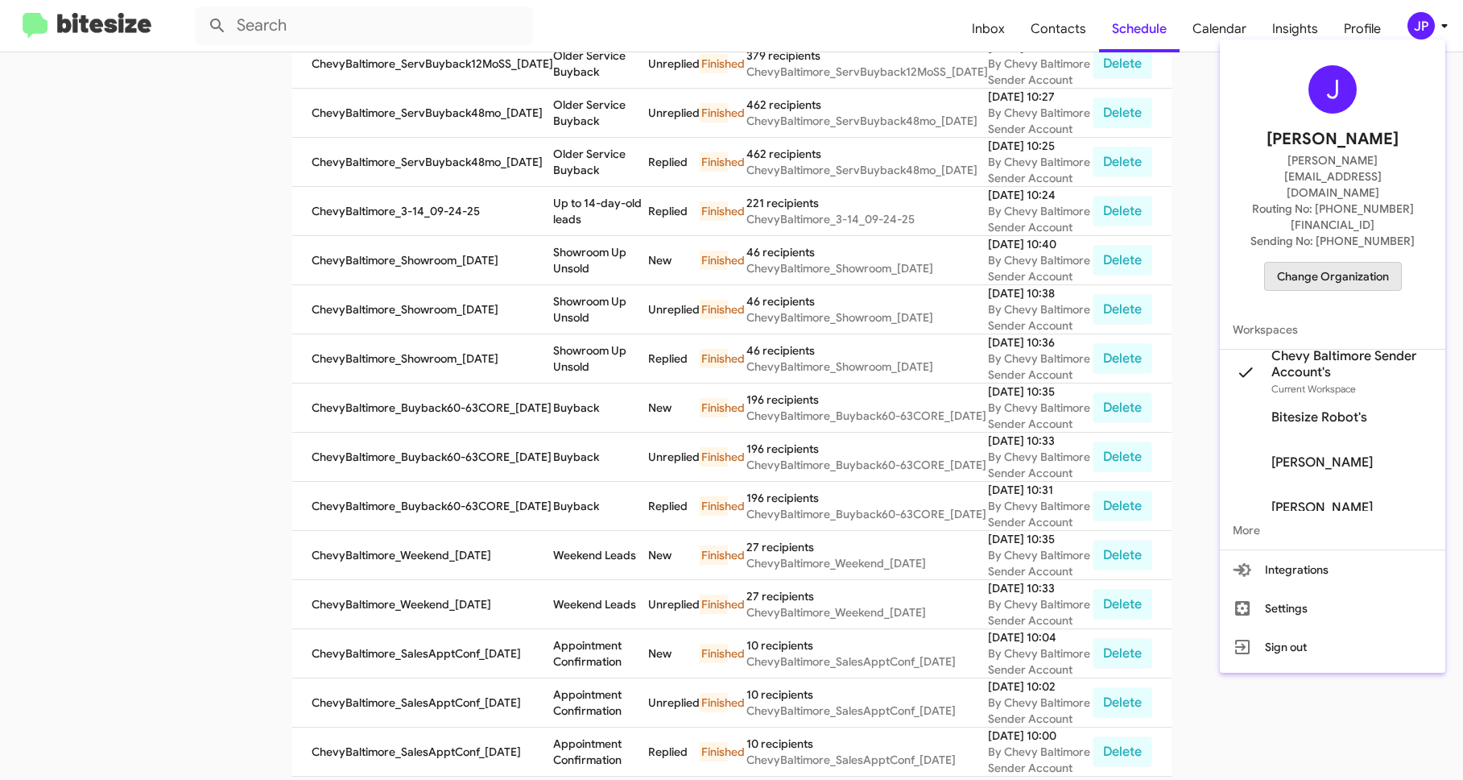
click at [1350, 263] on span "Change Organization" at bounding box center [1333, 276] width 112 height 27
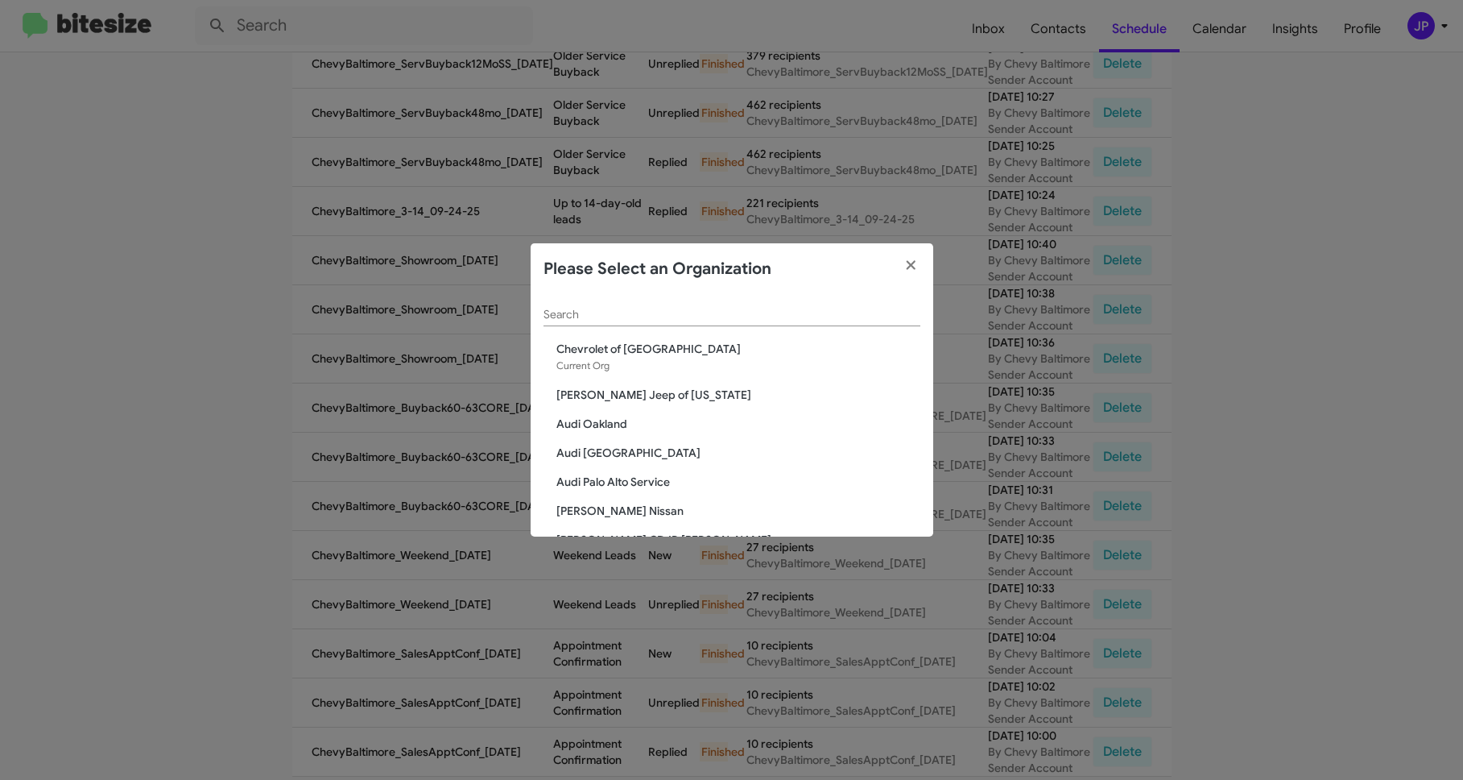
click at [615, 321] on div "Search" at bounding box center [732, 310] width 377 height 31
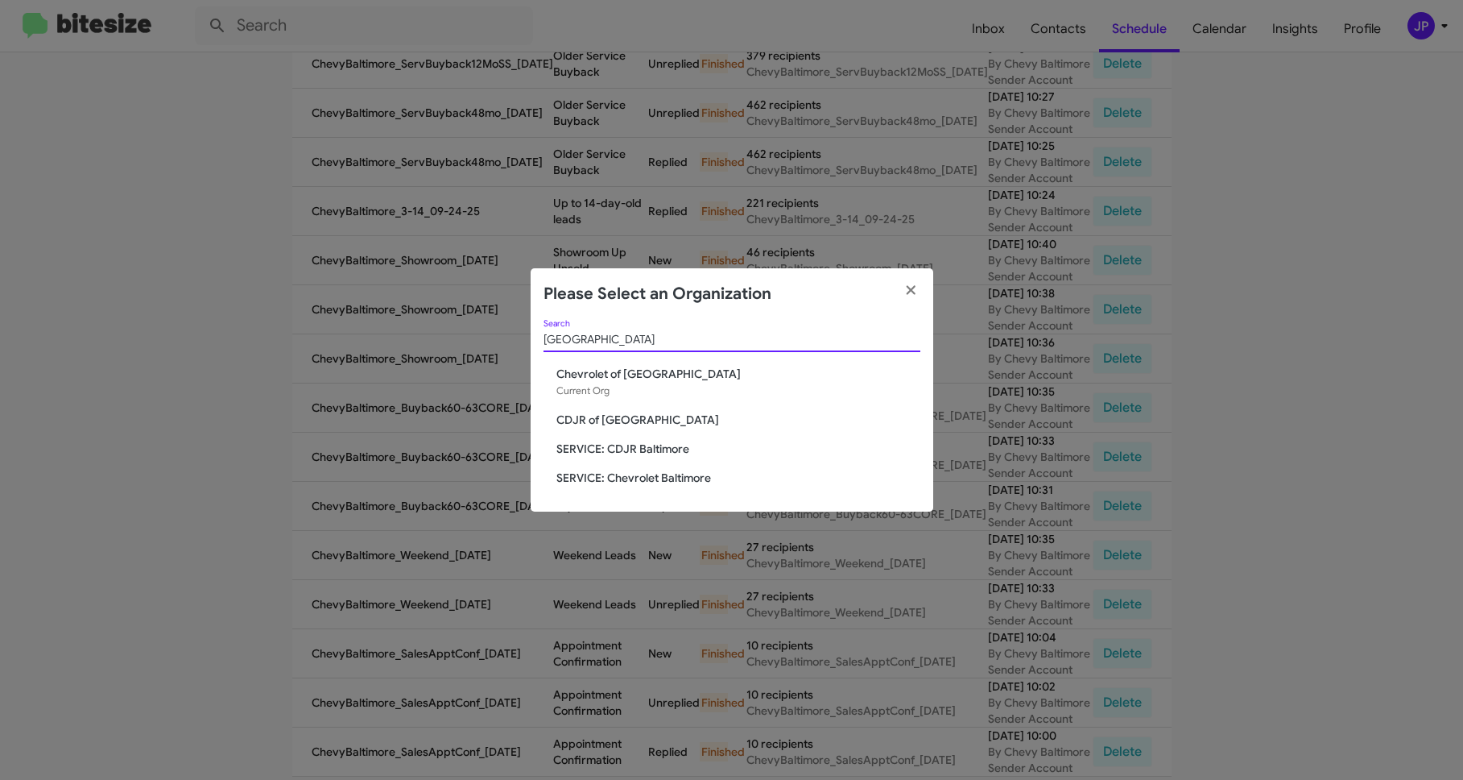
type input "Baltimore"
click at [586, 480] on span "SERVICE: Chevrolet Baltimore" at bounding box center [739, 478] width 364 height 16
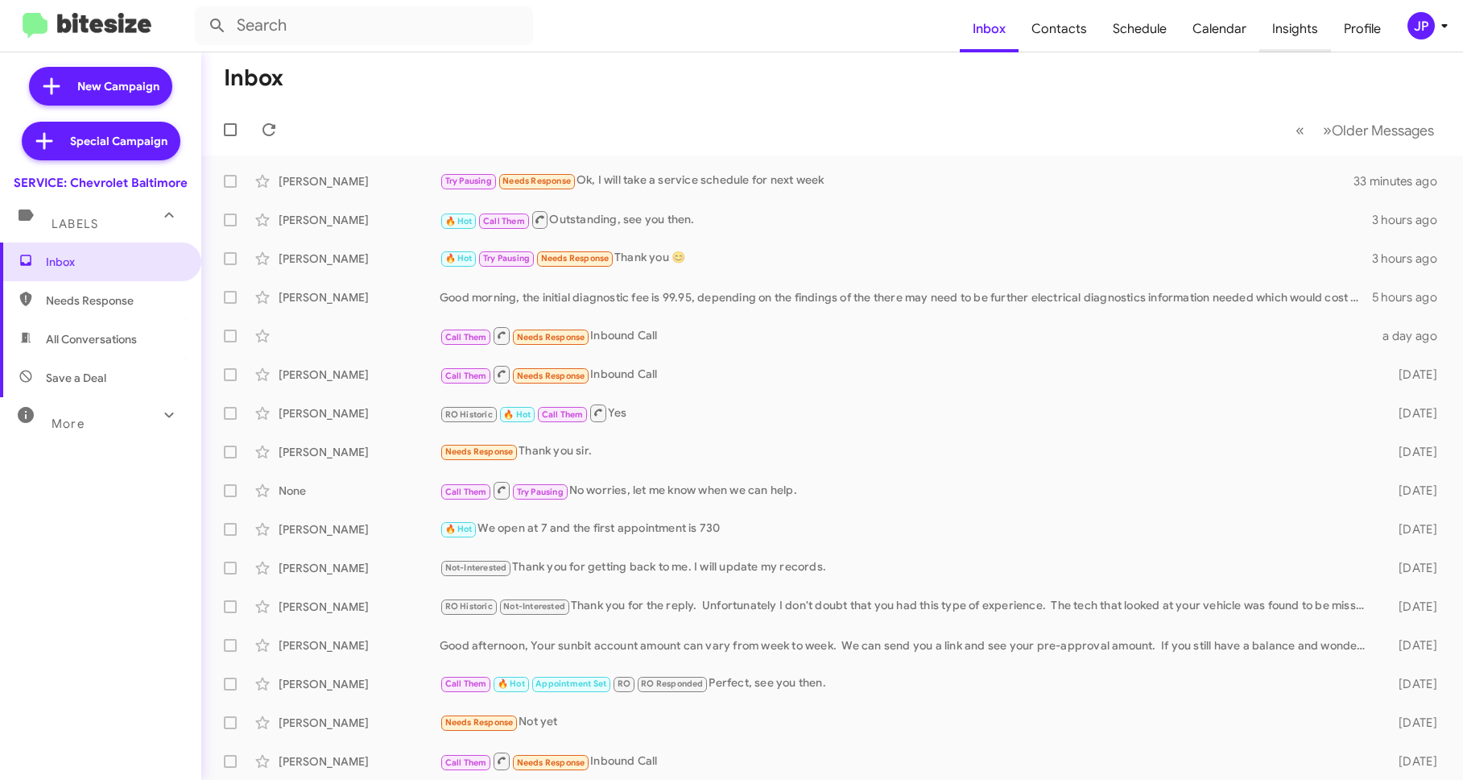
click at [1307, 29] on span "Insights" at bounding box center [1296, 29] width 72 height 47
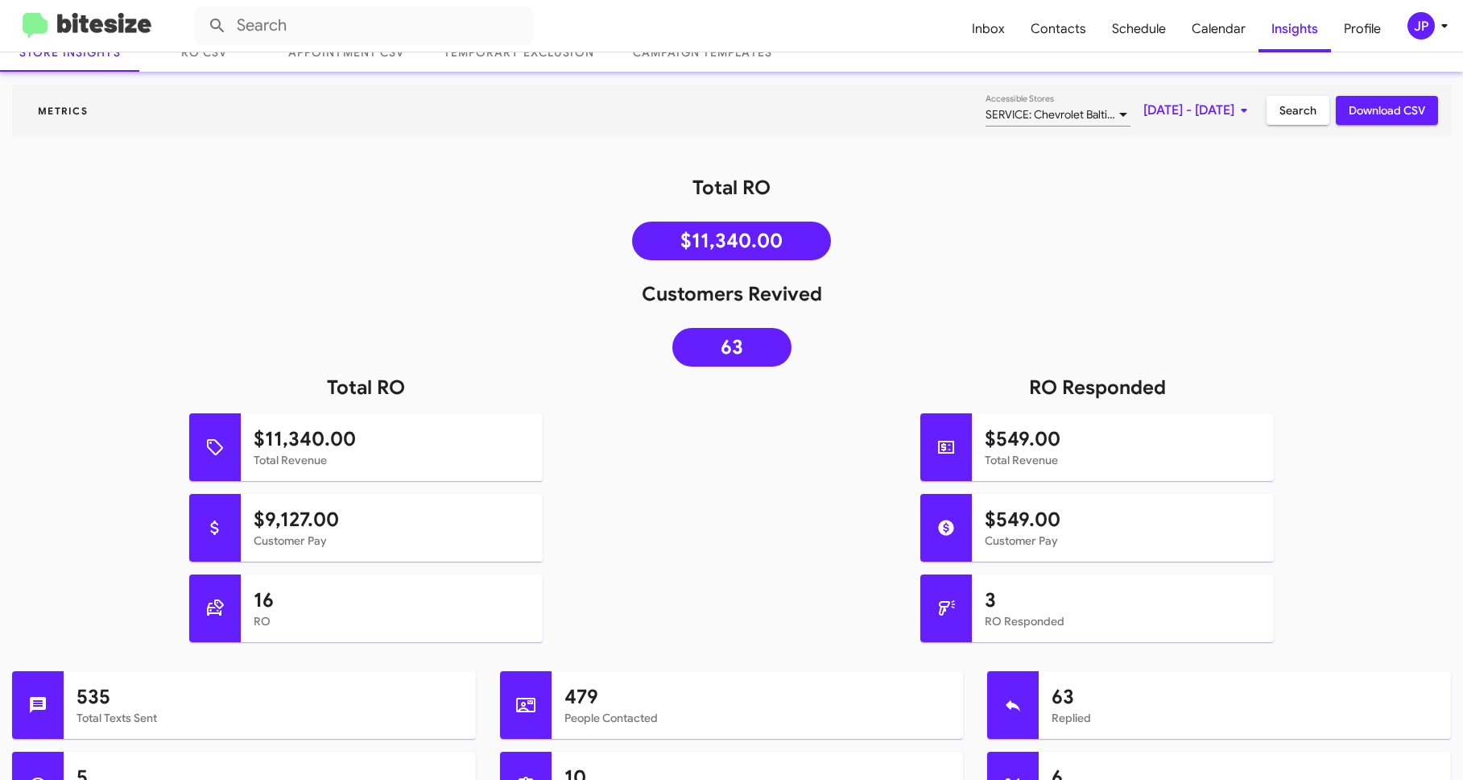
scroll to position [106, 0]
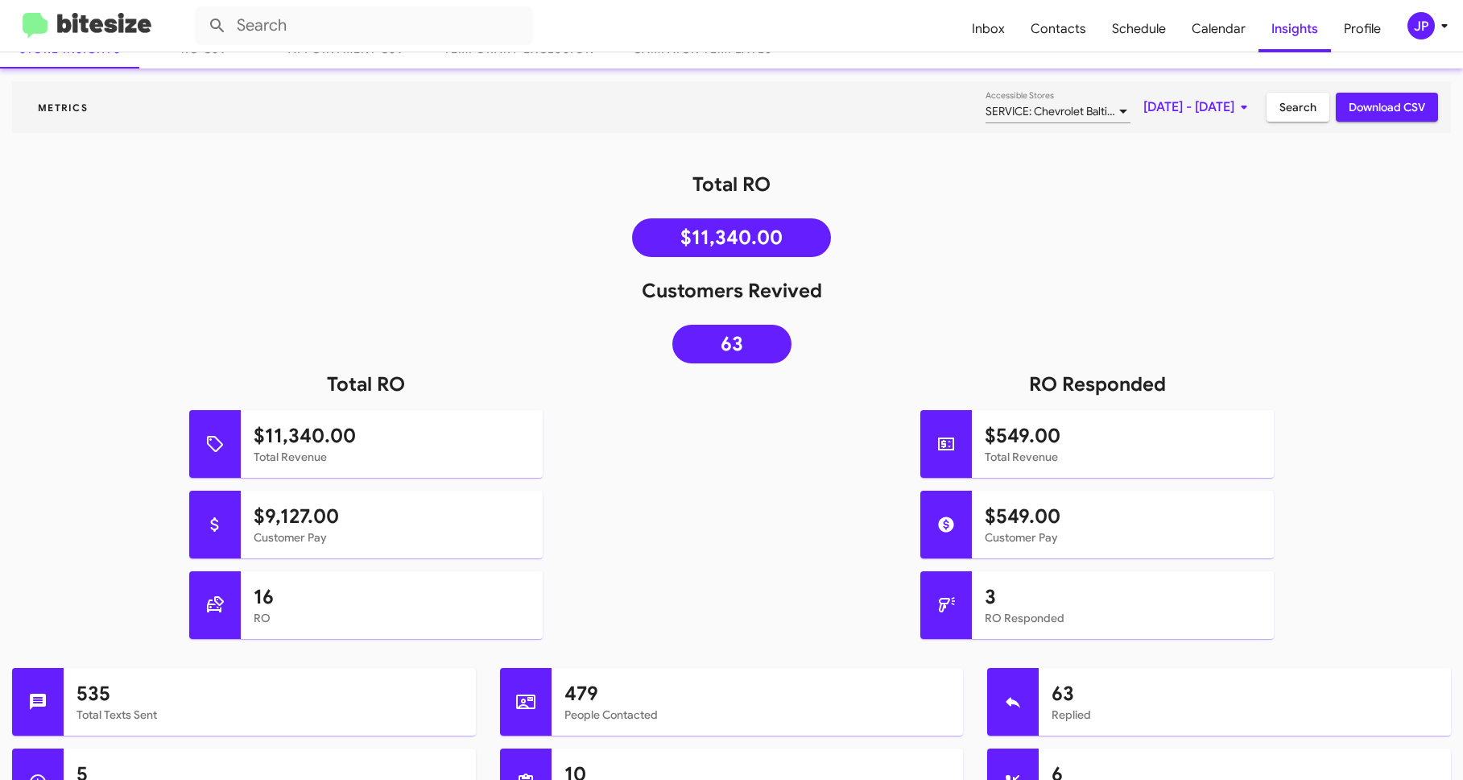
click at [134, 20] on img at bounding box center [87, 26] width 129 height 27
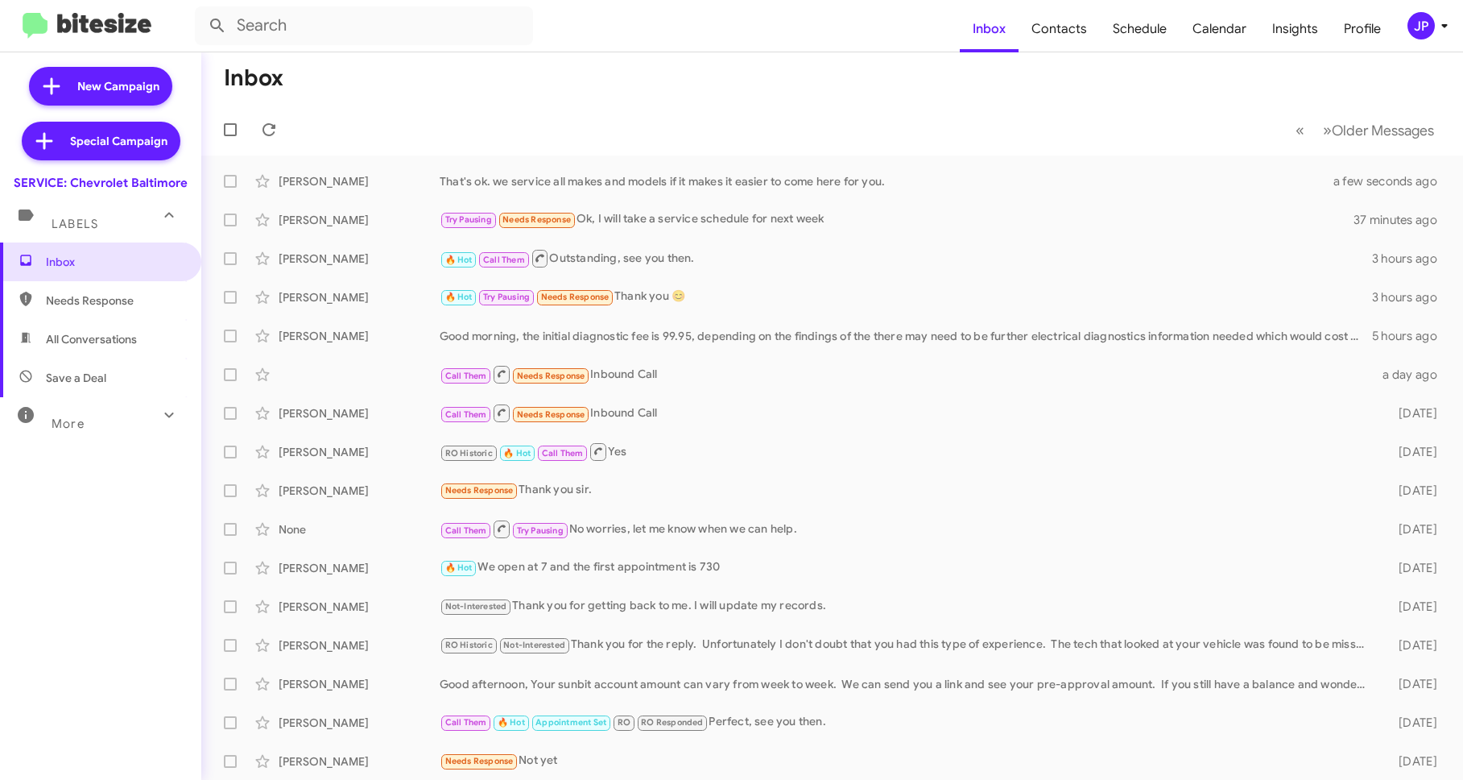
click at [1415, 33] on div "JP" at bounding box center [1421, 25] width 27 height 27
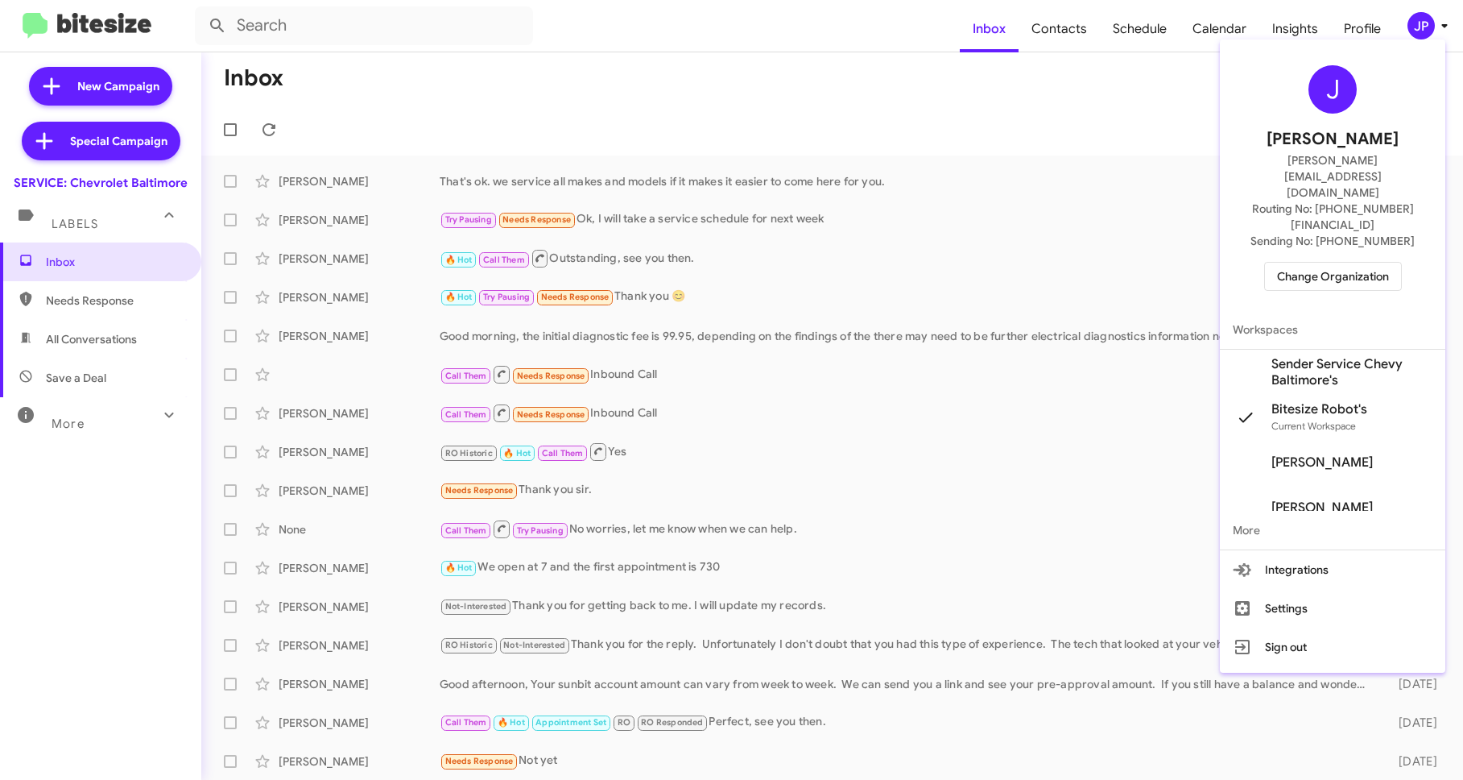
click at [1297, 263] on span "Change Organization" at bounding box center [1333, 276] width 112 height 27
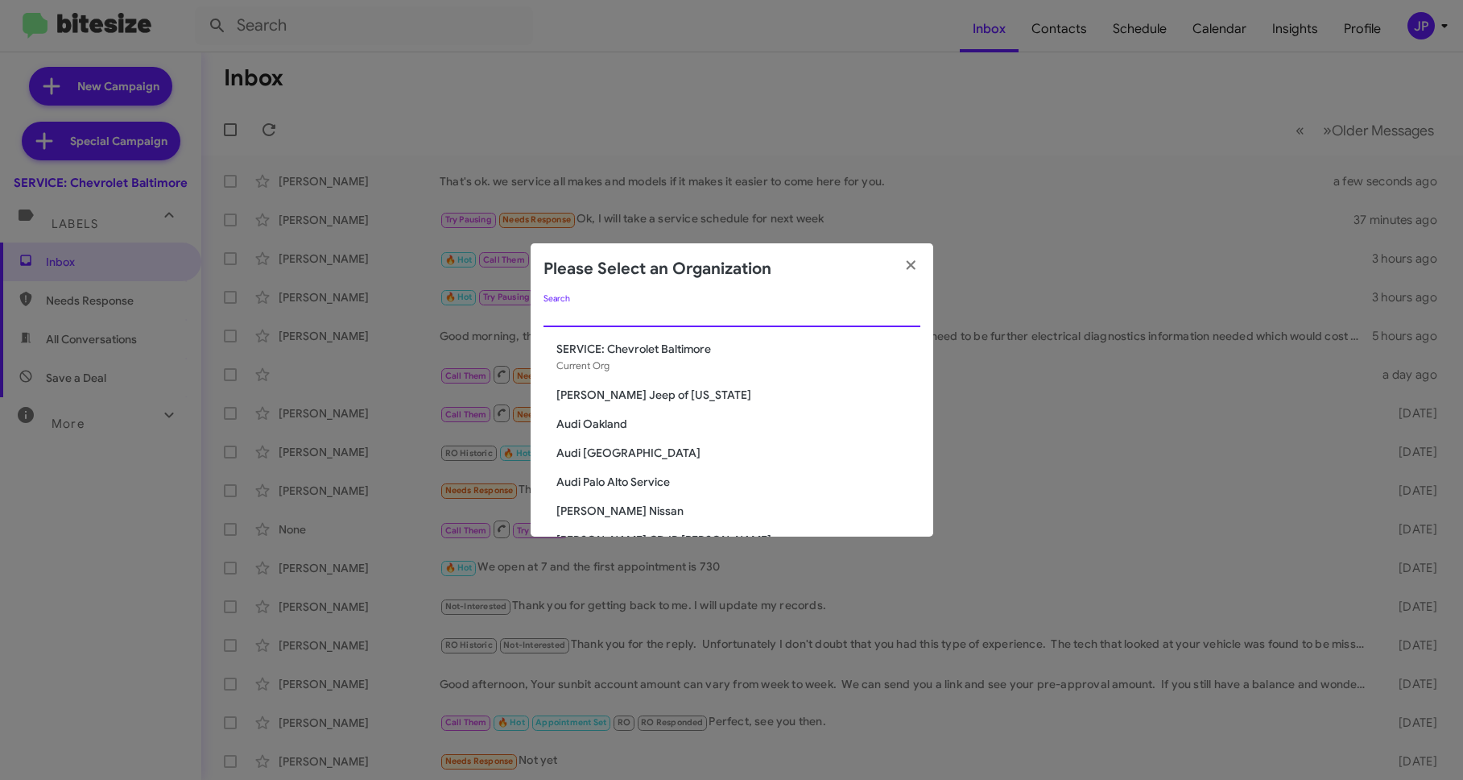
click at [664, 316] on input "Search" at bounding box center [732, 314] width 377 height 13
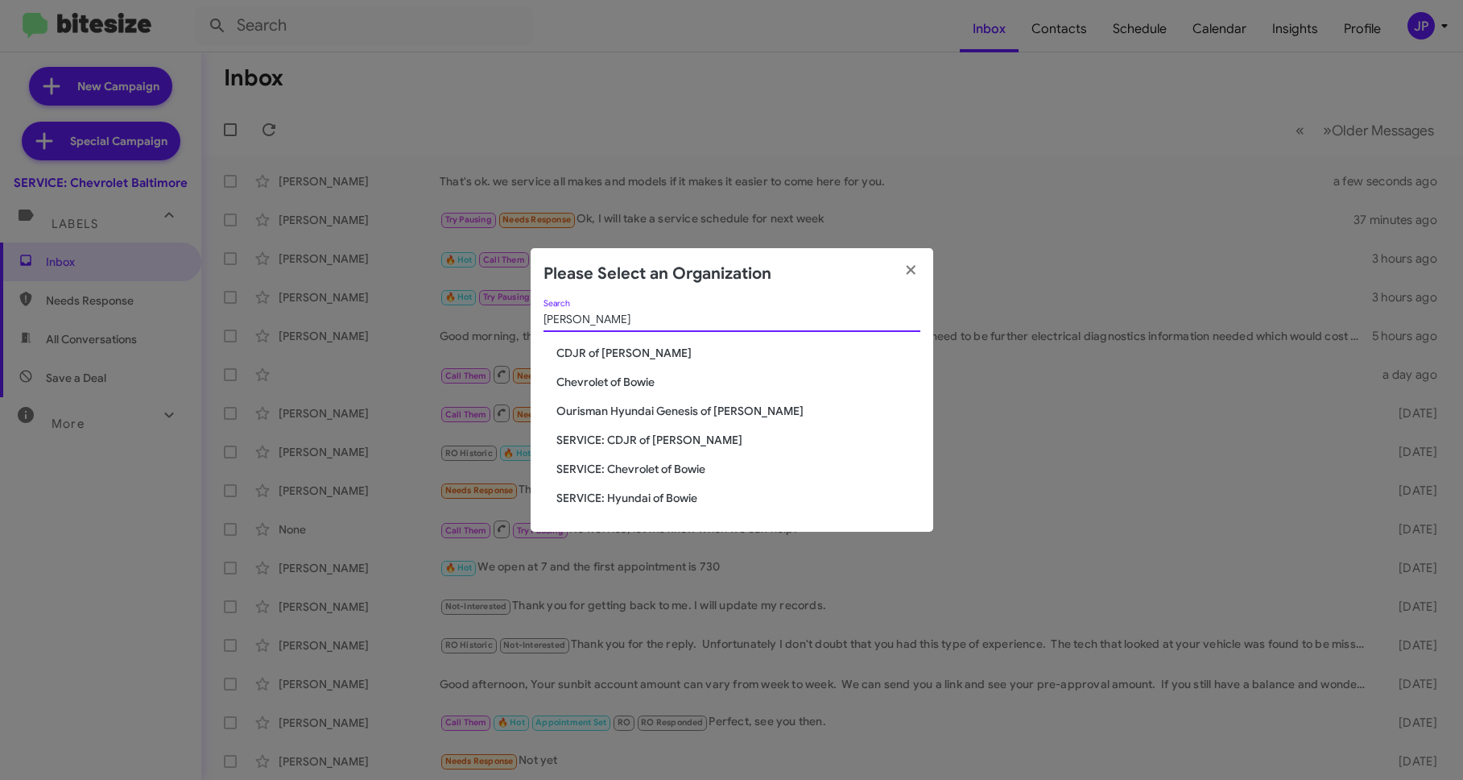
type input "Bowie"
click at [698, 472] on span "SERVICE: Chevrolet of Bowie" at bounding box center [739, 469] width 364 height 16
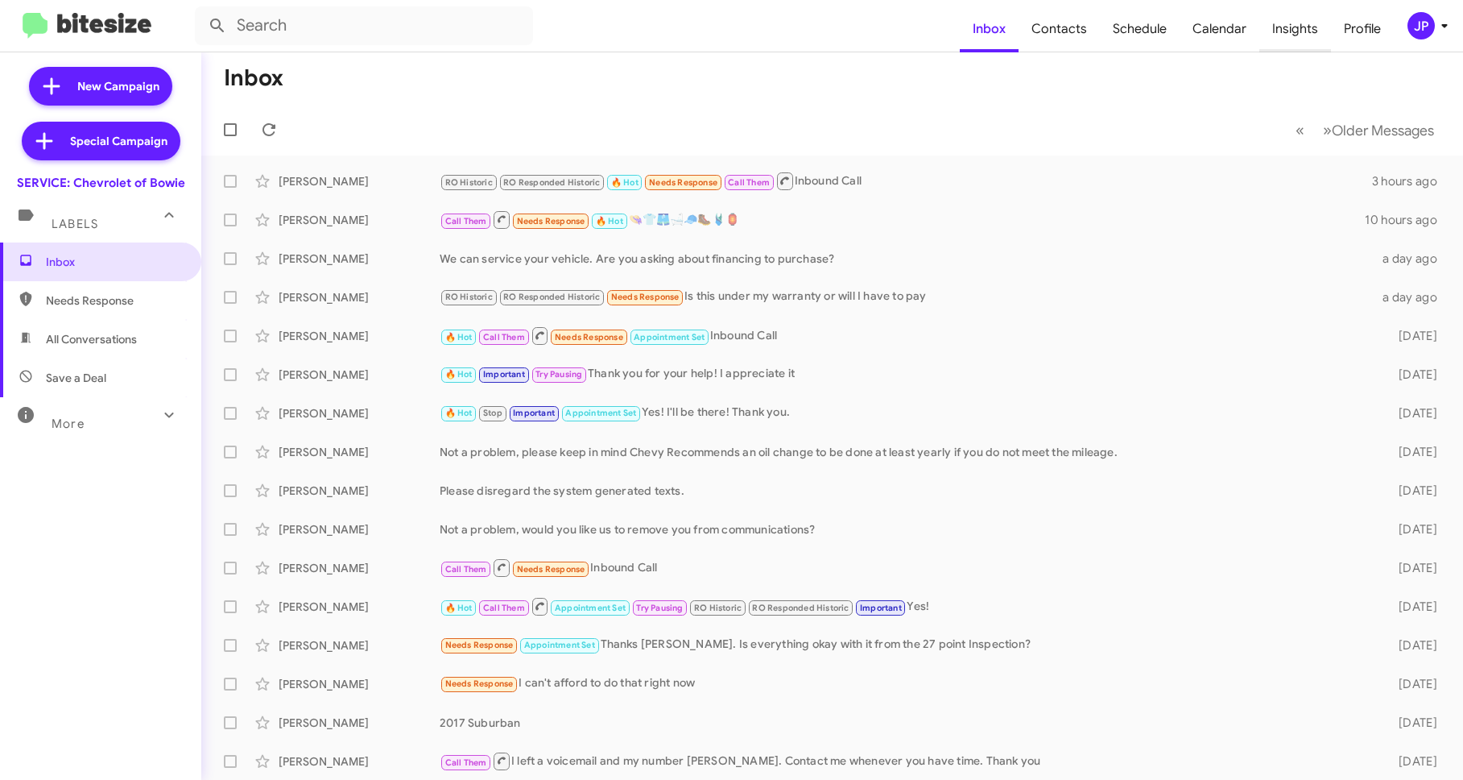
click at [1283, 27] on span "Insights" at bounding box center [1296, 29] width 72 height 47
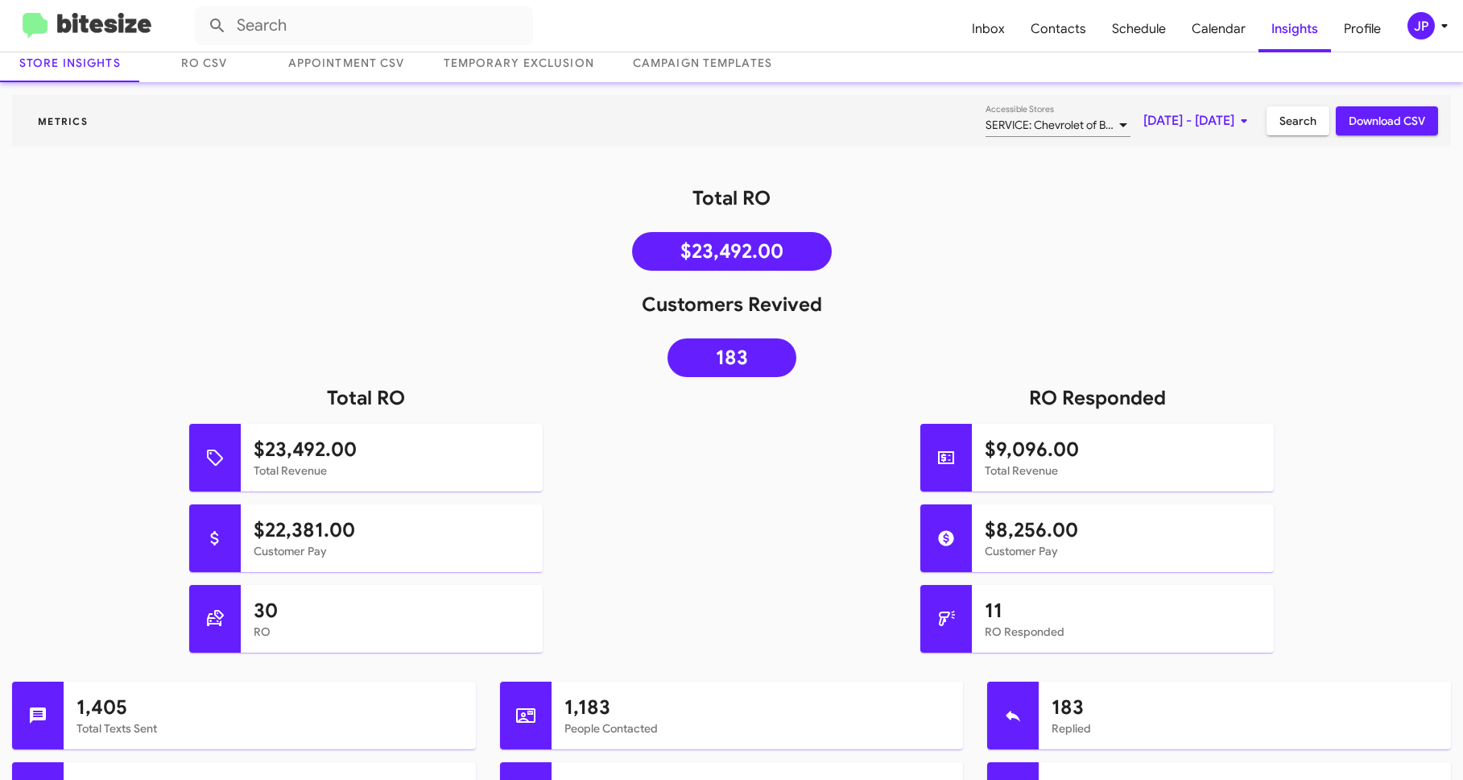
scroll to position [109, 0]
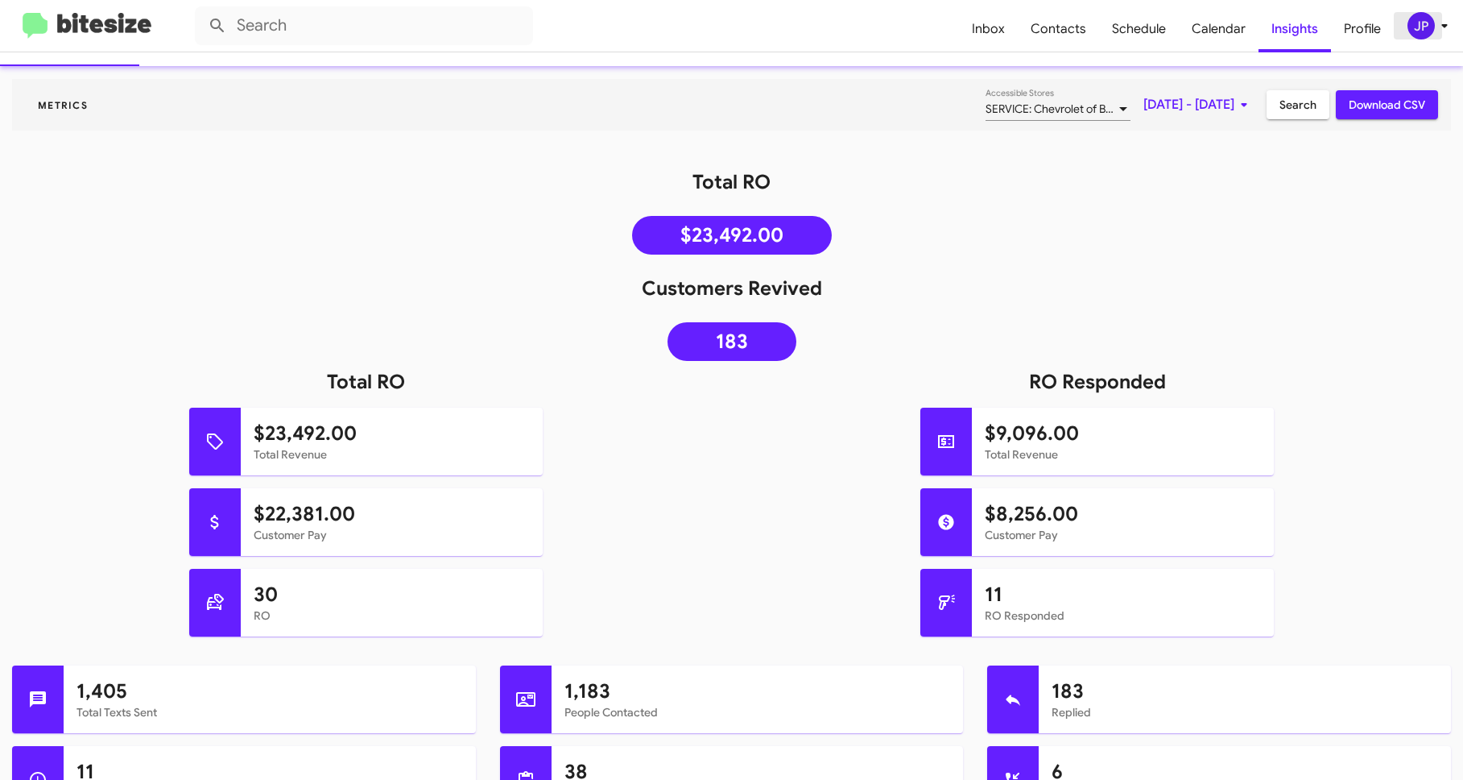
click at [1438, 27] on icon at bounding box center [1444, 25] width 19 height 19
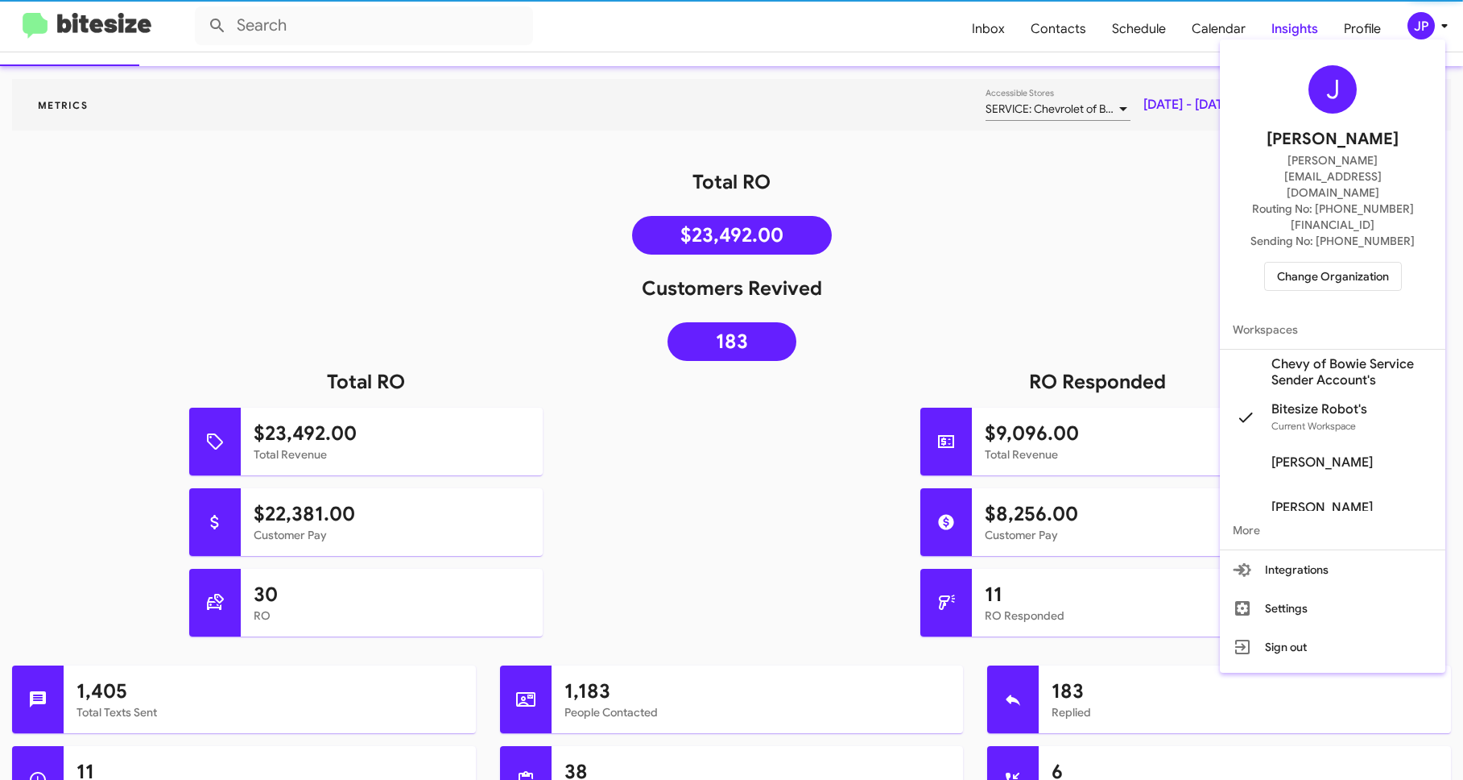
click at [1368, 263] on span "Change Organization" at bounding box center [1333, 276] width 112 height 27
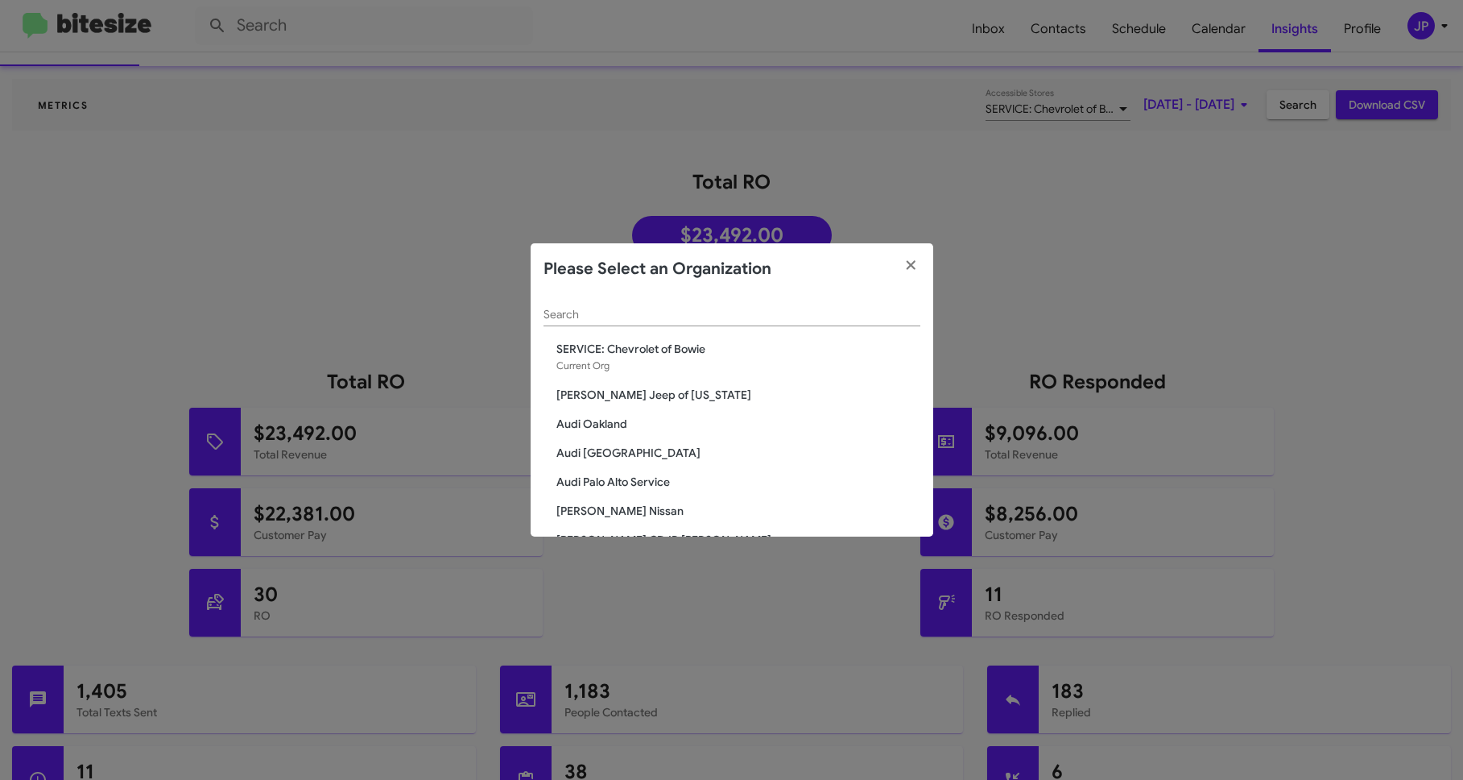
click at [690, 318] on input "Search" at bounding box center [732, 314] width 377 height 13
type input "[PERSON_NAME]"
click at [643, 418] on span "Chevrolet of Bowie" at bounding box center [739, 424] width 364 height 16
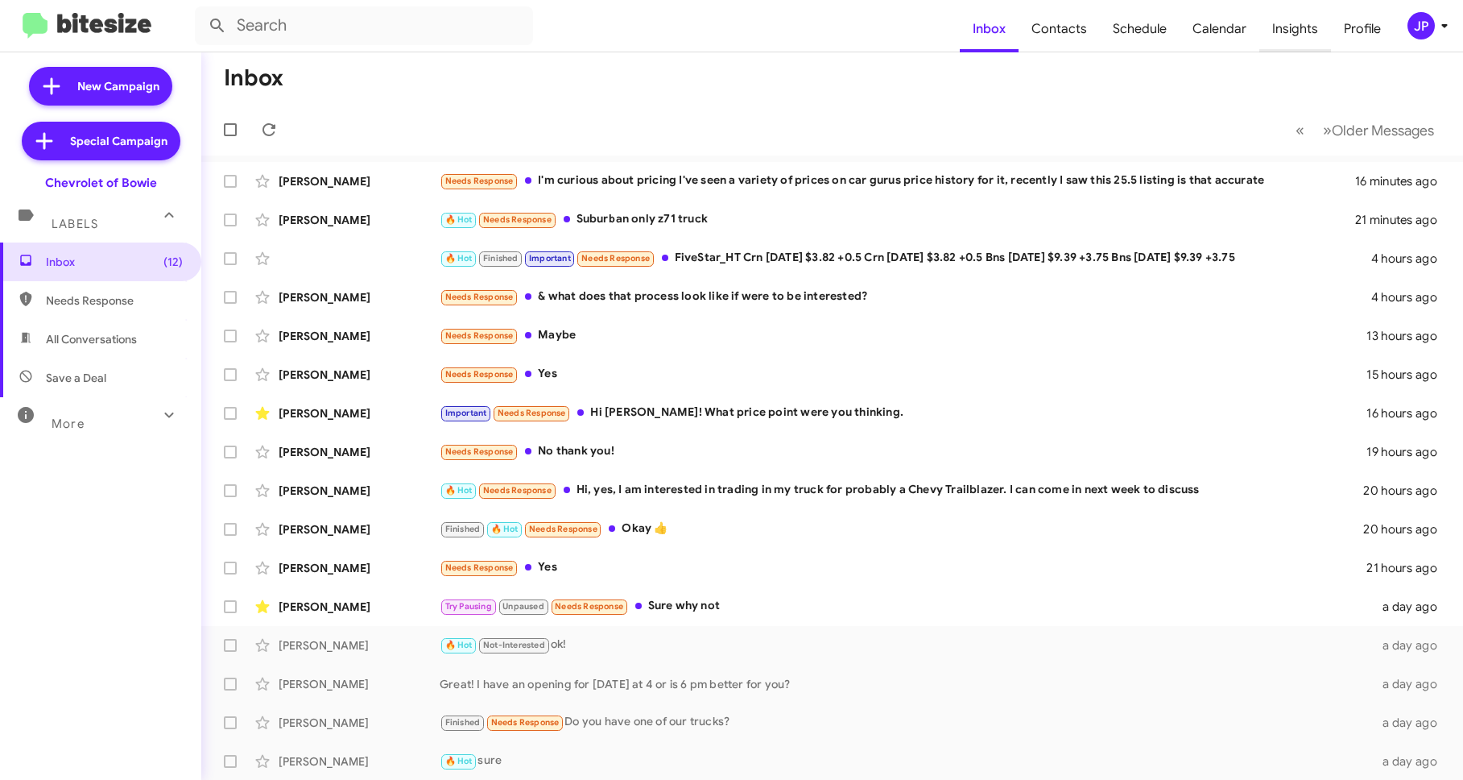
click at [1313, 37] on span "Insights" at bounding box center [1296, 29] width 72 height 47
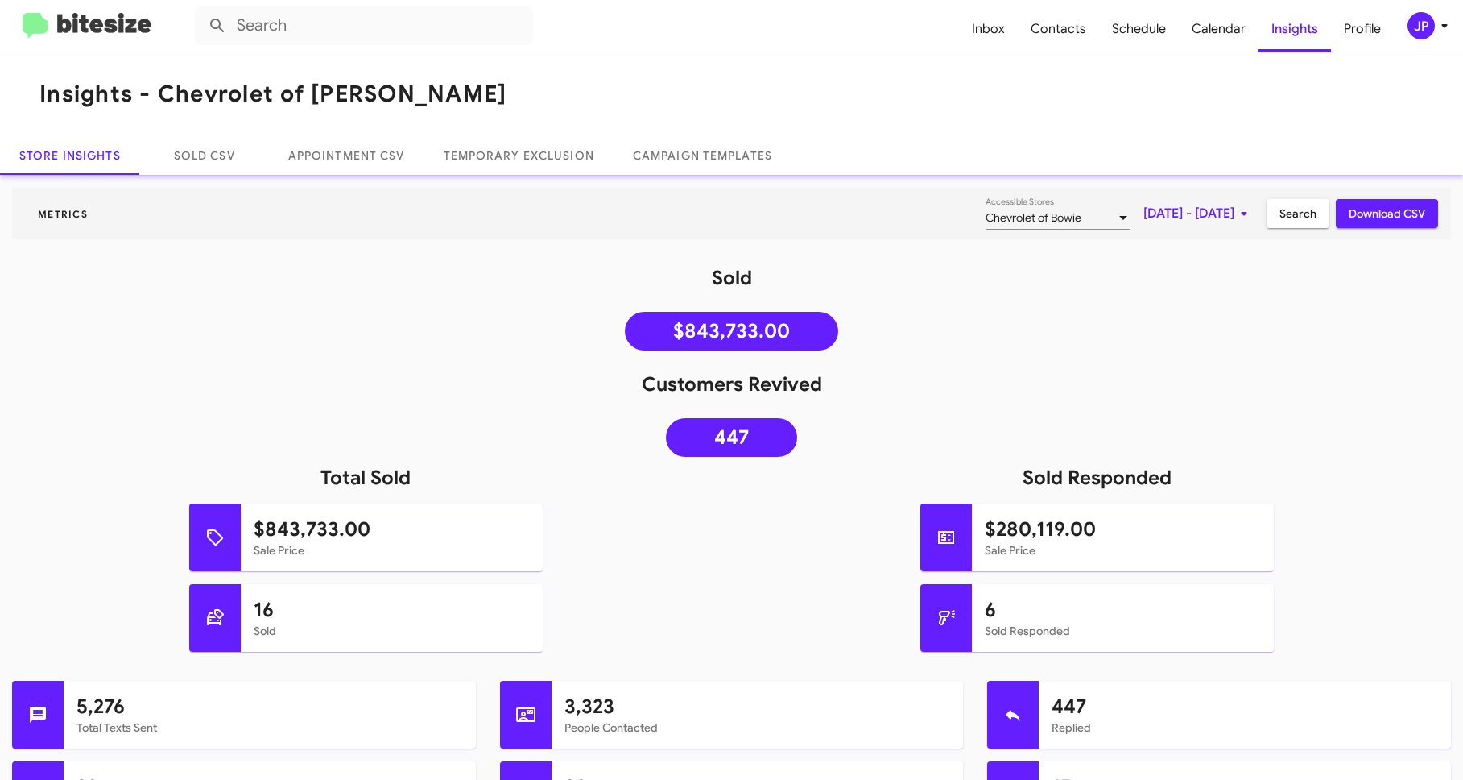
scroll to position [118, 0]
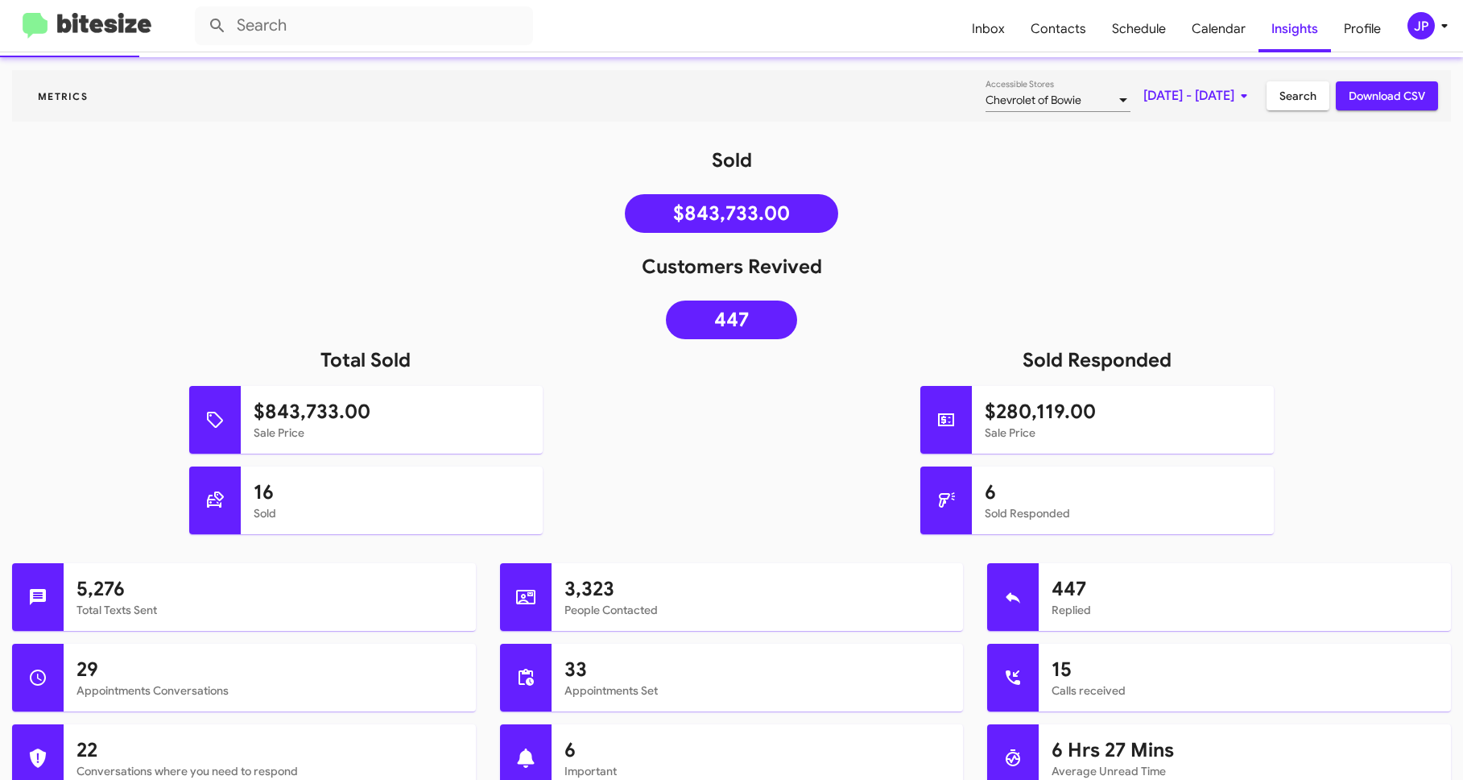
drag, startPoint x: 139, startPoint y: 29, endPoint x: 147, endPoint y: 27, distance: 9.2
click at [1409, 21] on div "JP" at bounding box center [1421, 25] width 27 height 27
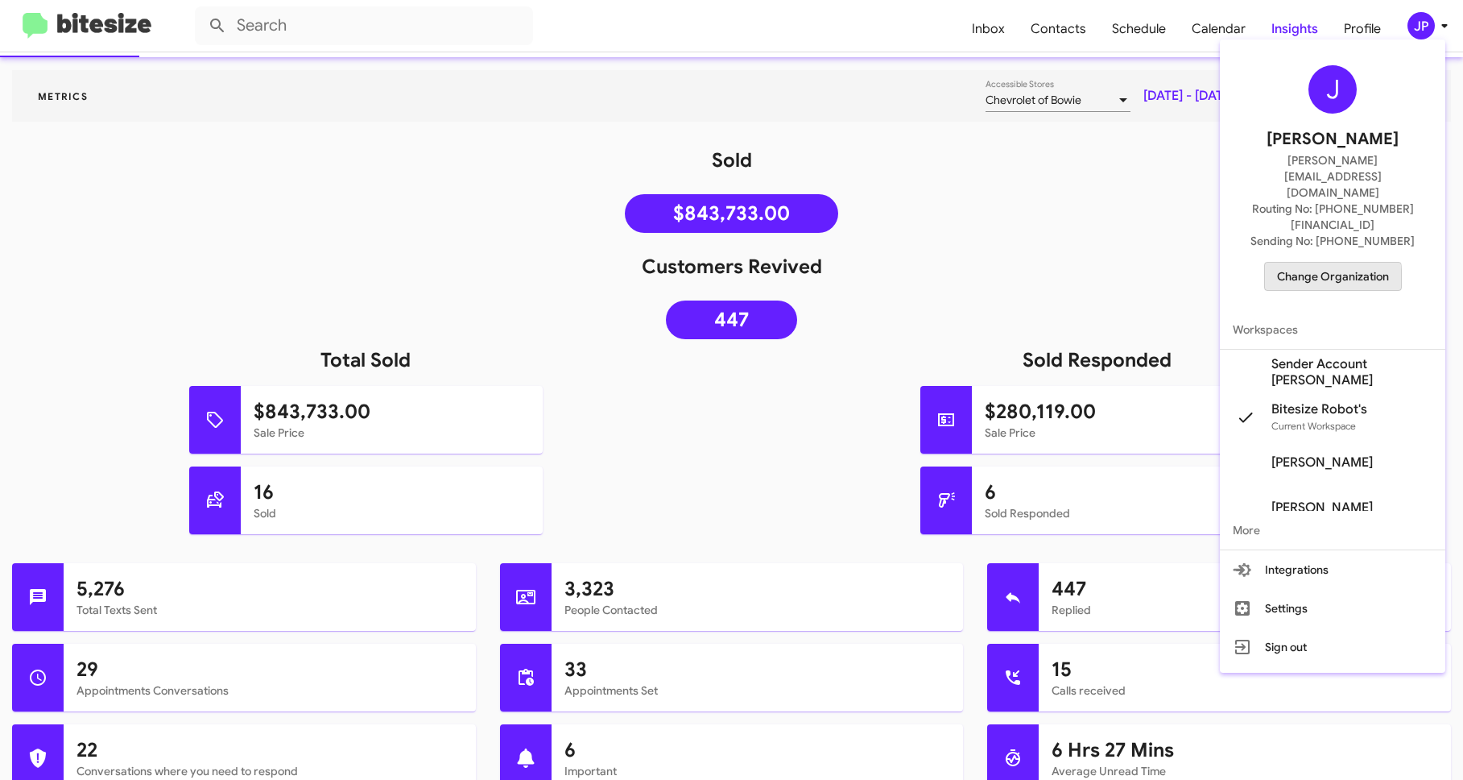
click at [1288, 263] on span "Change Organization" at bounding box center [1333, 276] width 112 height 27
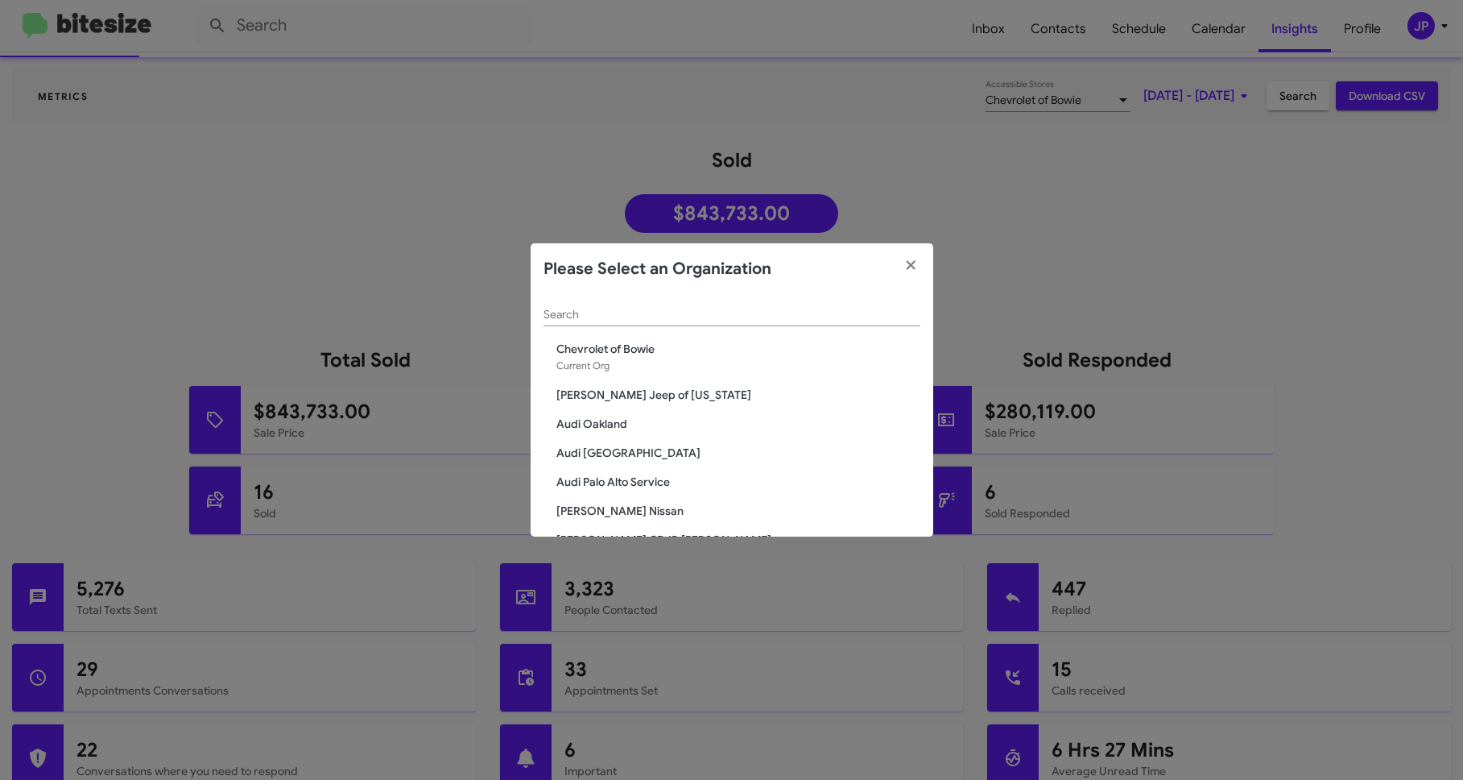
click at [586, 321] on div "Search" at bounding box center [732, 310] width 377 height 31
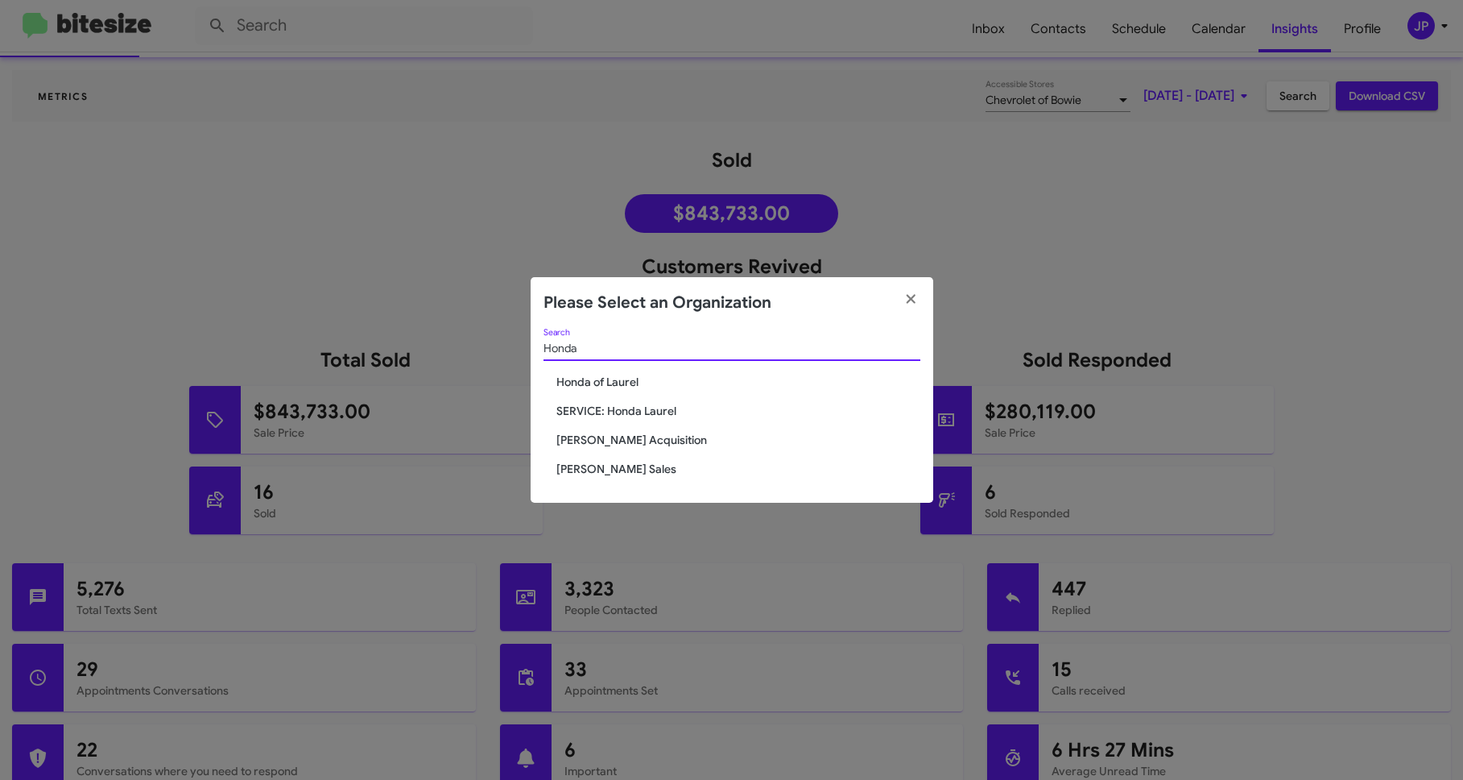
type input "Honda"
click at [620, 381] on span "Honda of Laurel" at bounding box center [739, 382] width 364 height 16
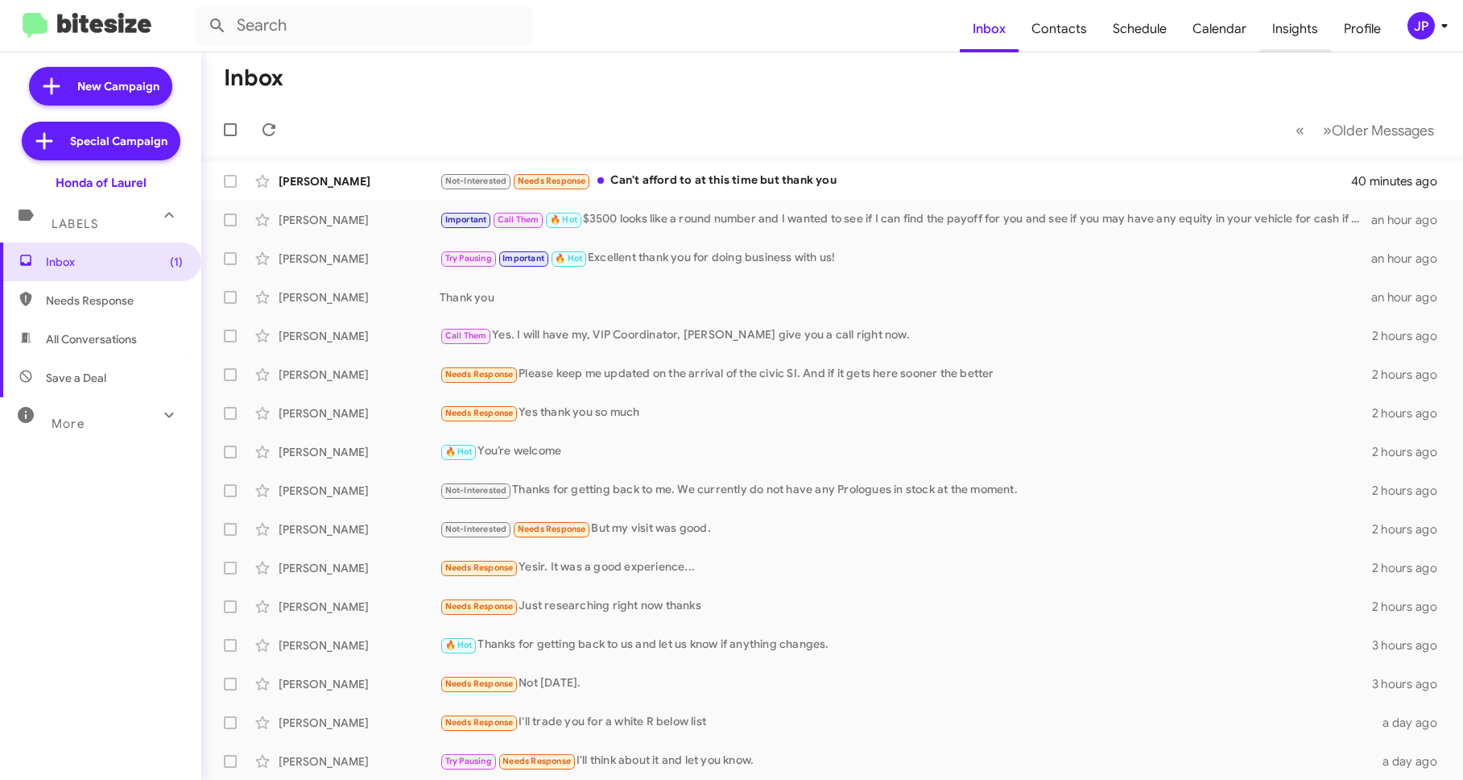
click at [1310, 22] on span "Insights" at bounding box center [1296, 29] width 72 height 47
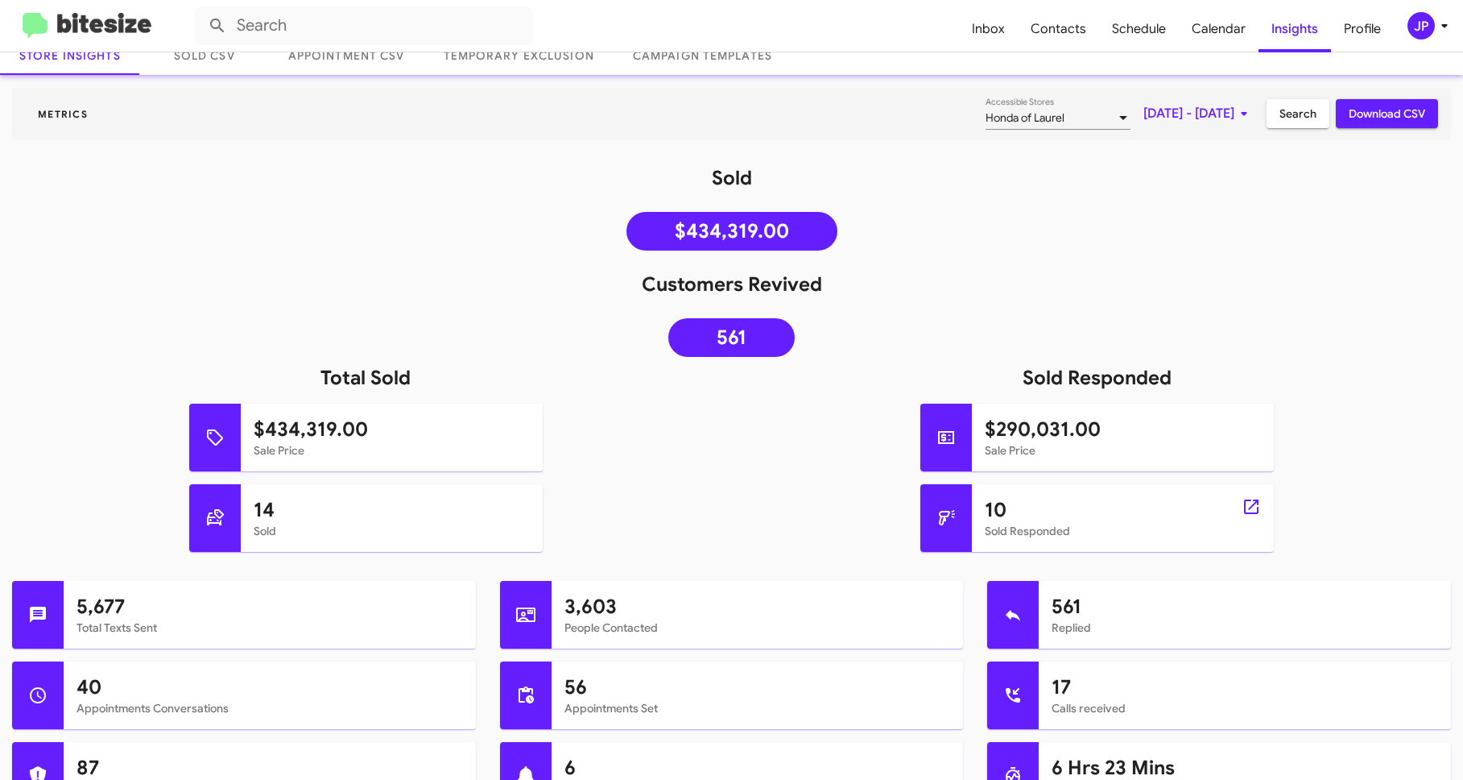
scroll to position [110, 0]
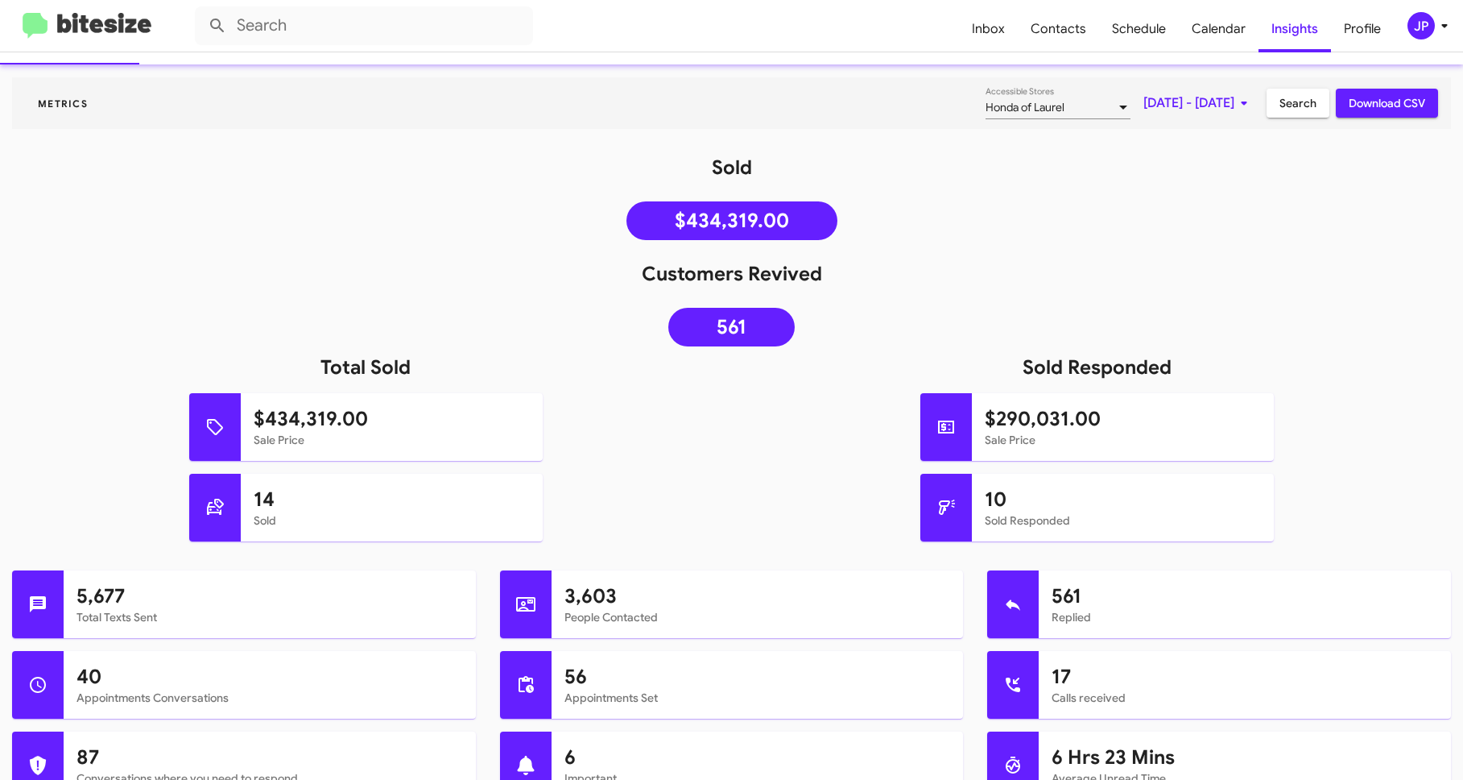
click at [1442, 18] on icon at bounding box center [1444, 25] width 19 height 19
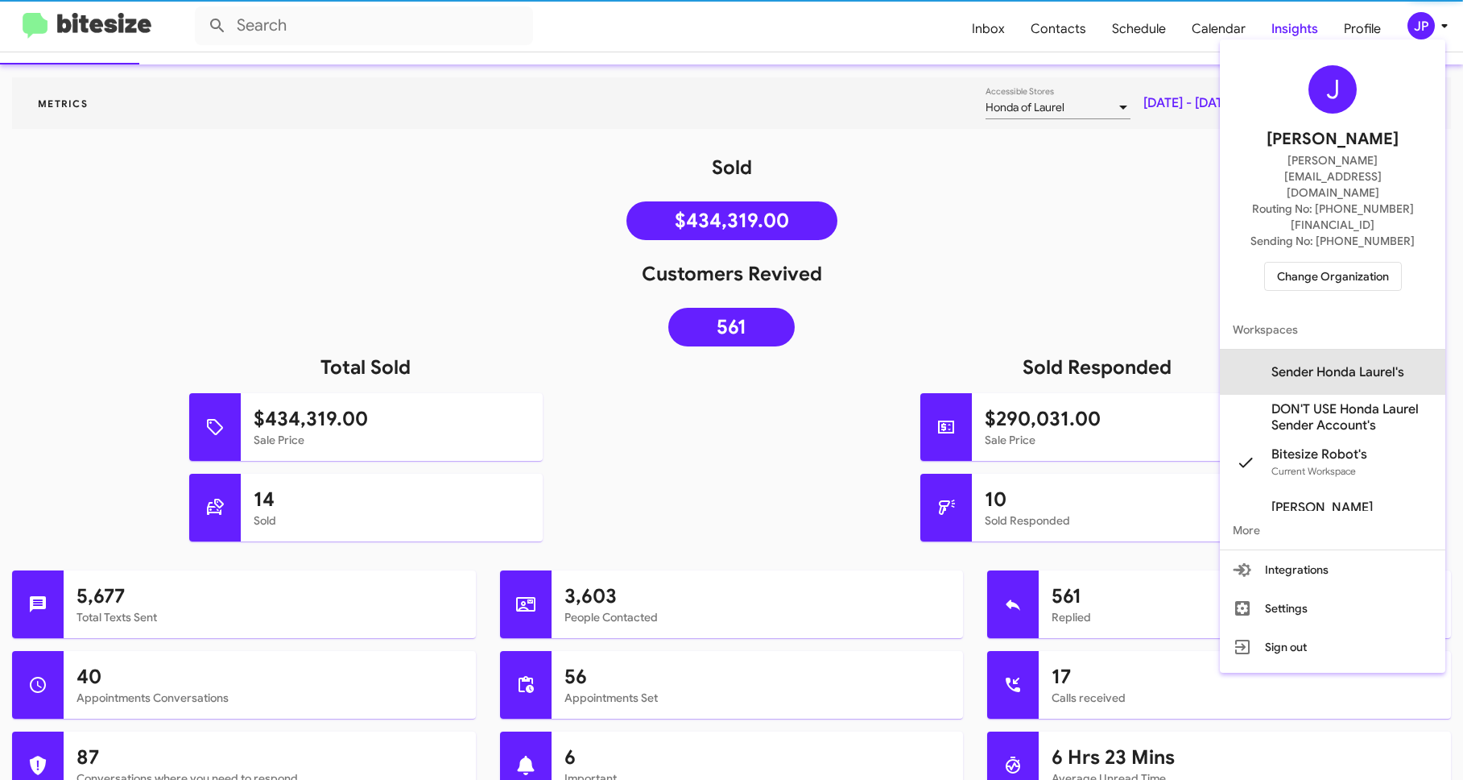
click at [1340, 364] on span "Sender Honda Laurel's" at bounding box center [1338, 372] width 133 height 16
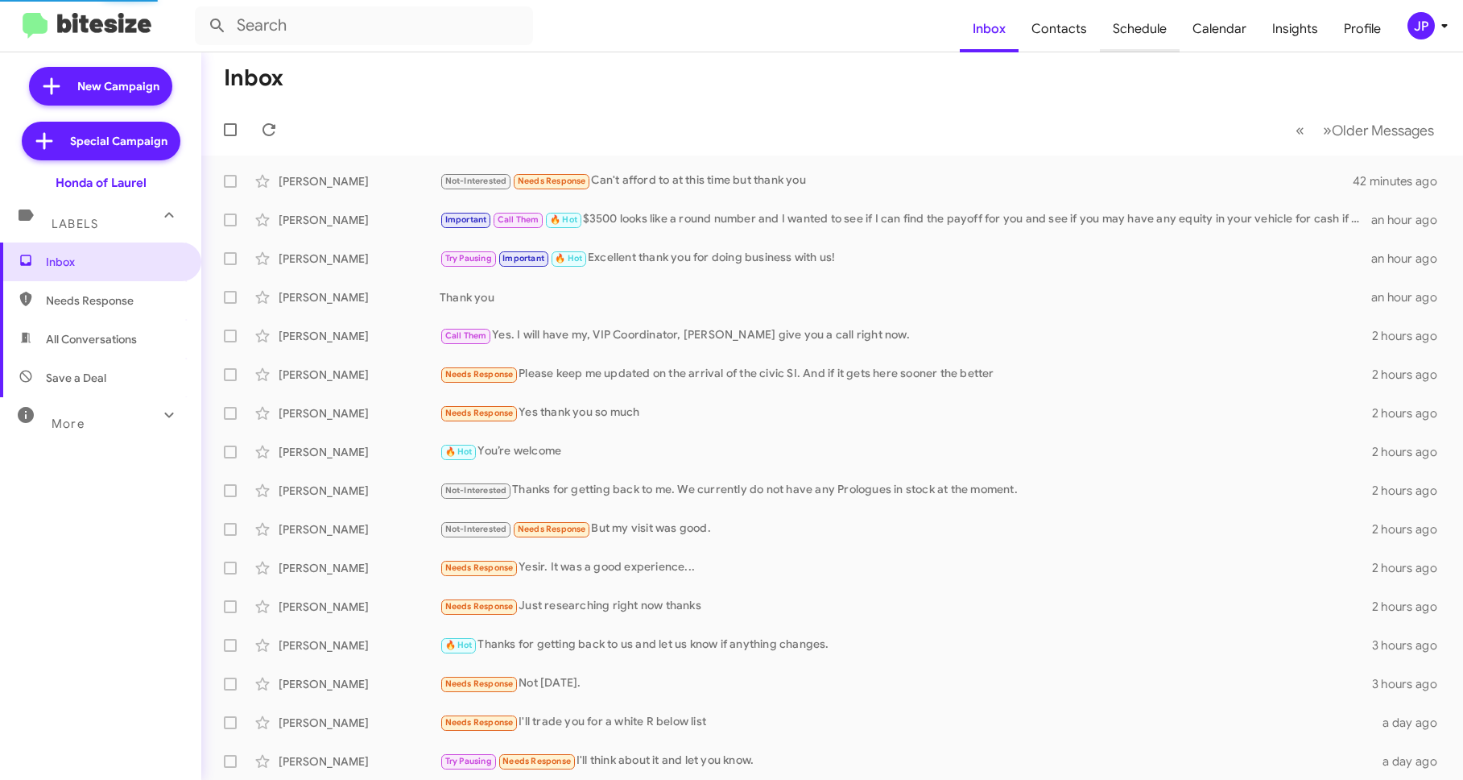
click at [1140, 27] on span "Schedule" at bounding box center [1140, 29] width 80 height 47
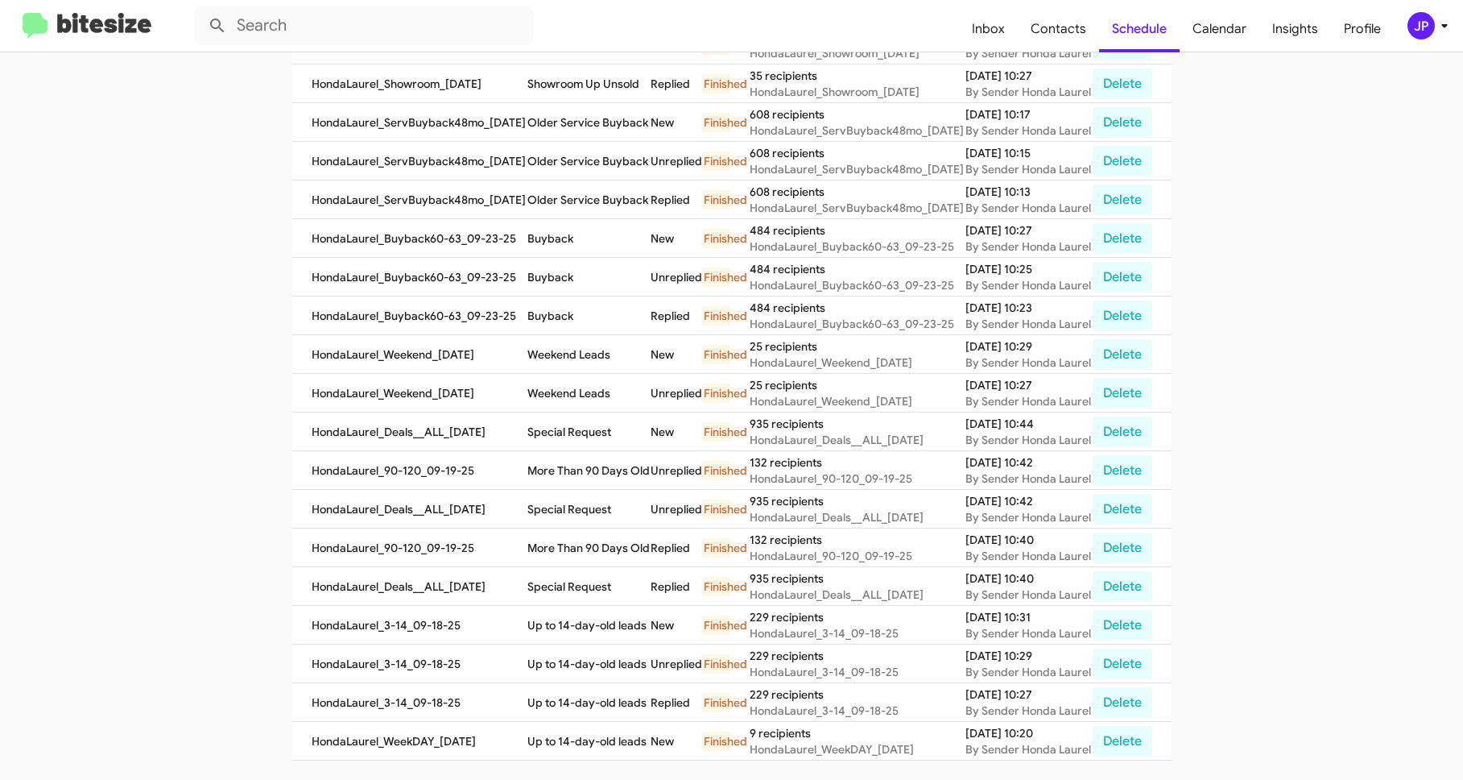
scroll to position [503, 0]
click at [1417, 17] on div "JP" at bounding box center [1421, 25] width 27 height 27
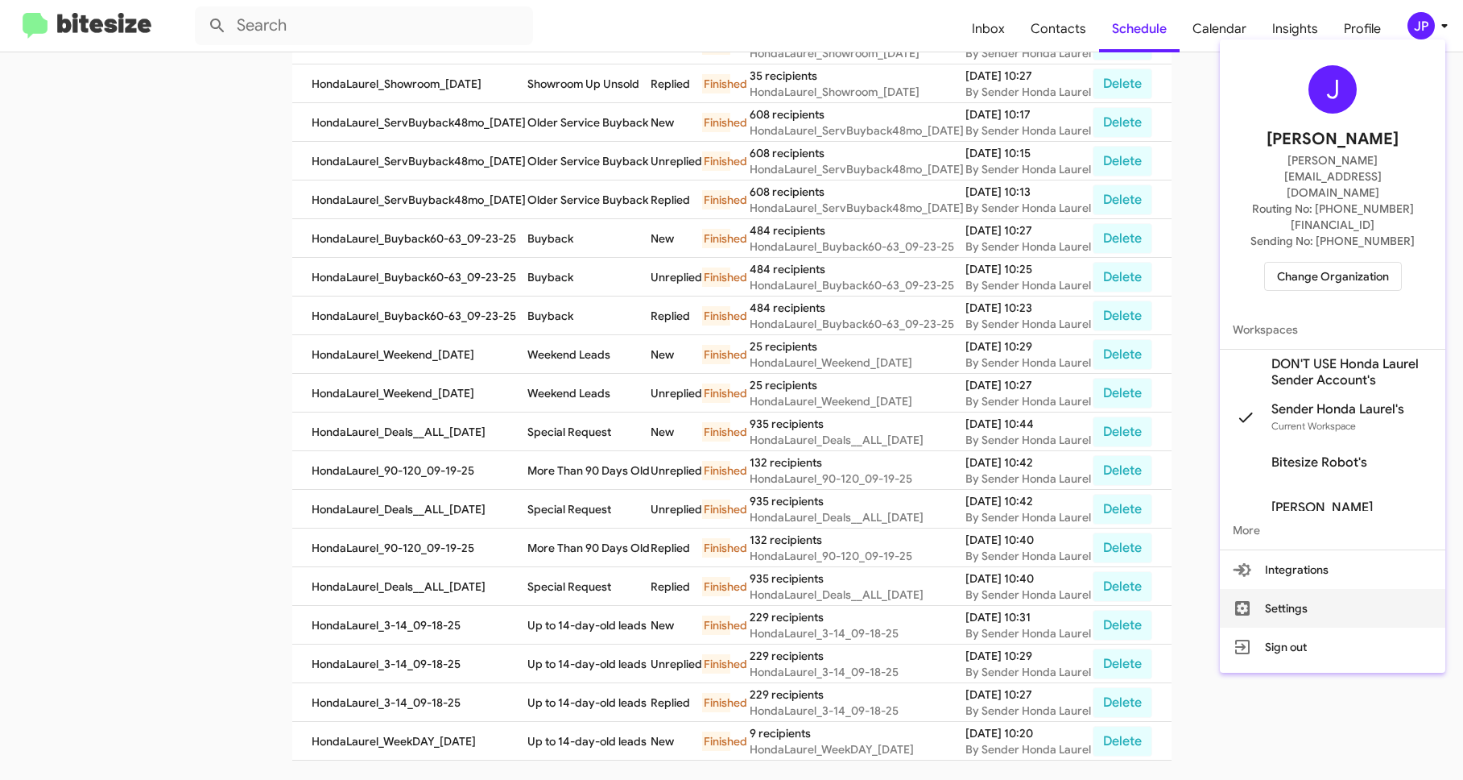
click at [1331, 589] on button "Settings" at bounding box center [1333, 608] width 226 height 39
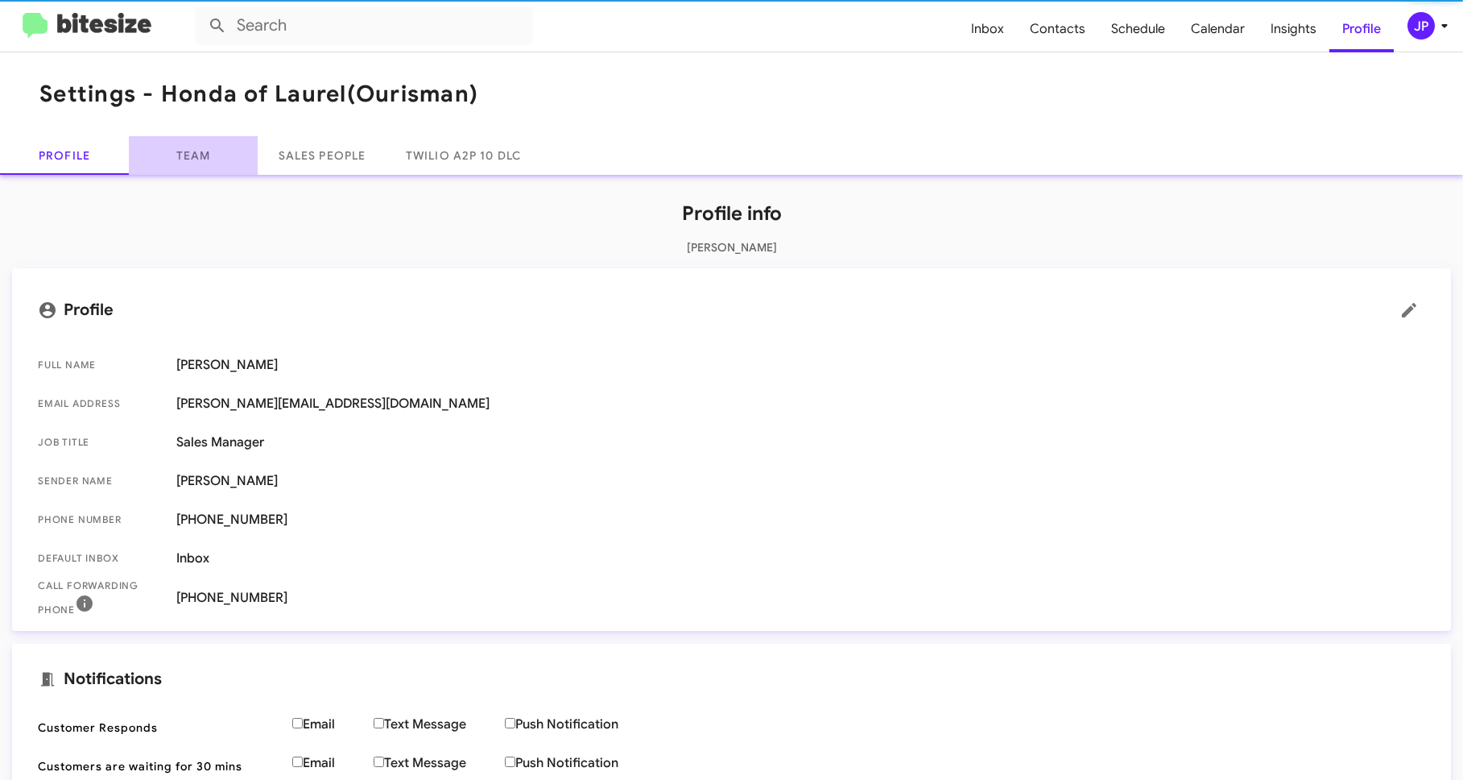
click at [202, 168] on link "Team" at bounding box center [193, 155] width 129 height 39
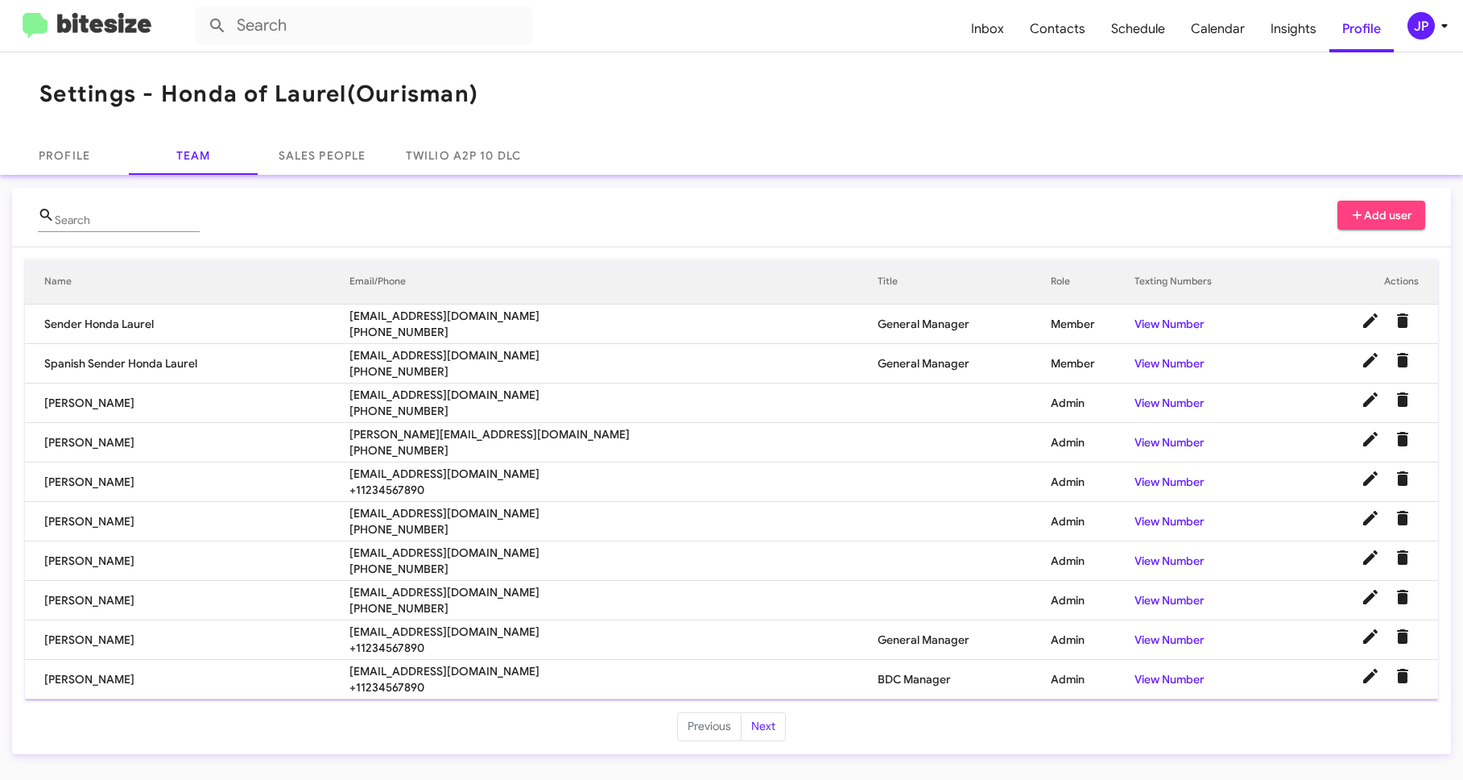
click at [404, 632] on span "[EMAIL_ADDRESS][DOMAIN_NAME]" at bounding box center [614, 631] width 528 height 16
click at [403, 631] on span "[EMAIL_ADDRESS][DOMAIN_NAME]" at bounding box center [614, 631] width 528 height 16
copy span "[EMAIL_ADDRESS][DOMAIN_NAME]"
click at [431, 665] on span "[EMAIL_ADDRESS][DOMAIN_NAME]" at bounding box center [614, 671] width 528 height 16
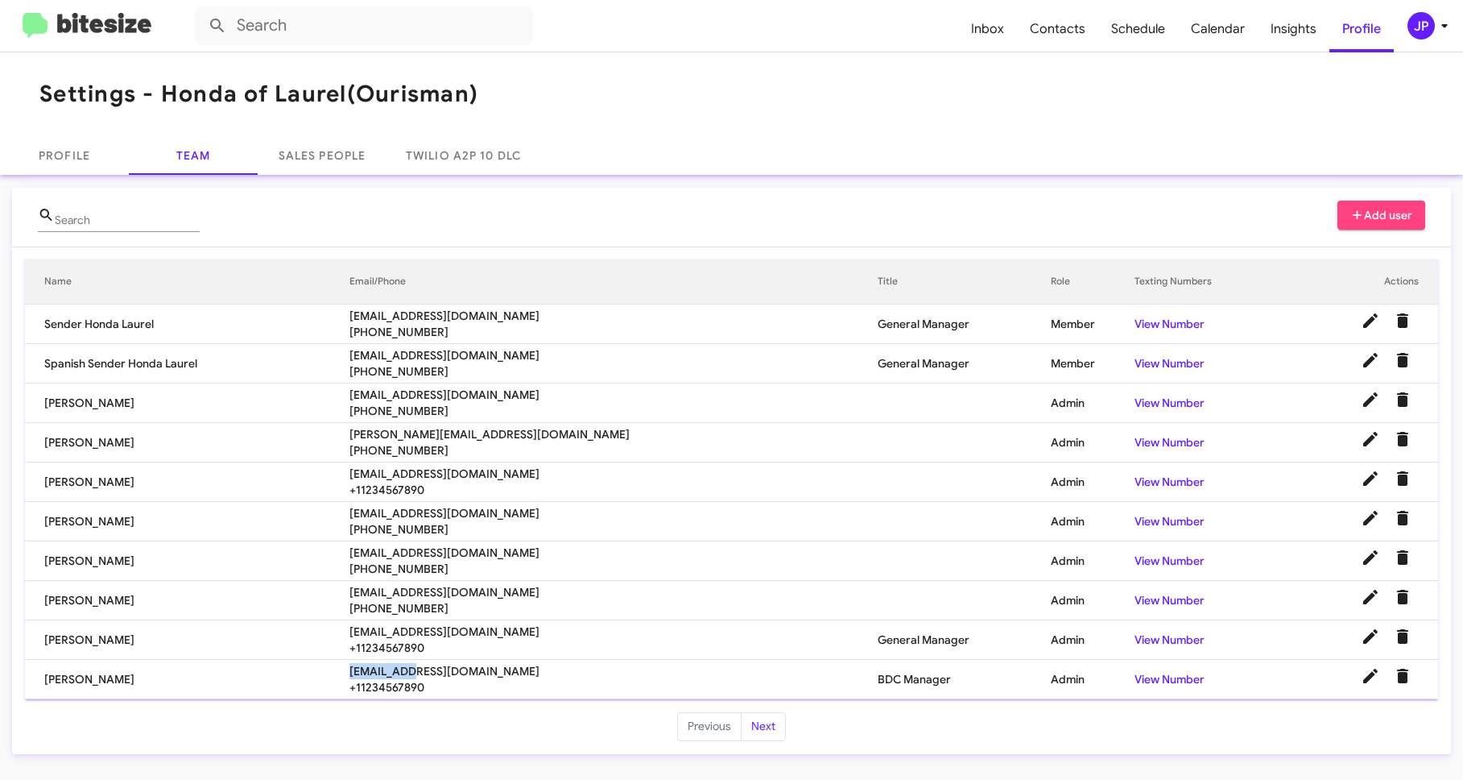
click at [431, 665] on span "[EMAIL_ADDRESS][DOMAIN_NAME]" at bounding box center [614, 671] width 528 height 16
copy span "[EMAIL_ADDRESS][DOMAIN_NAME]"
click at [101, 13] on img at bounding box center [87, 26] width 129 height 27
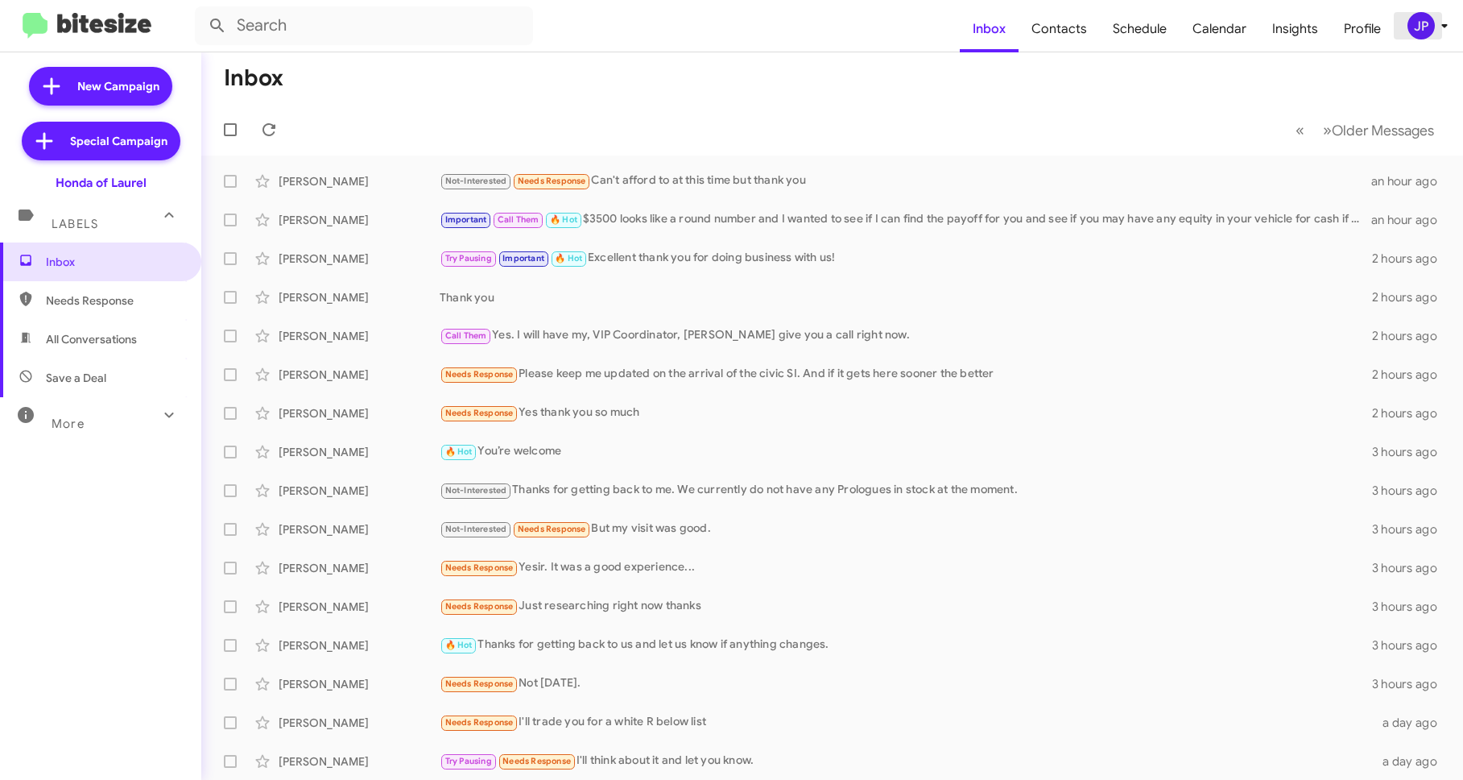
click at [1408, 12] on span "JP" at bounding box center [1431, 25] width 48 height 27
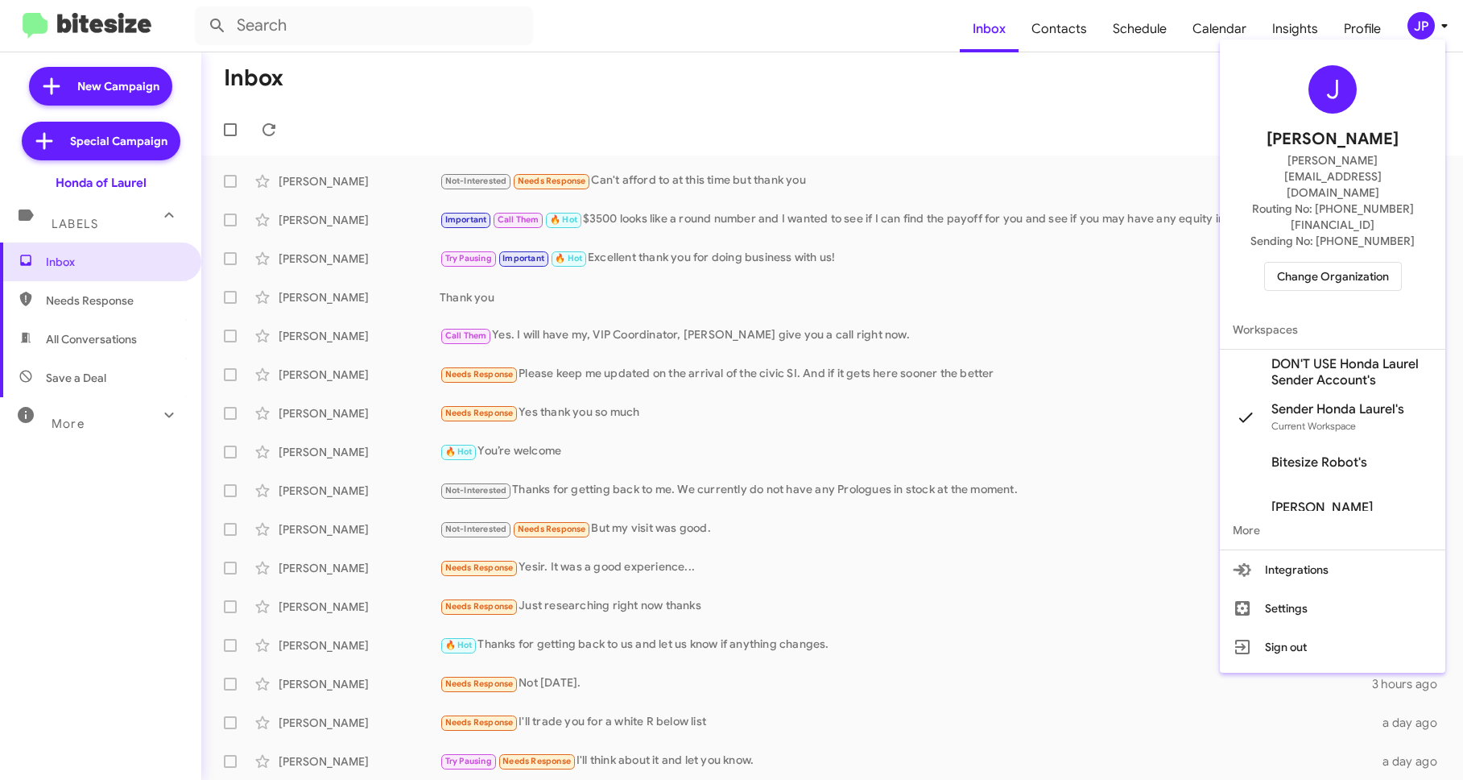
click at [1366, 263] on span "Change Organization" at bounding box center [1333, 276] width 112 height 27
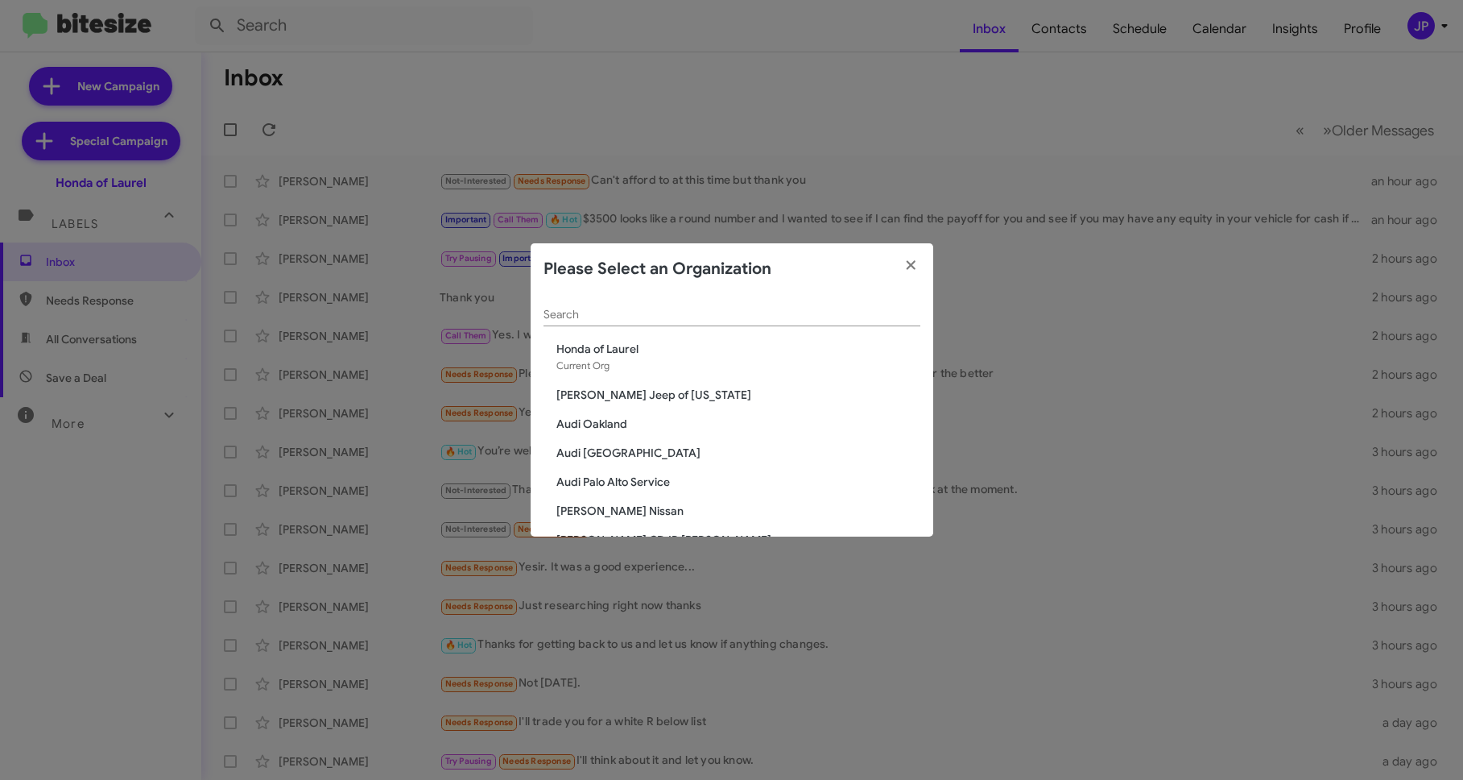
click at [867, 322] on div "Search" at bounding box center [732, 310] width 377 height 31
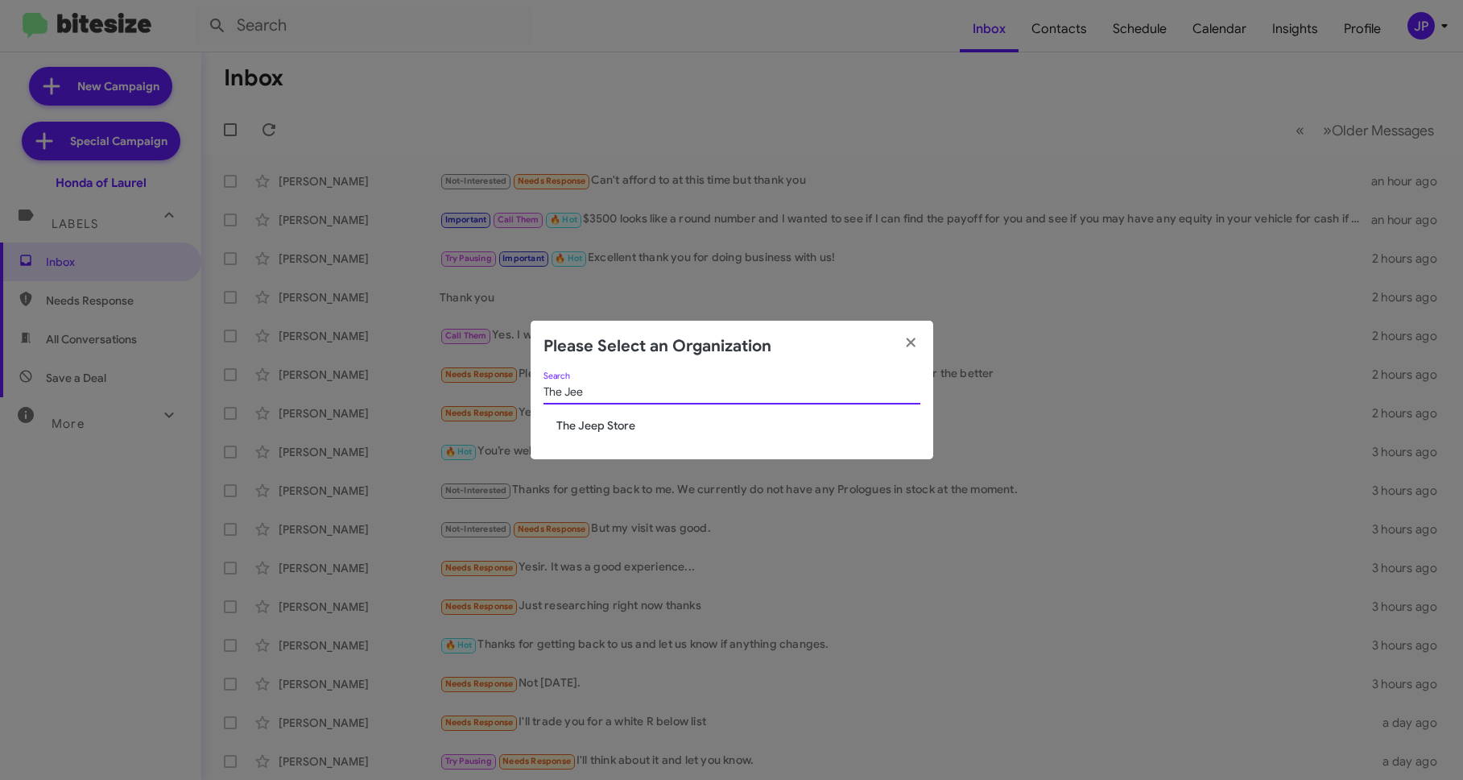
type input "The Jee"
click at [624, 423] on span "The Jeep Store" at bounding box center [739, 425] width 364 height 16
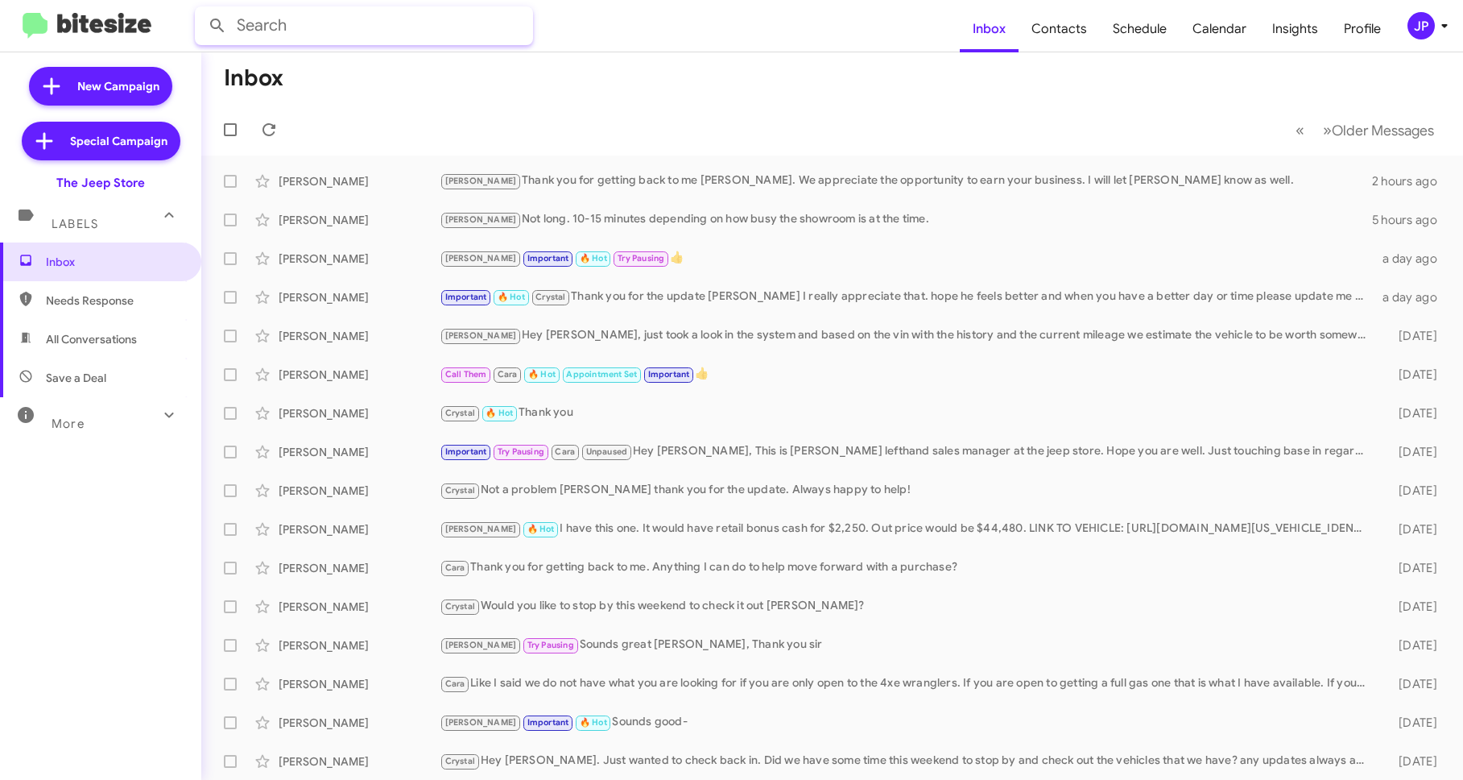
click at [373, 33] on input "text" at bounding box center [364, 25] width 338 height 39
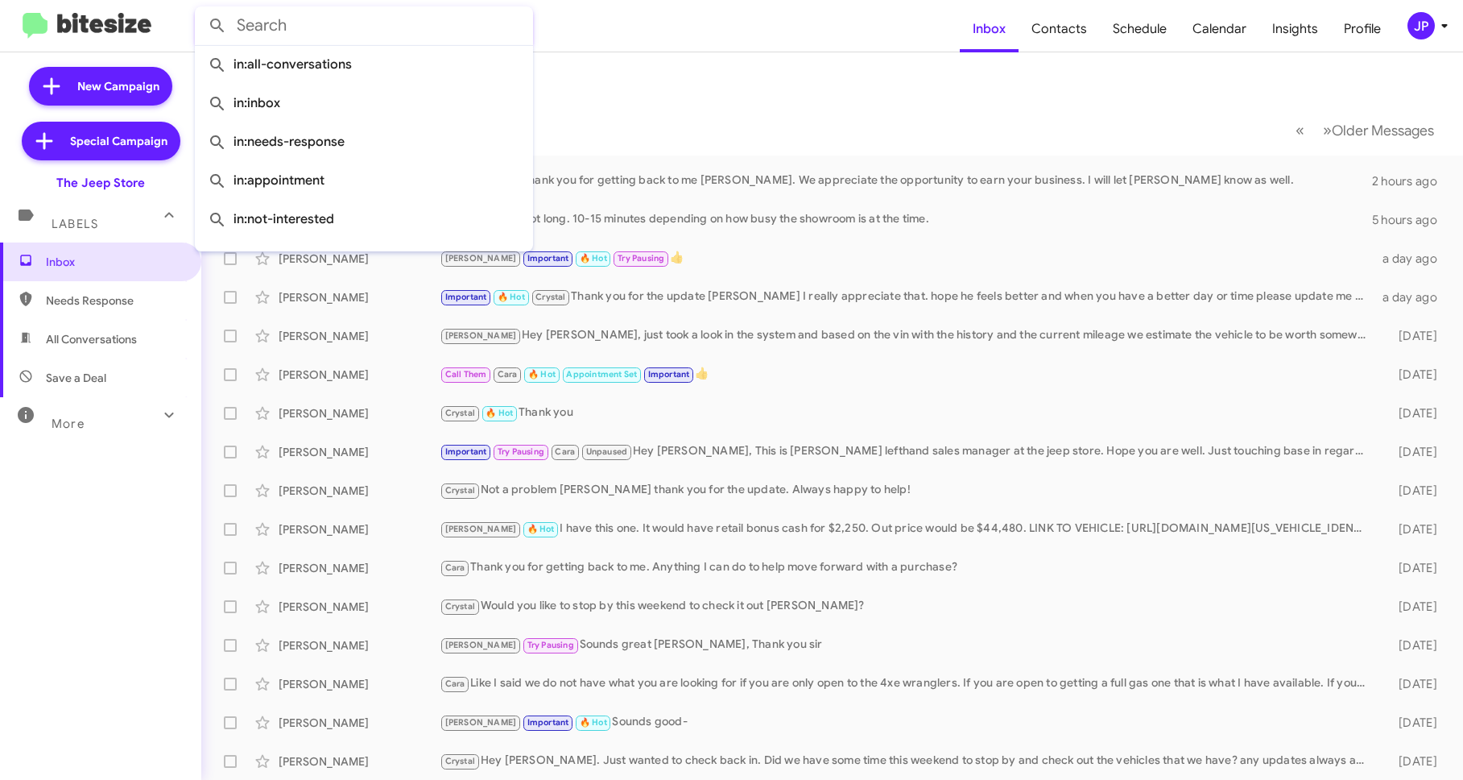
paste input "9175259618"
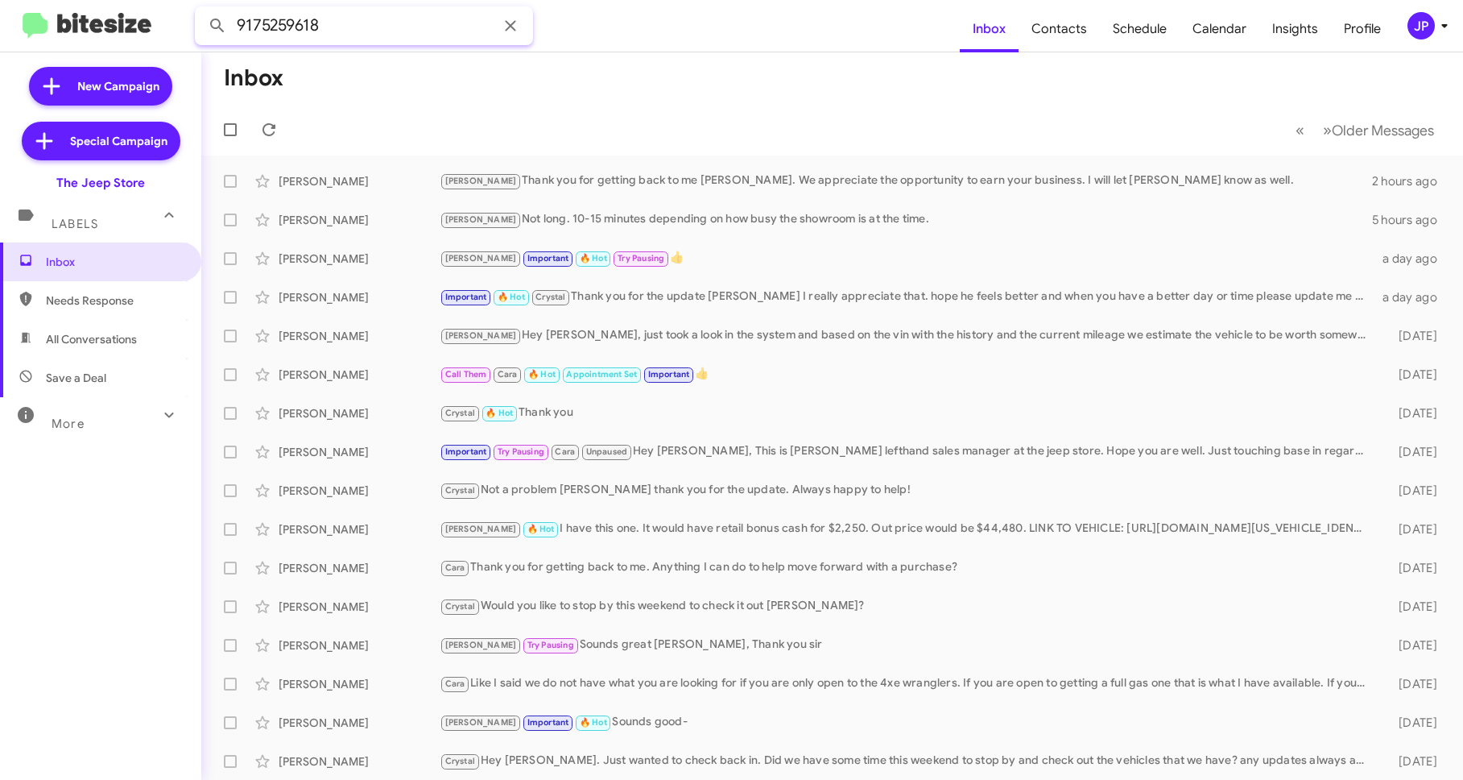
type input "9175259618"
click at [201, 10] on button at bounding box center [217, 26] width 32 height 32
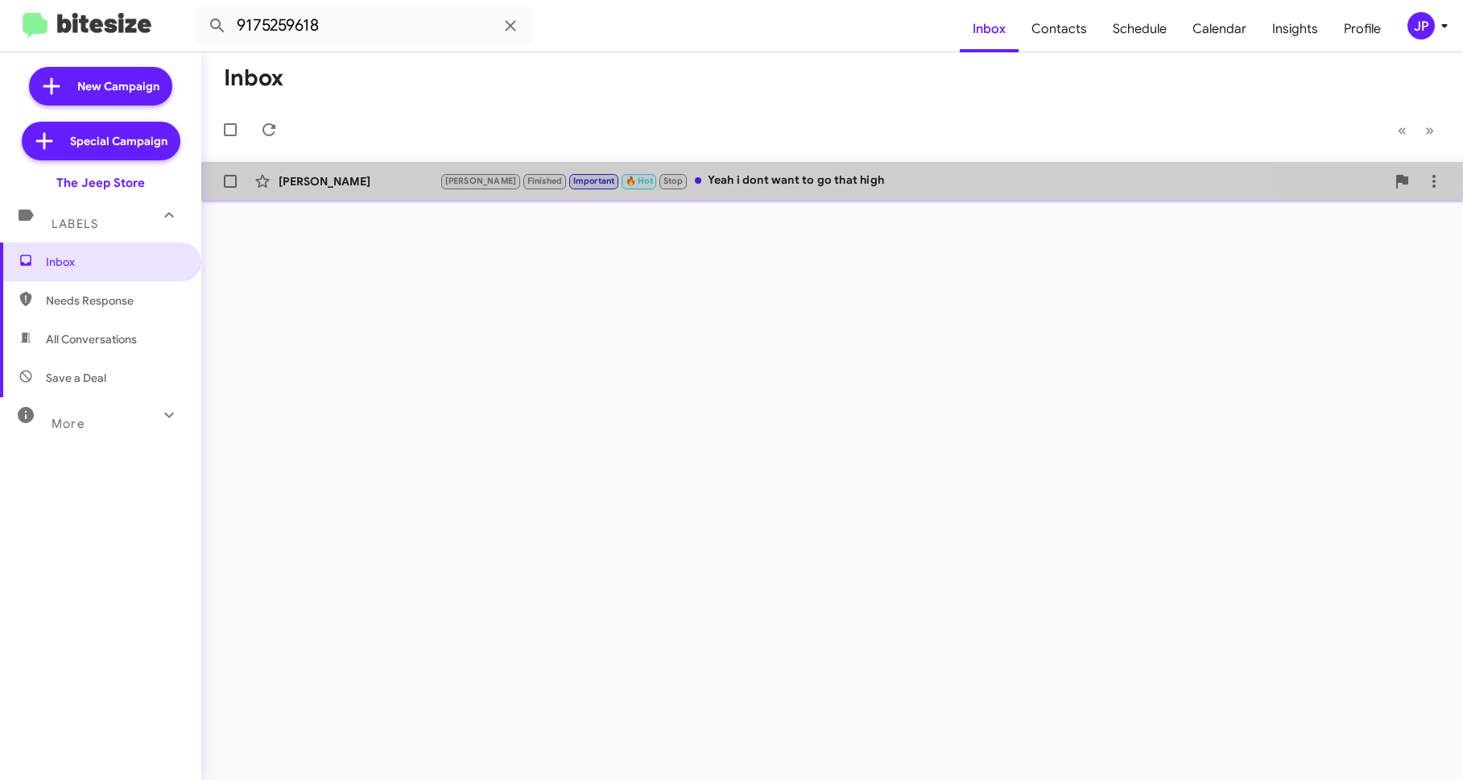
click at [347, 182] on div "Jennifer Tantillo" at bounding box center [359, 181] width 161 height 16
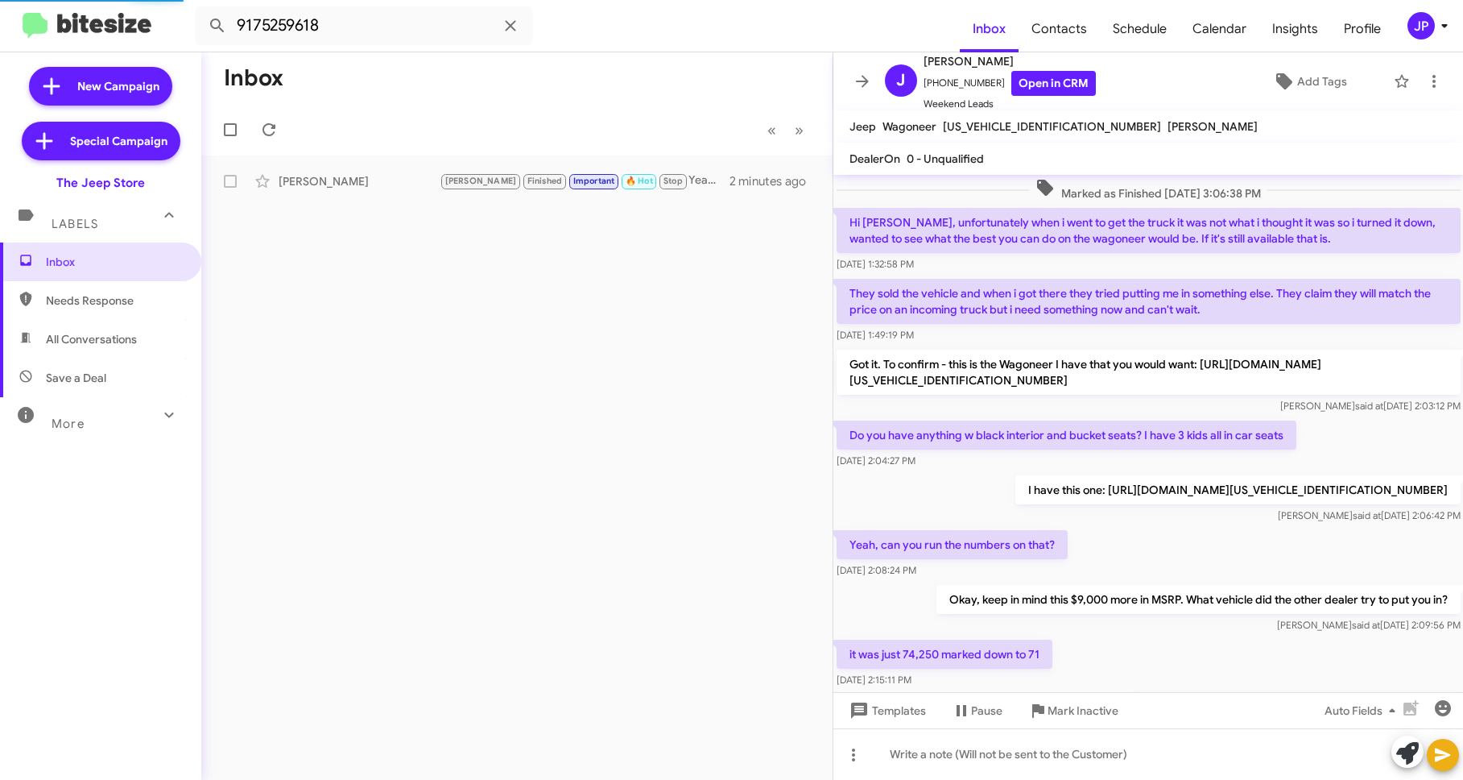
scroll to position [743, 0]
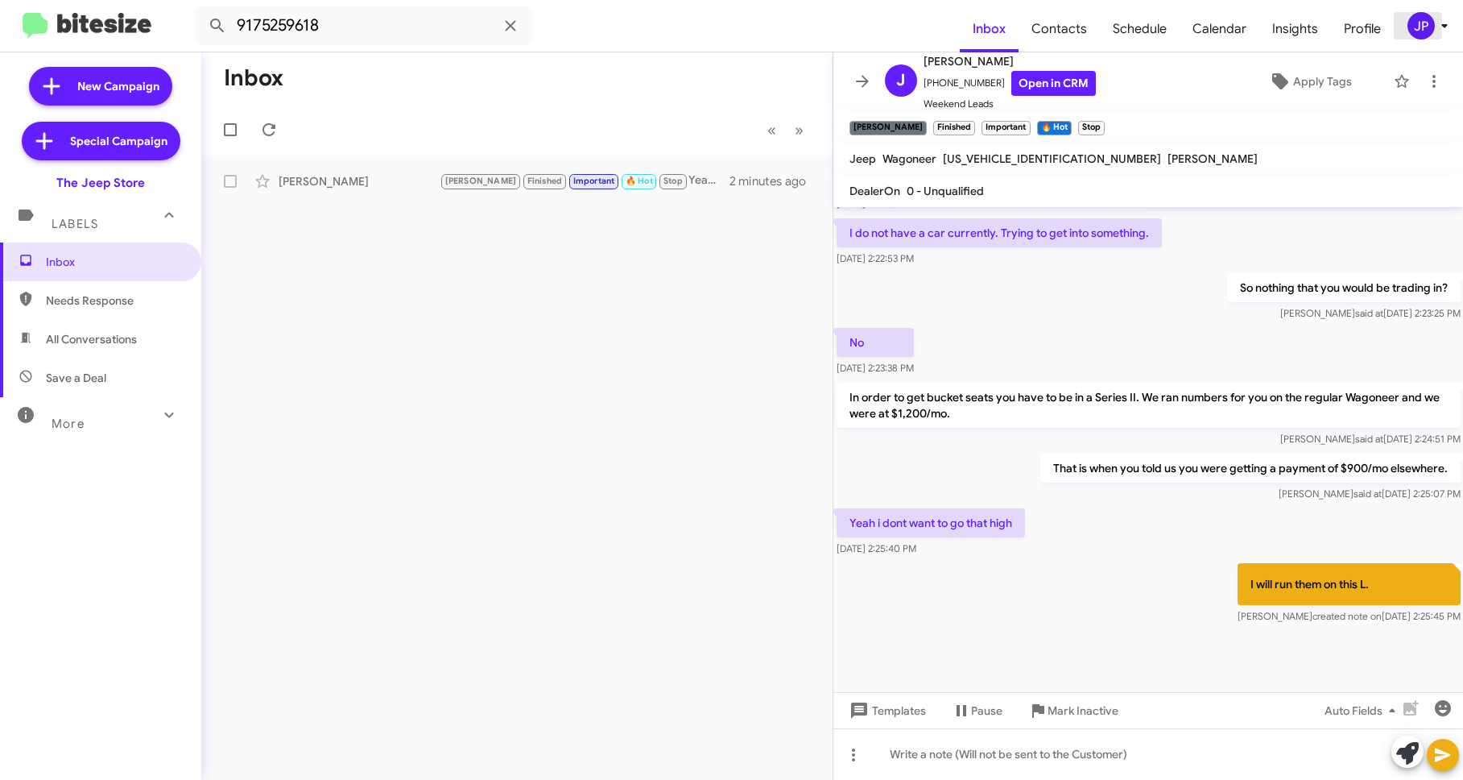
click at [1438, 28] on icon at bounding box center [1444, 25] width 19 height 19
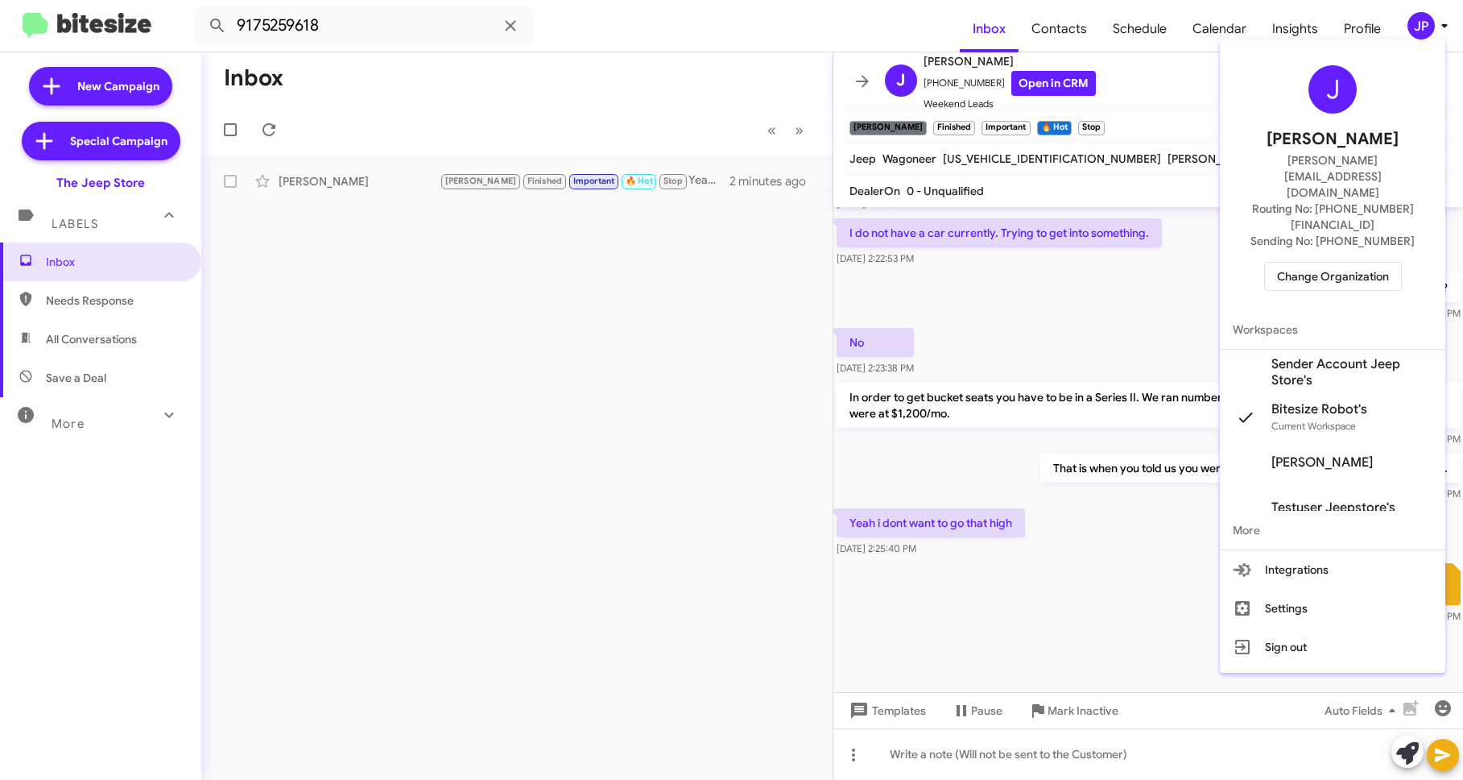
click at [1152, 279] on div at bounding box center [731, 390] width 1463 height 780
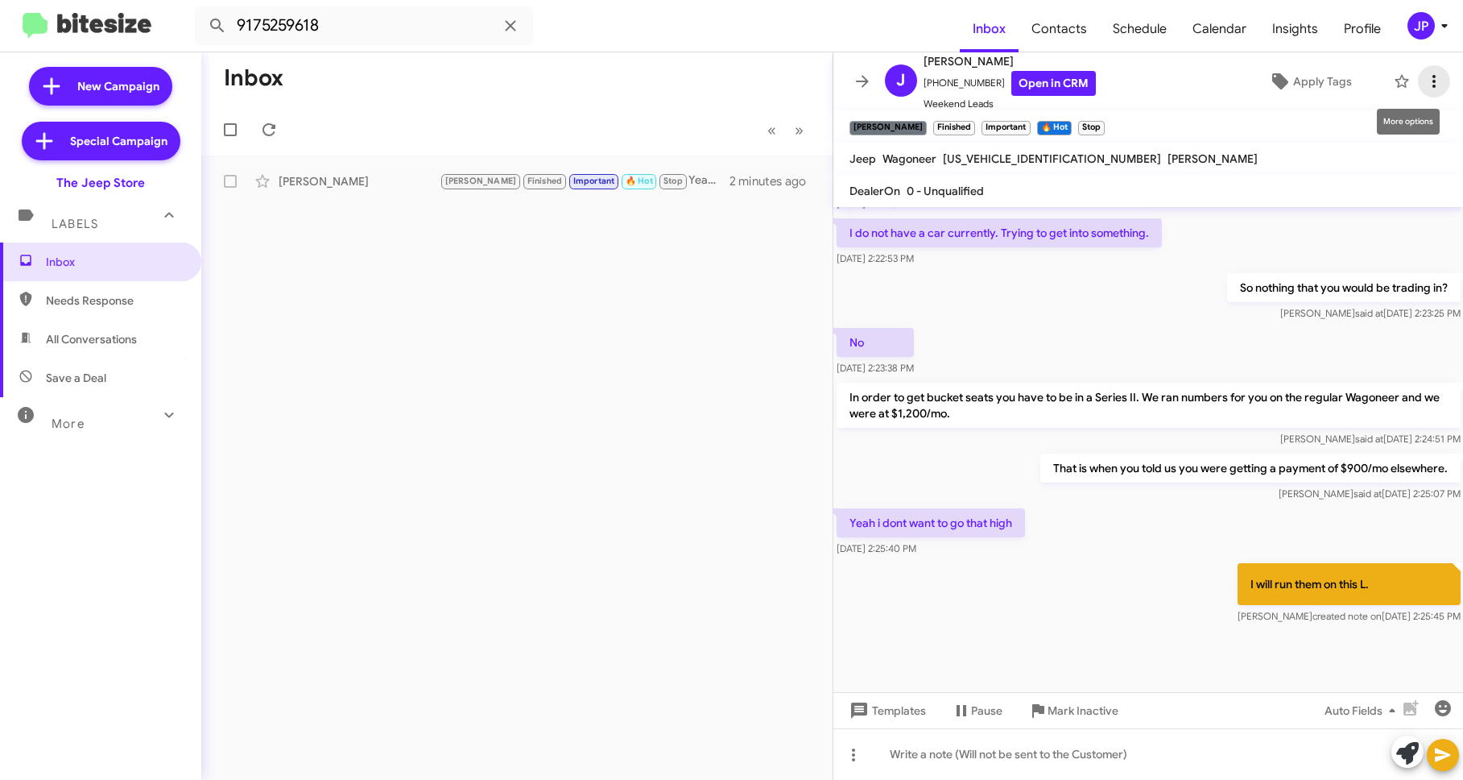
click at [1425, 80] on icon at bounding box center [1434, 81] width 19 height 19
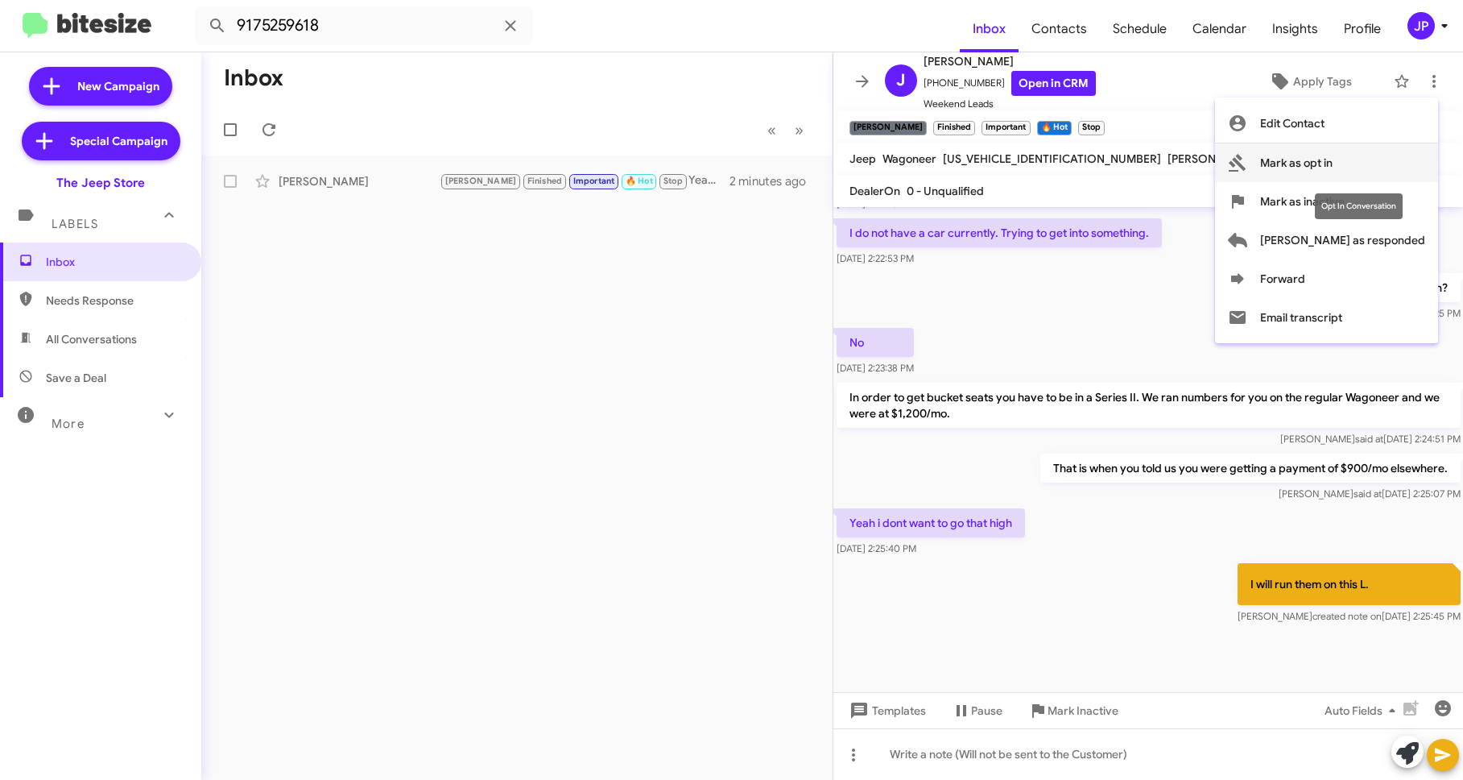
click at [1333, 155] on span "Mark as opt in" at bounding box center [1296, 162] width 72 height 39
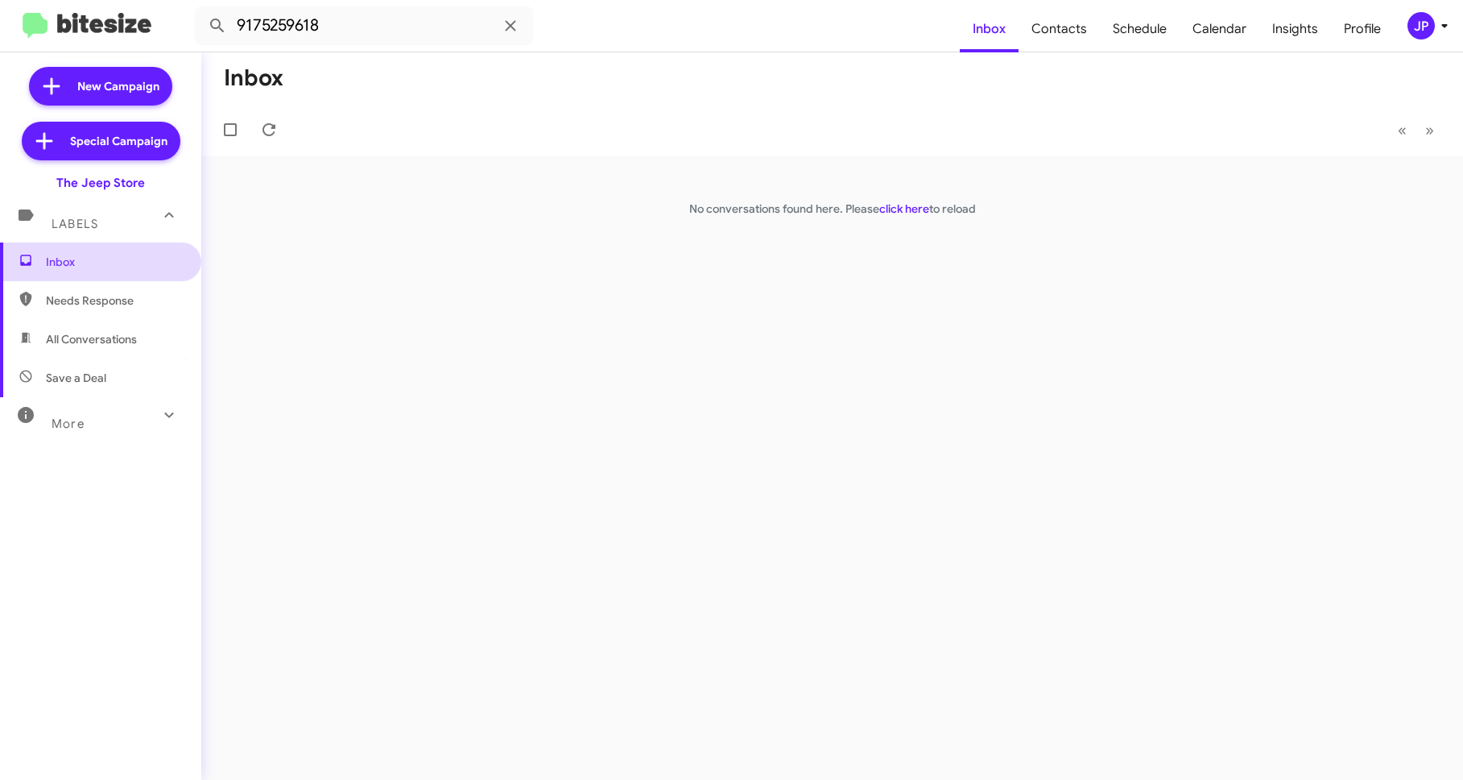
click at [113, 264] on span "Inbox" at bounding box center [114, 262] width 137 height 16
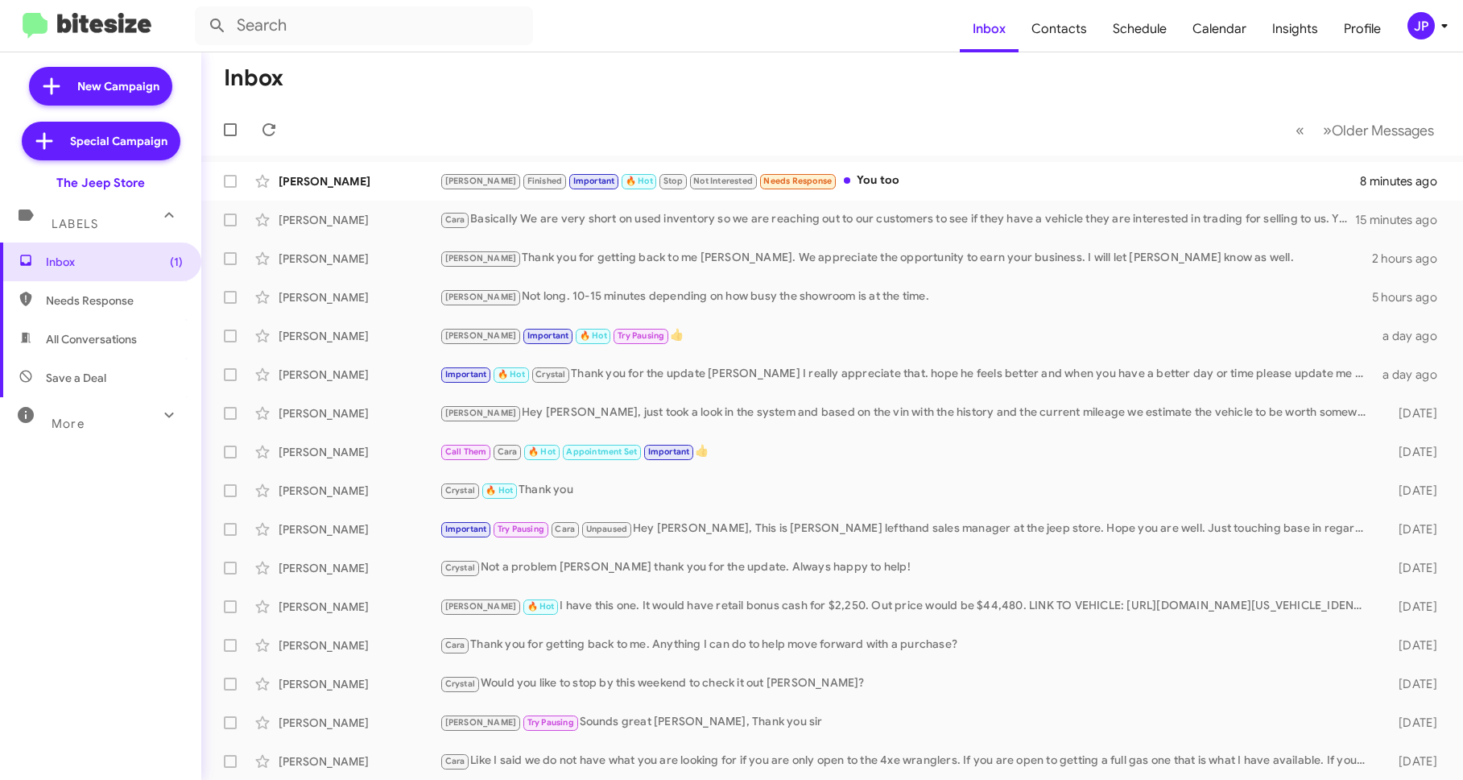
click at [1418, 35] on div "JP" at bounding box center [1421, 25] width 27 height 27
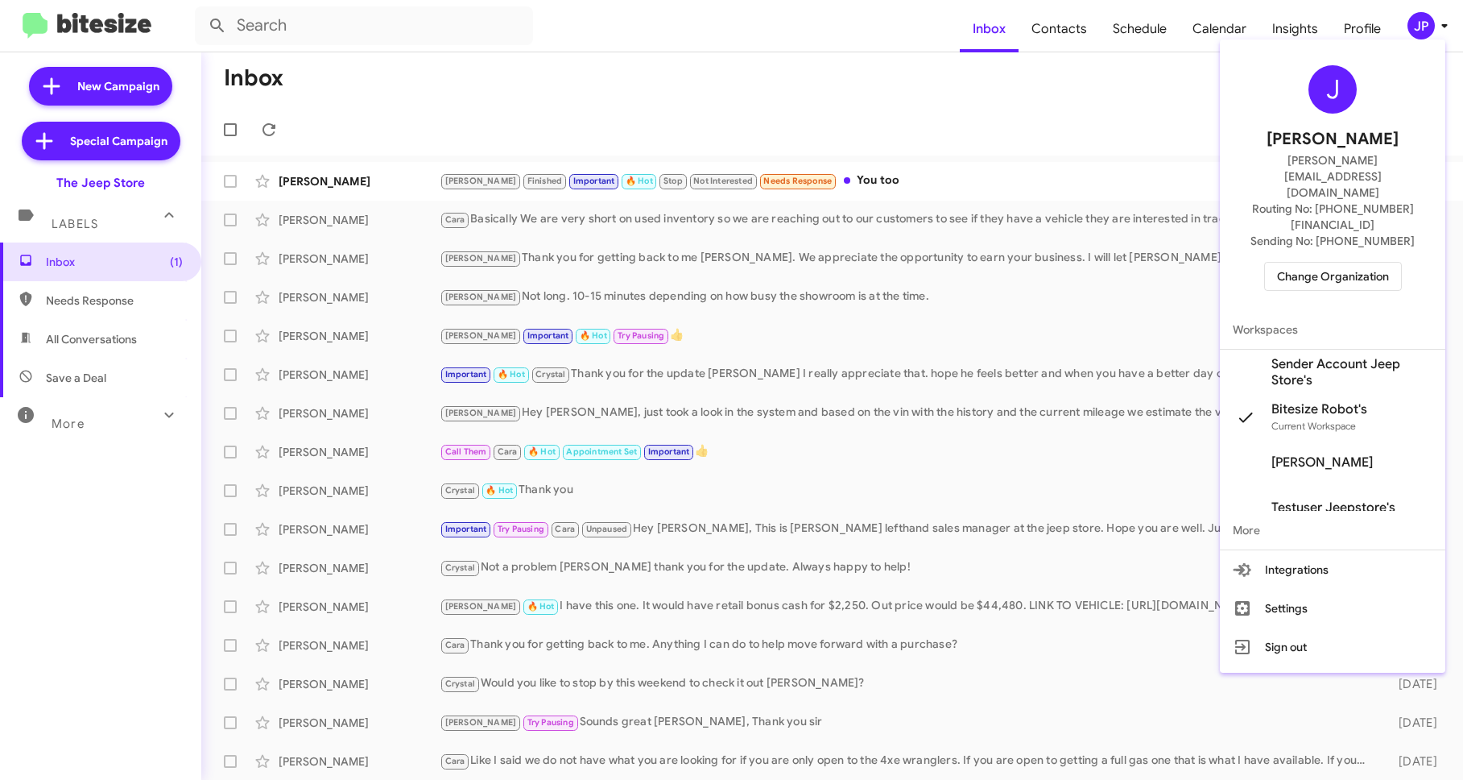
click at [1358, 263] on span "Change Organization" at bounding box center [1333, 276] width 112 height 27
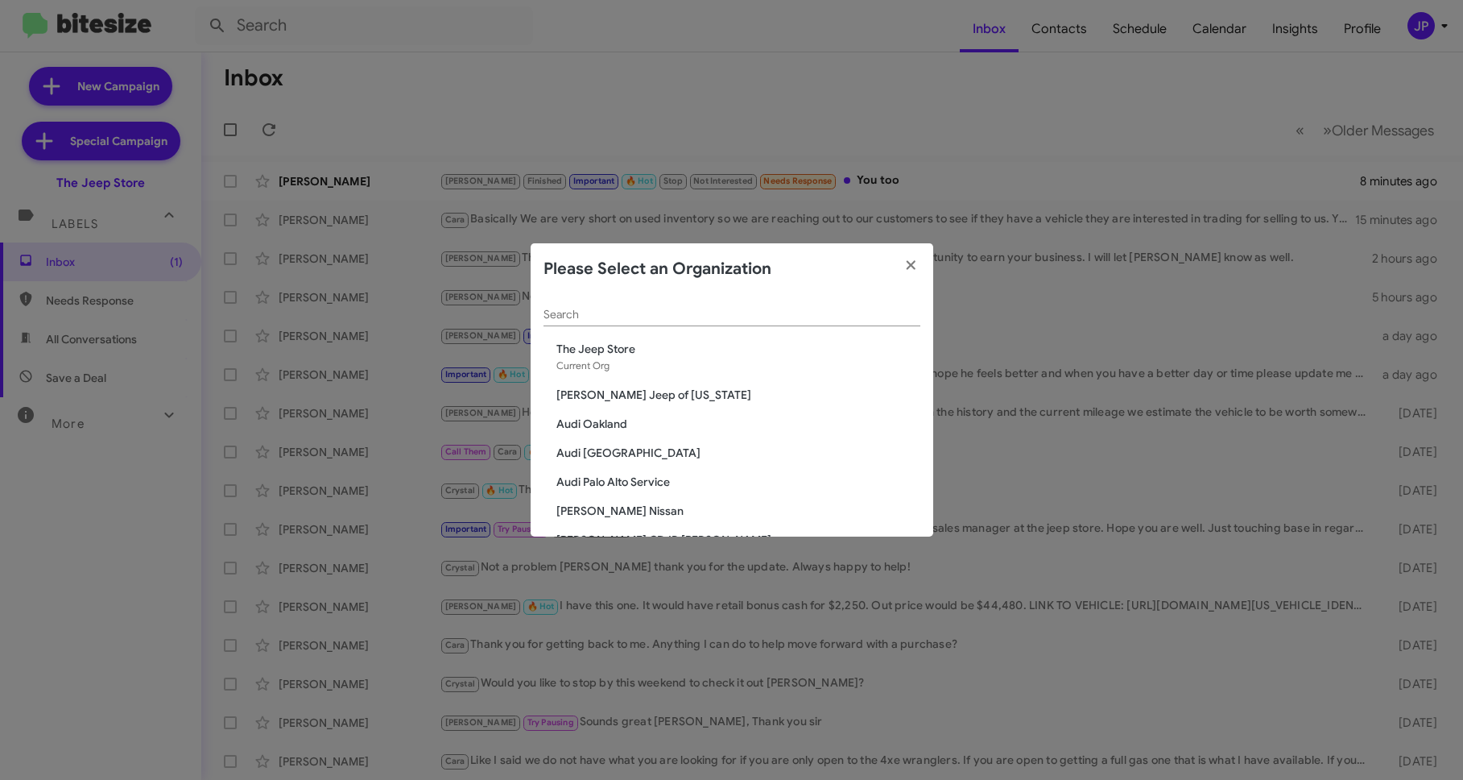
click at [885, 311] on input "Search" at bounding box center [732, 314] width 377 height 13
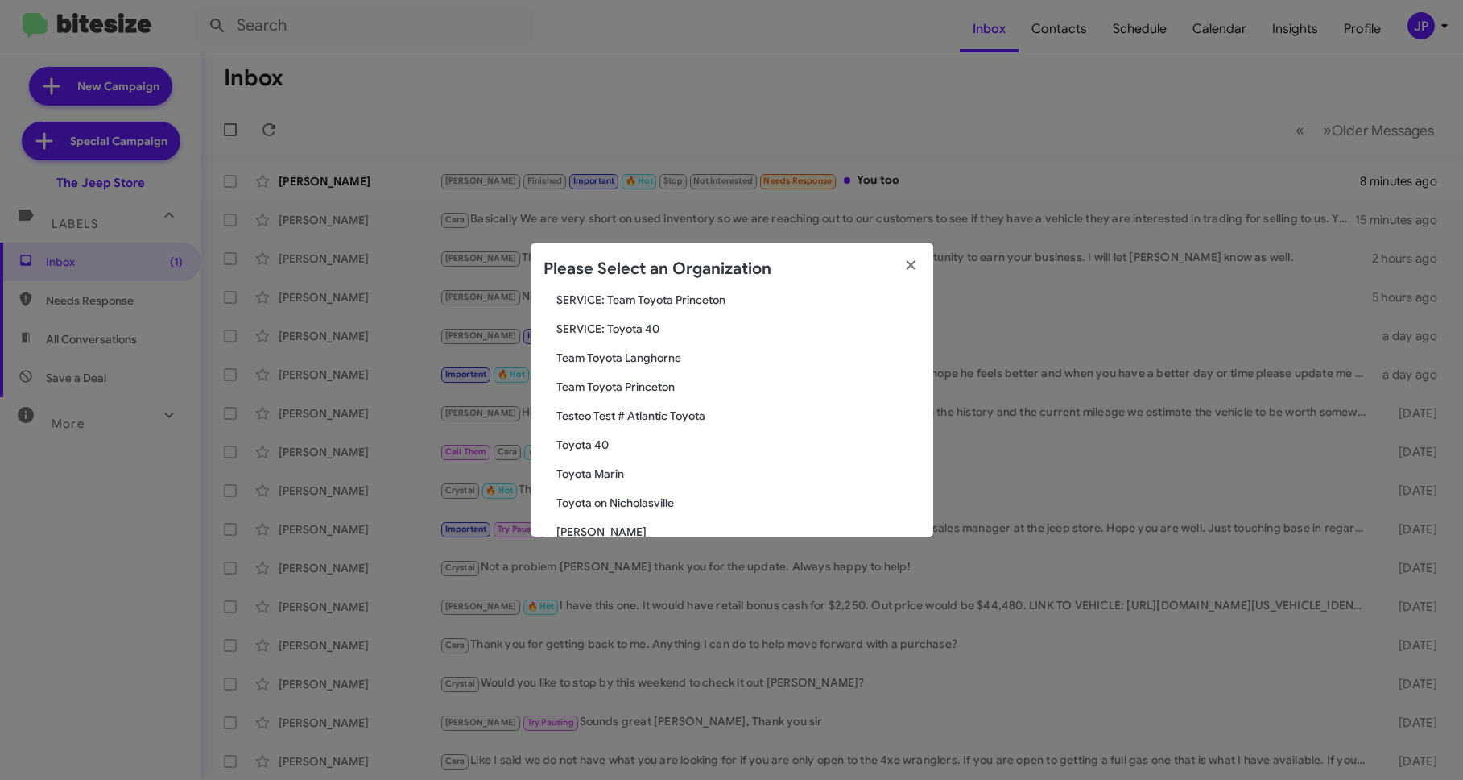
scroll to position [165, 0]
type input "Toyota"
click at [587, 413] on span "Toyota 40" at bounding box center [739, 416] width 364 height 16
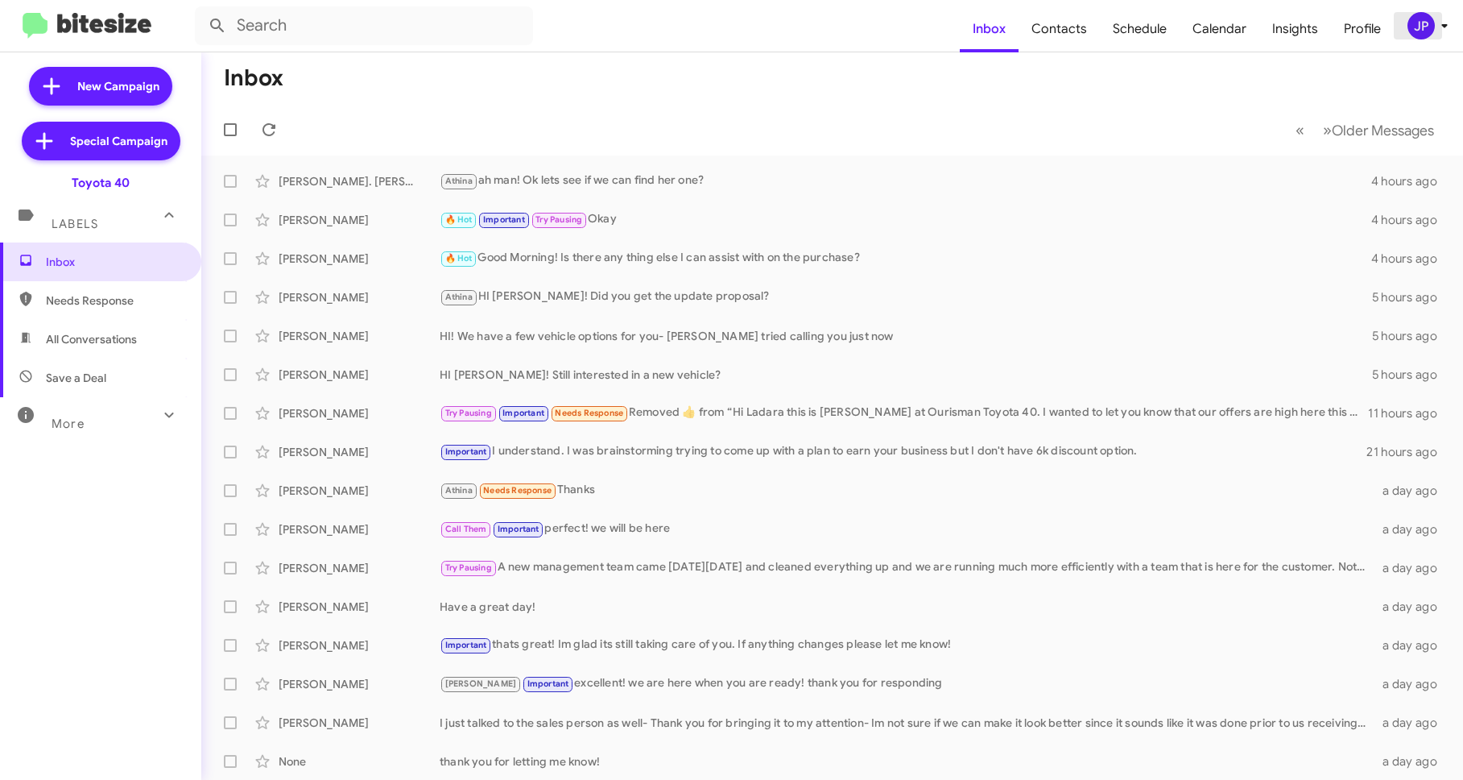
click at [1435, 32] on icon at bounding box center [1444, 25] width 19 height 19
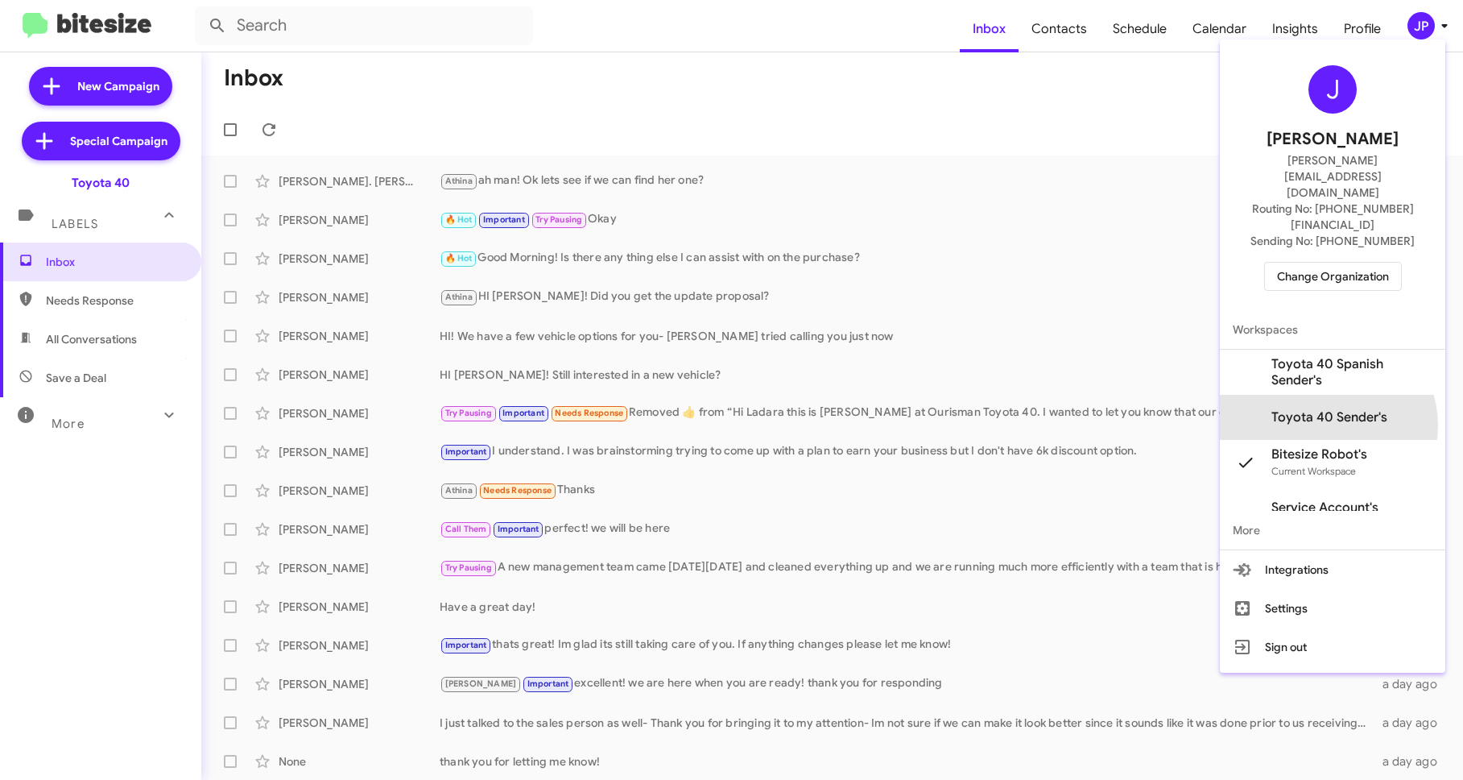
click at [1327, 395] on span "Toyota 40 Sender's" at bounding box center [1333, 417] width 226 height 45
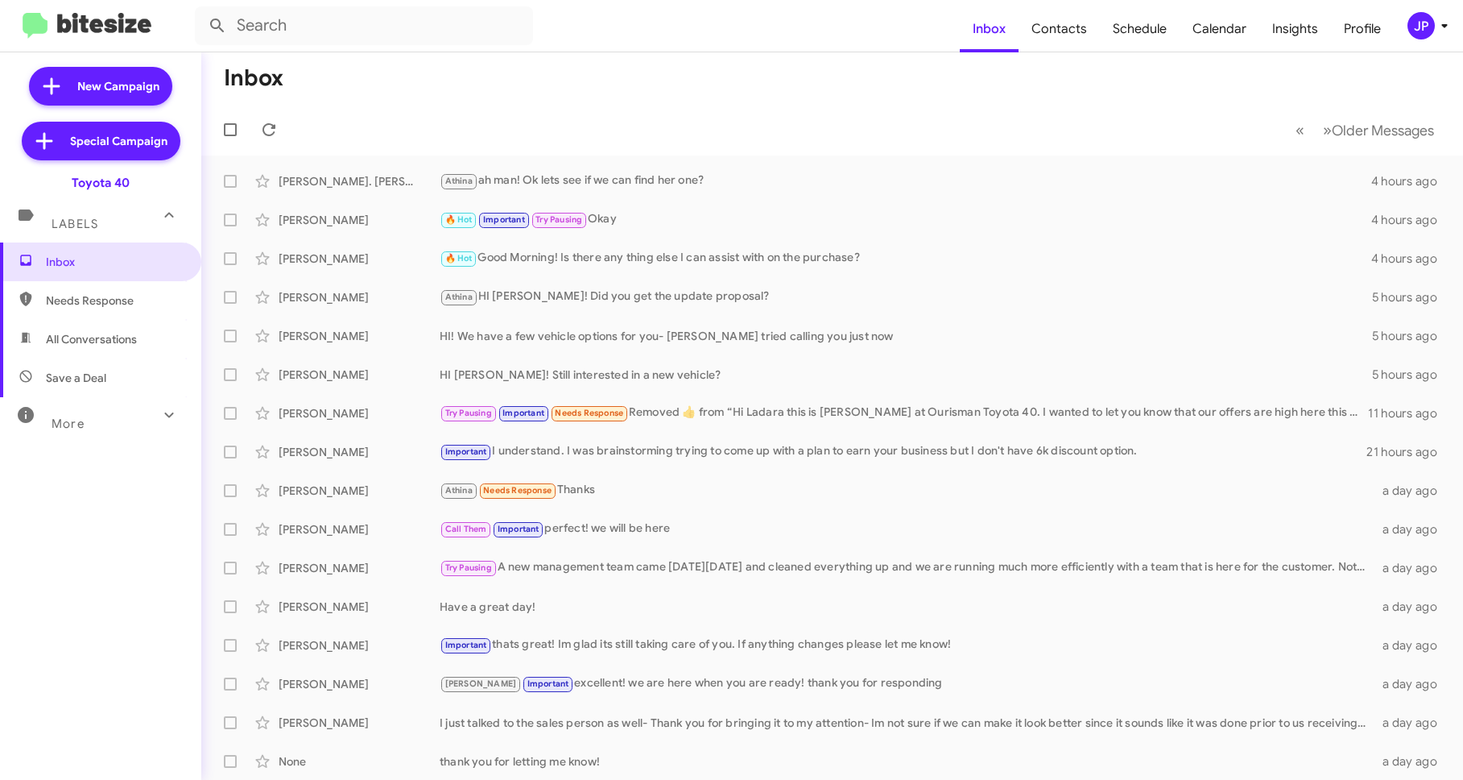
click at [1437, 28] on icon at bounding box center [1444, 25] width 19 height 19
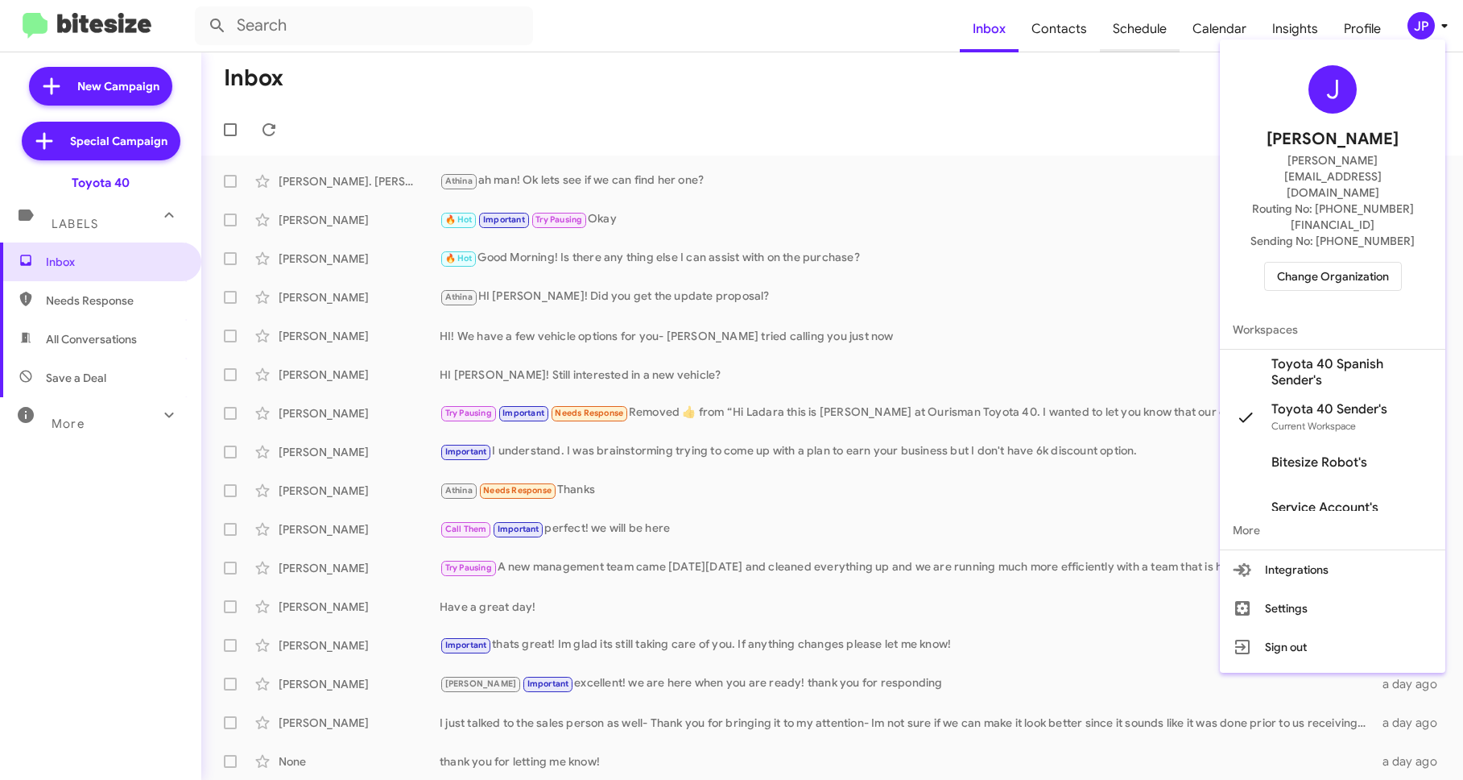
drag, startPoint x: 1168, startPoint y: 48, endPoint x: 1160, endPoint y: 43, distance: 9.8
click at [1168, 48] on div at bounding box center [731, 390] width 1463 height 780
click at [1155, 38] on span "Schedule" at bounding box center [1140, 29] width 80 height 47
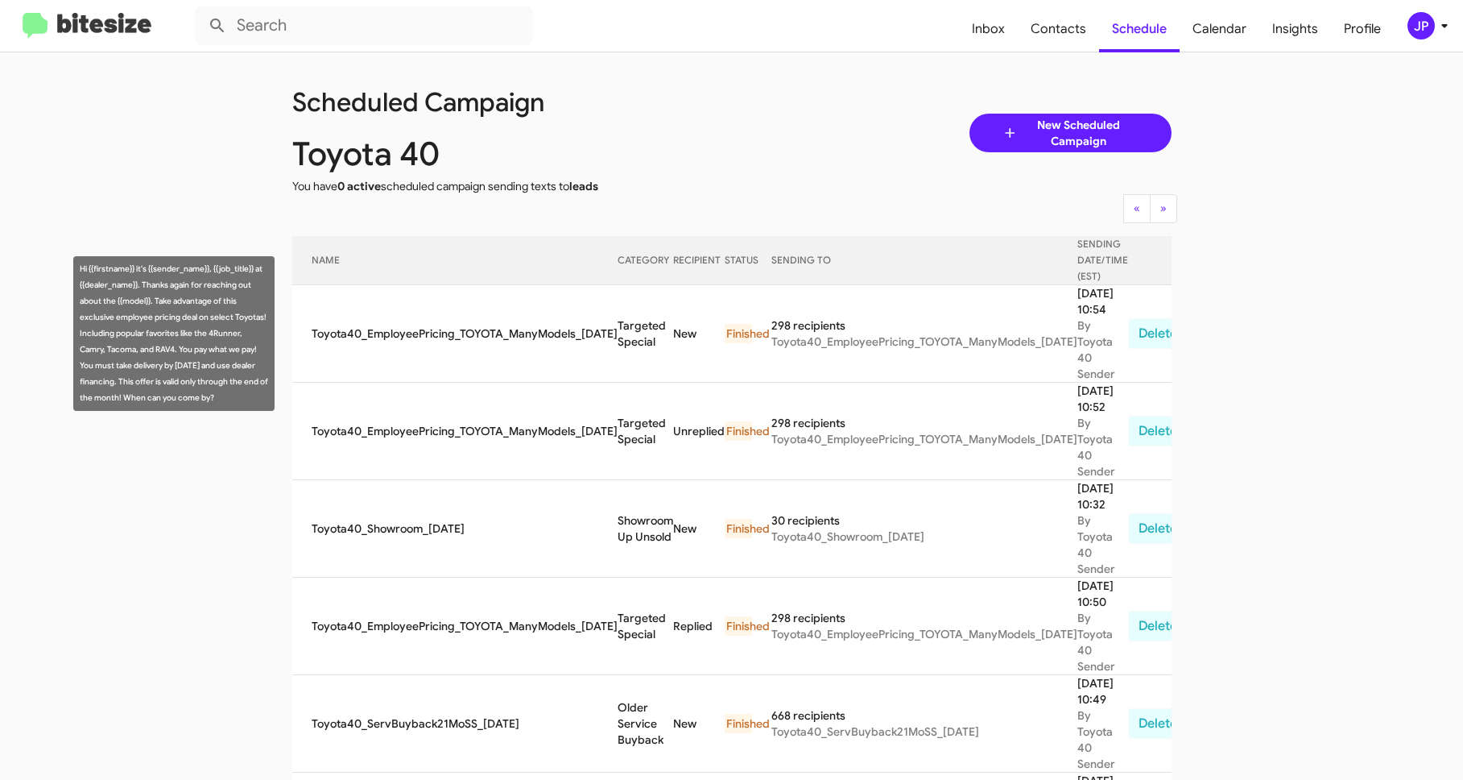
drag, startPoint x: 157, startPoint y: 300, endPoint x: 202, endPoint y: 403, distance: 113.3
click at [202, 403] on div "Hi {{firstname}} it's {{sender_name}}, {{job_title}} at {{dealer_name}}. Thanks…" at bounding box center [173, 333] width 201 height 155
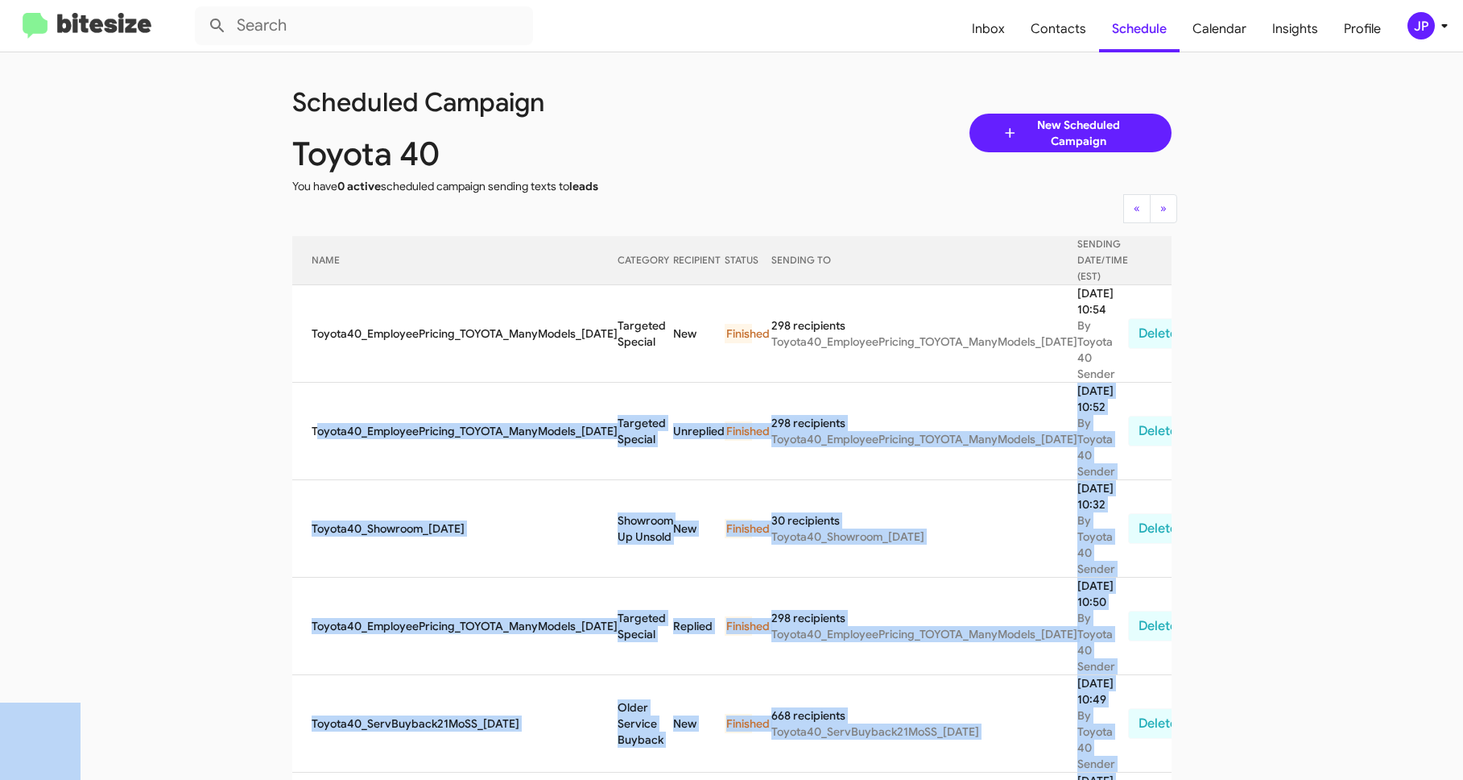
drag, startPoint x: 154, startPoint y: 303, endPoint x: 307, endPoint y: 396, distance: 179.3
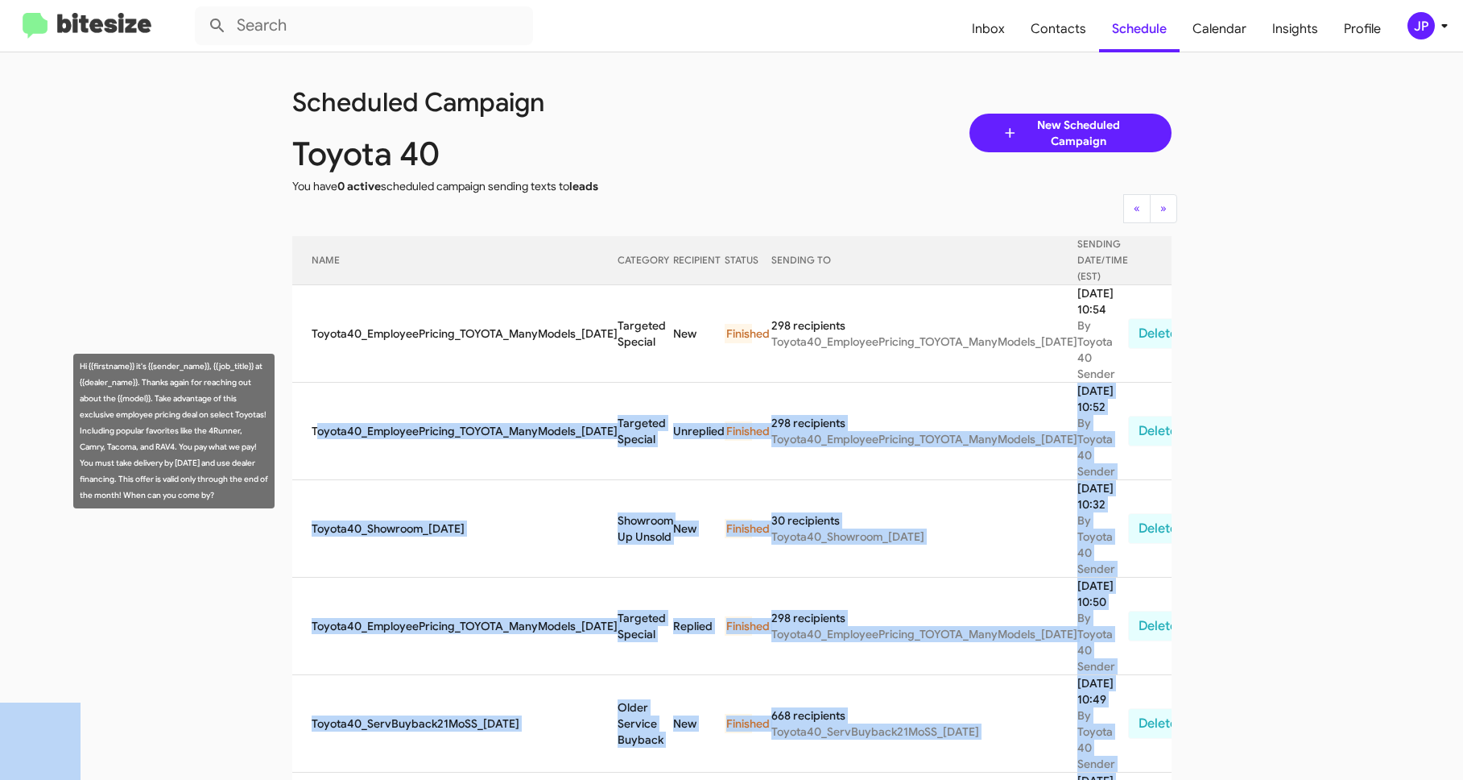
click at [336, 387] on td "Toyota40_EmployeePricing_TOYOTA_ManyModels_[DATE]" at bounding box center [454, 430] width 325 height 97
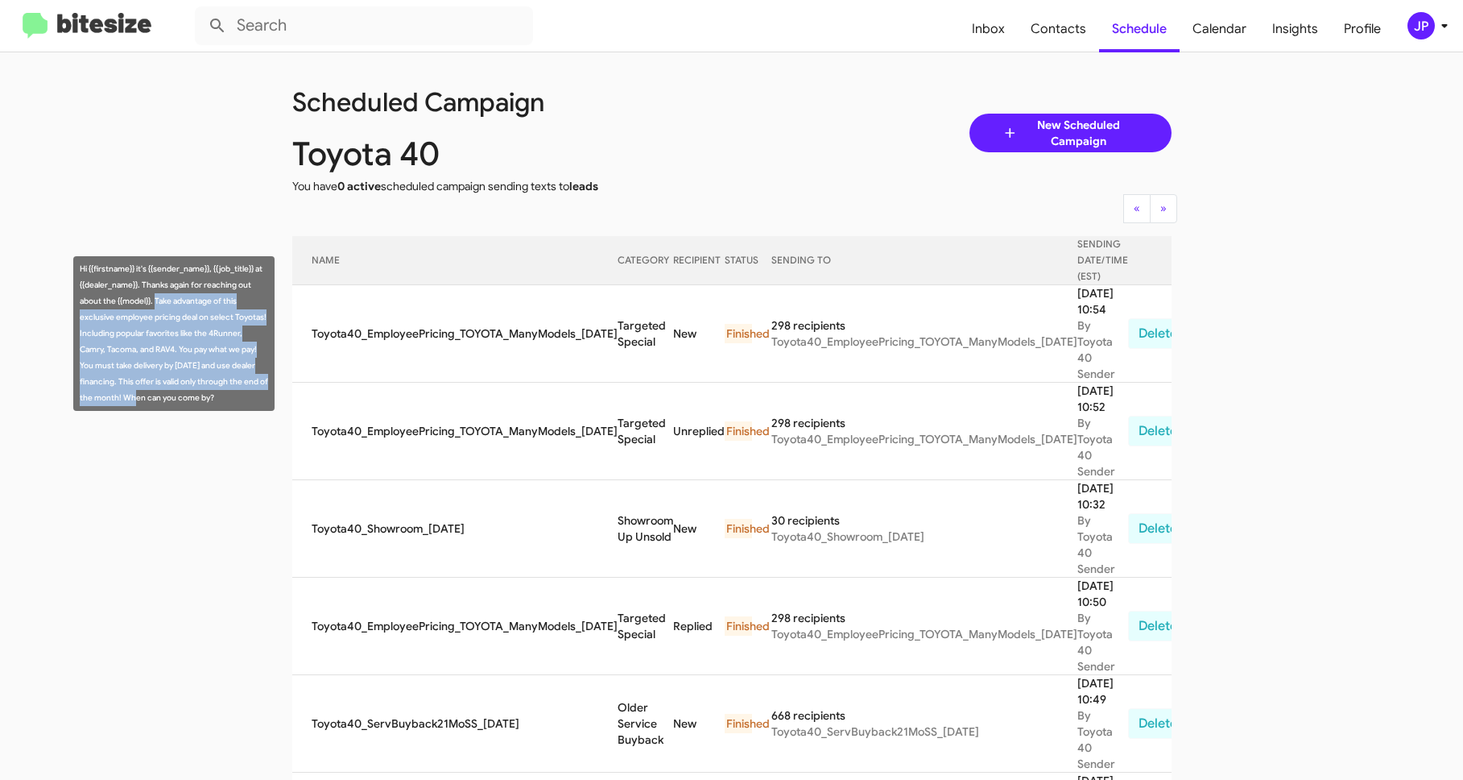
drag, startPoint x: 157, startPoint y: 297, endPoint x: 161, endPoint y: 400, distance: 103.2
click at [161, 400] on div "Hi {{firstname}} it's {{sender_name}}, {{job_title}} at {{dealer_name}}. Thanks…" at bounding box center [173, 333] width 201 height 155
copy div "Take advantage of this exclusive employee pricing deal on select Toyotas! Inclu…"
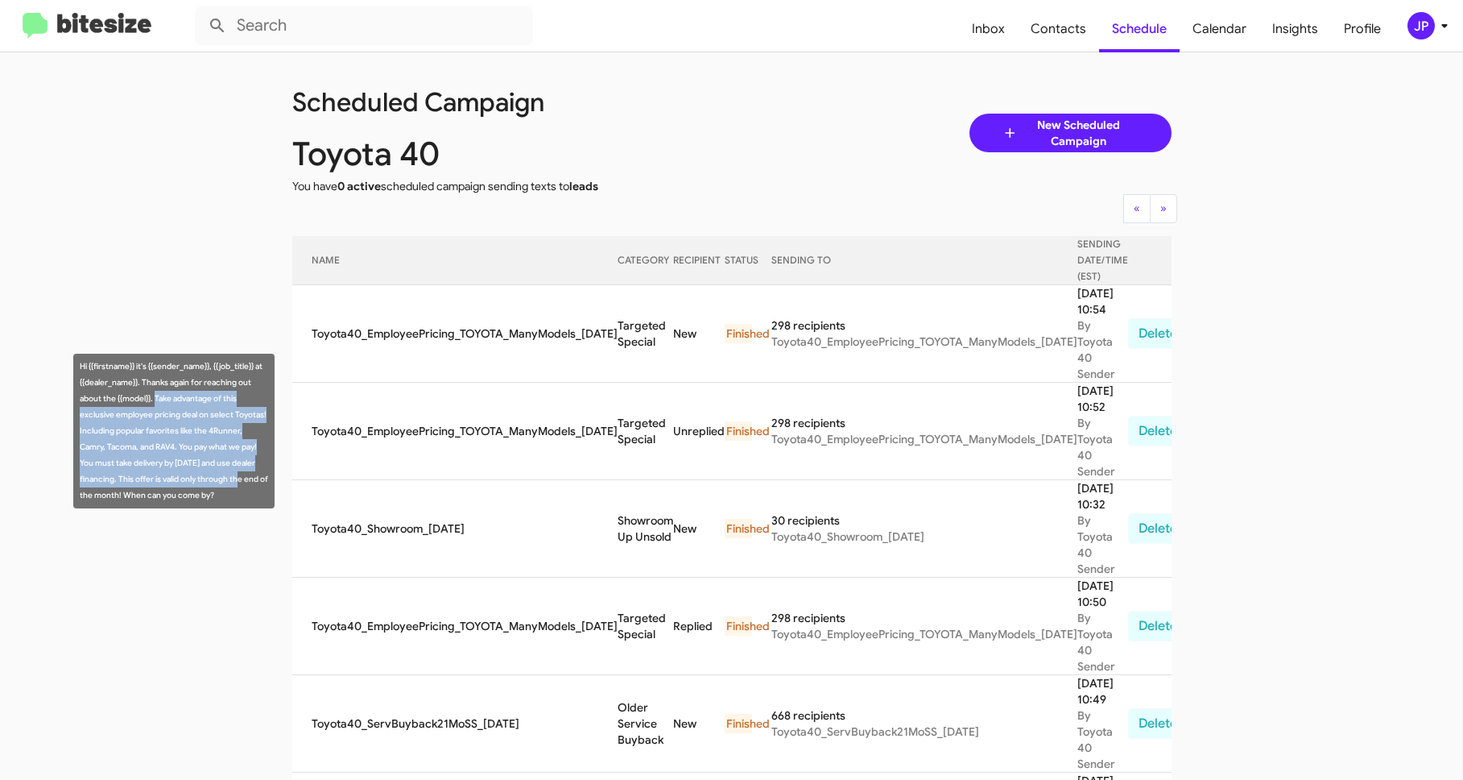
drag, startPoint x: 156, startPoint y: 401, endPoint x: 271, endPoint y: 483, distance: 141.5
click at [271, 483] on div "Hi {{firstname}} it's {{sender_name}}, {{job_title}} at {{dealer_name}}. Thanks…" at bounding box center [173, 431] width 201 height 155
copy div "Take advantage of this exclusive employee pricing deal on select Toyotas! Inclu…"
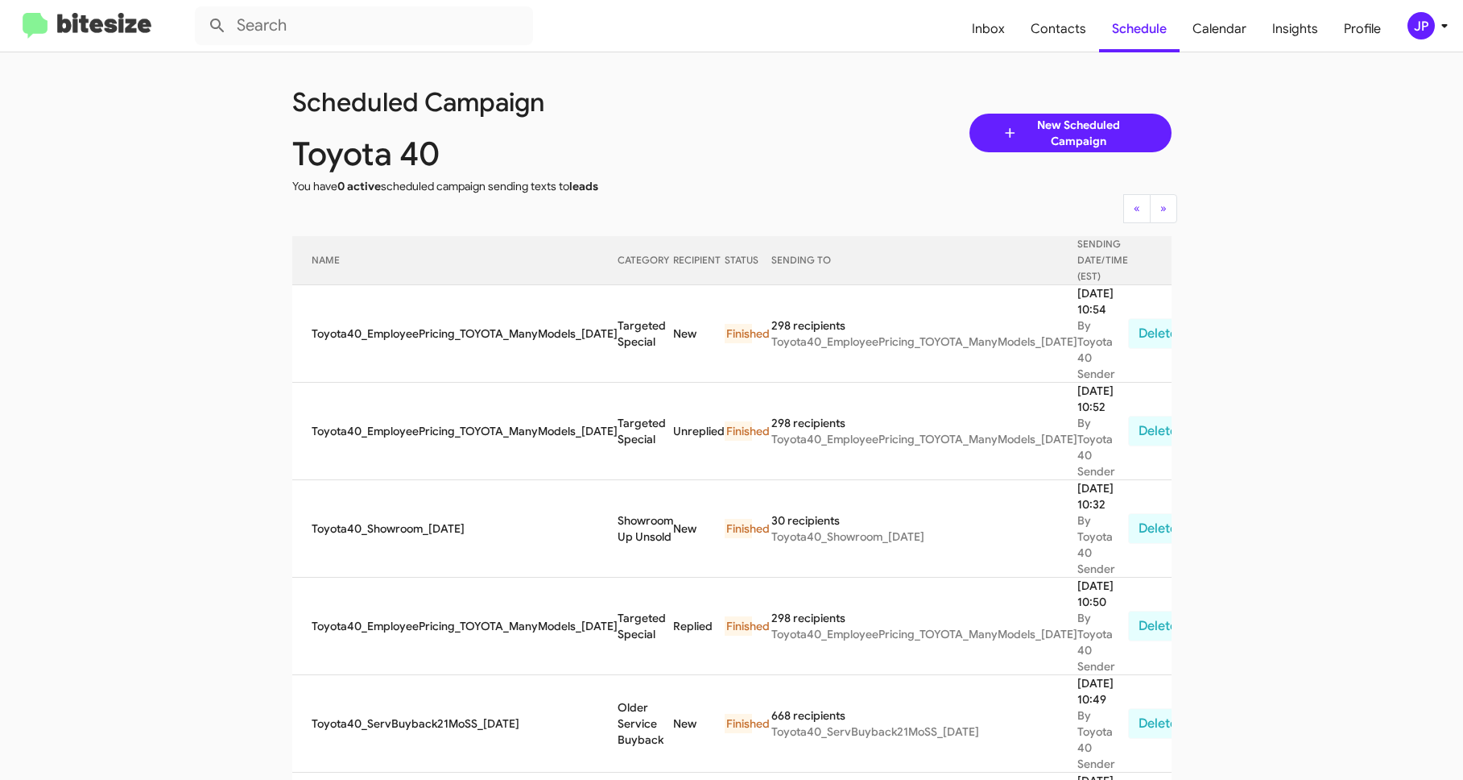
click at [146, 23] on img at bounding box center [87, 26] width 129 height 27
